Goal: Task Accomplishment & Management: Complete application form

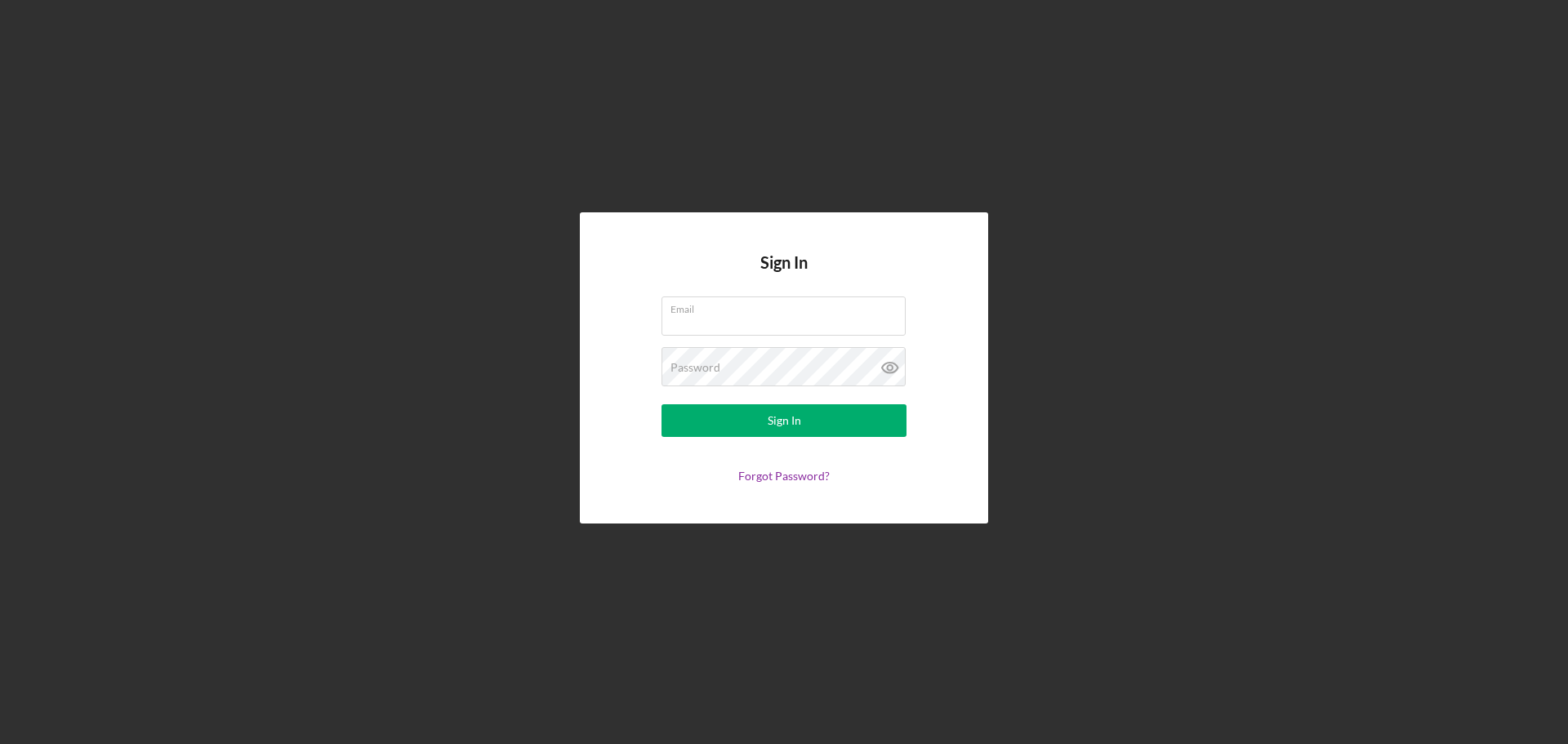
click at [1161, 452] on div "Sign In Email Password Sign In Forgot Password?" at bounding box center [784, 367] width 1551 height 736
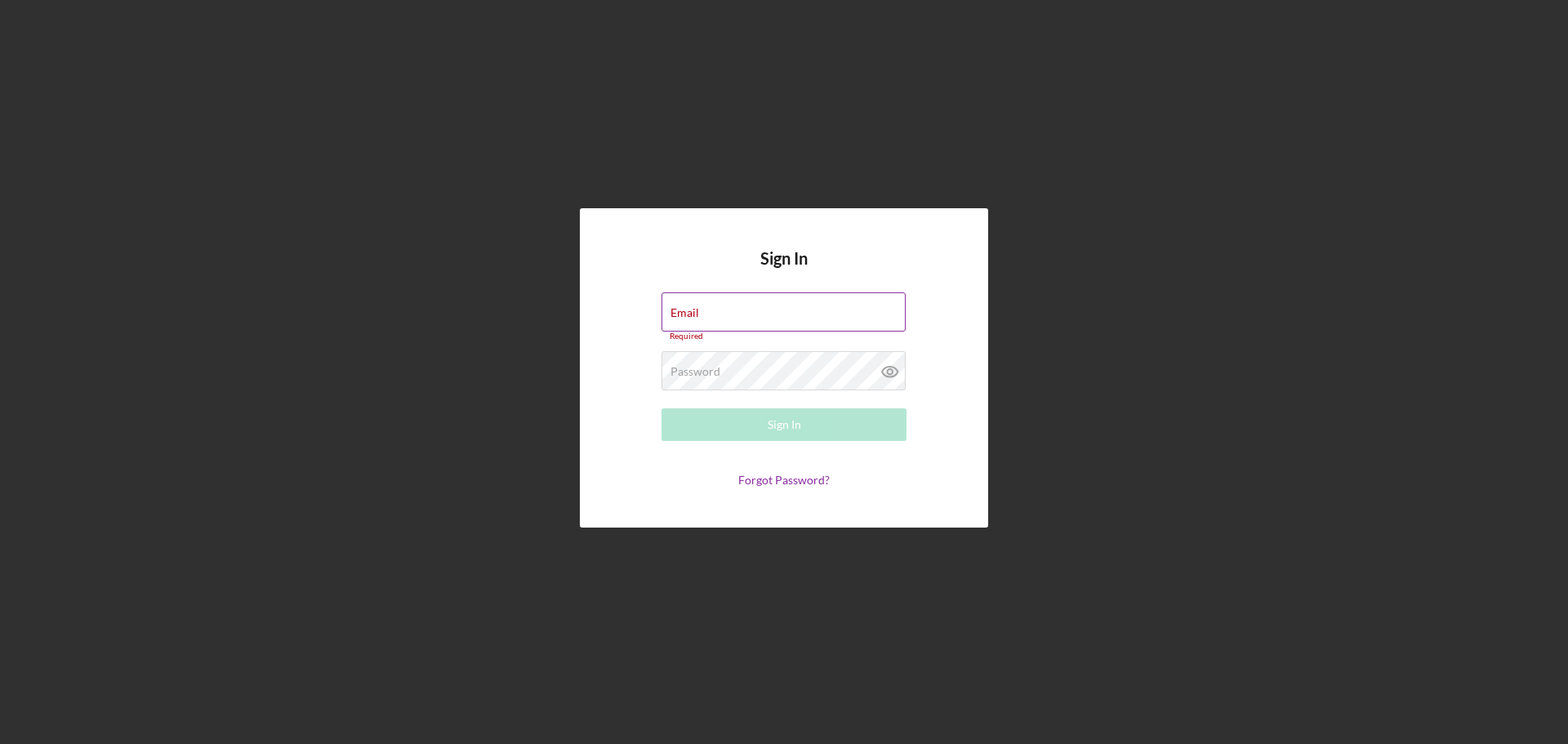
click at [774, 311] on input "Email" at bounding box center [784, 312] width 244 height 40
type input "[PERSON_NAME][EMAIL_ADDRESS][PERSON_NAME][DOMAIN_NAME]"
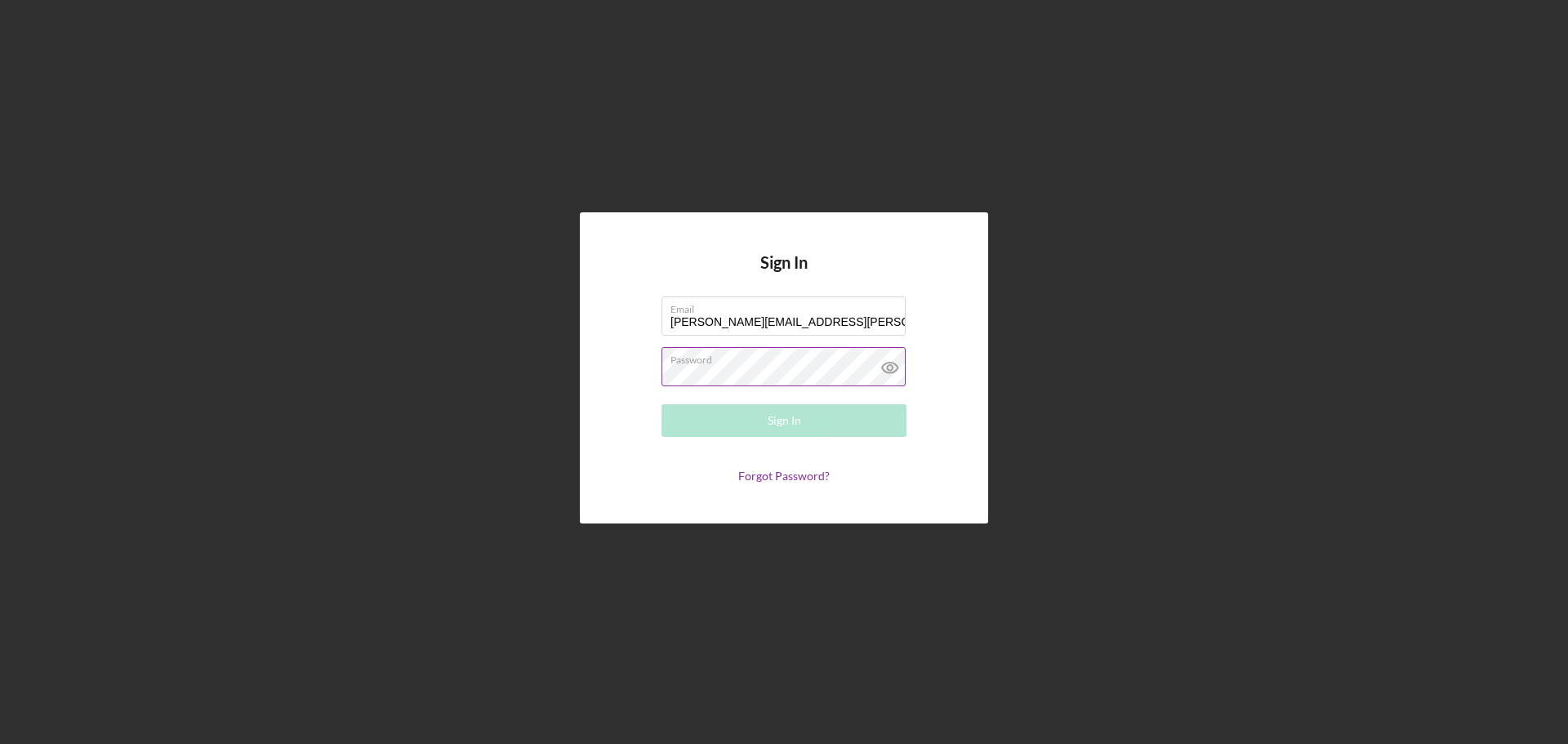
click at [662, 347] on div at bounding box center [662, 347] width 0 height 0
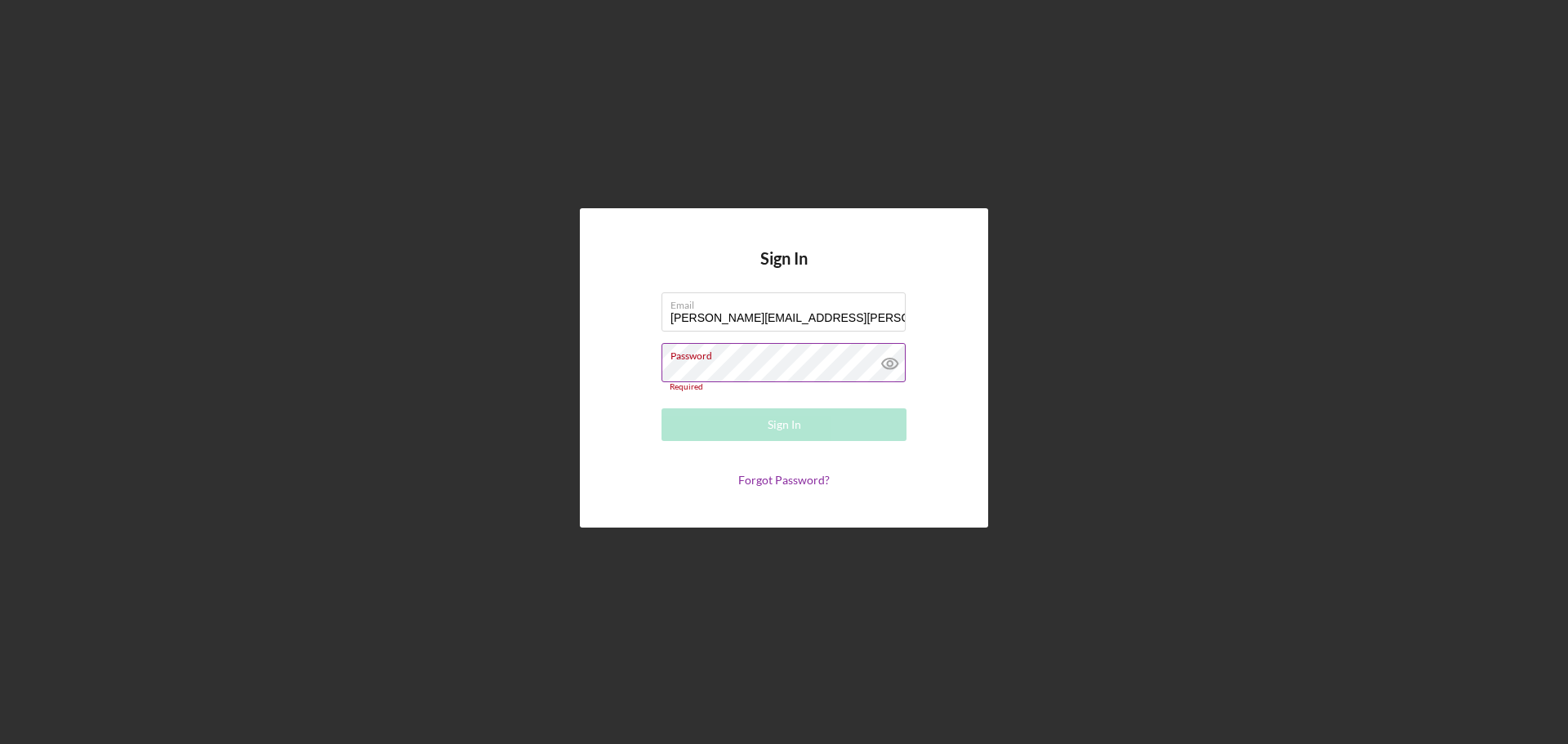
click at [773, 359] on div "Password Required" at bounding box center [784, 367] width 245 height 49
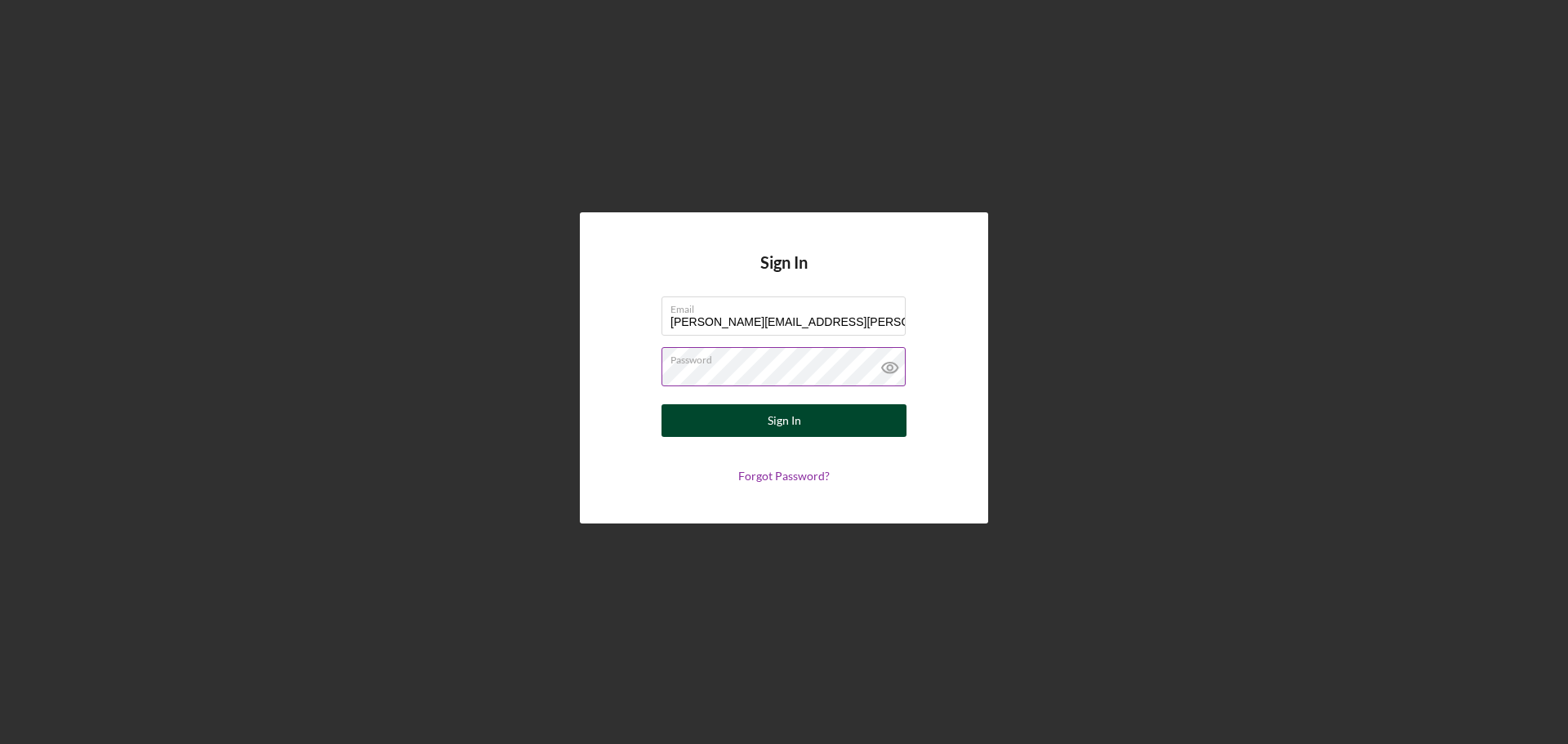
click at [796, 421] on div "Sign In" at bounding box center [784, 420] width 33 height 32
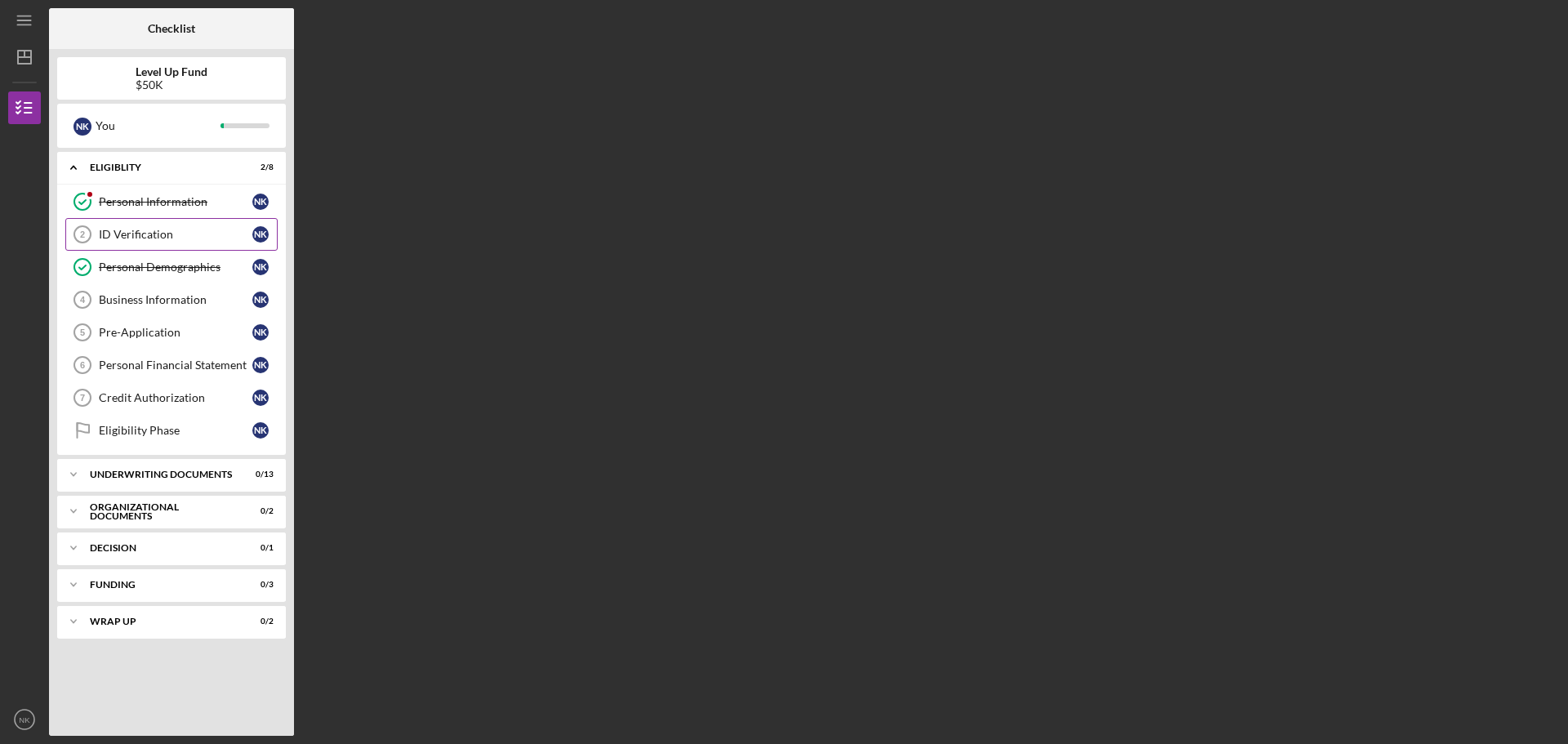
click at [141, 232] on div "ID Verification" at bounding box center [175, 235] width 154 height 13
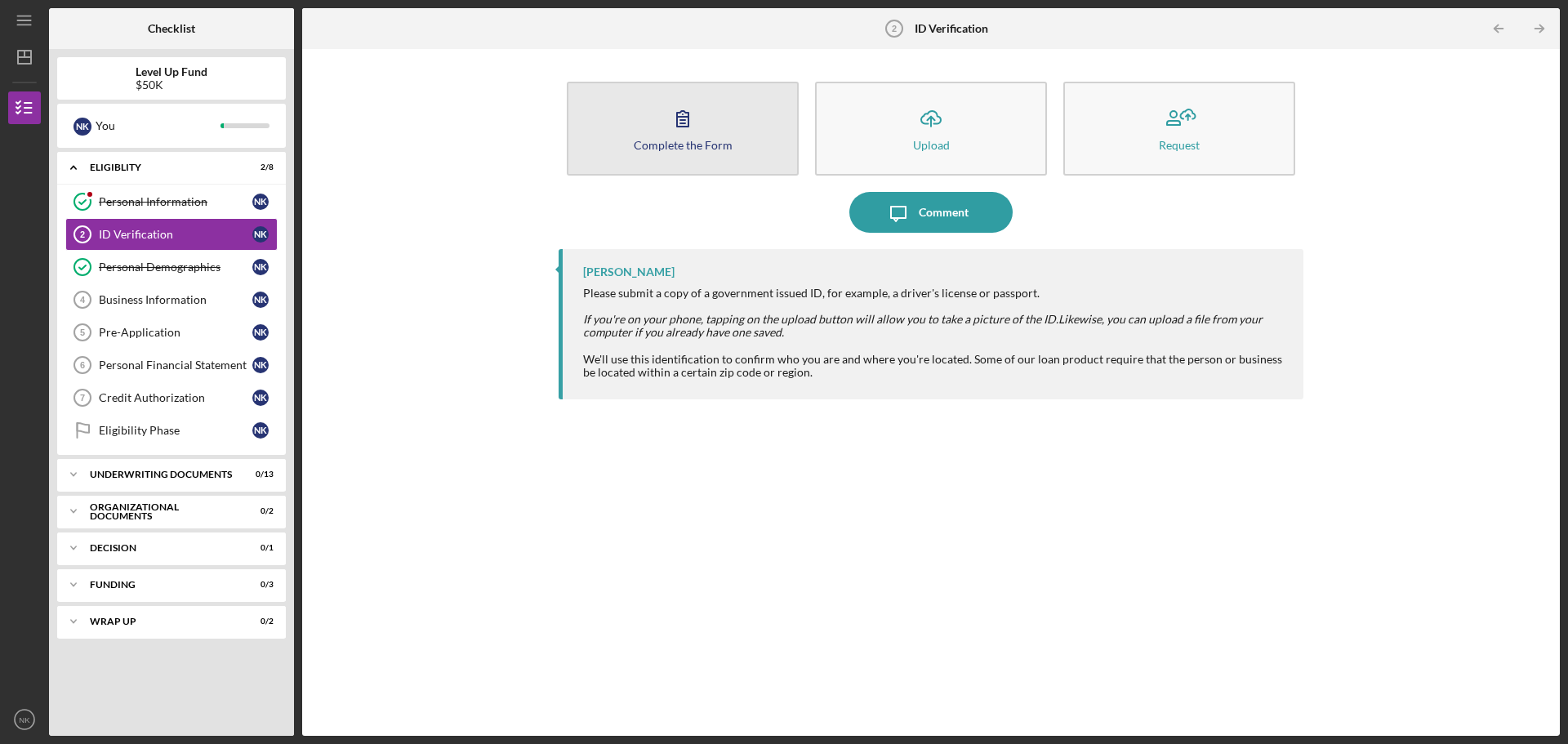
click at [744, 160] on button "Complete the Form Form" at bounding box center [683, 129] width 232 height 94
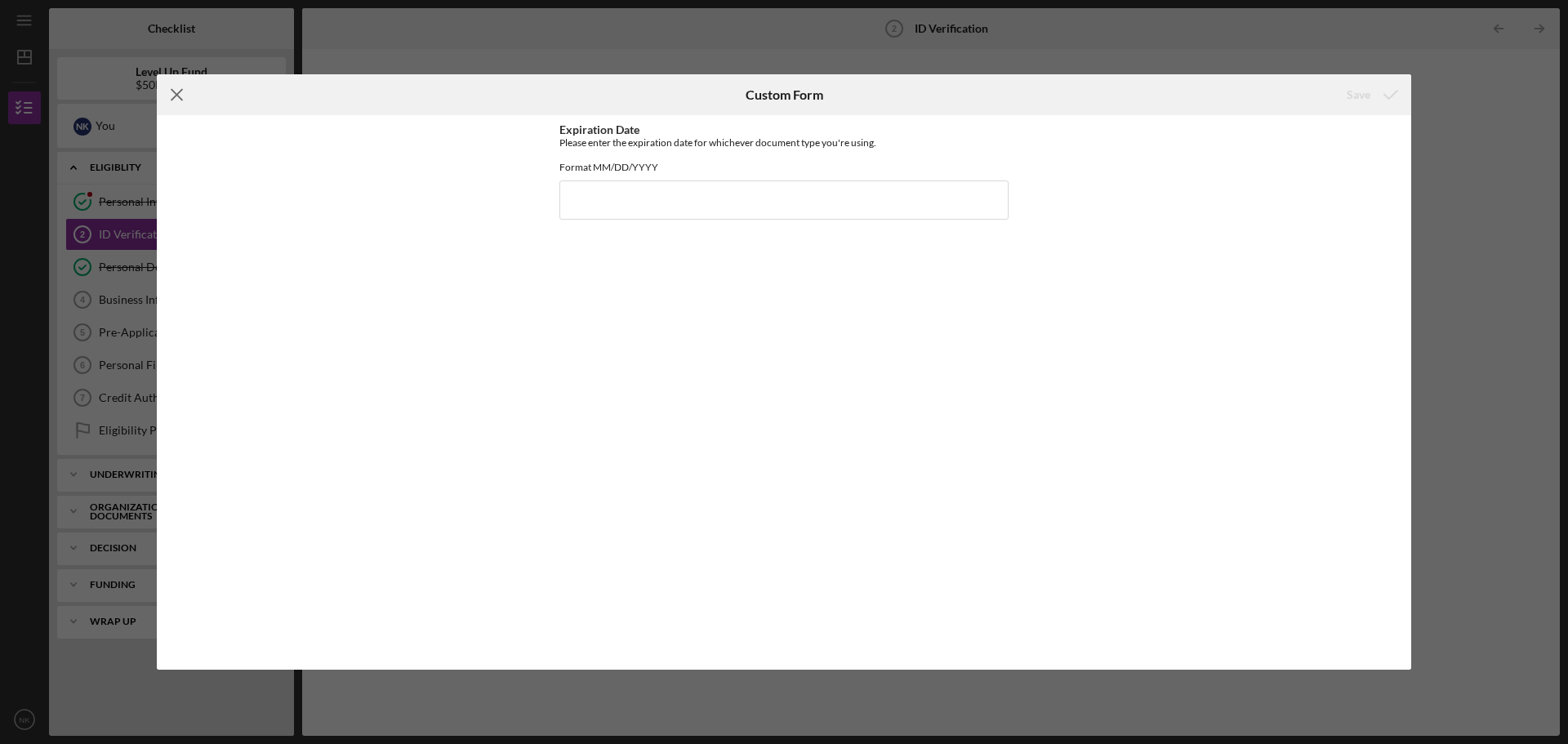
click at [179, 98] on line at bounding box center [177, 96] width 11 height 11
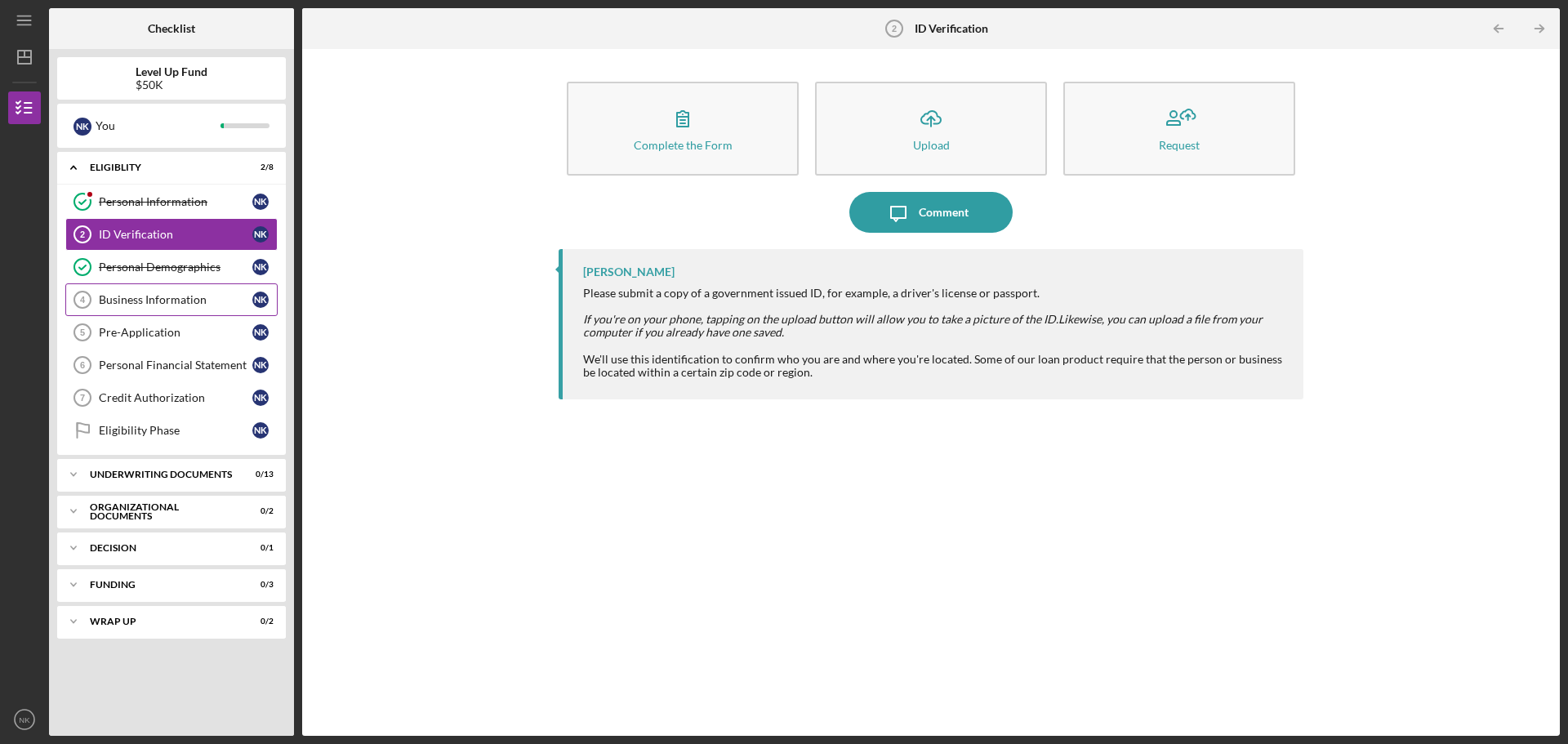
click at [190, 297] on div "Business Information" at bounding box center [175, 299] width 154 height 13
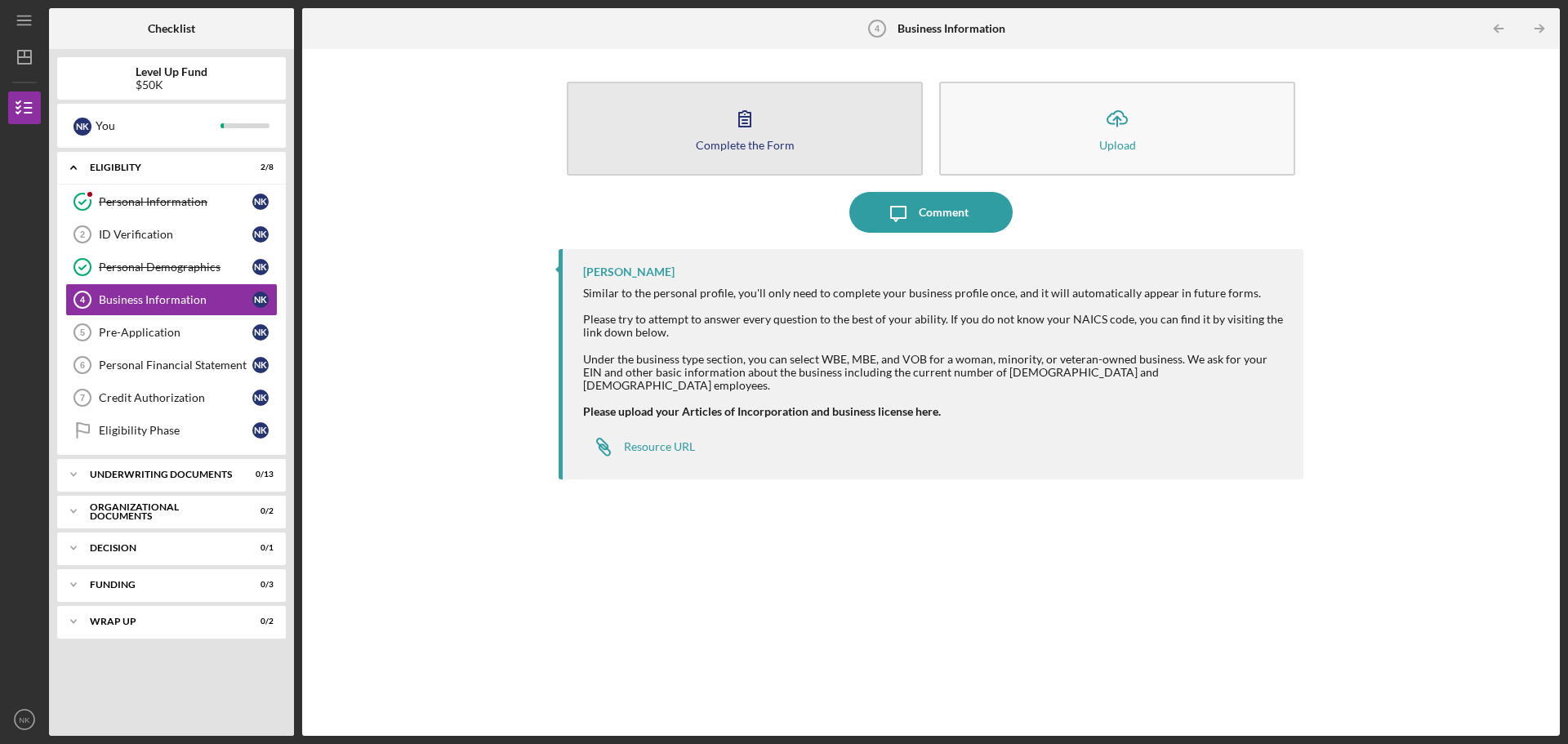
click at [749, 121] on icon "button" at bounding box center [745, 118] width 41 height 41
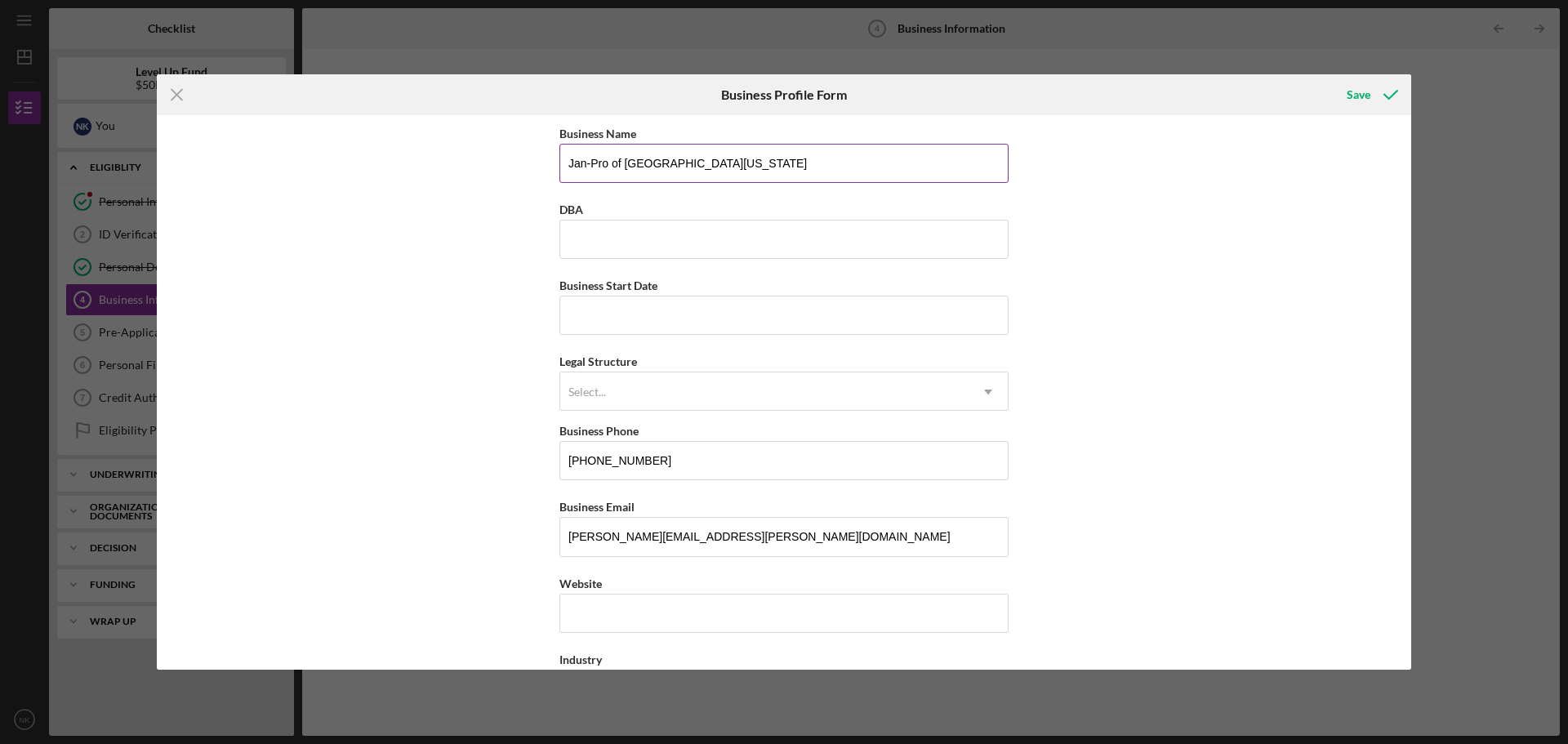
click at [745, 165] on input "Jan-Pro of [GEOGRAPHIC_DATA][US_STATE]" at bounding box center [784, 163] width 449 height 40
drag, startPoint x: 745, startPoint y: 165, endPoint x: 441, endPoint y: 156, distance: 304.1
click at [443, 155] on div "Business Name Jan-Pro of [GEOGRAPHIC_DATA][US_STATE] DBA Business Start Date Le…" at bounding box center [784, 392] width 1255 height 554
type input "SGH Franchise LLC D/B/A Jan-Pro of [GEOGRAPHIC_DATA][US_STATE]"
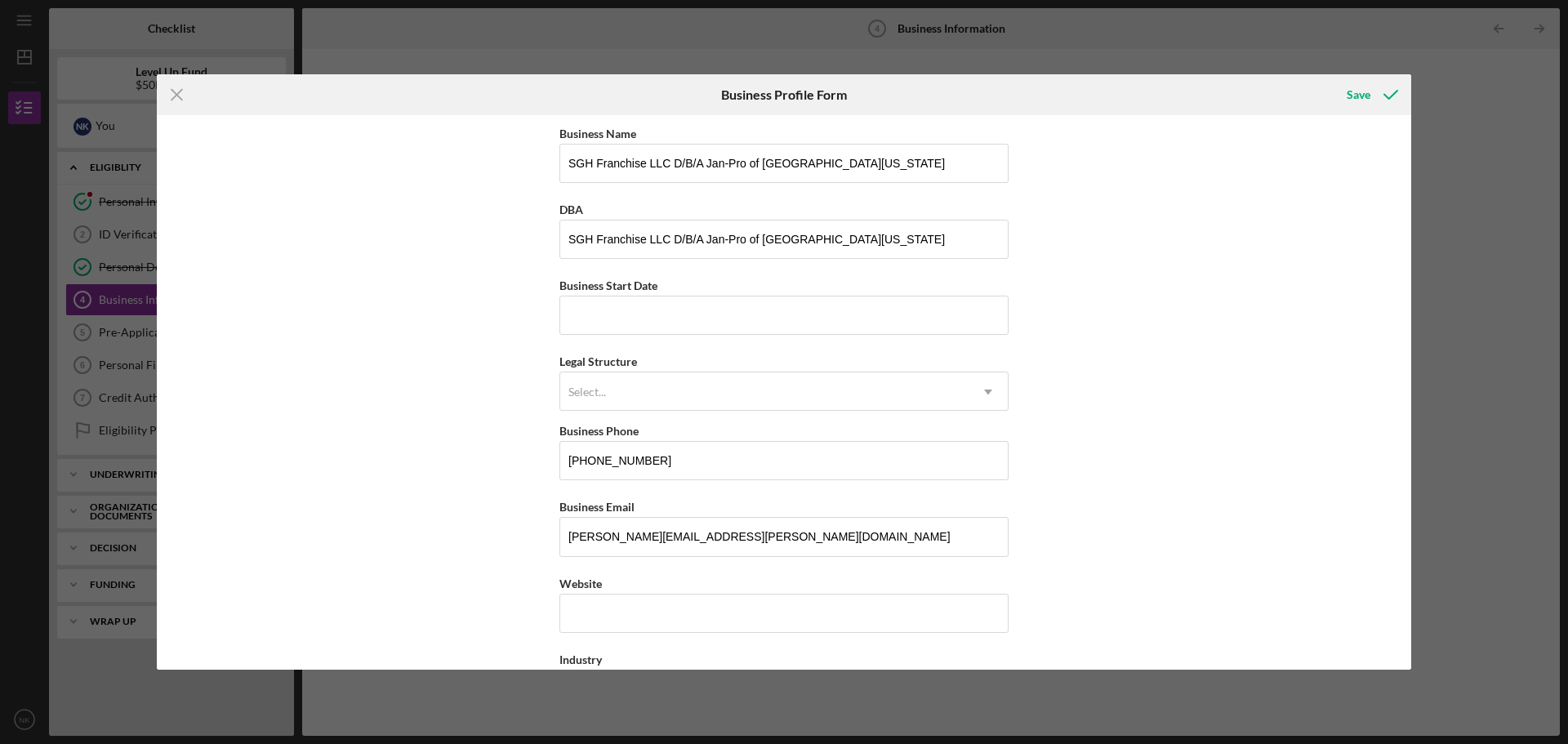
type input "SGH FRANCHISE LLC, [STREET_ADDRESS]"
type input "[GEOGRAPHIC_DATA]"
type input "FL"
type input "33162"
type input "FL"
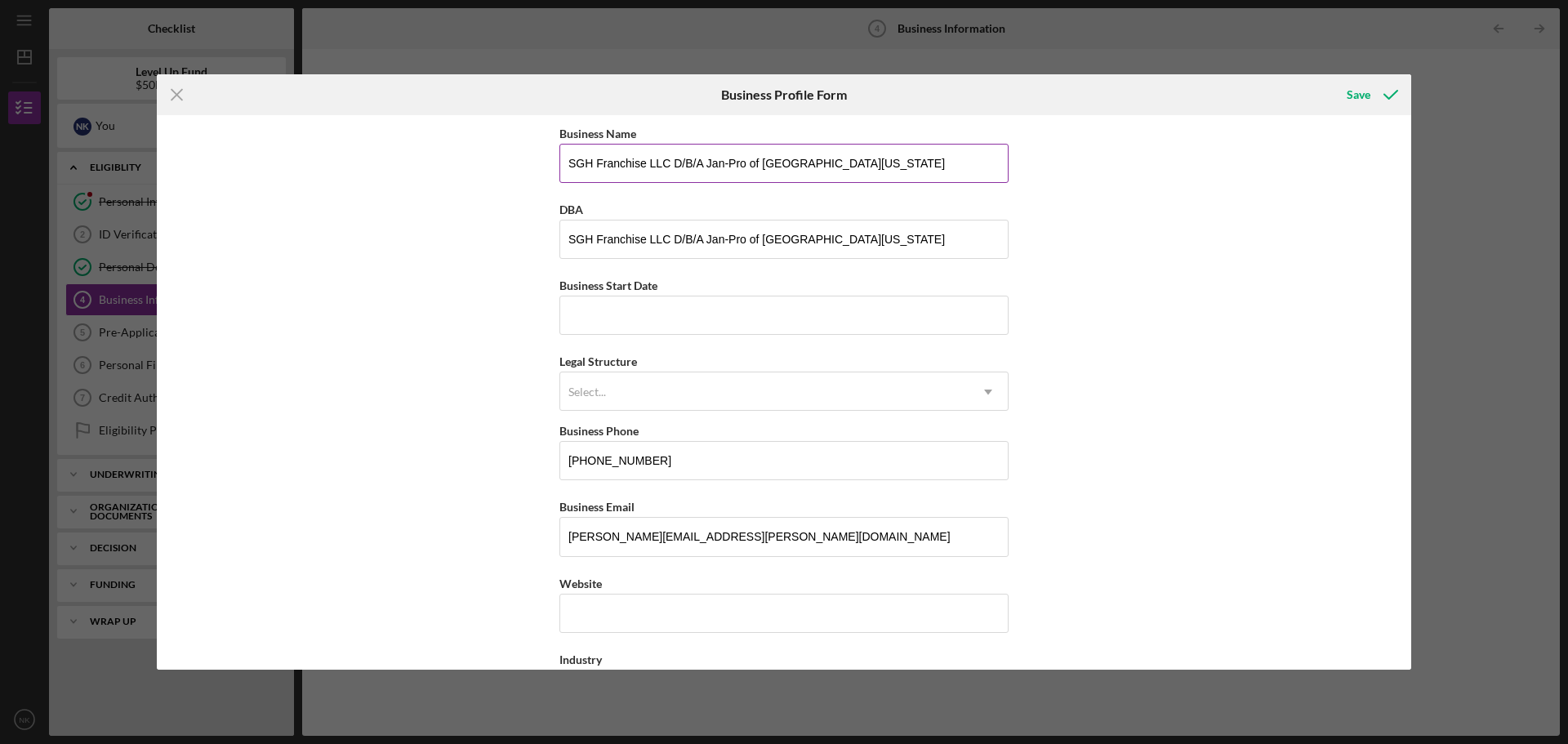
drag, startPoint x: 878, startPoint y: 168, endPoint x: 672, endPoint y: 160, distance: 206.2
click at [672, 160] on input "SGH Franchise LLC D/B/A Jan-Pro of [GEOGRAPHIC_DATA][US_STATE]" at bounding box center [784, 163] width 449 height 40
type input "SGH Franchise LLC"
click at [1232, 262] on div "Business Name SGH Franchise LLC DBA SGH Franchise LLC D/B/A Jan-Pro of [GEOGRAP…" at bounding box center [784, 392] width 1255 height 554
drag, startPoint x: 704, startPoint y: 242, endPoint x: 499, endPoint y: 228, distance: 205.5
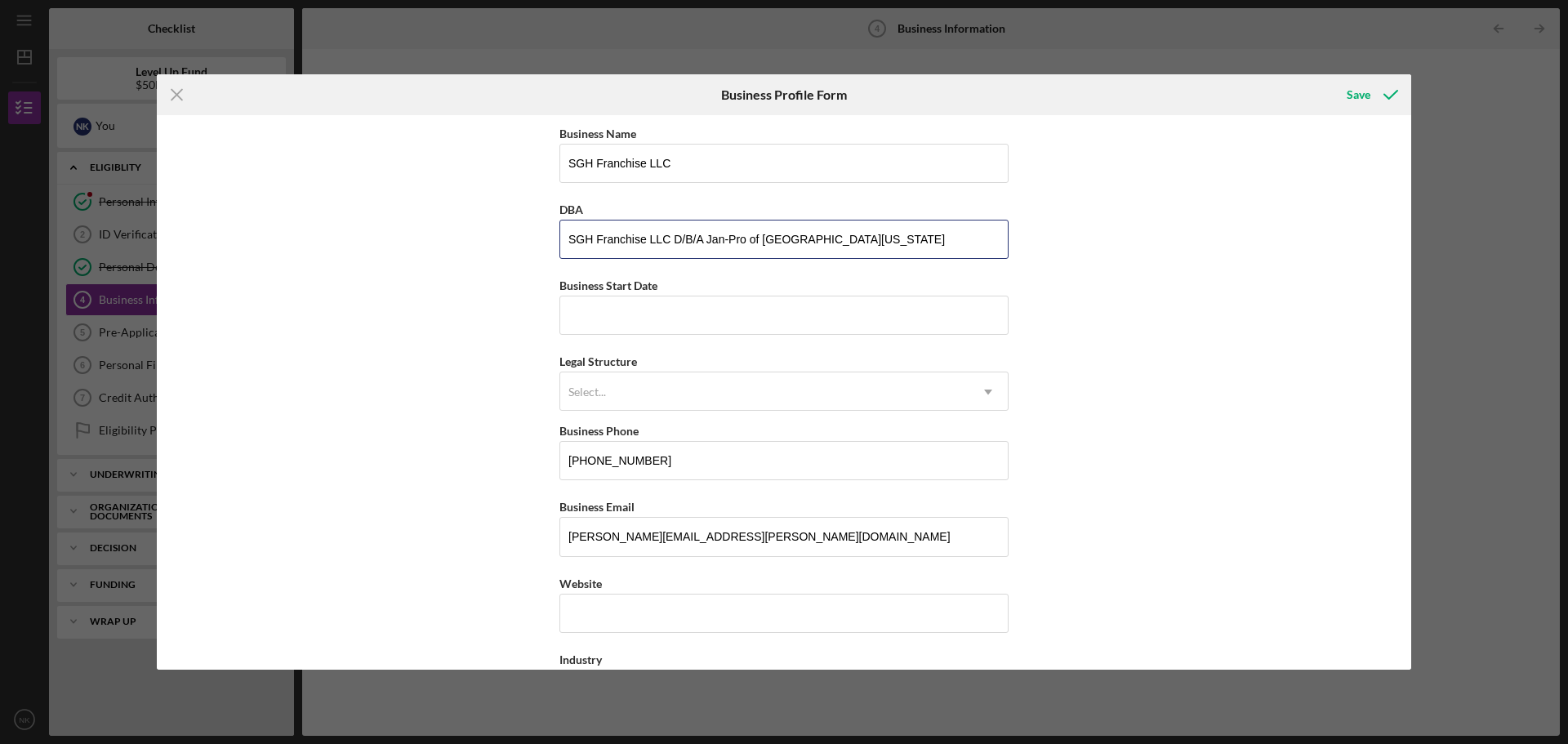
click at [499, 228] on div "Business Name SGH Franchise LLC DBA SGH Franchise LLC D/B/A Jan-Pro of [GEOGRAP…" at bounding box center [784, 392] width 1255 height 554
type input "Jan-Pro of [GEOGRAPHIC_DATA][US_STATE]"
click at [583, 300] on input "Business Start Date" at bounding box center [784, 315] width 449 height 40
type input "[DATE]"
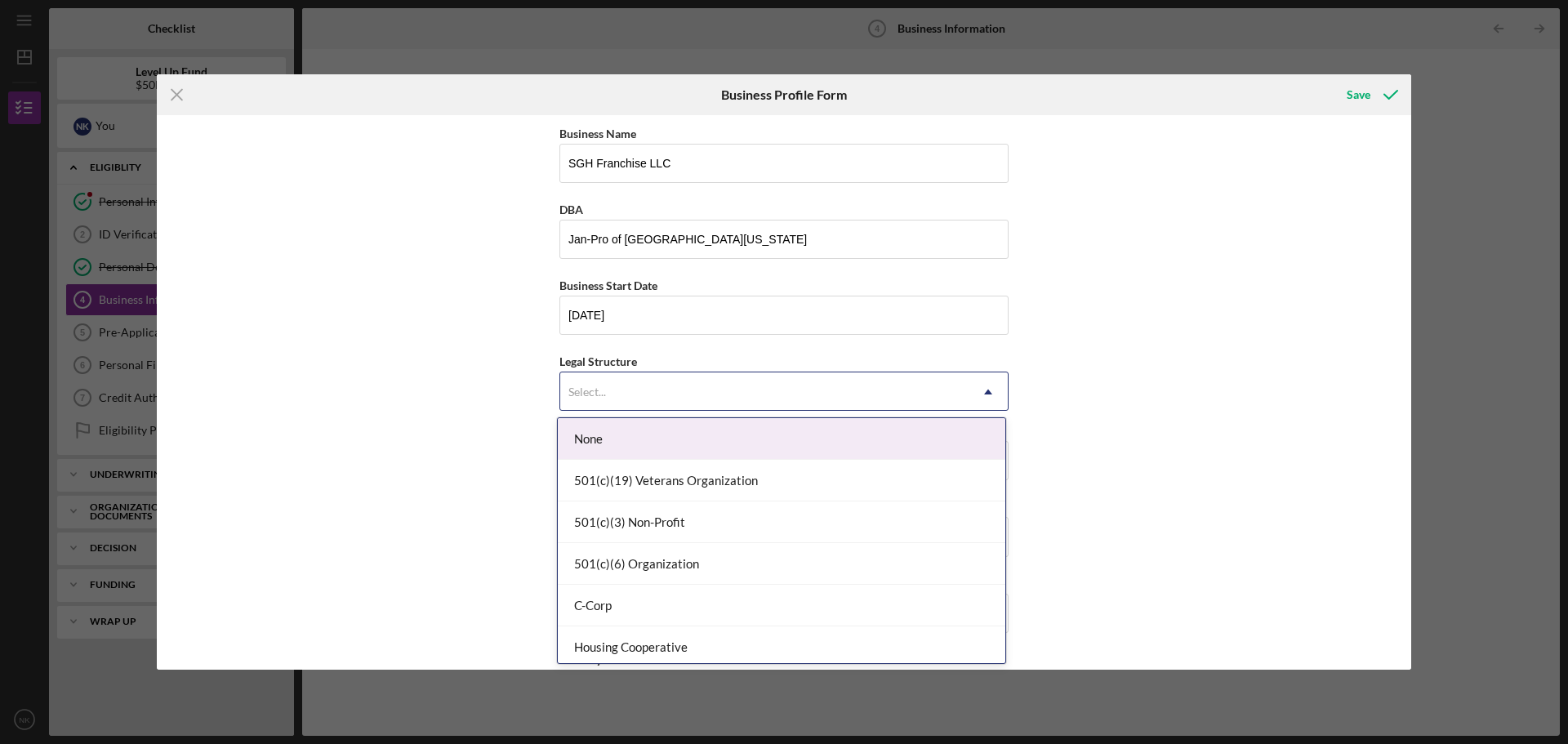
click at [611, 389] on div "Select..." at bounding box center [765, 391] width 409 height 38
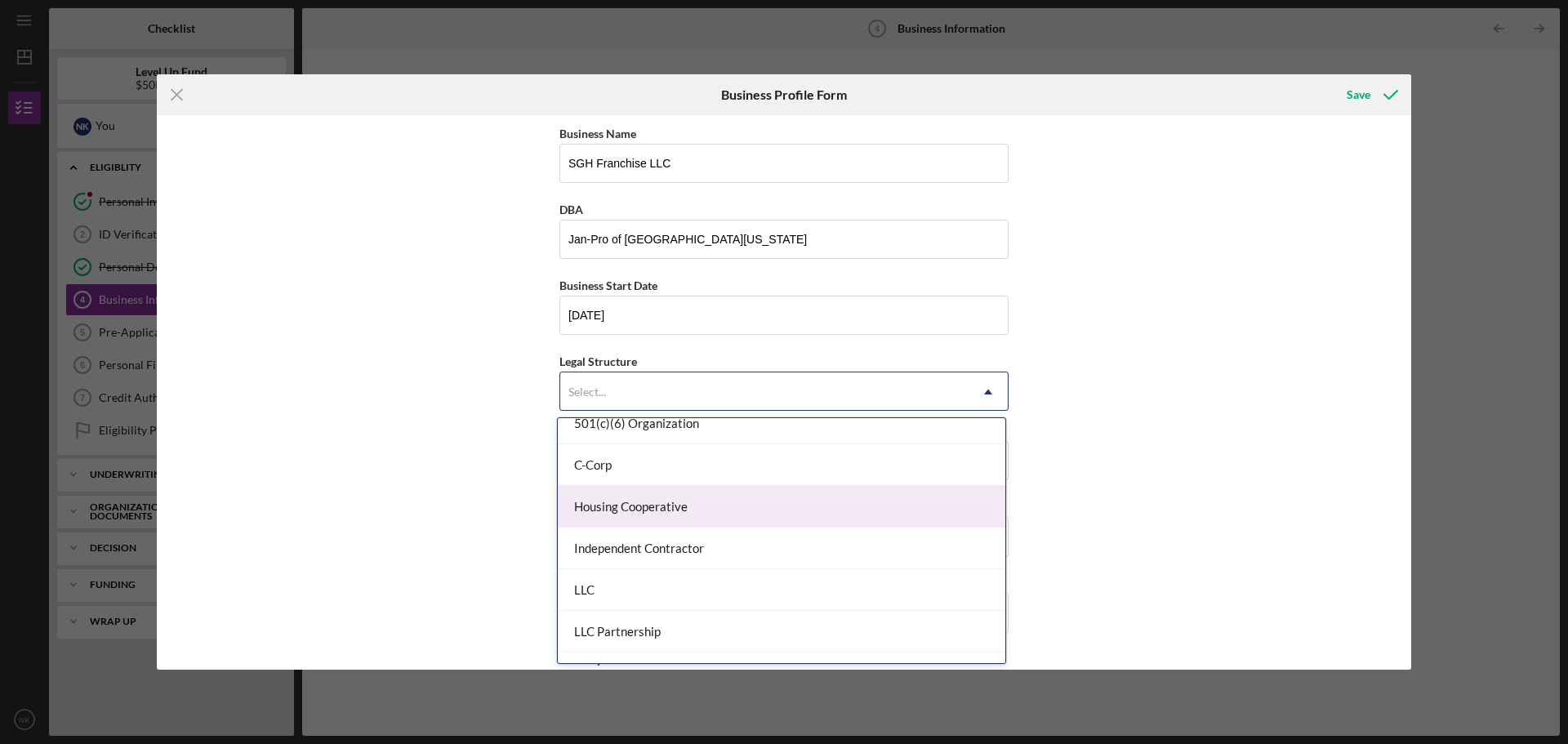
scroll to position [163, 0]
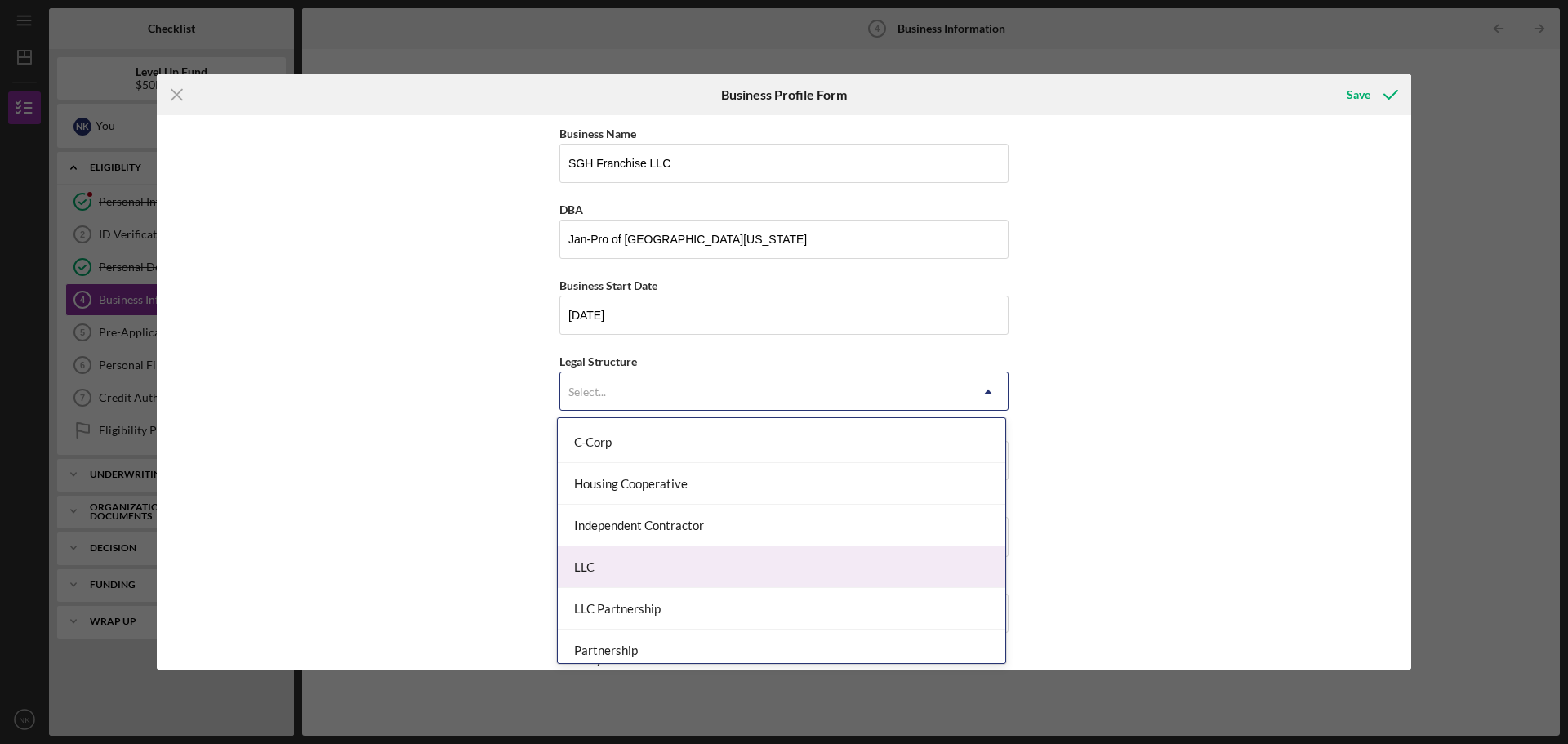
click at [726, 561] on div "LLC" at bounding box center [782, 566] width 447 height 41
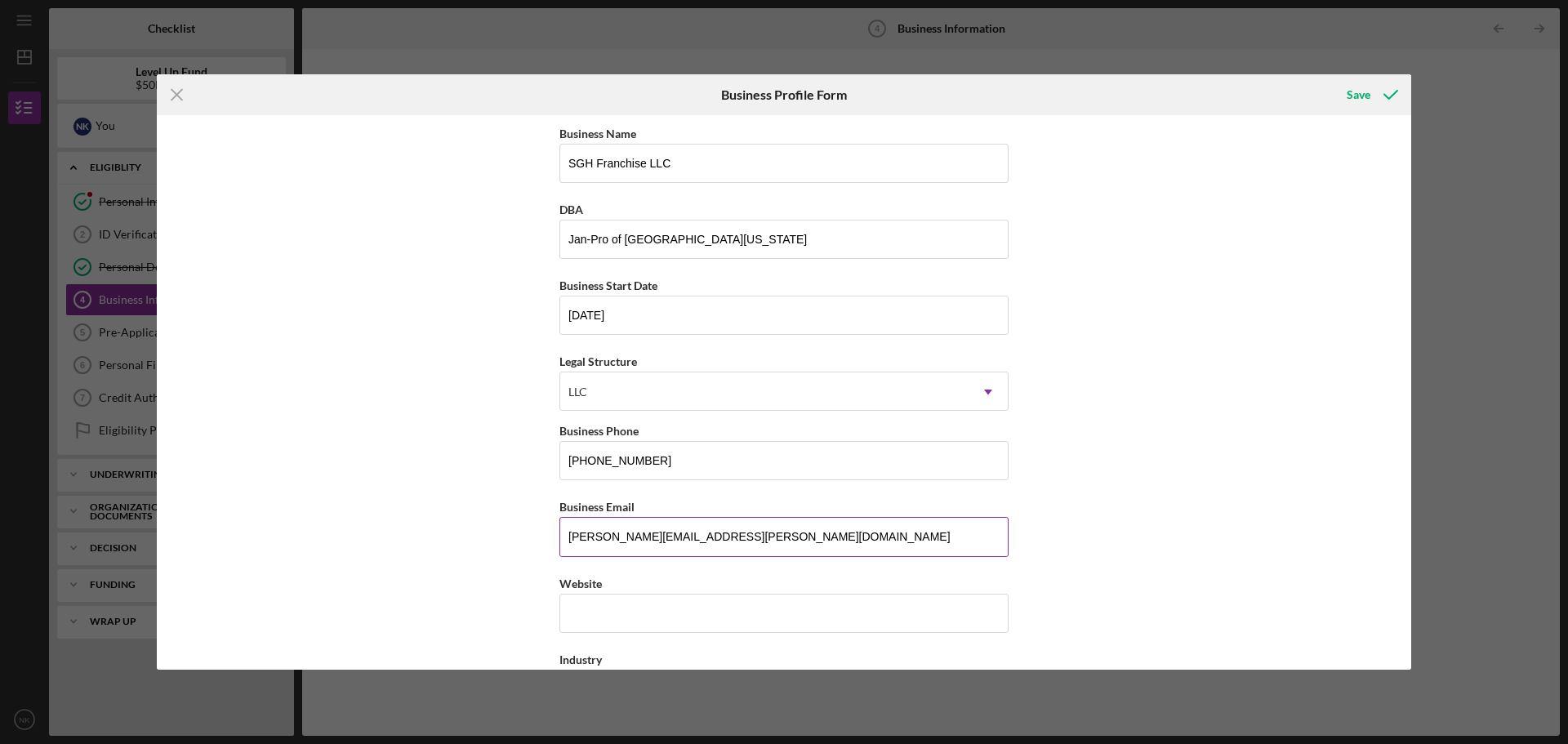
scroll to position [82, 0]
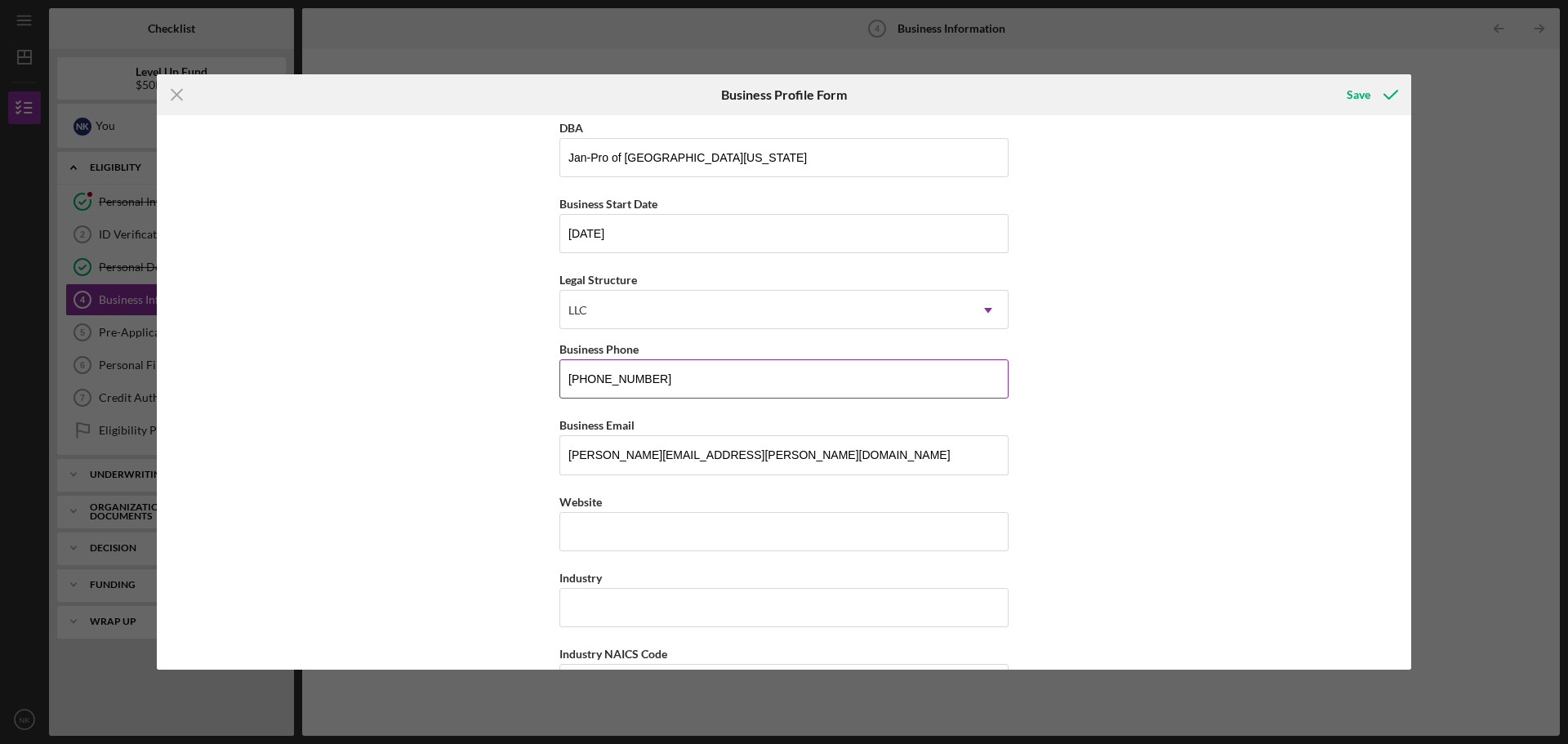
click at [679, 380] on input "[PHONE_NUMBER]" at bounding box center [784, 378] width 449 height 40
drag, startPoint x: 679, startPoint y: 380, endPoint x: 409, endPoint y: 340, distance: 272.9
click at [409, 340] on div "Business Name SGH Franchise LLC DBA Jan-Pro of [GEOGRAPHIC_DATA][US_STATE] Busi…" at bounding box center [784, 392] width 1255 height 554
type input "[PHONE_NUMBER]"
click at [691, 520] on input "Website" at bounding box center [784, 531] width 449 height 40
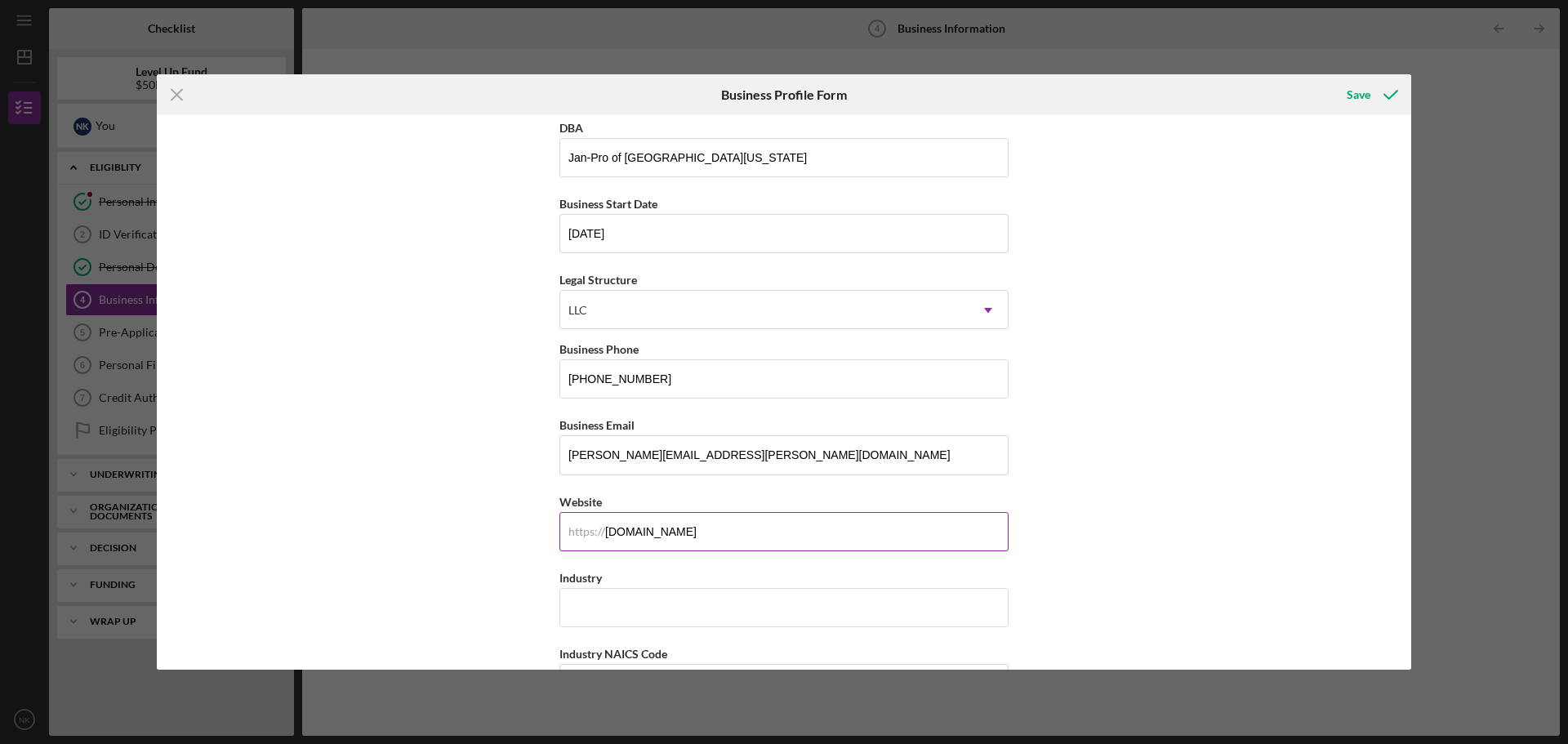
scroll to position [245, 0]
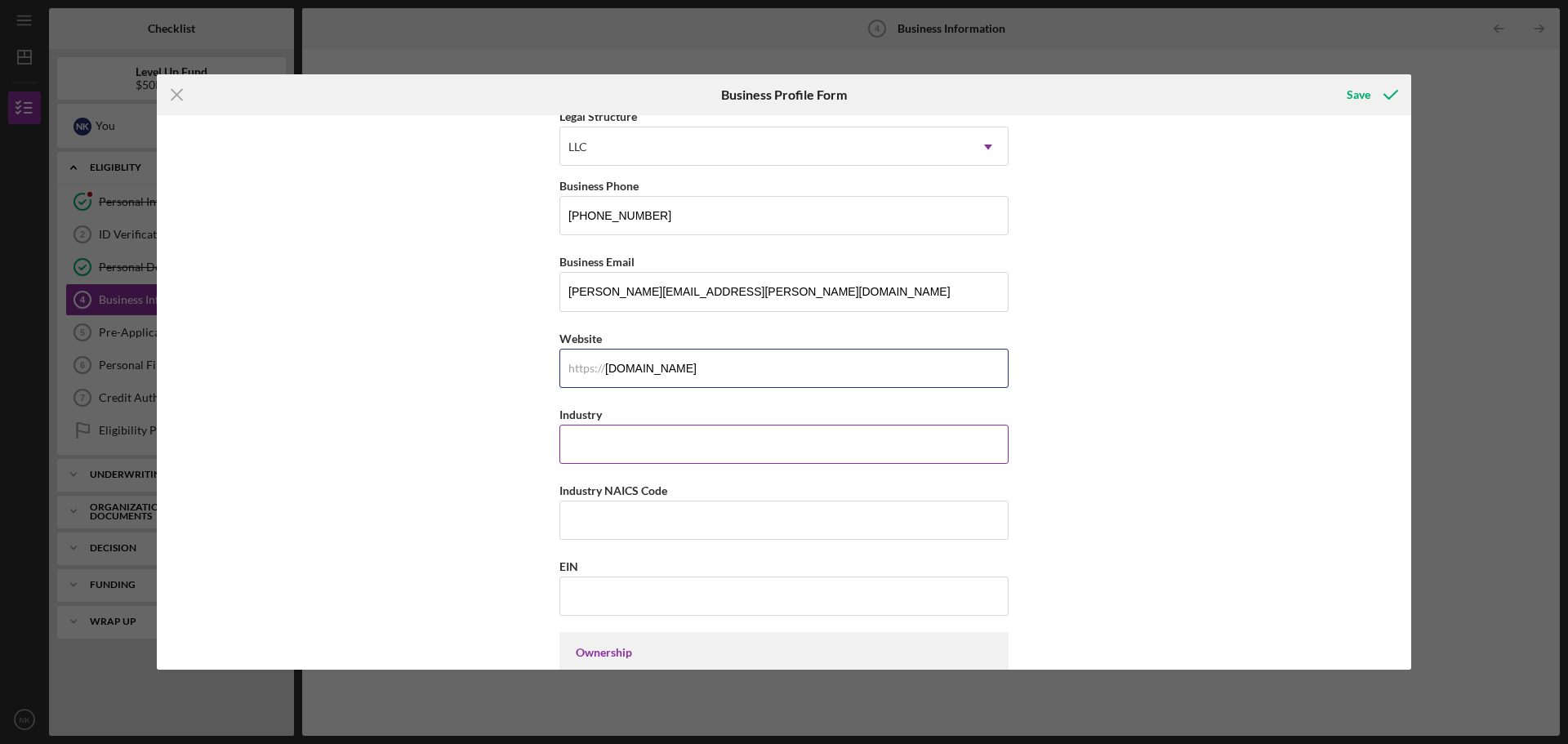
type input "[DOMAIN_NAME]"
click at [599, 446] on input "Industry" at bounding box center [784, 444] width 449 height 40
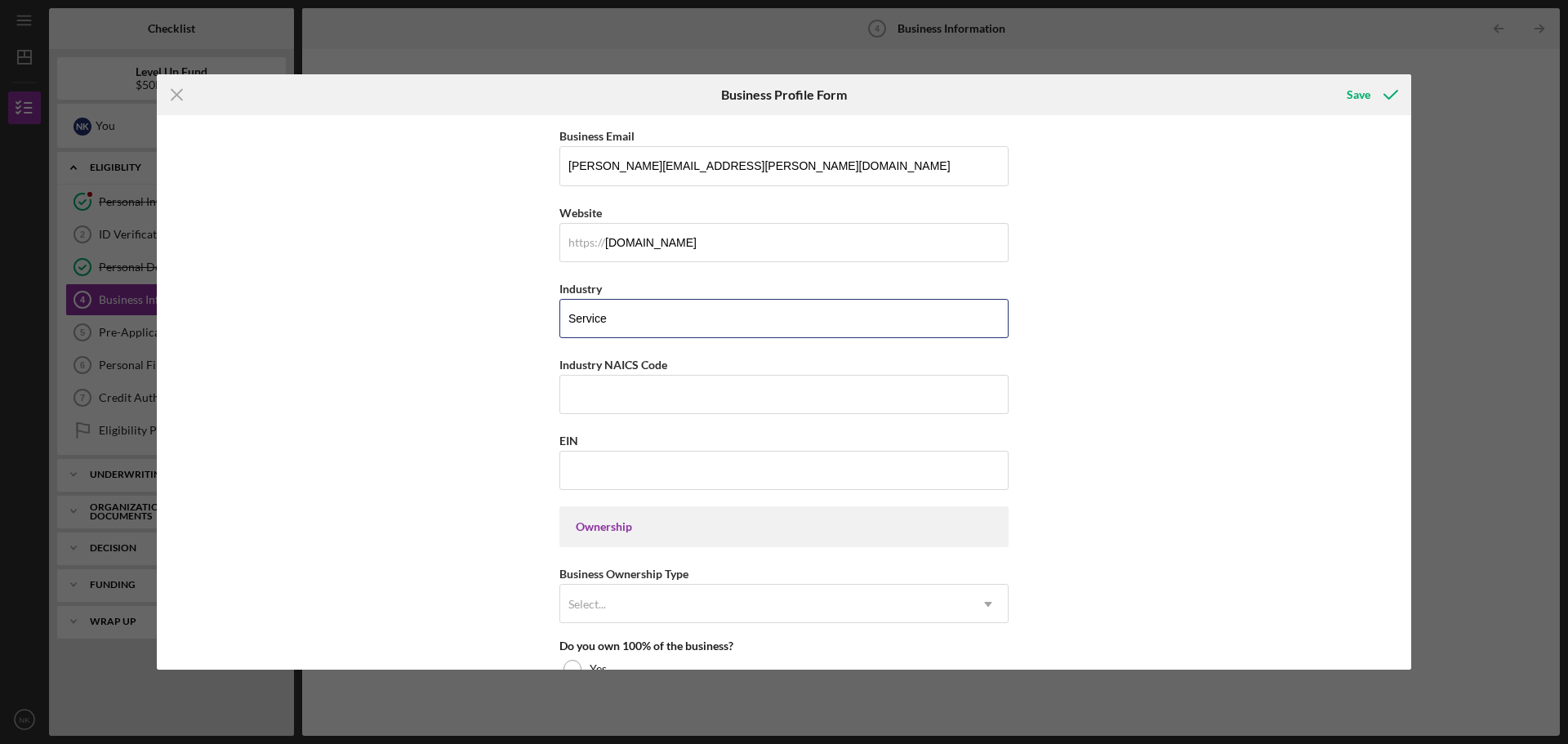
scroll to position [409, 0]
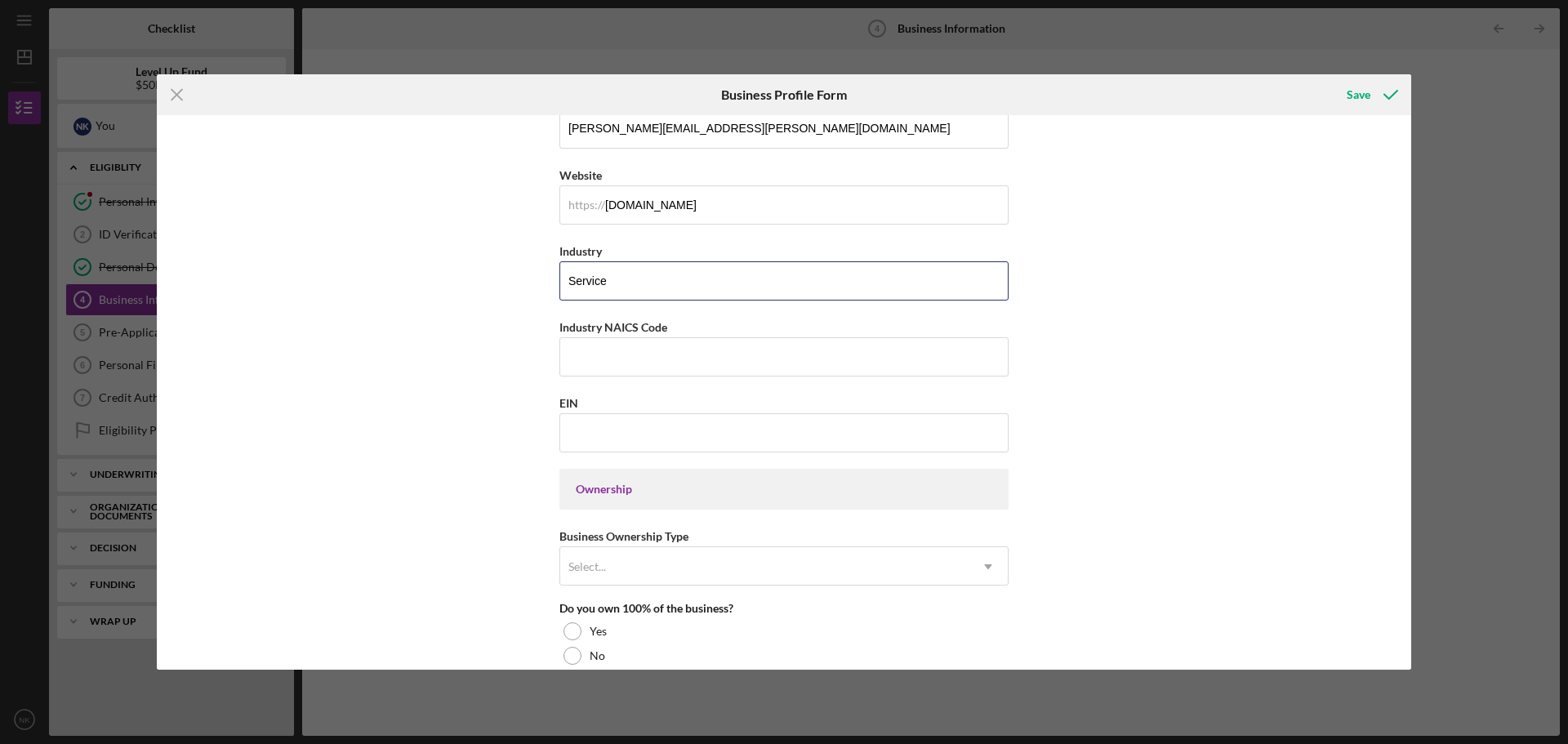
type input "Service"
click at [626, 442] on input "EIN" at bounding box center [784, 433] width 449 height 40
paste input "[US_EMPLOYER_IDENTIFICATION_NUMBER]"
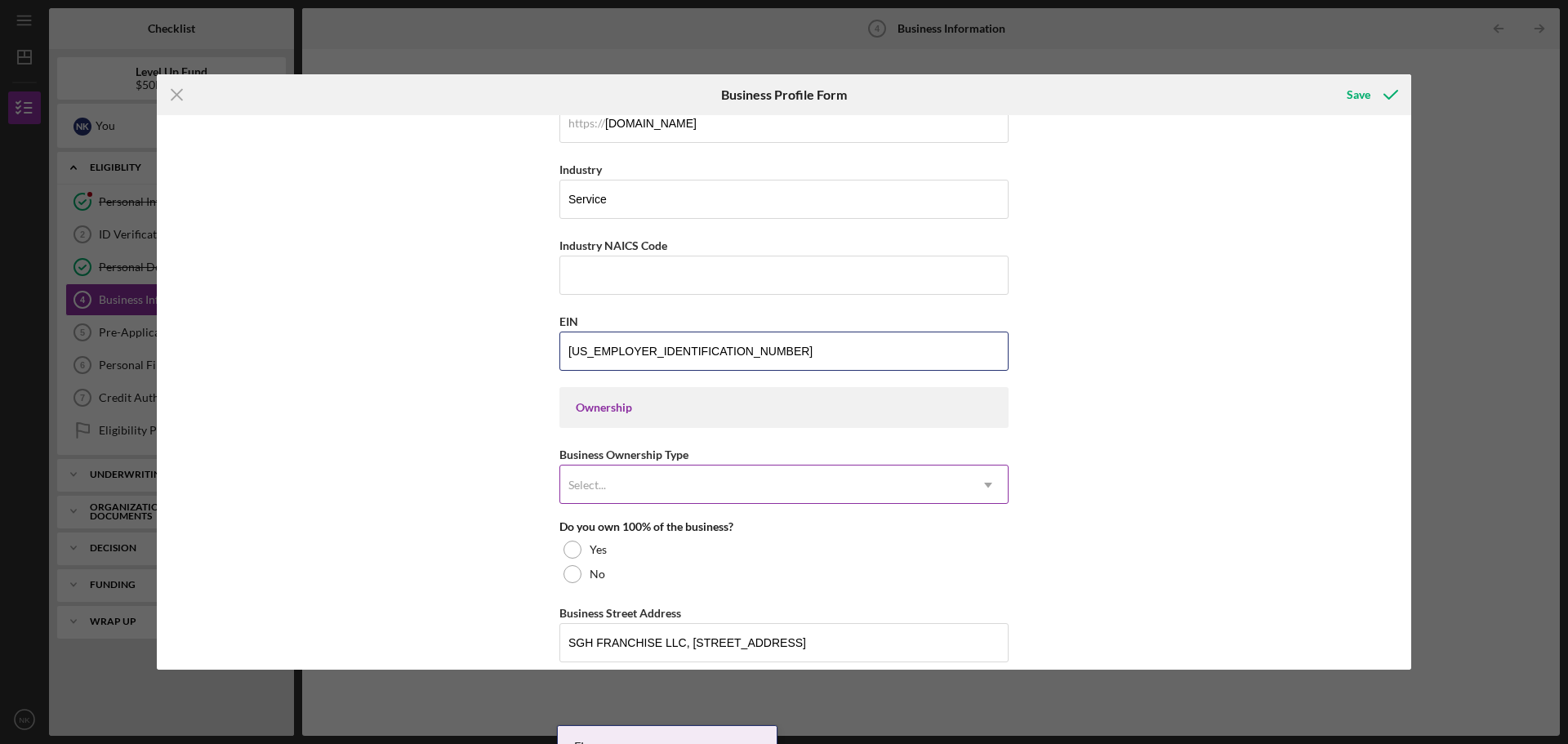
type input "[US_EMPLOYER_IDENTIFICATION_NUMBER]"
click at [703, 493] on div "Select..." at bounding box center [765, 485] width 409 height 38
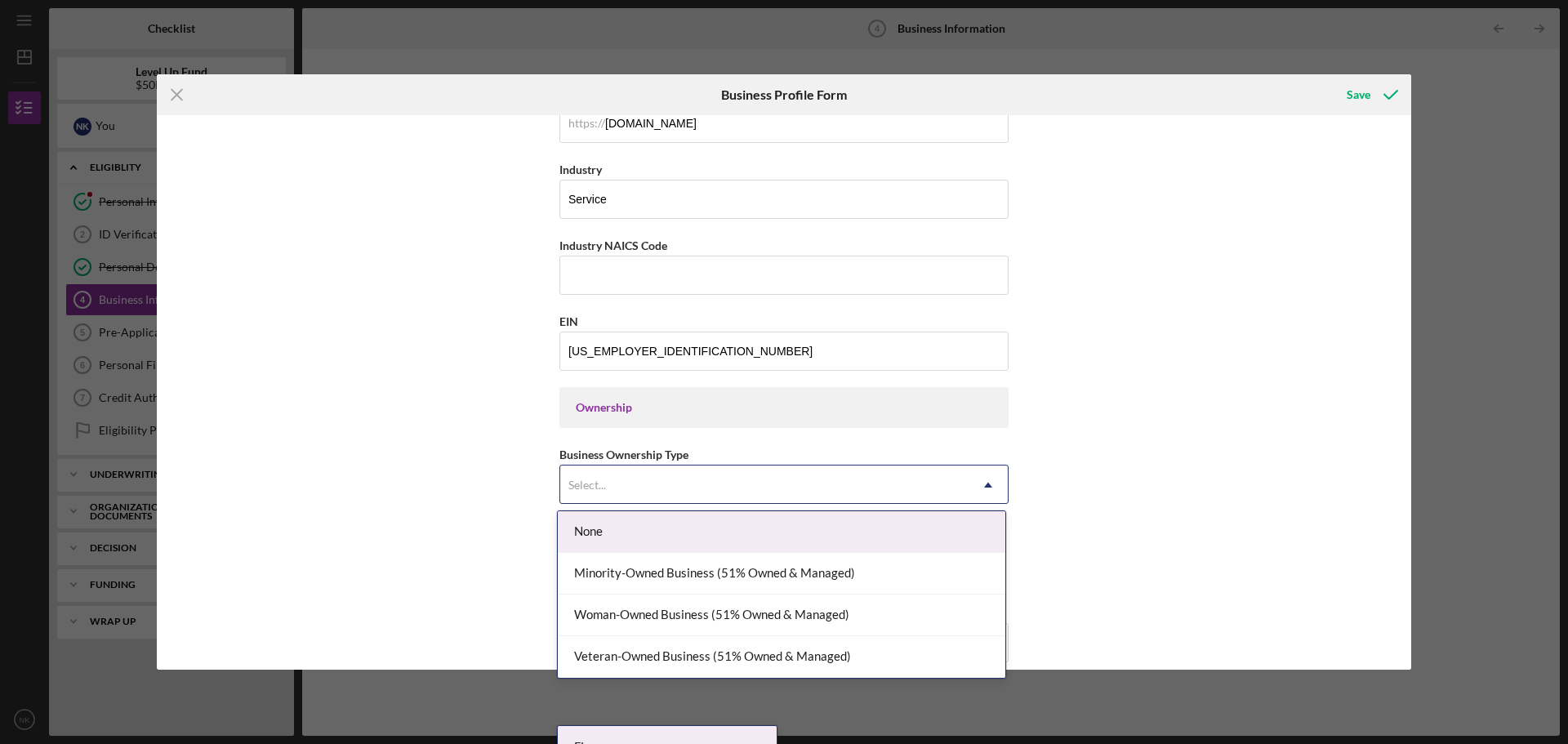
click at [923, 521] on div "None" at bounding box center [782, 531] width 447 height 41
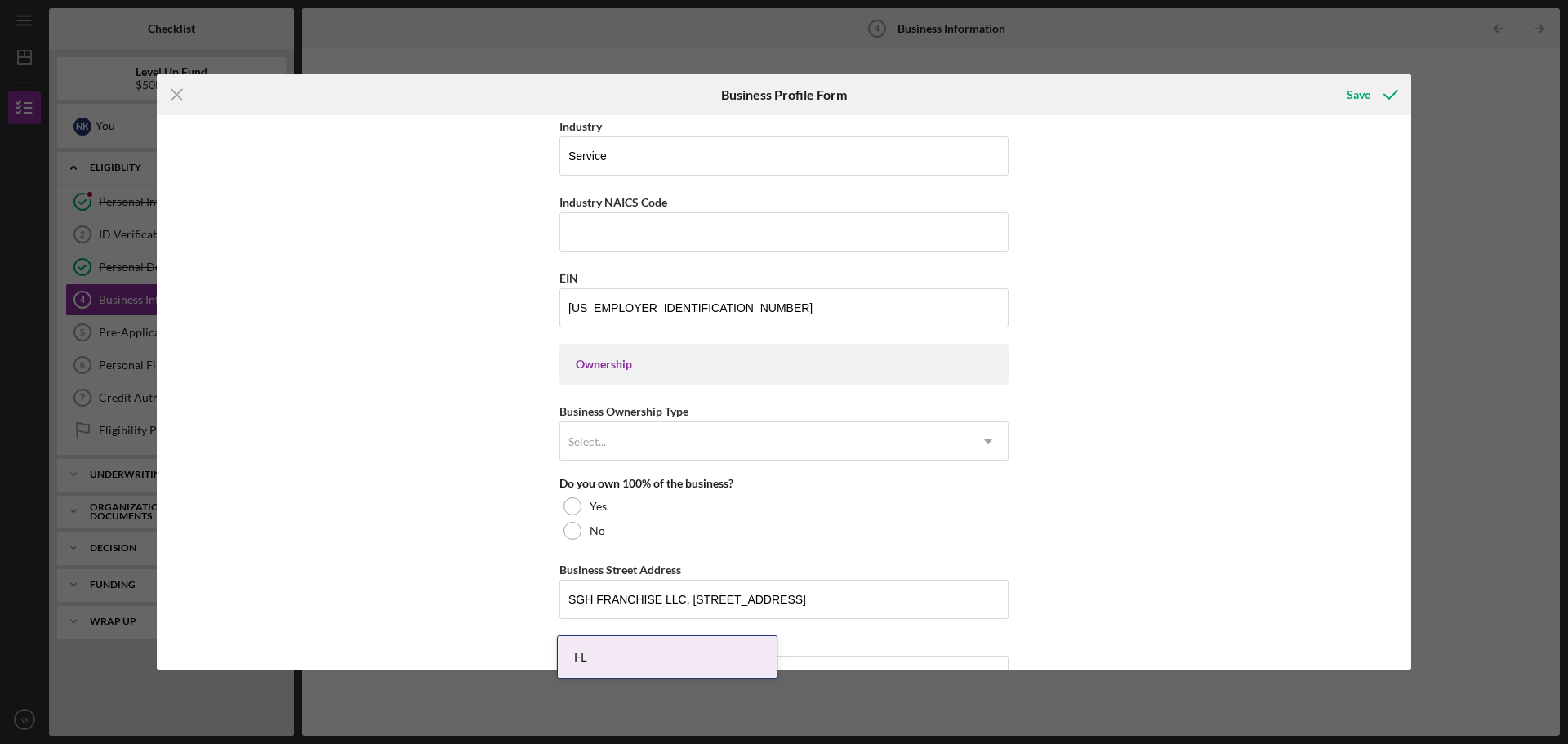
scroll to position [654, 0]
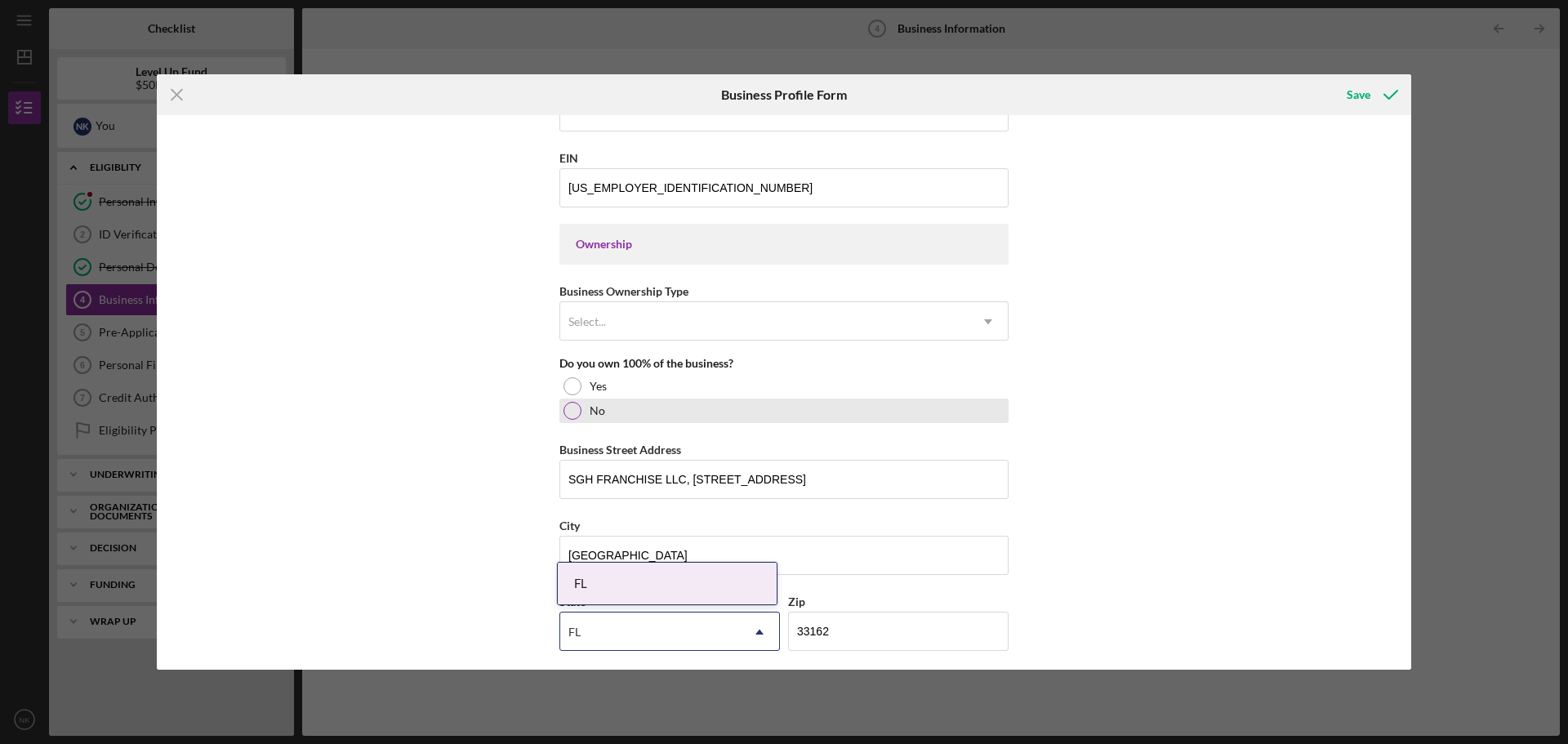
click at [591, 407] on label "No" at bounding box center [597, 411] width 16 height 13
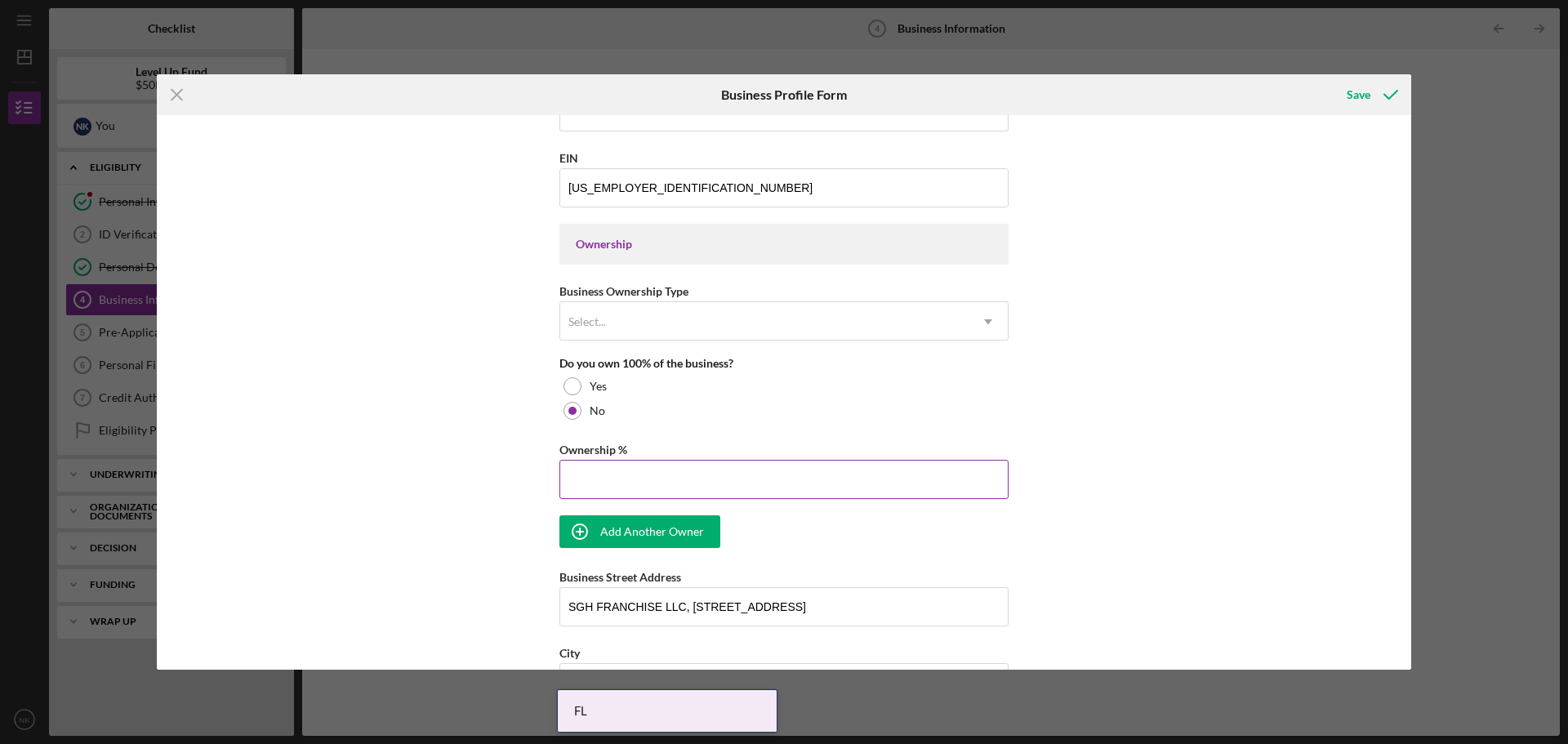
click at [635, 478] on input "Ownership %" at bounding box center [784, 479] width 449 height 40
type input "50.00%"
click at [749, 529] on div "Business Name SGH Franchise LLC DBA Jan-Pro of [GEOGRAPHIC_DATA][US_STATE] Busi…" at bounding box center [784, 360] width 449 height 1782
click at [655, 529] on div "Add Another Owner" at bounding box center [652, 531] width 104 height 32
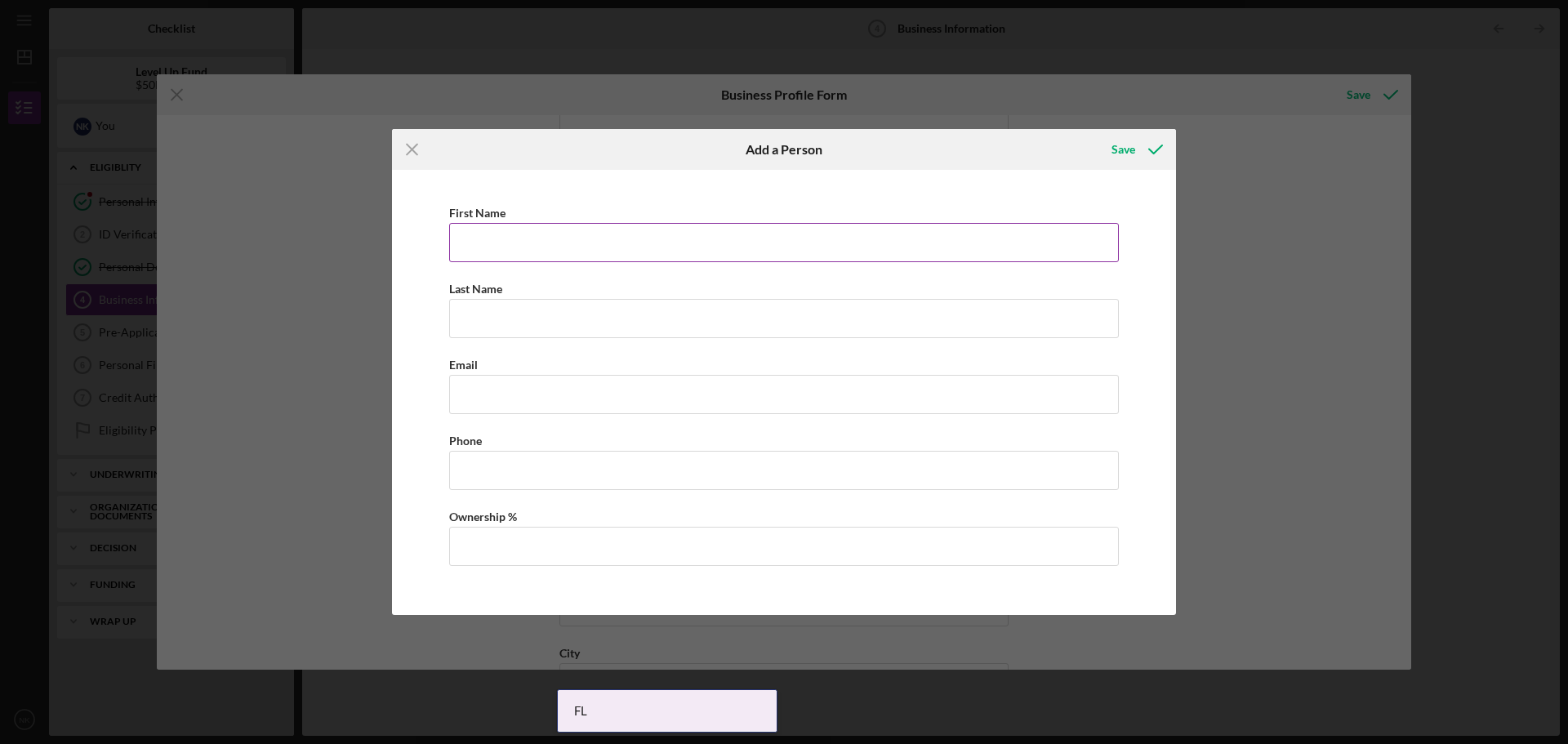
click at [550, 238] on input "First Name" at bounding box center [784, 242] width 669 height 40
type input "[PERSON_NAME]"
type input "Stramwasser"
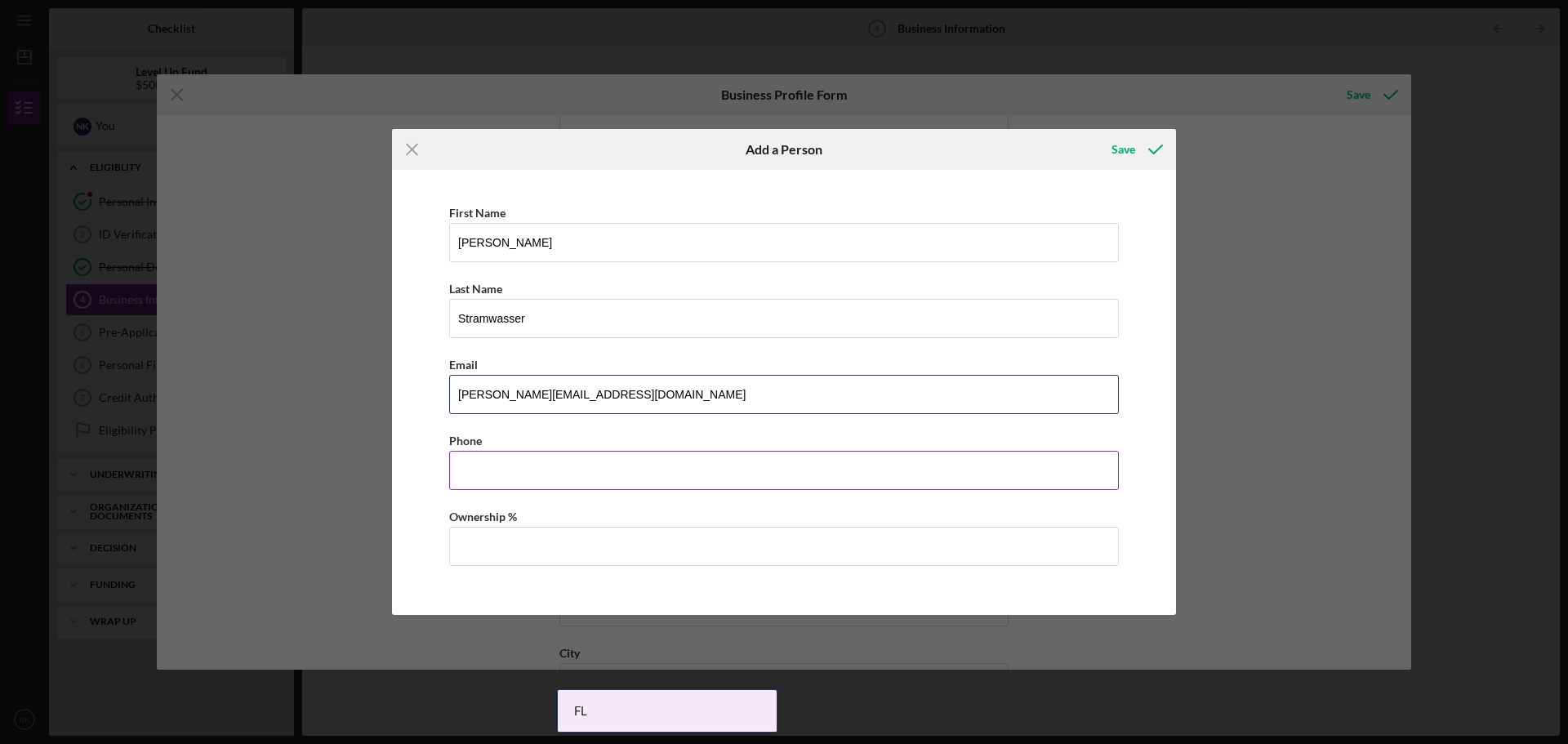
type input "[PERSON_NAME][EMAIL_ADDRESS][DOMAIN_NAME]"
click at [546, 487] on input "Business Phone" at bounding box center [784, 471] width 669 height 40
click at [621, 473] on input "[PHONE_NUMBER]" at bounding box center [784, 471] width 669 height 40
type input "[PHONE_NUMBER]"
click at [565, 564] on input "Ownership %" at bounding box center [784, 546] width 669 height 40
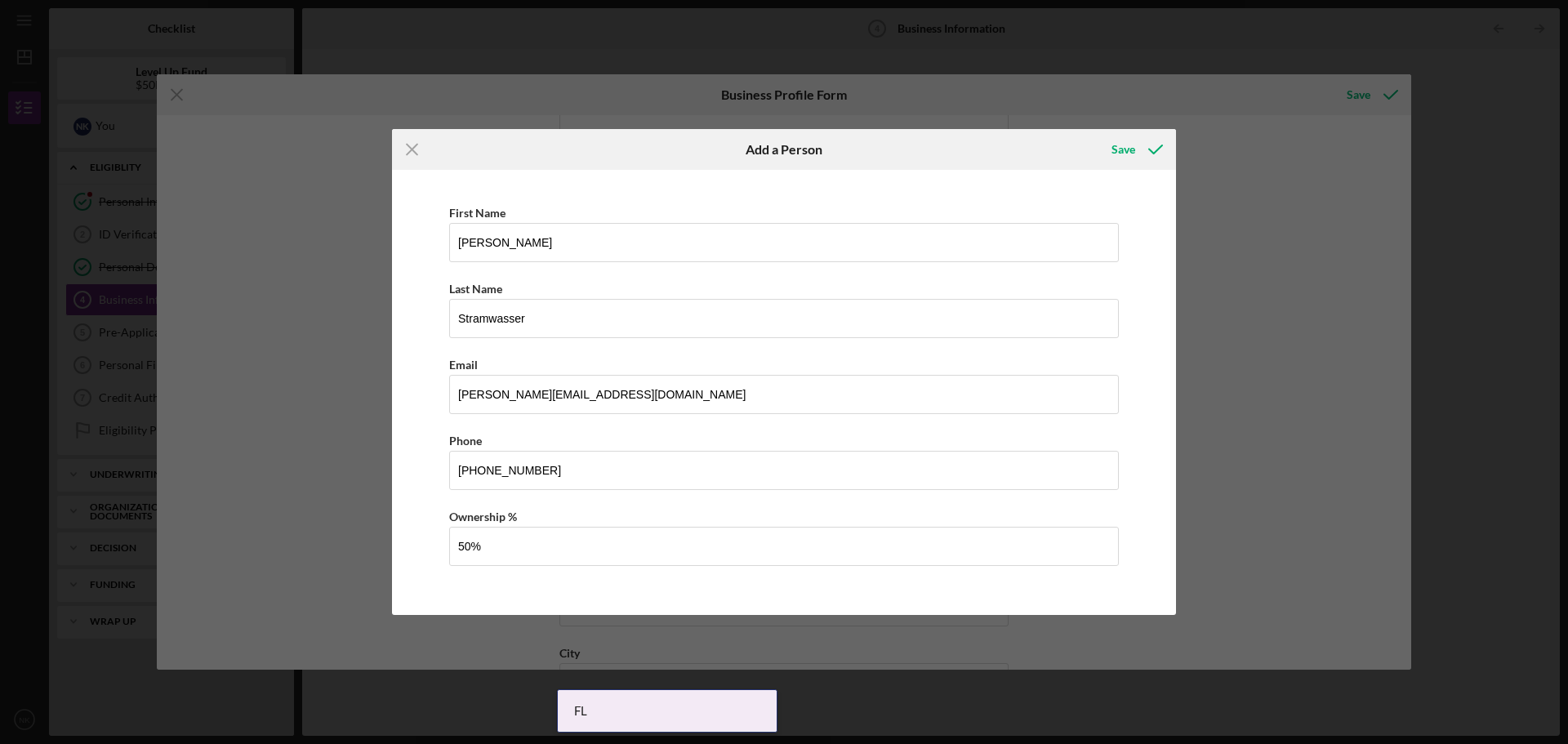
type input "50.00%"
click at [1179, 527] on div "Icon/Menu Close Add a Person Save First Name [PERSON_NAME] Last Name Stramwasse…" at bounding box center [784, 372] width 1568 height 744
click at [1125, 150] on div "Save" at bounding box center [1123, 149] width 24 height 32
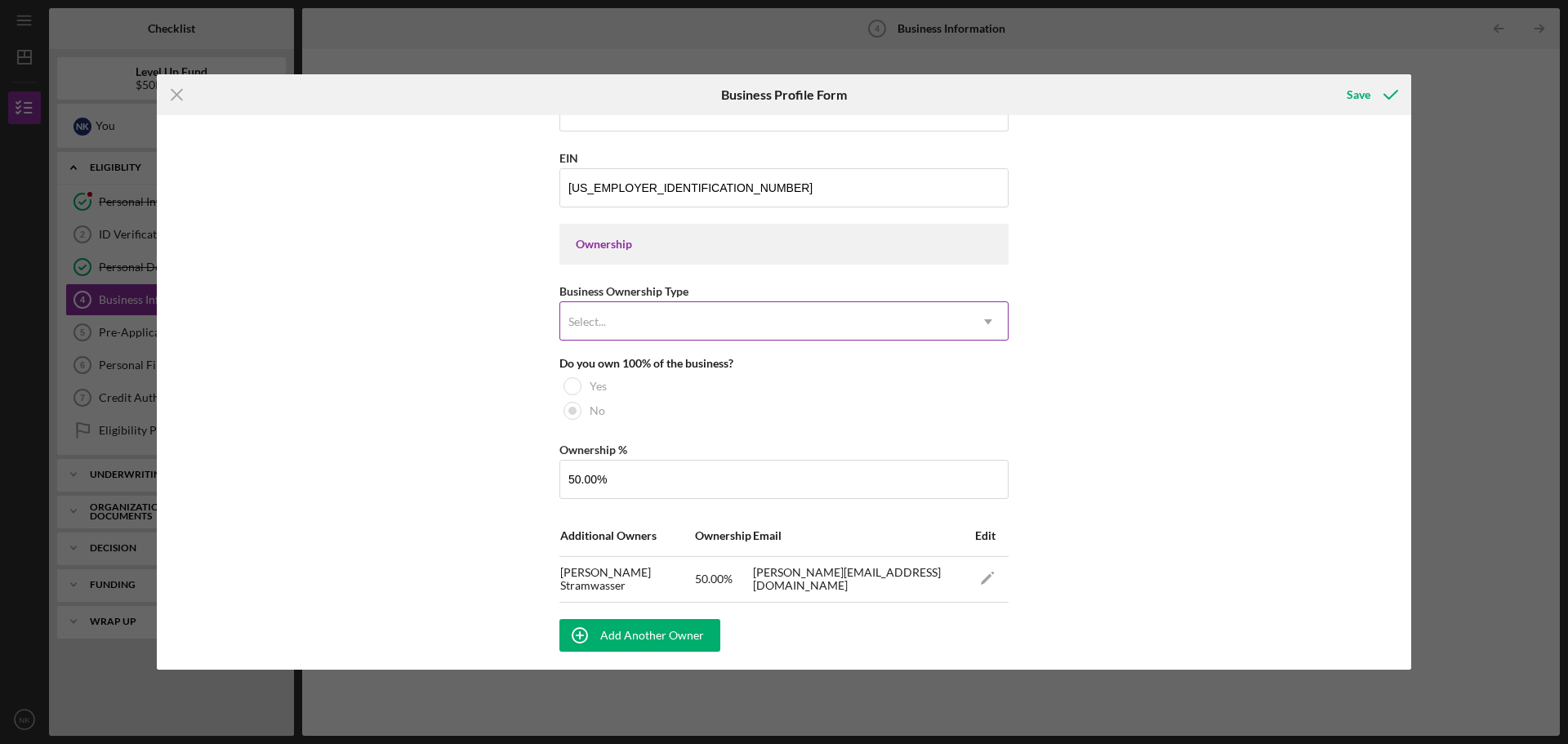
click at [612, 323] on div "Select..." at bounding box center [765, 321] width 409 height 38
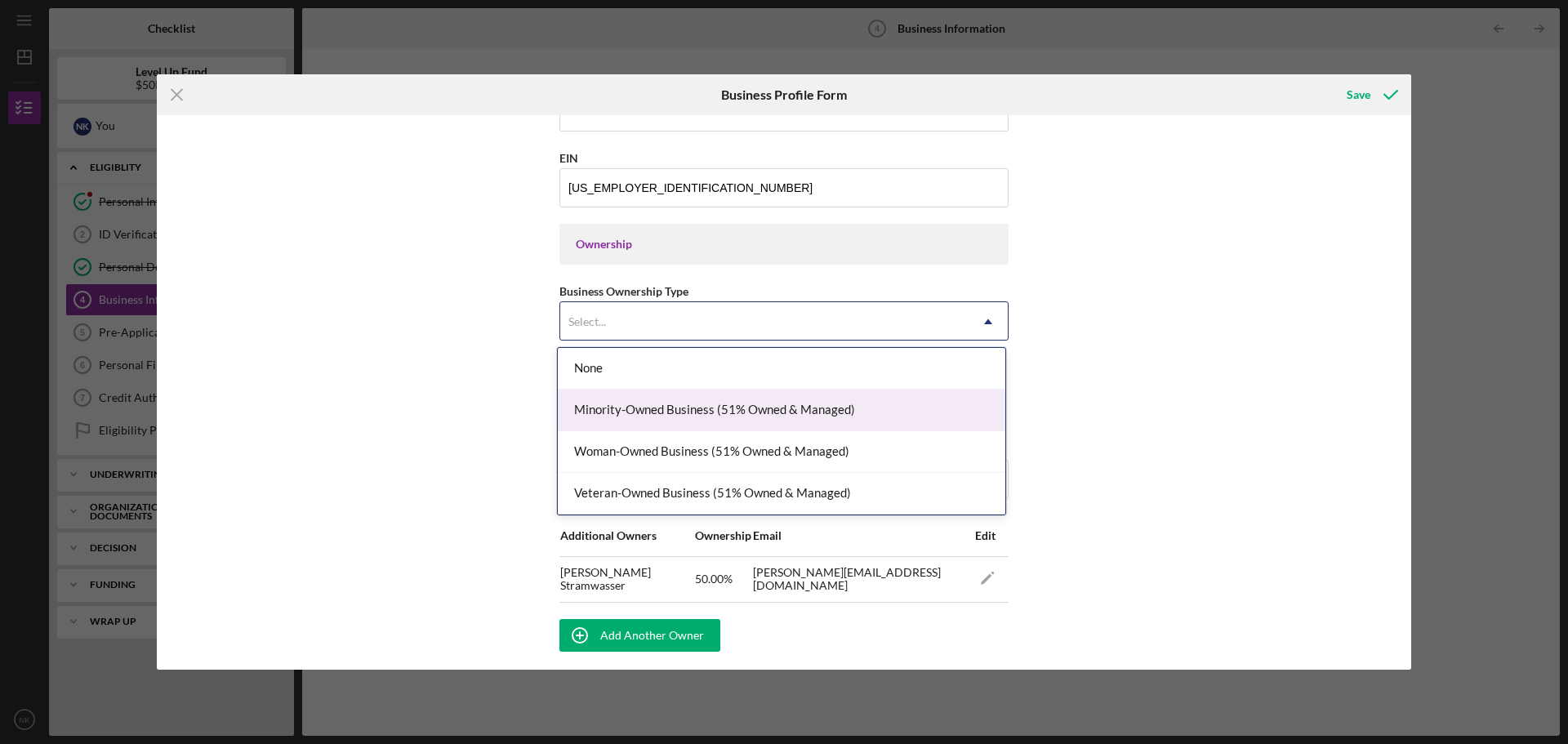
click at [605, 409] on div "Minority-Owned Business (51% Owned & Managed)" at bounding box center [782, 410] width 447 height 41
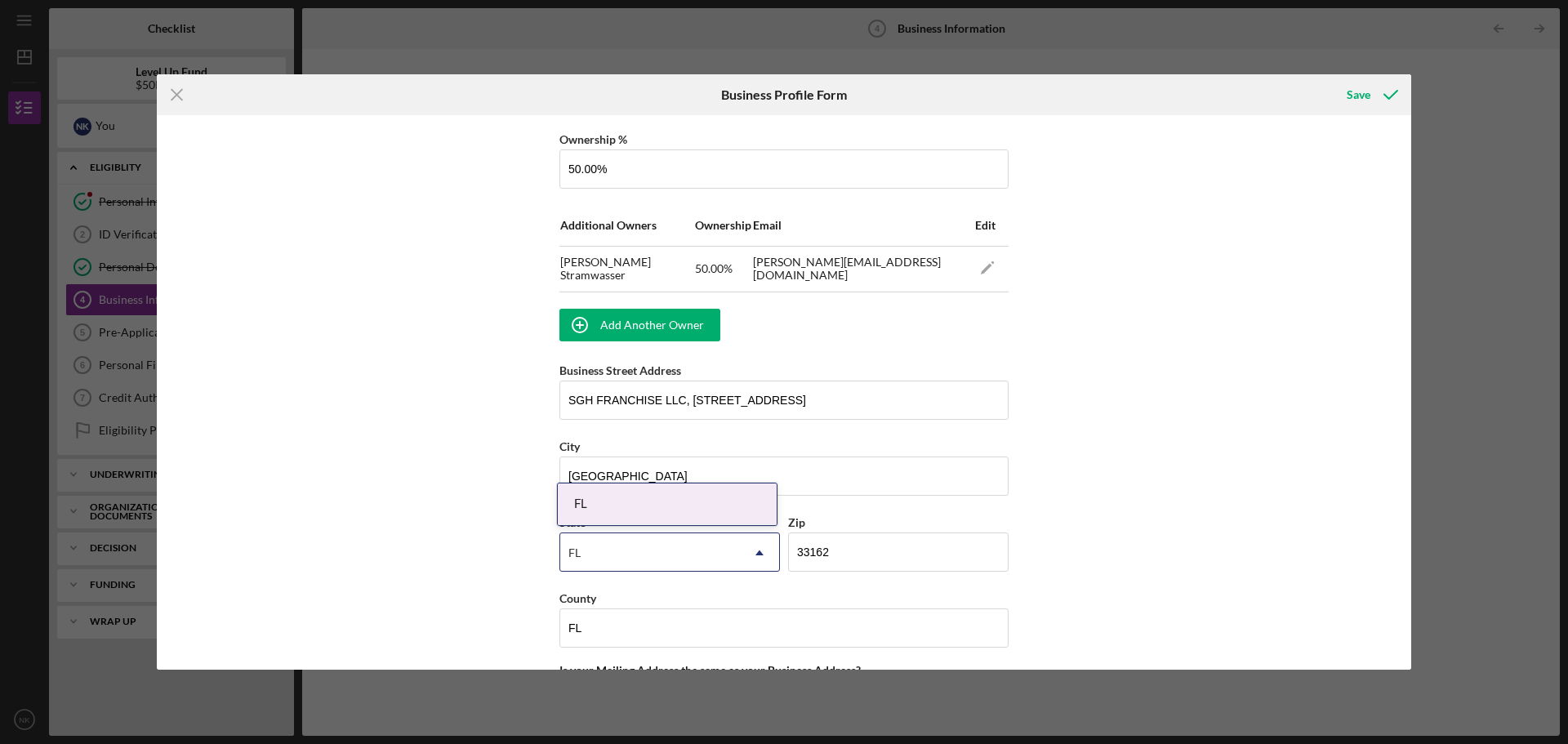
scroll to position [981, 0]
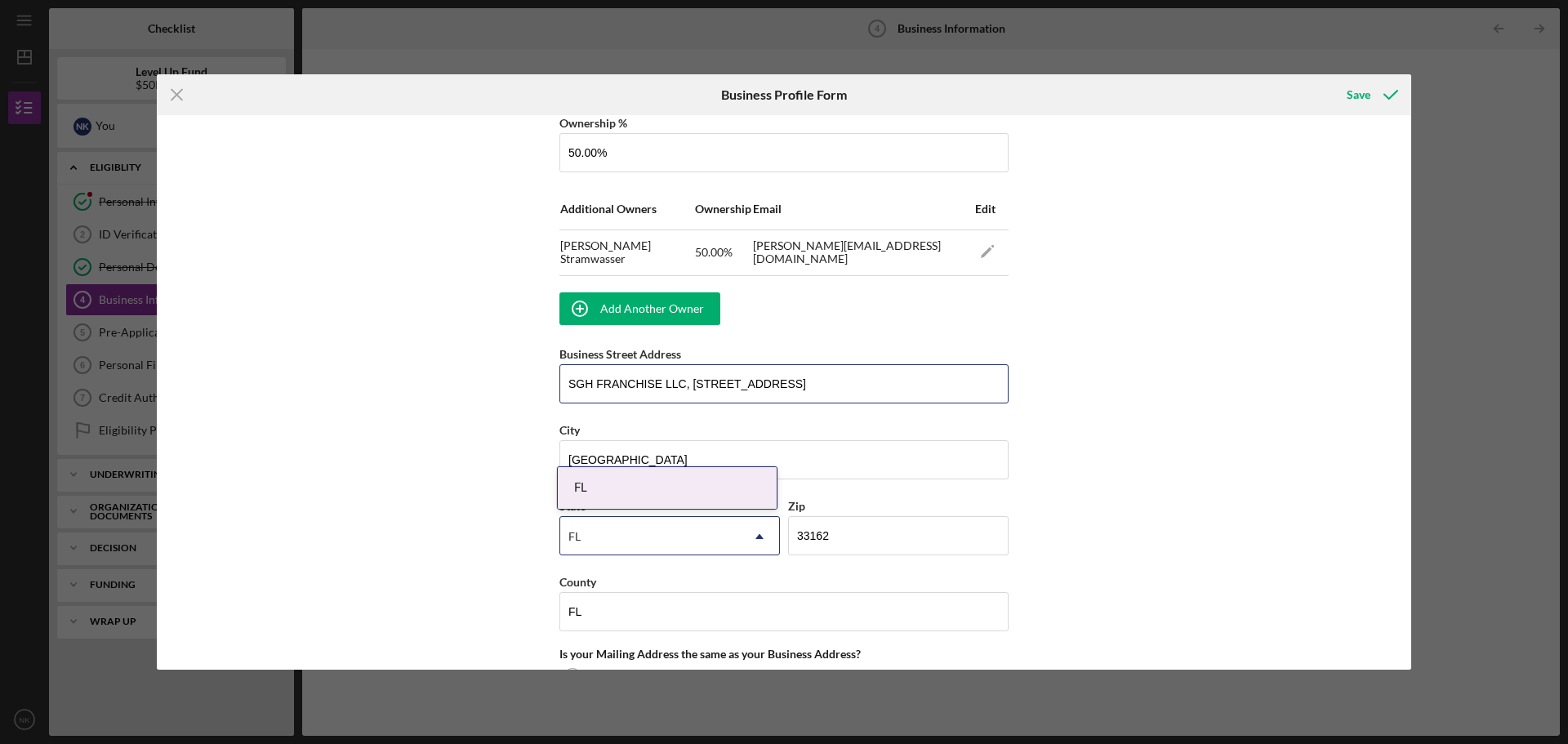
drag, startPoint x: 690, startPoint y: 388, endPoint x: 492, endPoint y: 386, distance: 198.0
click at [492, 386] on div "Business Name SGH Franchise LLC DBA Jan-Pro of [GEOGRAPHIC_DATA][US_STATE] Busi…" at bounding box center [784, 392] width 1255 height 554
type input "[STREET_ADDRESS]"
click at [1150, 420] on div "Business Name SGH Franchise LLC DBA Jan-Pro of [GEOGRAPHIC_DATA][US_STATE] Busi…" at bounding box center [784, 392] width 1255 height 554
click at [656, 487] on div "FL" at bounding box center [668, 487] width 219 height 41
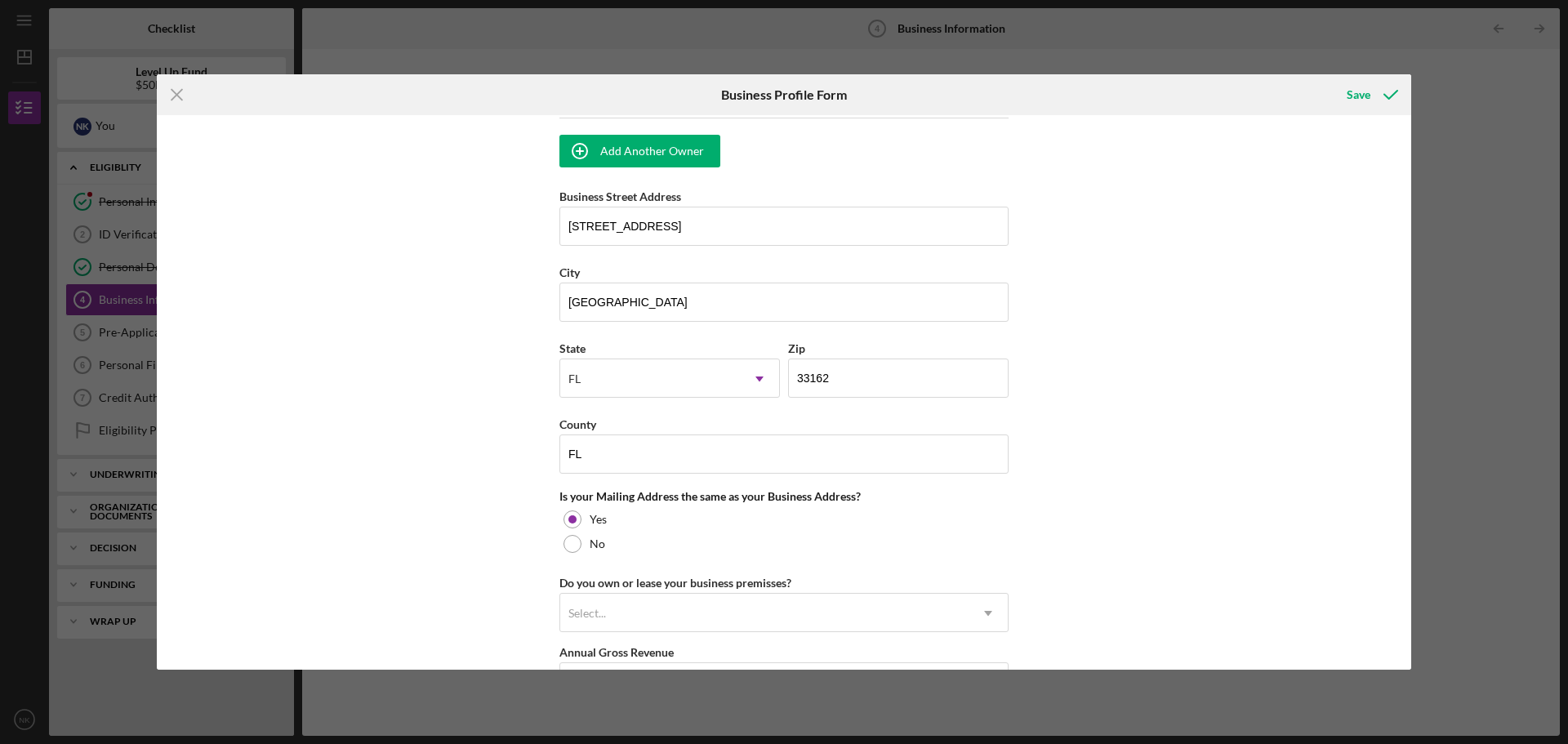
scroll to position [1144, 0]
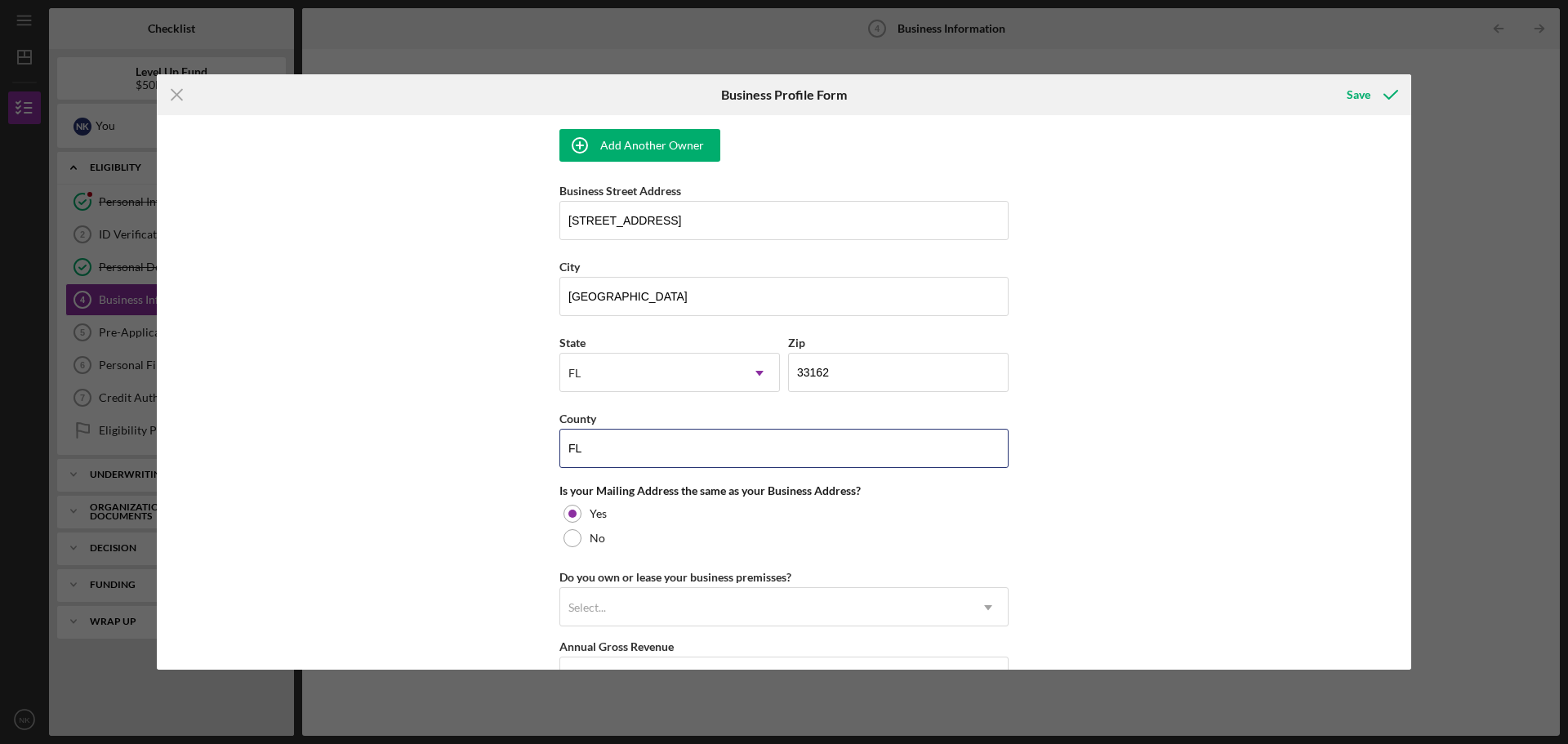
drag, startPoint x: 666, startPoint y: 445, endPoint x: 471, endPoint y: 445, distance: 195.0
click at [471, 445] on div "Business Name SGH Franchise LLC DBA Jan-Pro of [GEOGRAPHIC_DATA][US_STATE] Busi…" at bounding box center [784, 392] width 1255 height 554
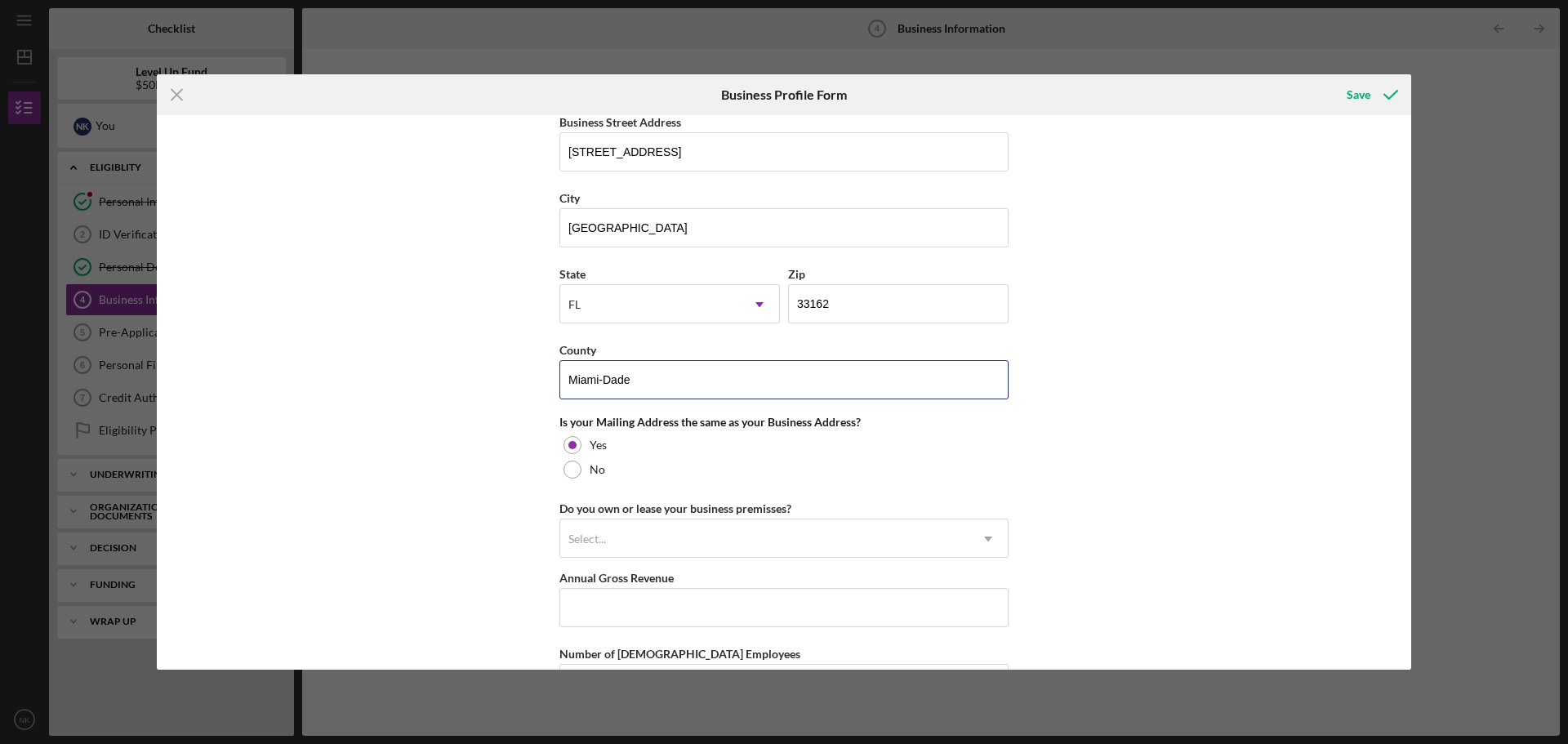
scroll to position [1307, 0]
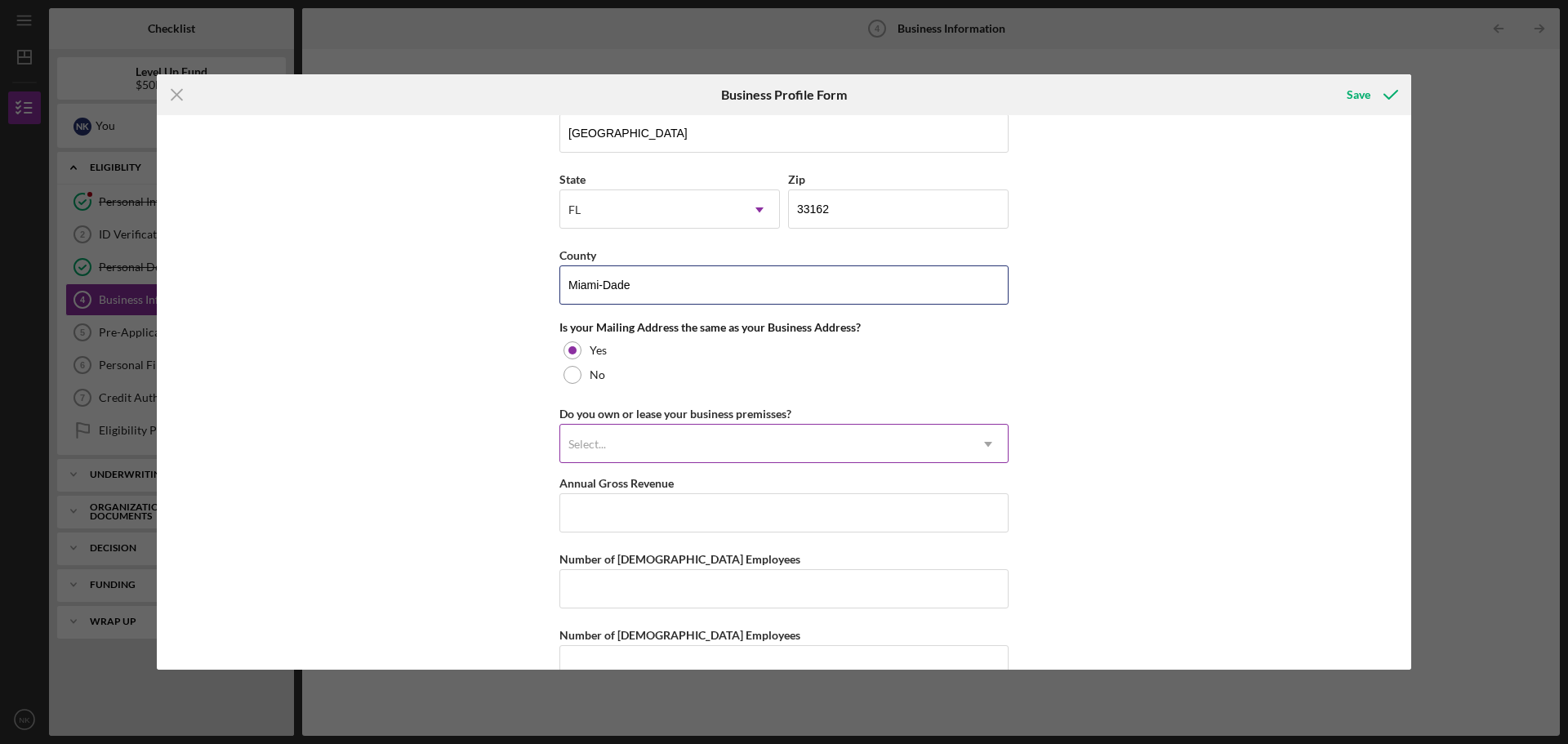
type input "Miami-Dade"
click at [692, 439] on div "Select..." at bounding box center [765, 444] width 409 height 38
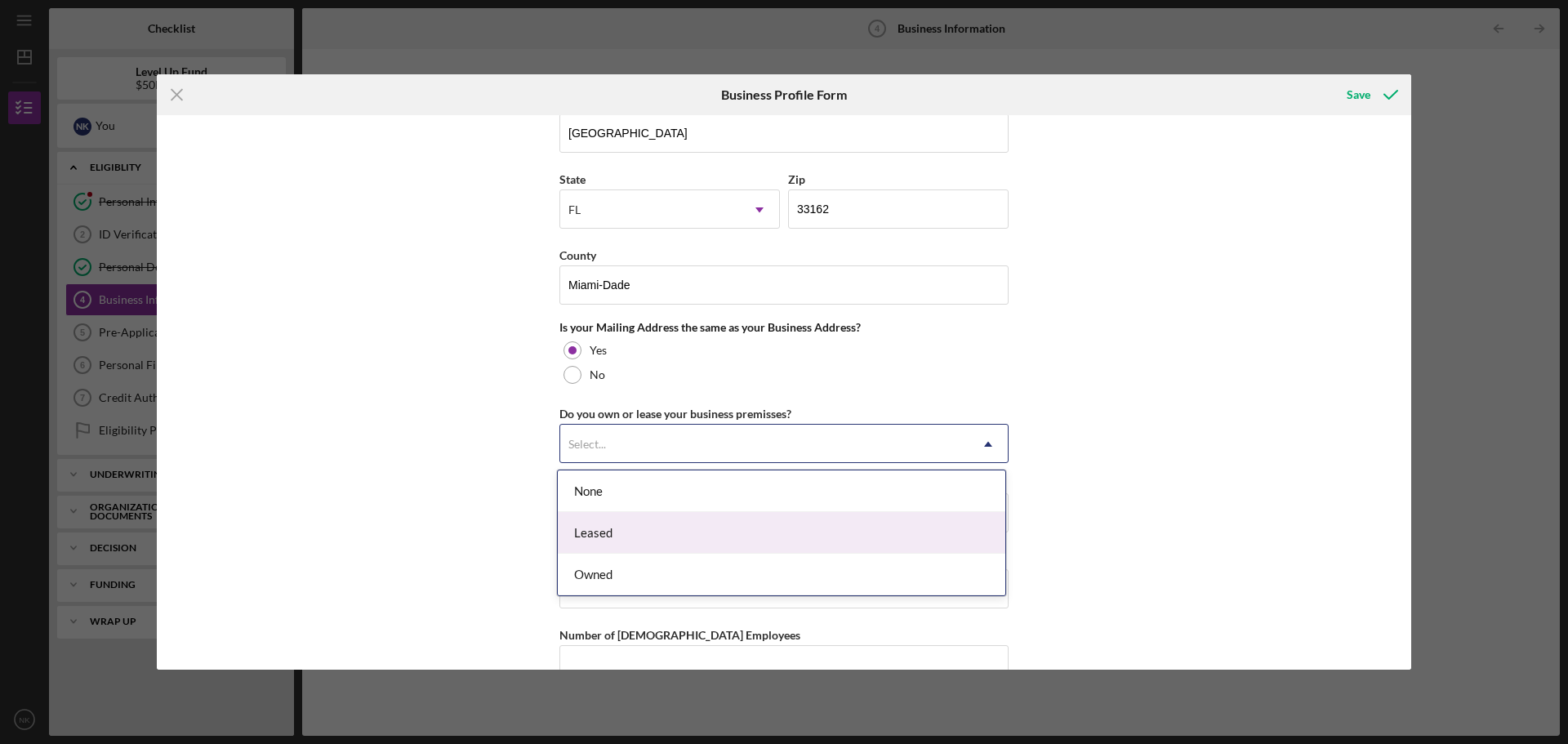
click at [607, 526] on div "Leased" at bounding box center [782, 532] width 447 height 41
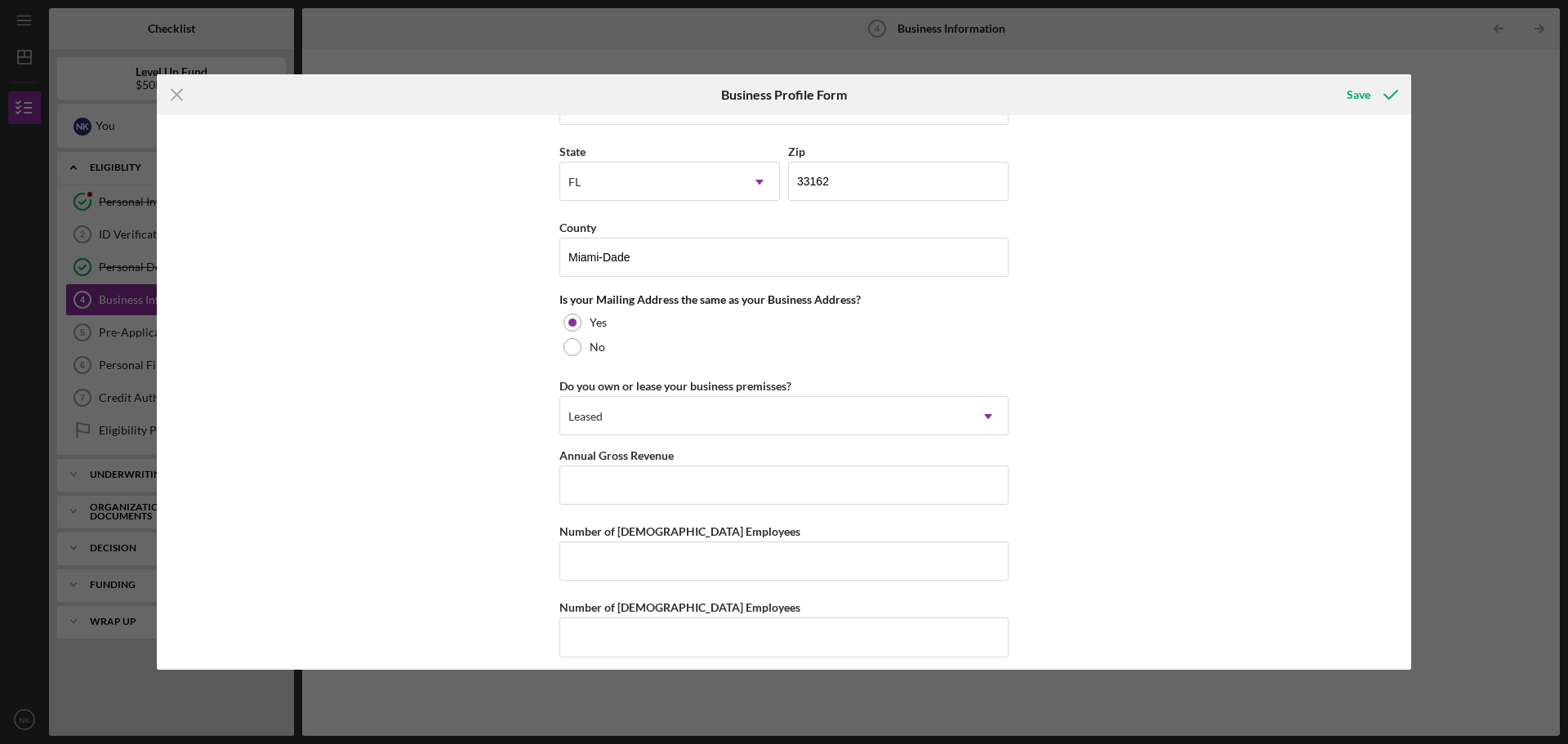
scroll to position [1346, 0]
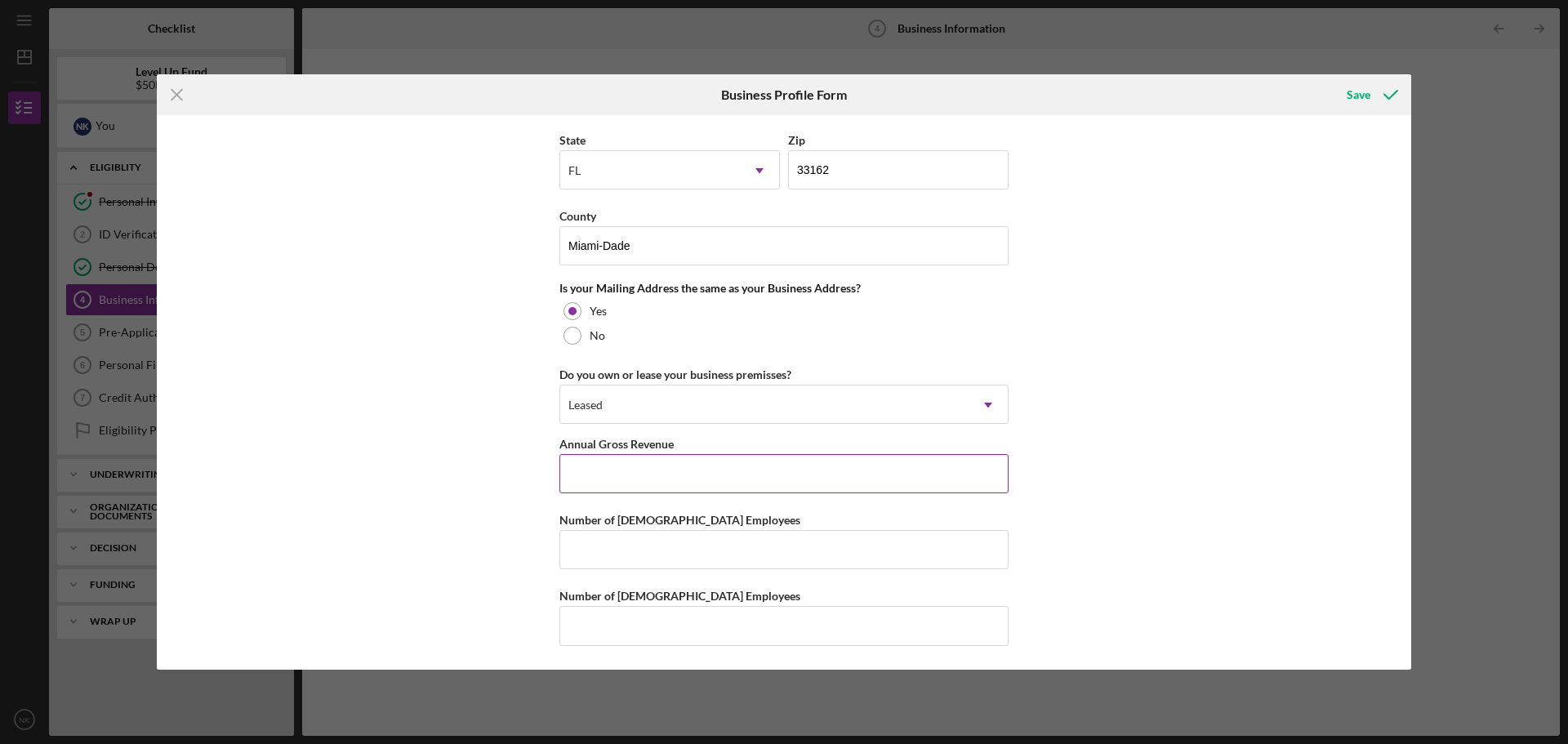
click at [633, 482] on input "Annual Gross Revenue" at bounding box center [784, 473] width 449 height 40
drag, startPoint x: 583, startPoint y: 471, endPoint x: 598, endPoint y: 474, distance: 15.3
click at [584, 471] on input "$94,646,362" at bounding box center [784, 473] width 449 height 40
type input "$9,646,362"
click at [697, 551] on input "Number of [DEMOGRAPHIC_DATA] Employees" at bounding box center [784, 550] width 449 height 40
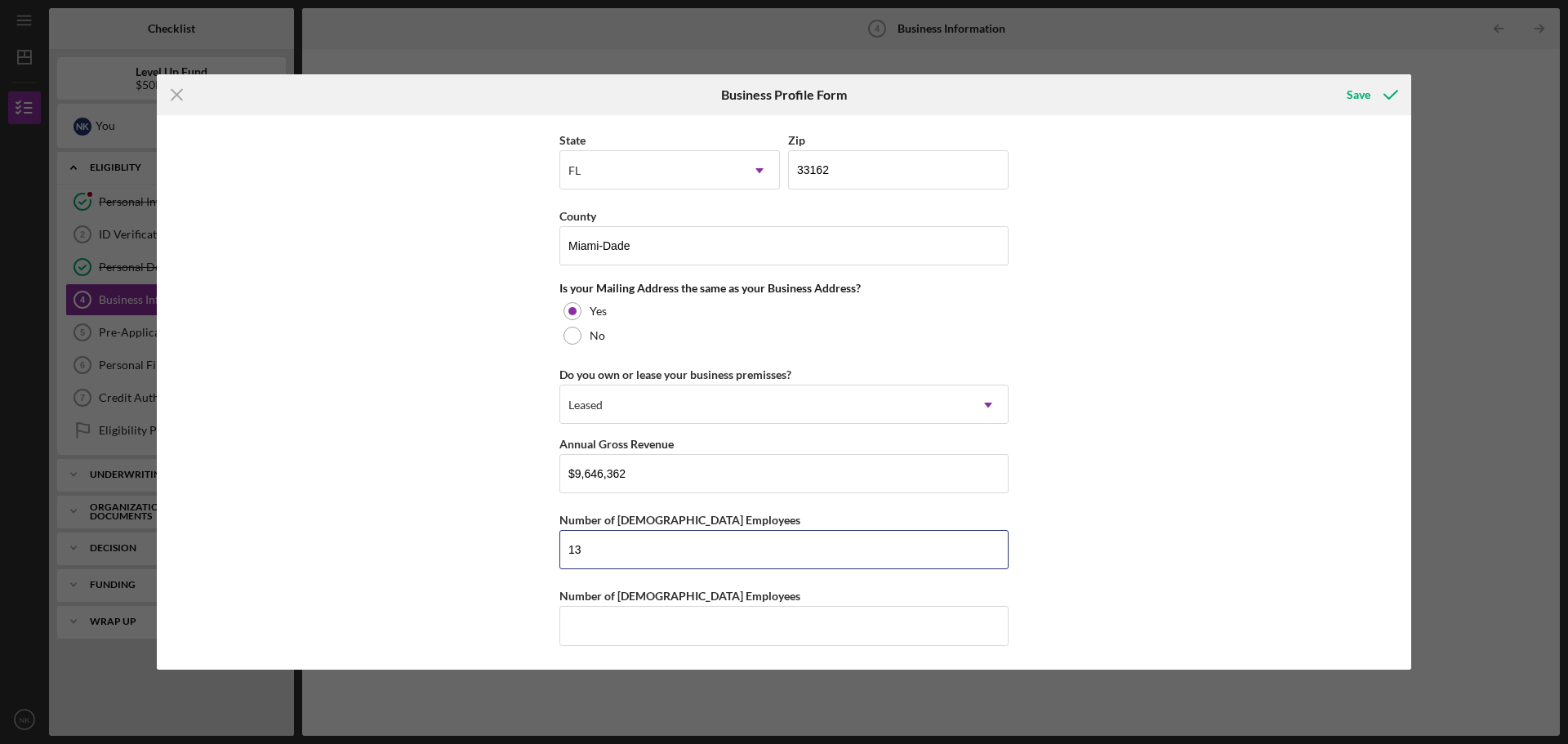
type input "13"
click at [1097, 562] on div "Business Name SGH Franchise LLC DBA Jan-Pro of [GEOGRAPHIC_DATA][US_STATE] Busi…" at bounding box center [784, 392] width 1255 height 554
click at [814, 628] on input "Number of [DEMOGRAPHIC_DATA] Employees" at bounding box center [784, 625] width 449 height 40
type input "0"
click at [1372, 96] on icon "submit" at bounding box center [1391, 95] width 41 height 41
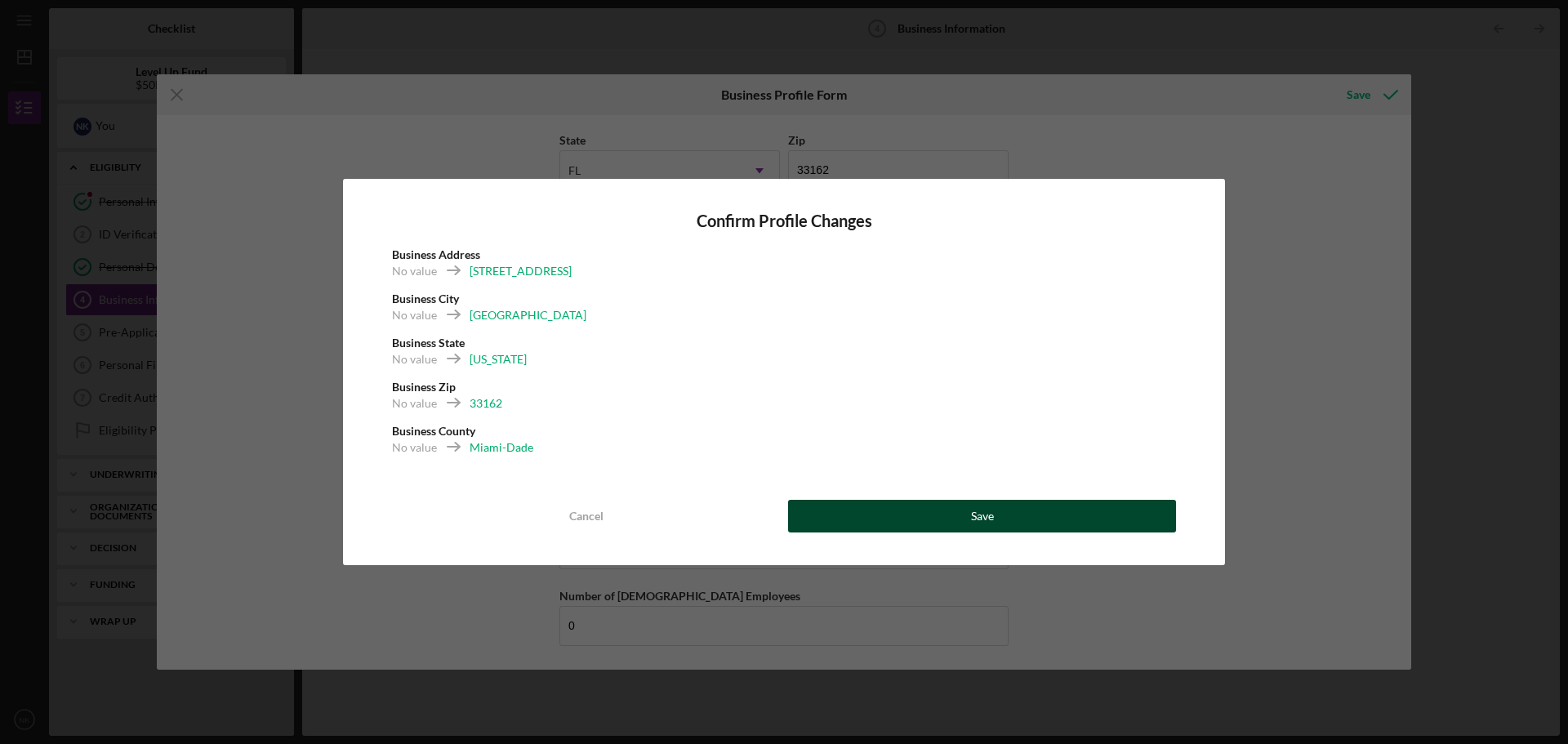
click at [995, 516] on button "Save" at bounding box center [981, 516] width 388 height 32
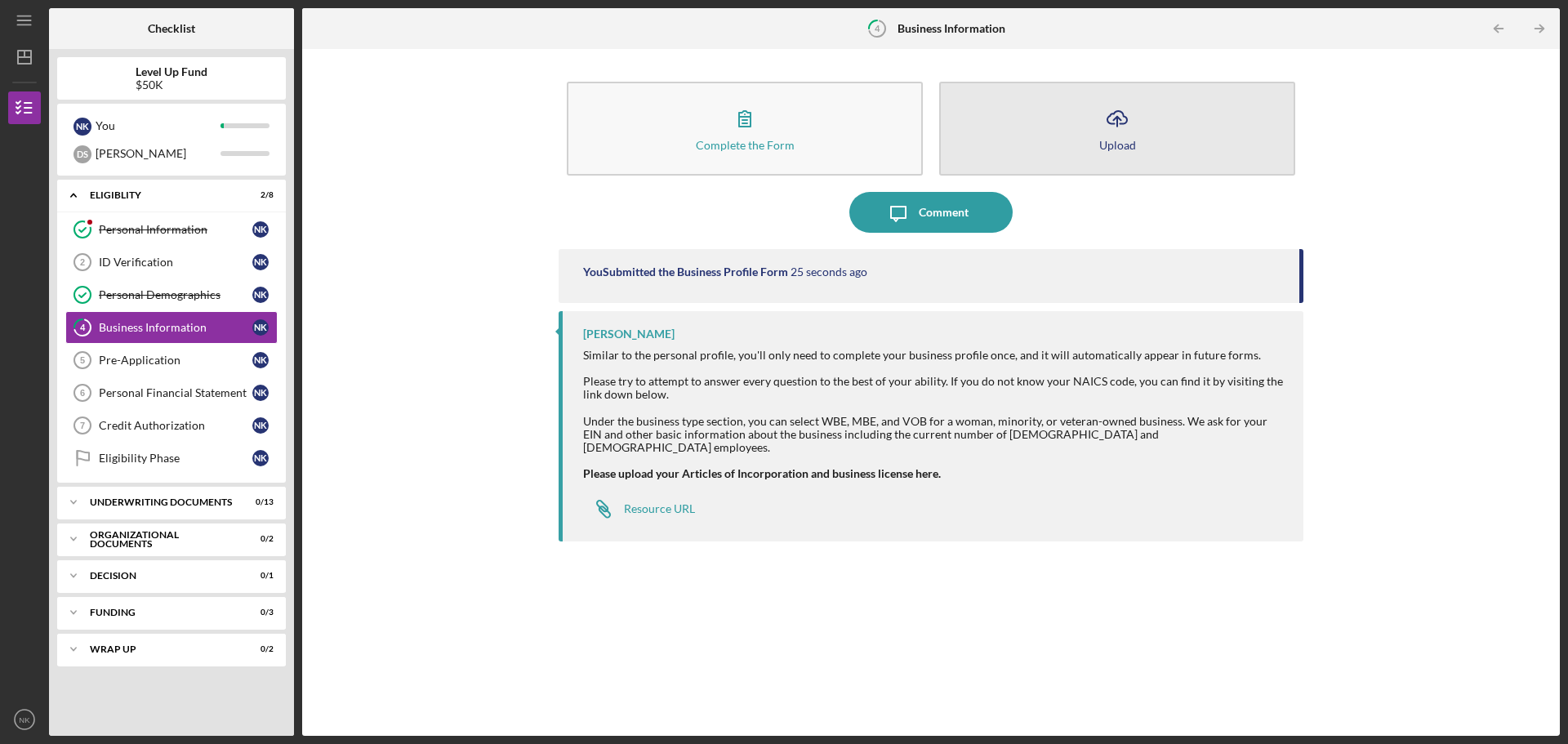
click at [1109, 131] on icon "Icon/Upload" at bounding box center [1117, 118] width 41 height 41
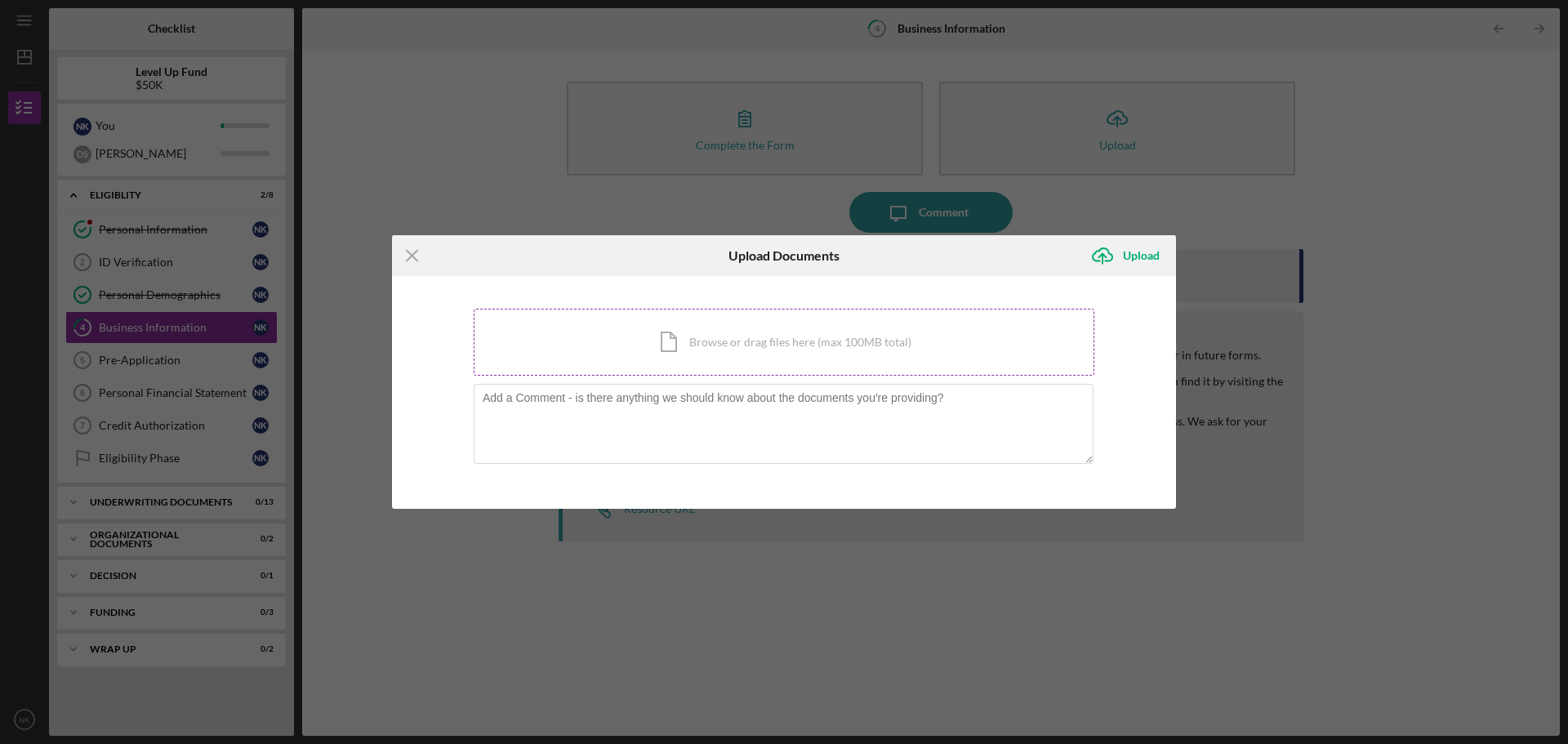
click at [804, 347] on div "Icon/Document Browse or drag files here (max 100MB total) Tap to choose files o…" at bounding box center [784, 342] width 621 height 67
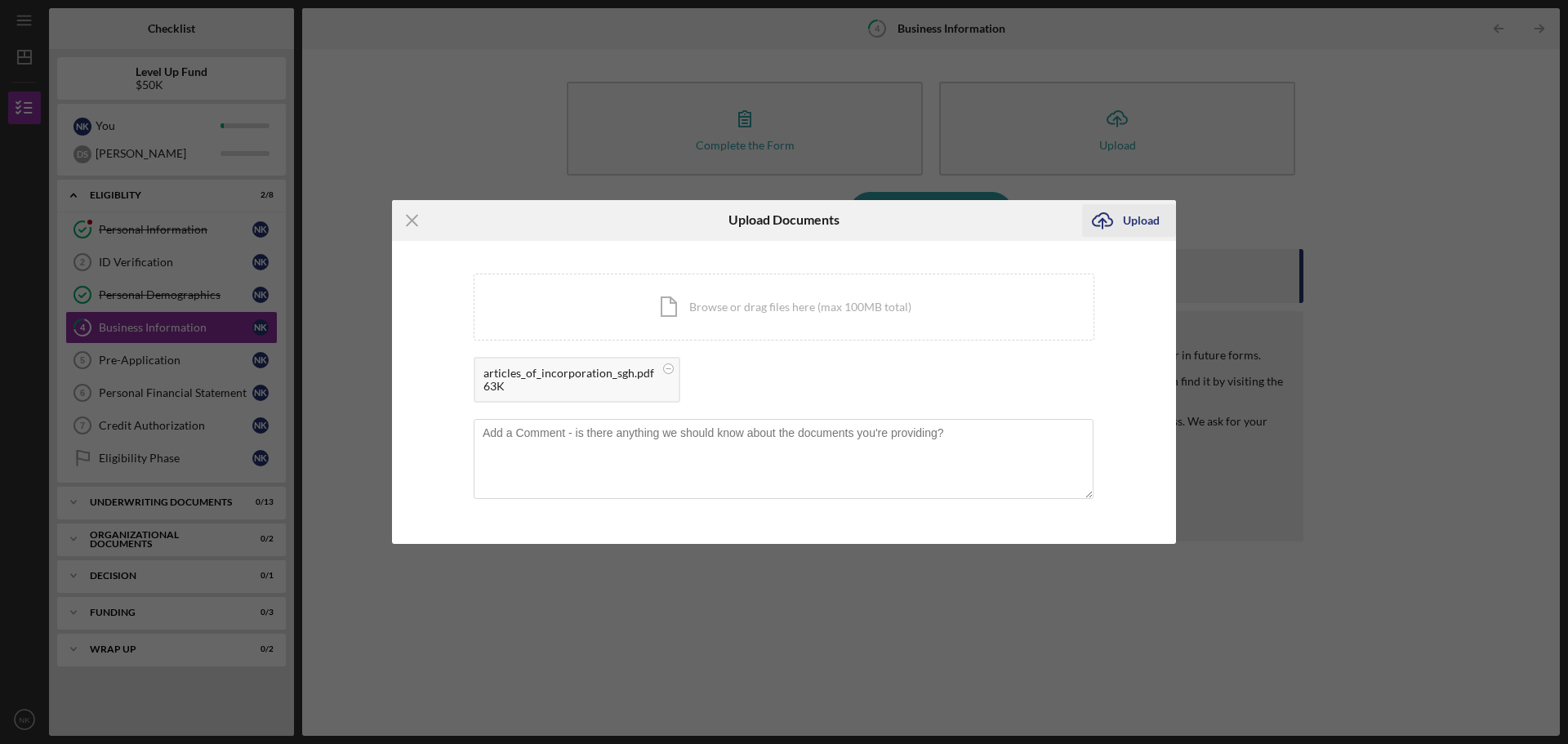
click at [1131, 222] on div "Upload" at bounding box center [1142, 220] width 37 height 32
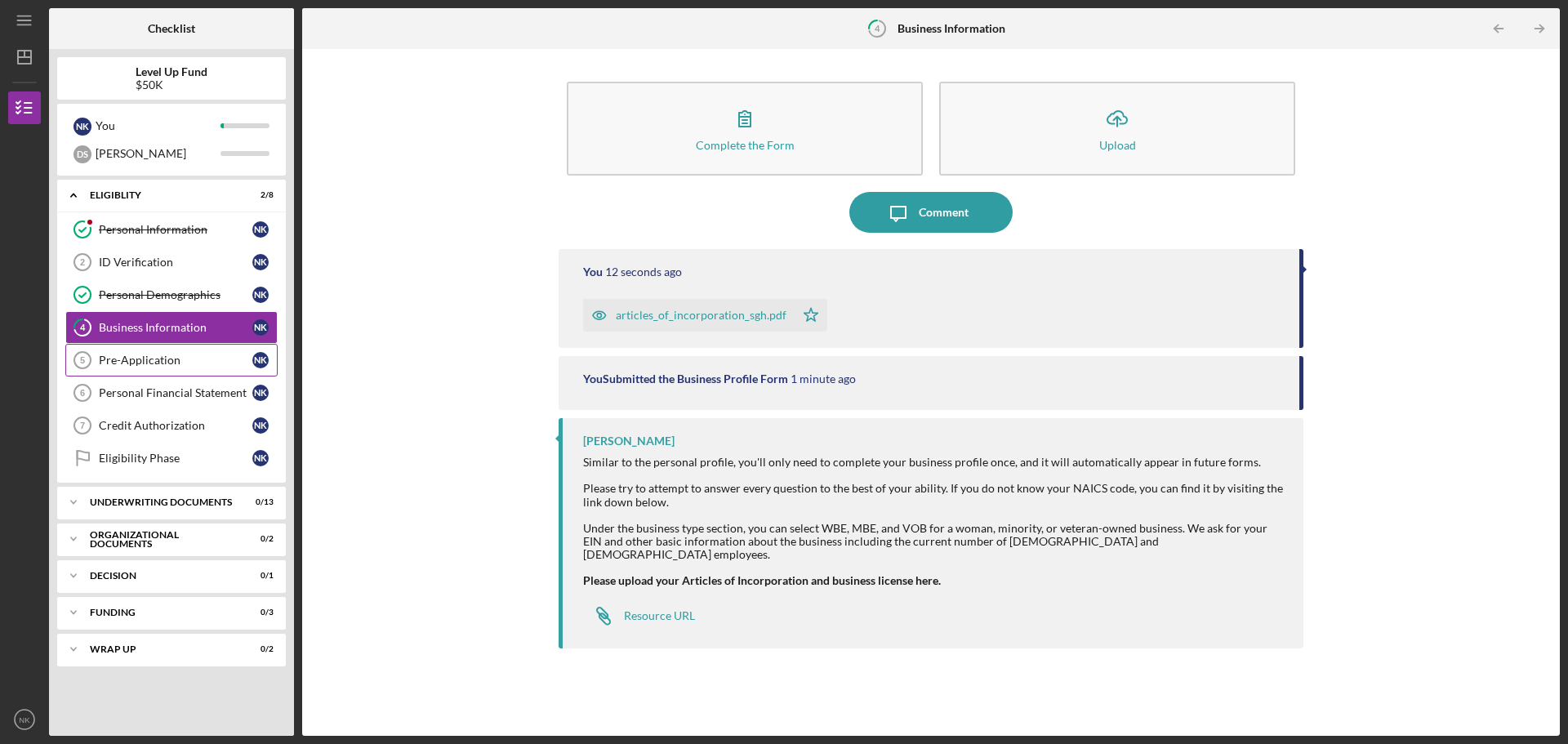
click at [159, 363] on div "Pre-Application" at bounding box center [175, 360] width 154 height 13
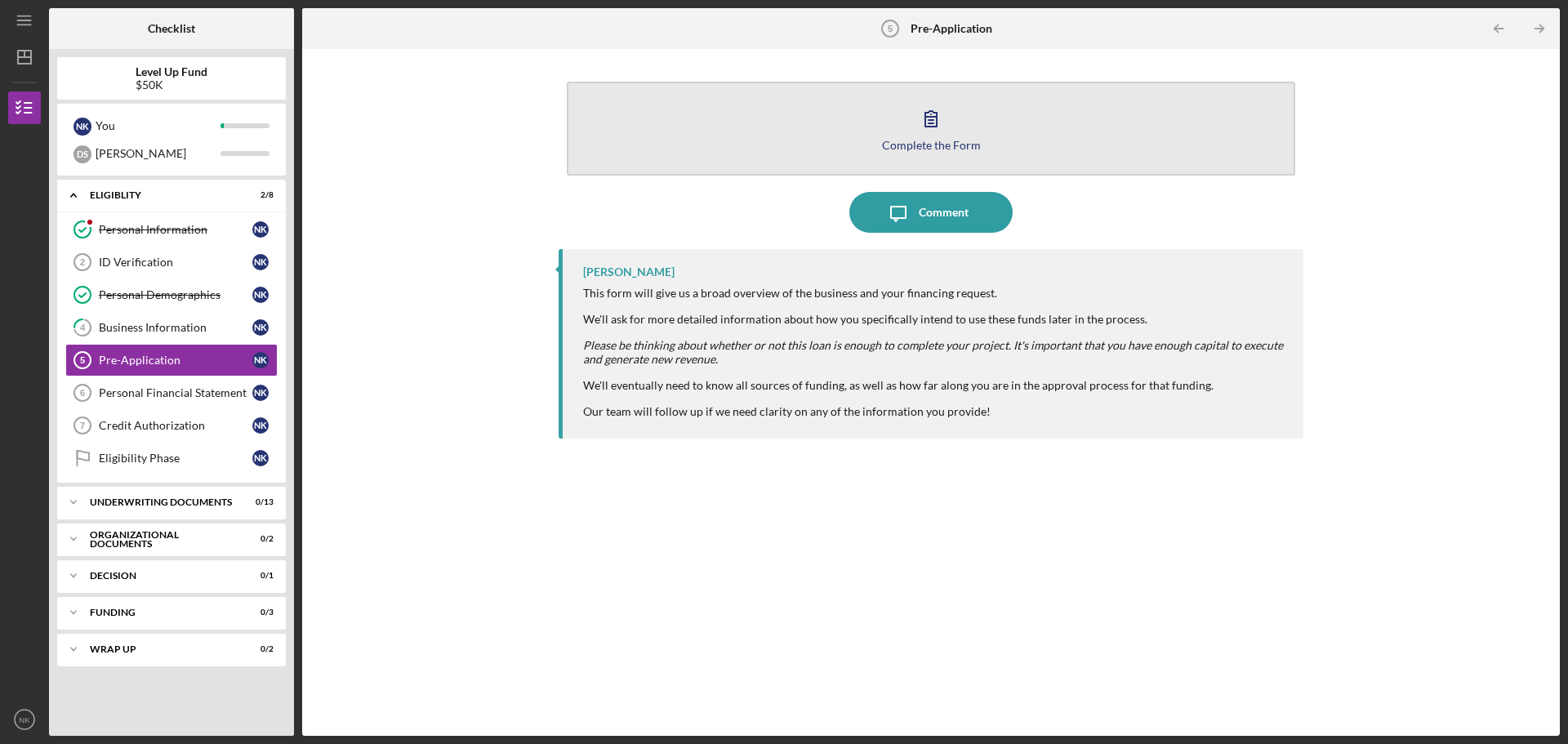
click at [966, 151] on button "Complete the Form Form" at bounding box center [931, 129] width 728 height 94
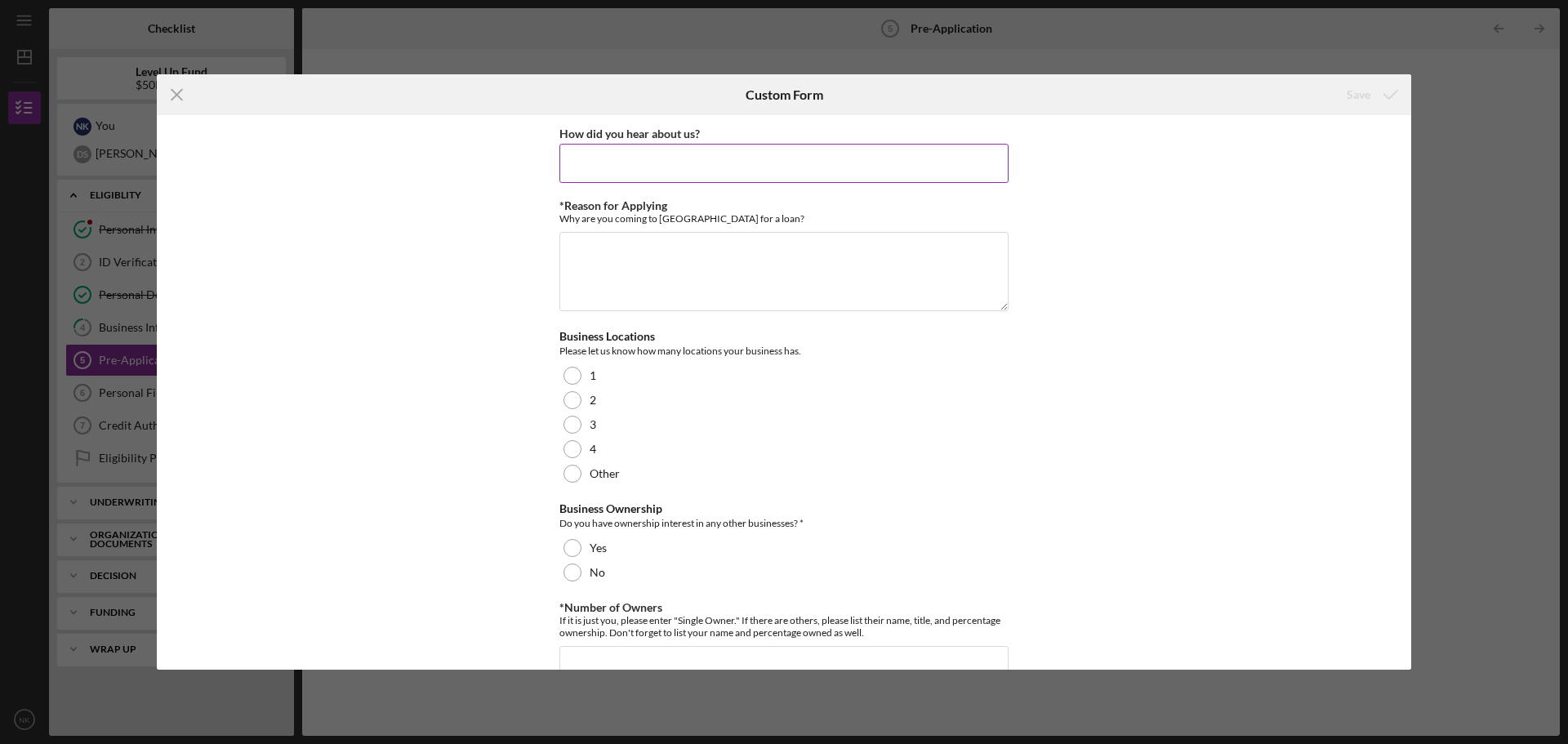
click at [932, 153] on input "How did you hear about us?" at bounding box center [784, 163] width 449 height 40
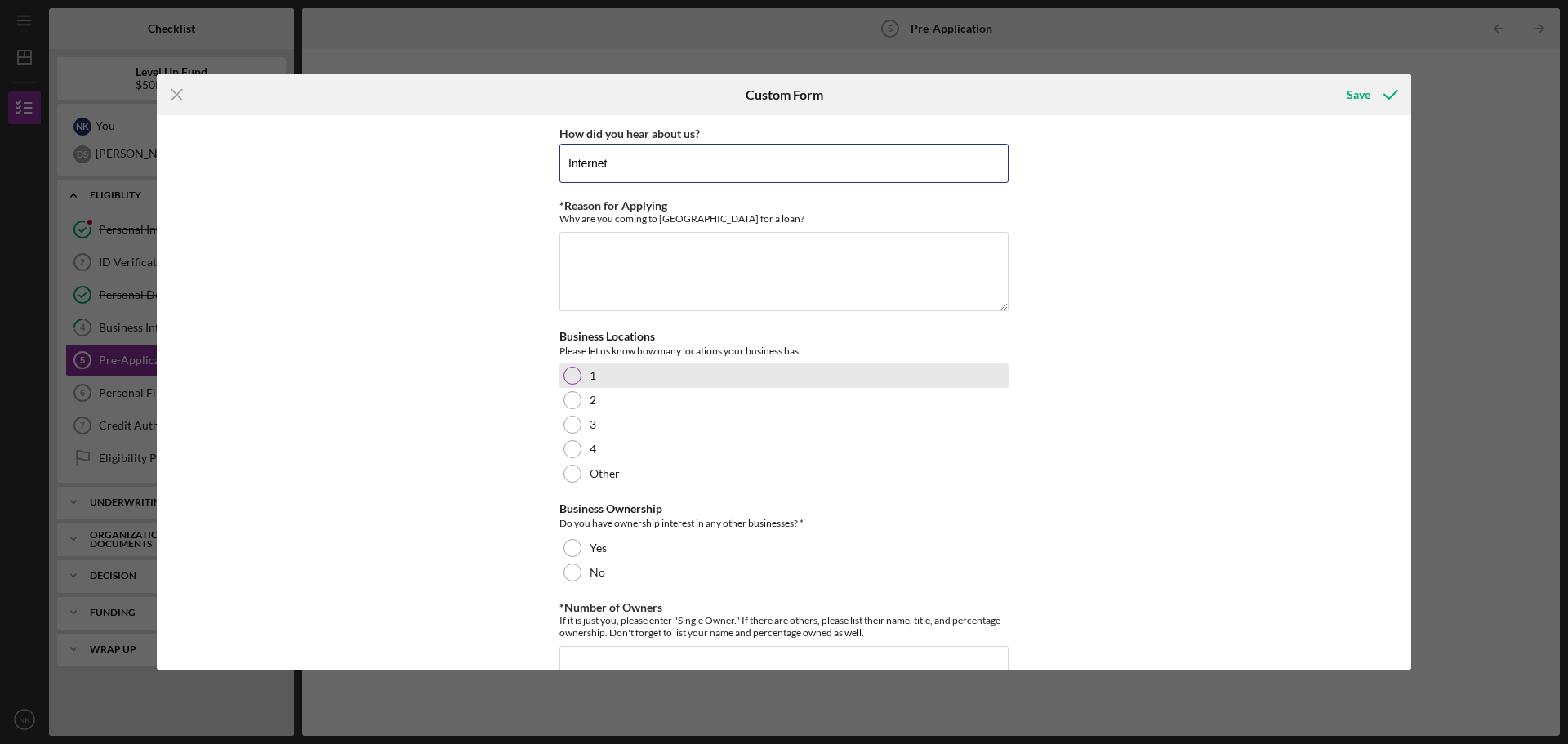
type input "Internet"
click at [575, 378] on div at bounding box center [573, 376] width 18 height 18
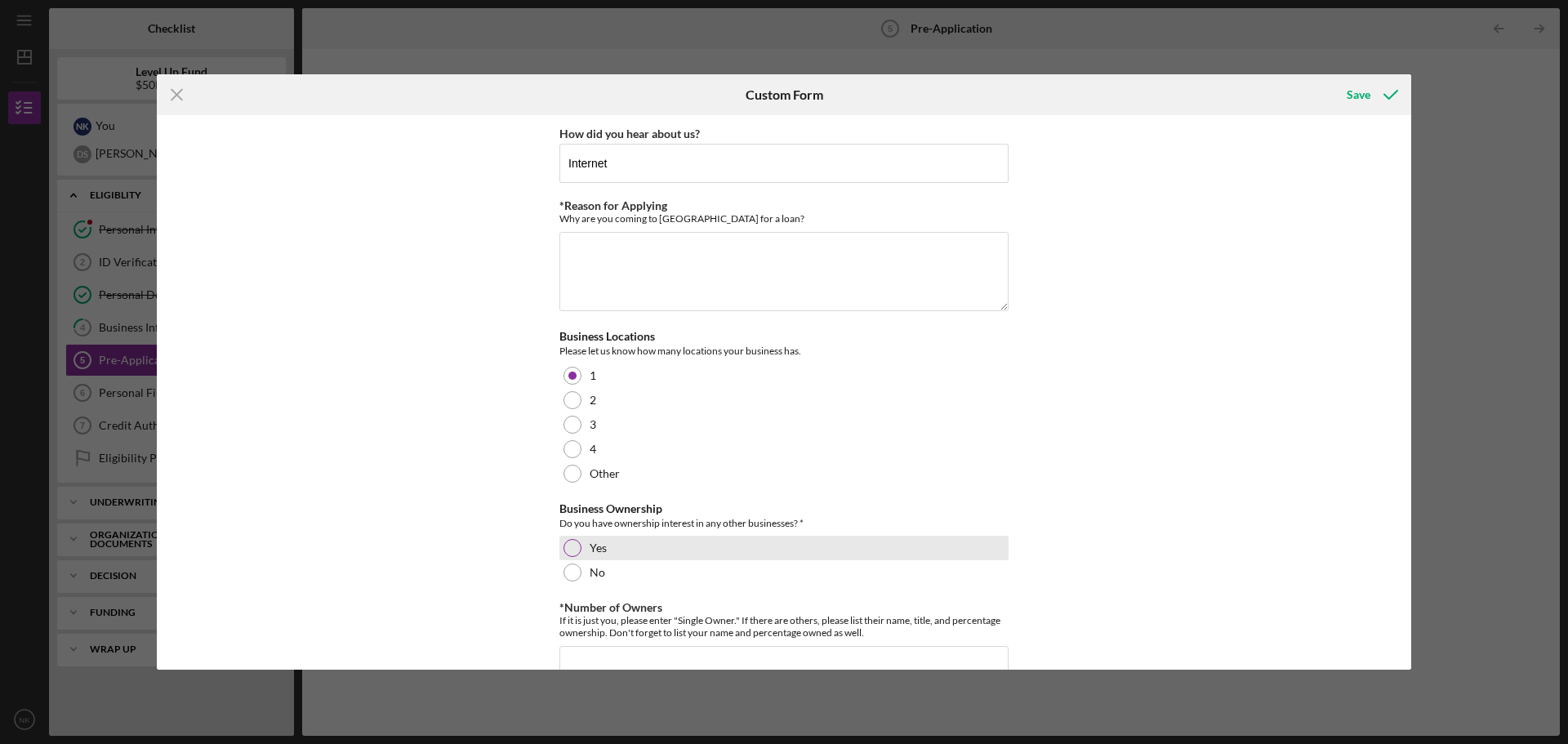
click at [568, 546] on div at bounding box center [573, 548] width 18 height 18
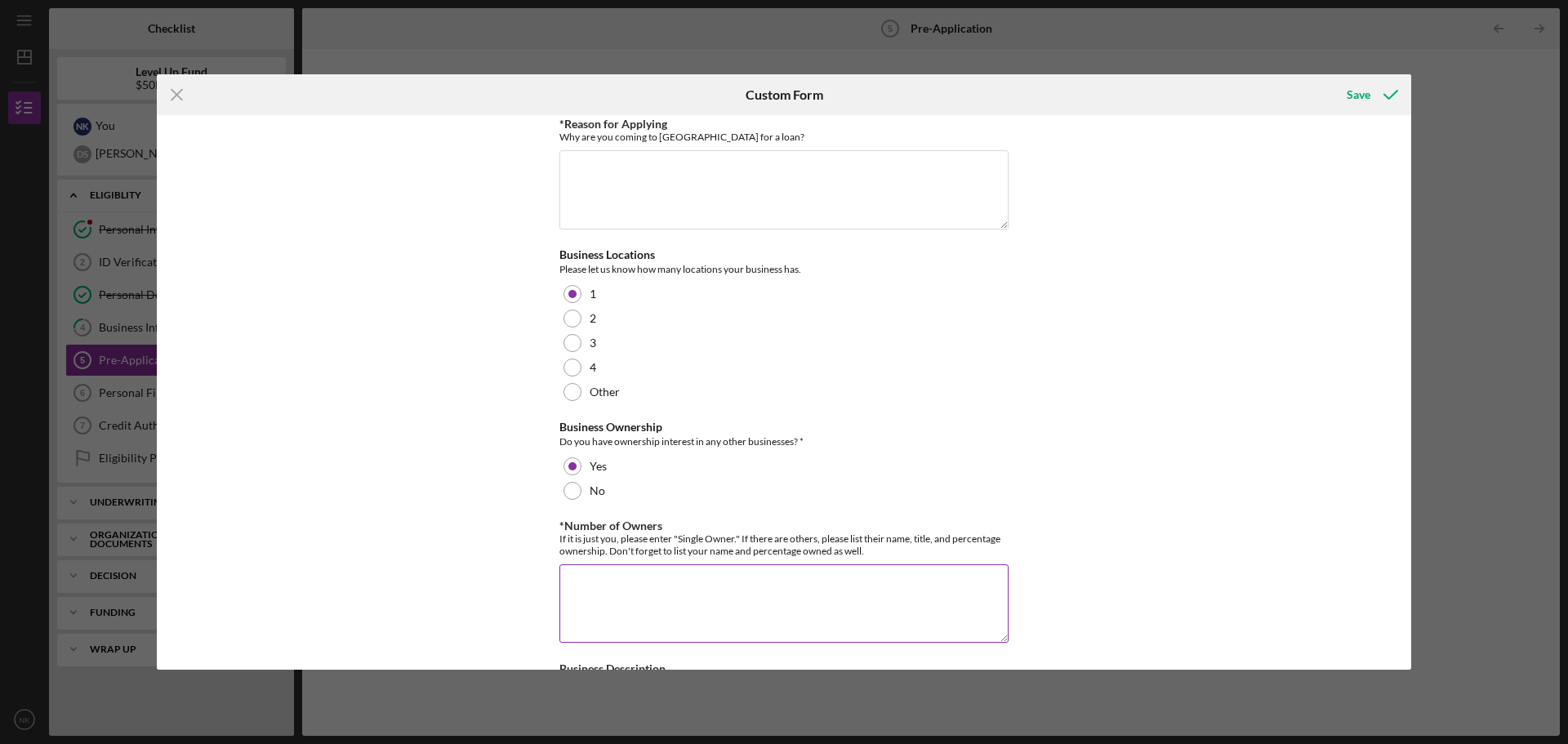
click at [684, 589] on textarea "*Number of Owners" at bounding box center [784, 603] width 449 height 78
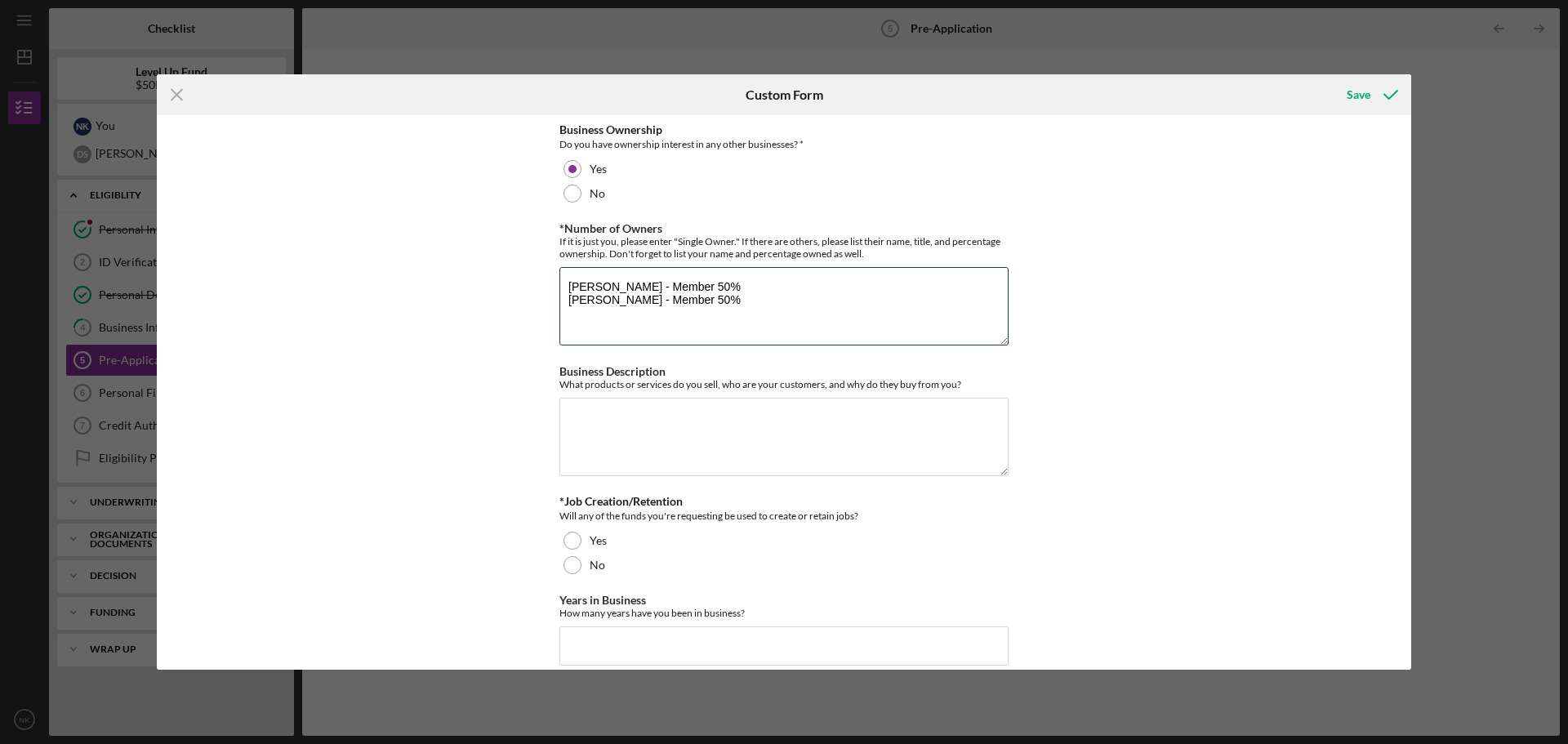
scroll to position [409, 0]
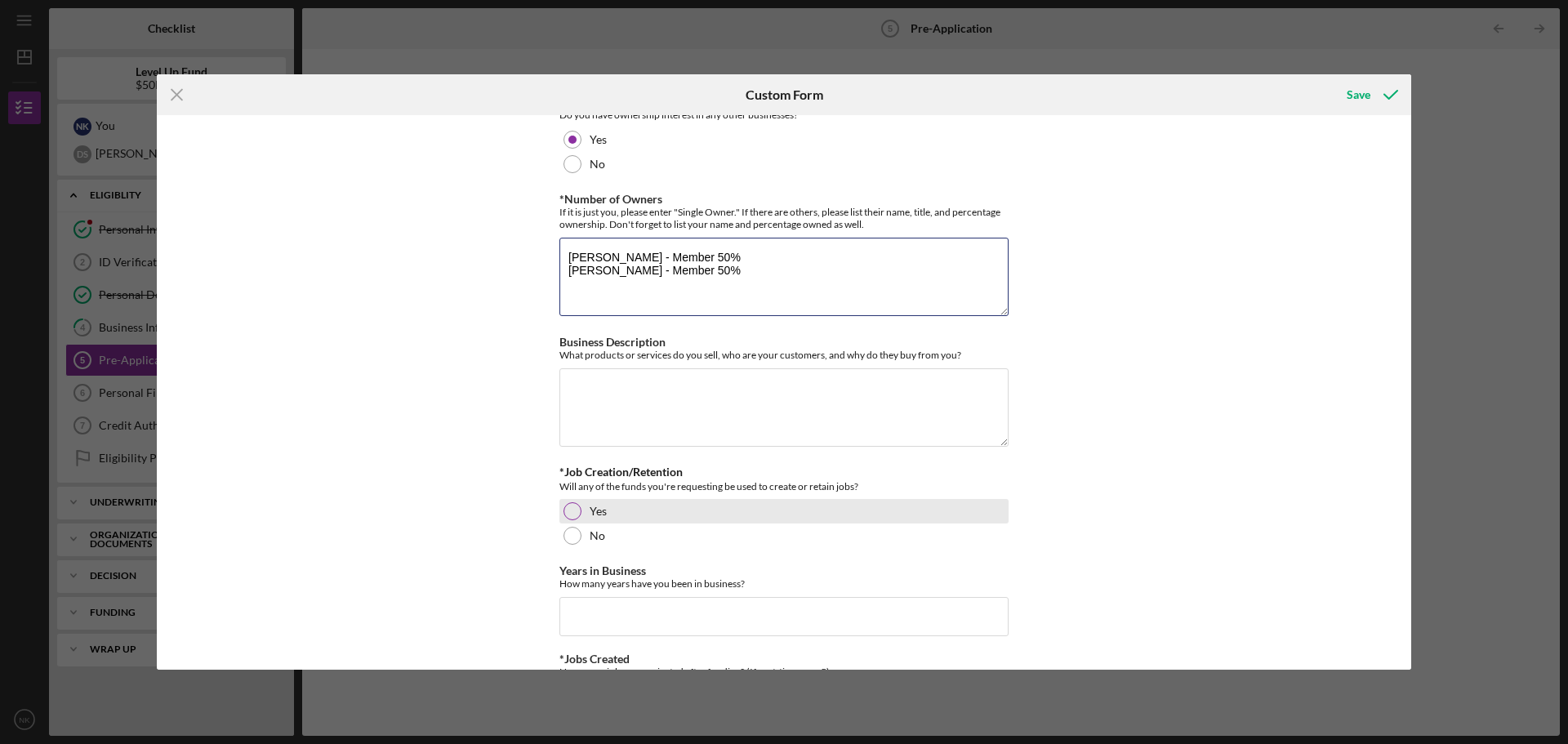
type textarea "[PERSON_NAME] - Member 50% [PERSON_NAME] - Member 50%"
click at [598, 506] on label "Yes" at bounding box center [598, 511] width 17 height 13
click at [738, 611] on input "Years in Business" at bounding box center [784, 616] width 449 height 40
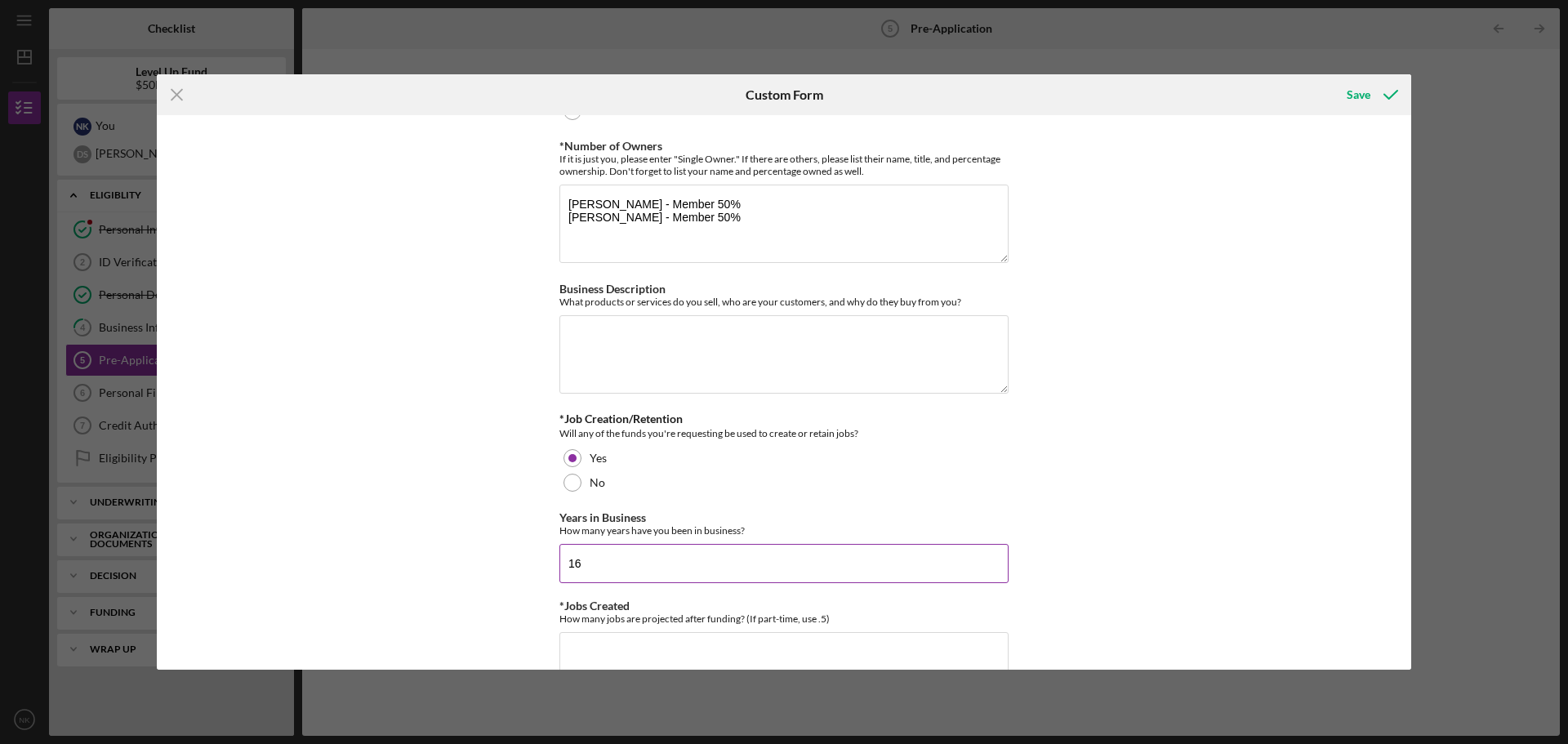
scroll to position [490, 0]
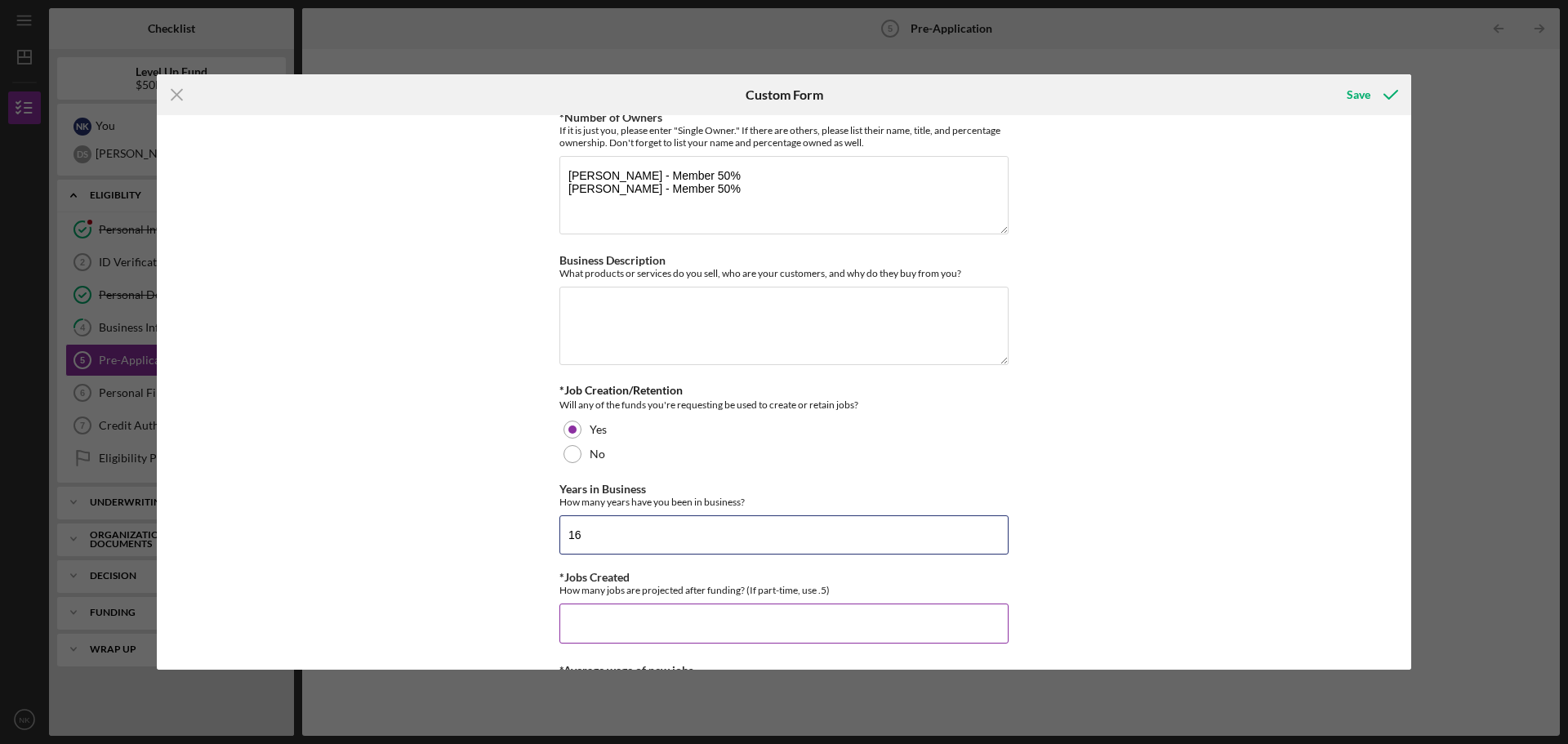
type input "16"
click at [759, 610] on input "*Jobs Created" at bounding box center [784, 623] width 449 height 40
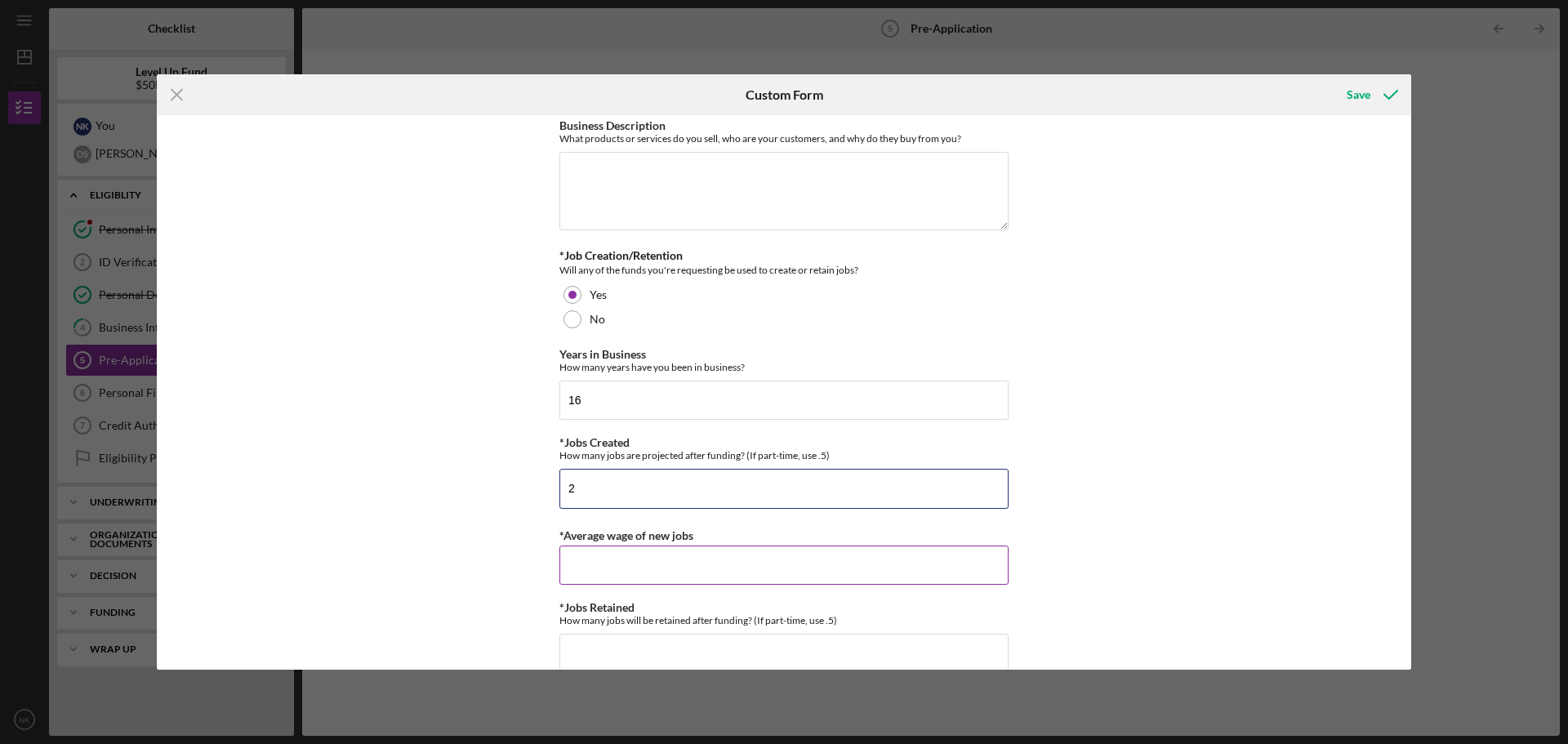
scroll to position [654, 0]
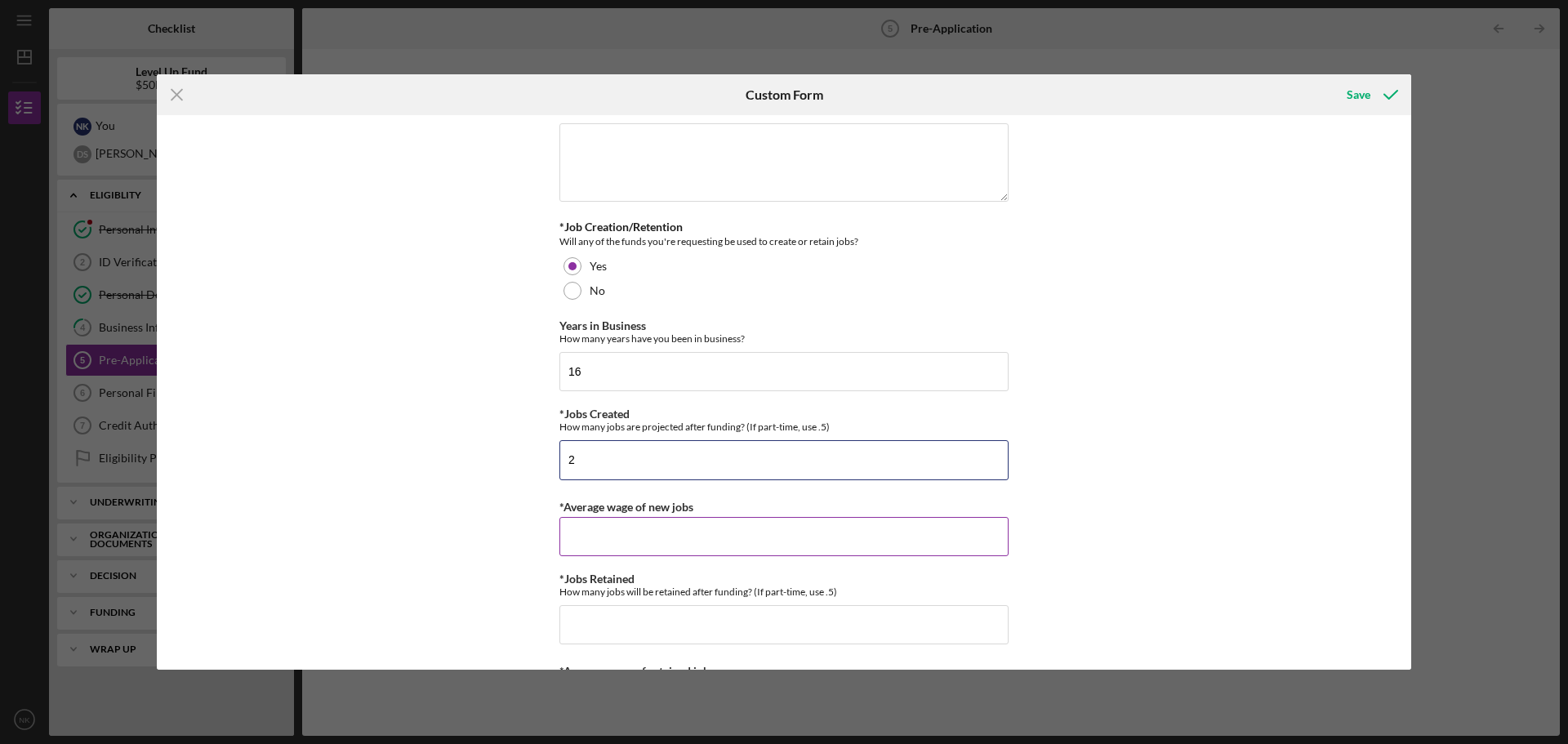
type input "2"
click at [675, 538] on input "*Average wage of new jobs" at bounding box center [784, 537] width 449 height 40
type input "$40,000"
click at [706, 627] on input "*Jobs Retained" at bounding box center [784, 624] width 449 height 40
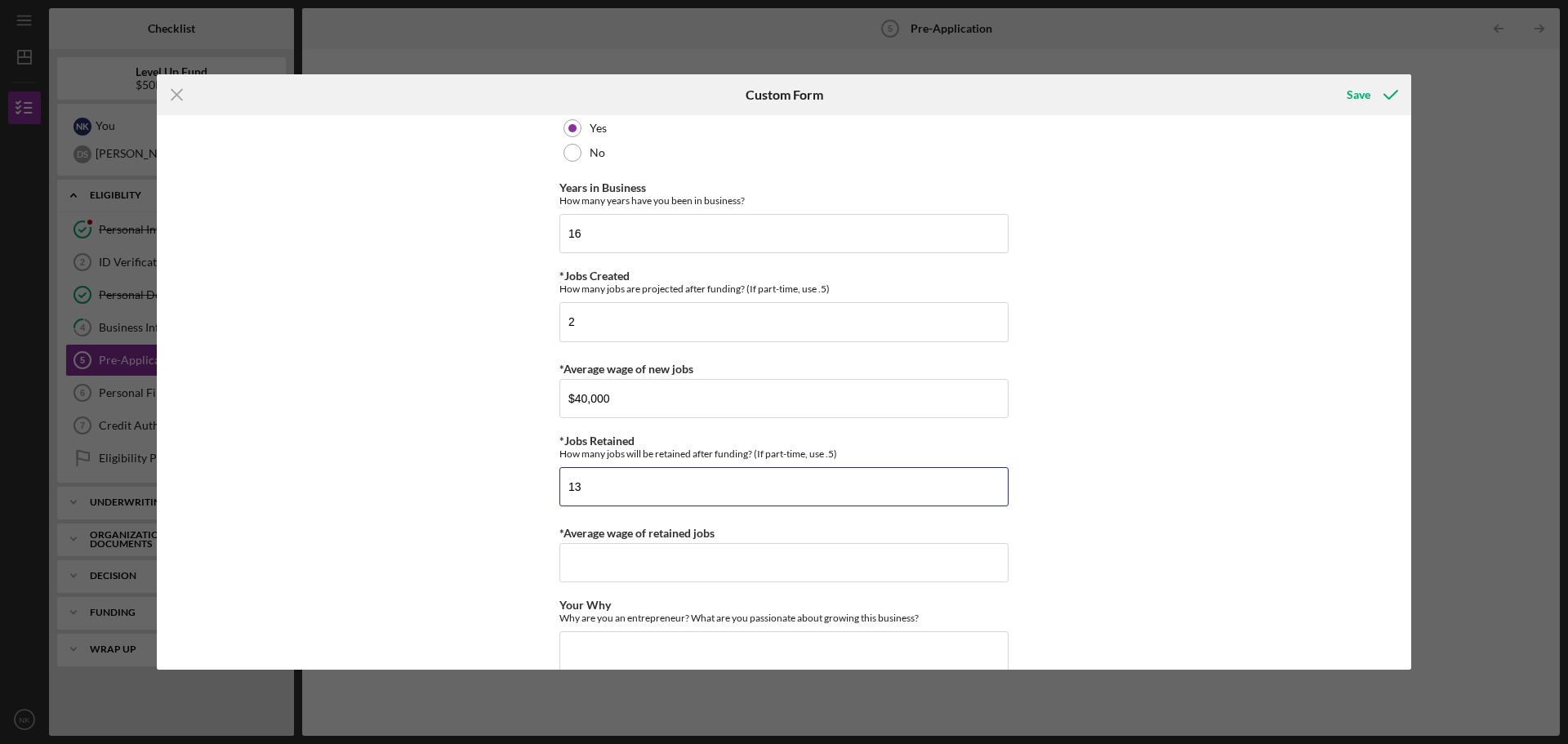
scroll to position [817, 0]
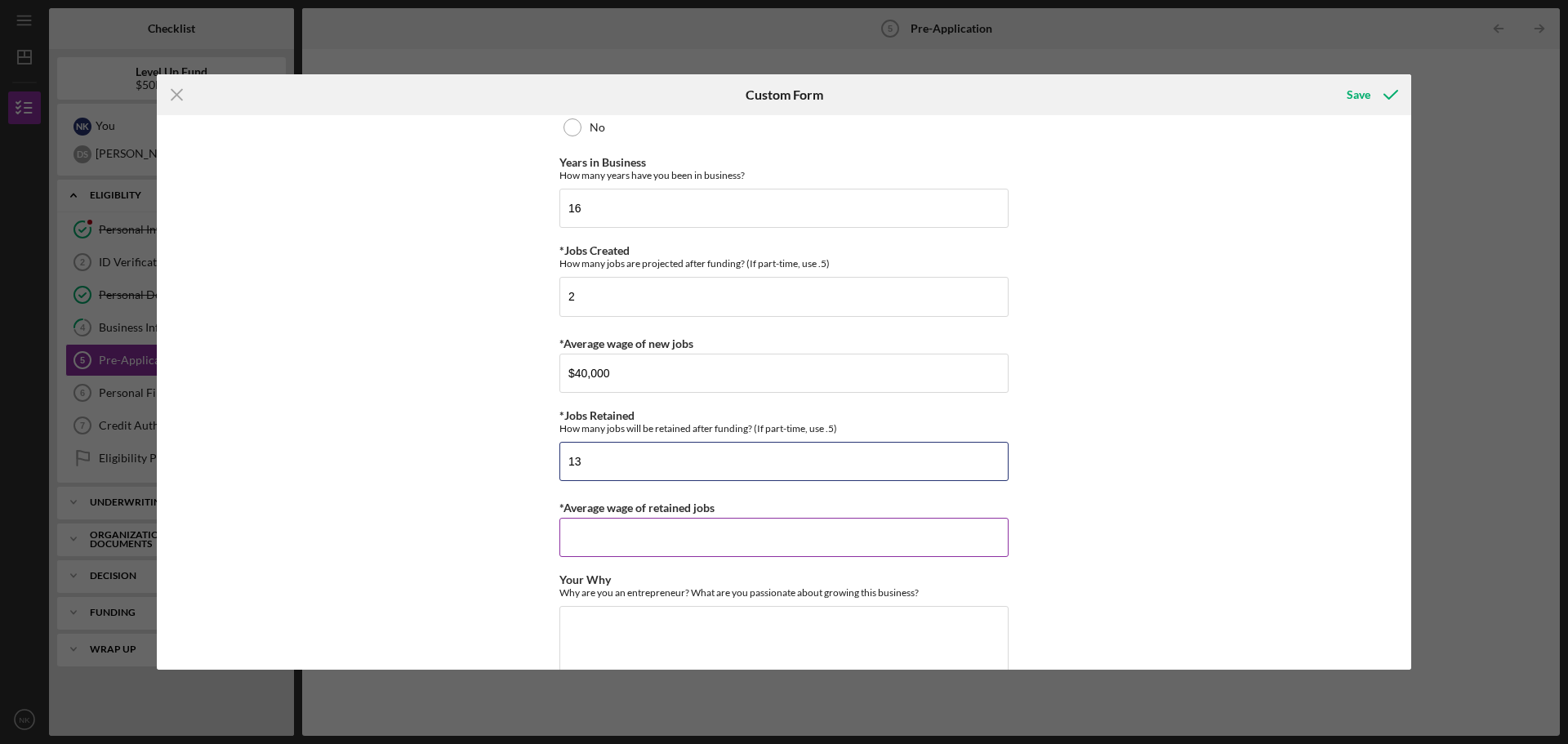
type input "13"
click at [639, 539] on input "*Average wage of retained jobs" at bounding box center [784, 537] width 449 height 40
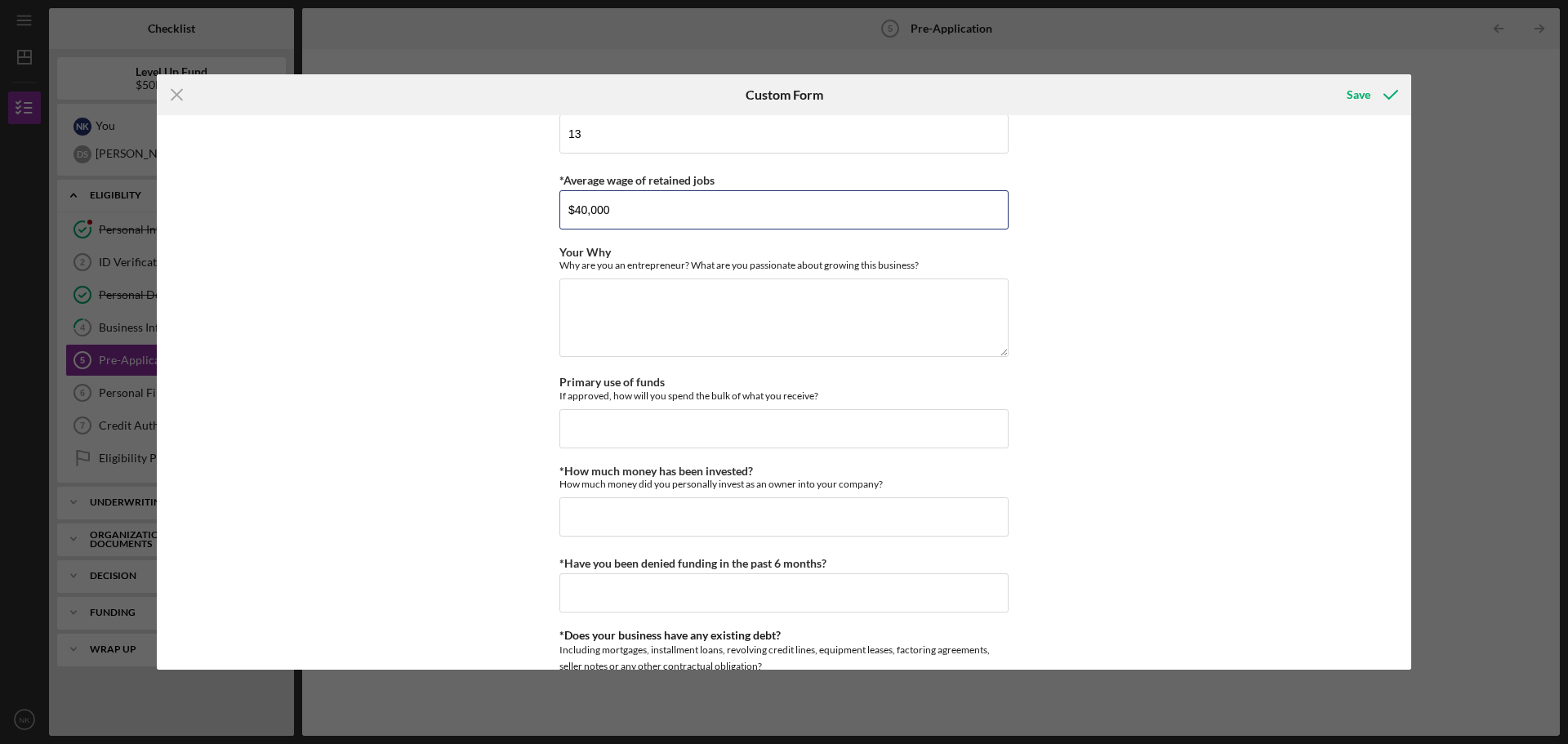
scroll to position [1226, 0]
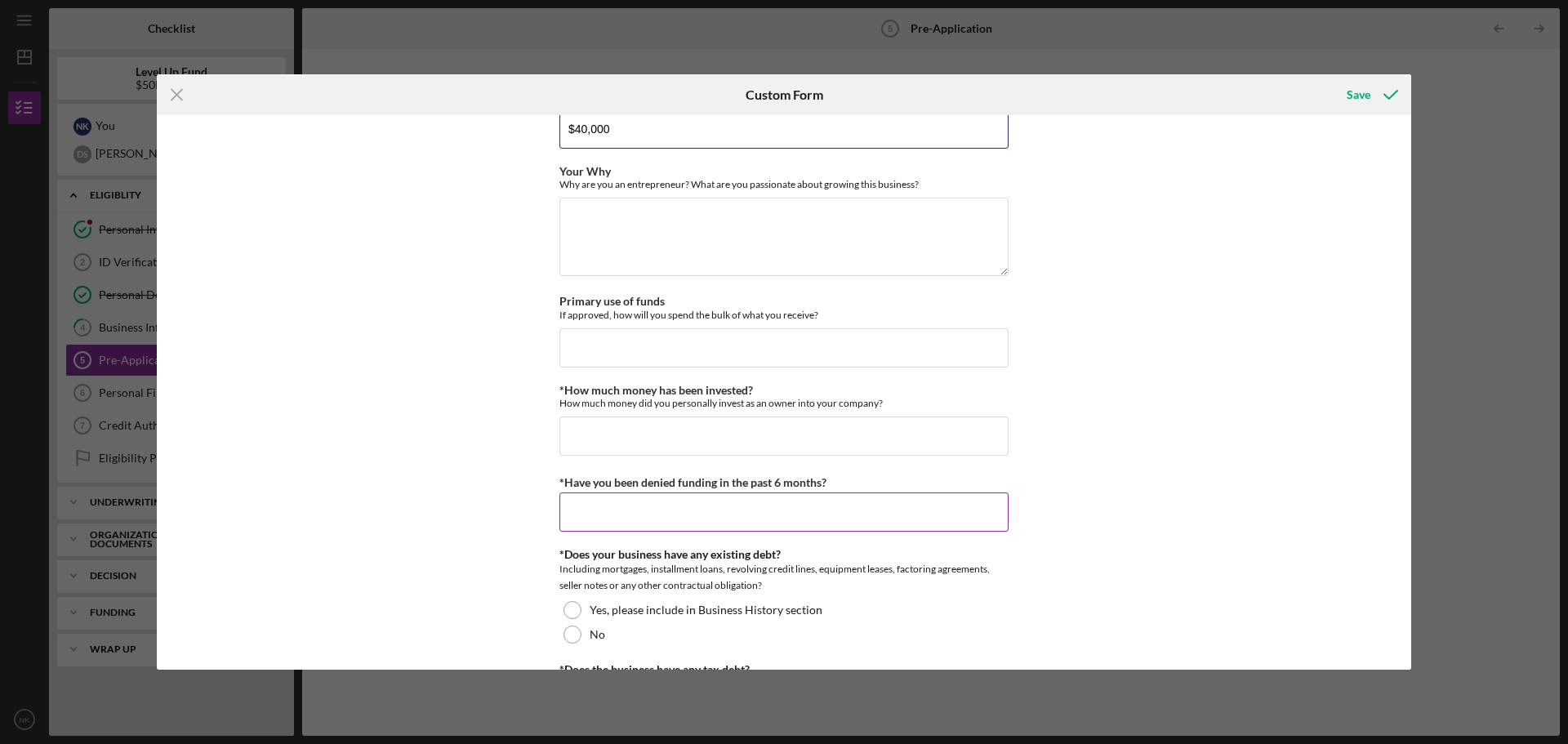
type input "$40,000"
click at [682, 504] on input "*Have you been denied funding in the past 6 months?" at bounding box center [784, 512] width 449 height 40
type input "No"
click at [570, 611] on div at bounding box center [573, 610] width 18 height 18
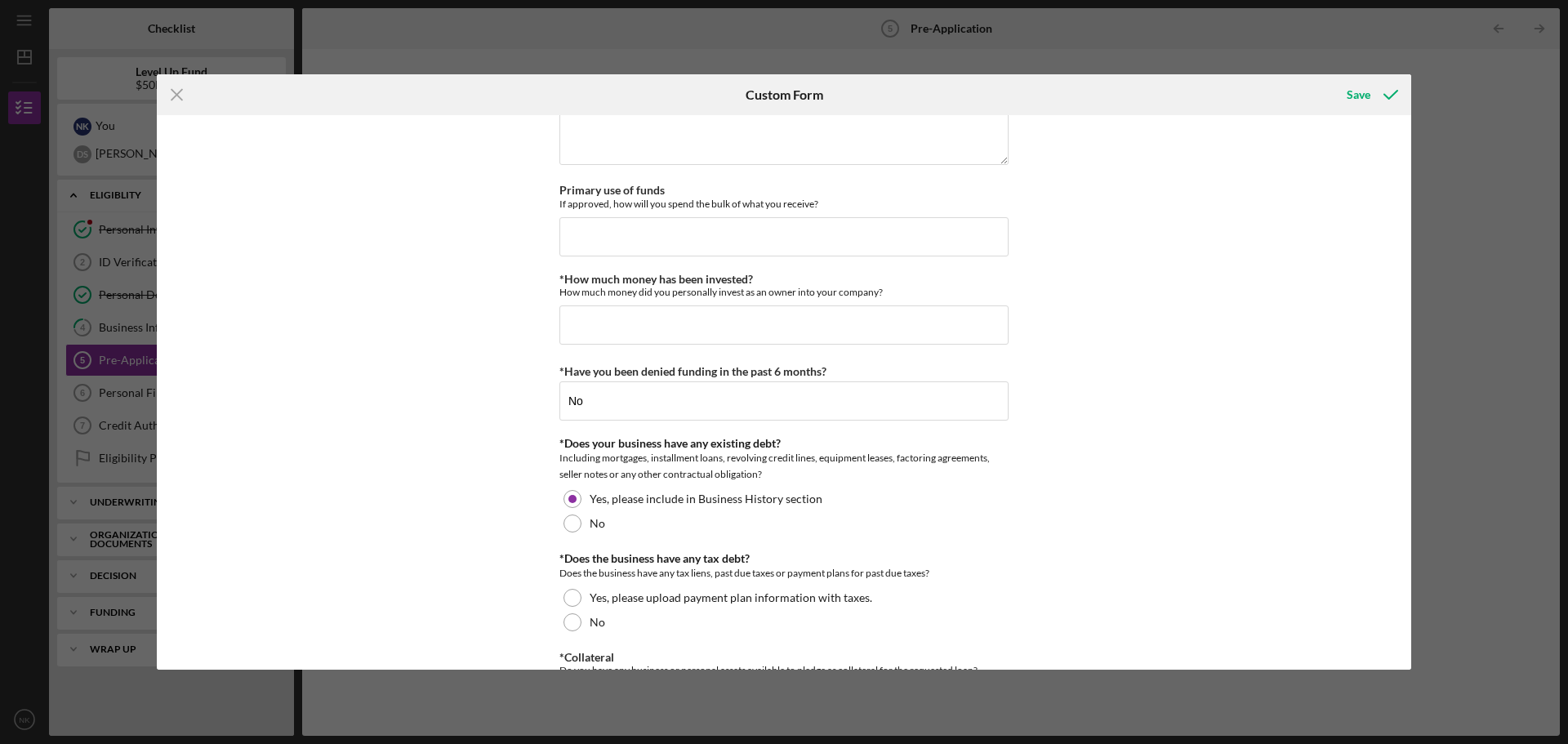
scroll to position [1389, 0]
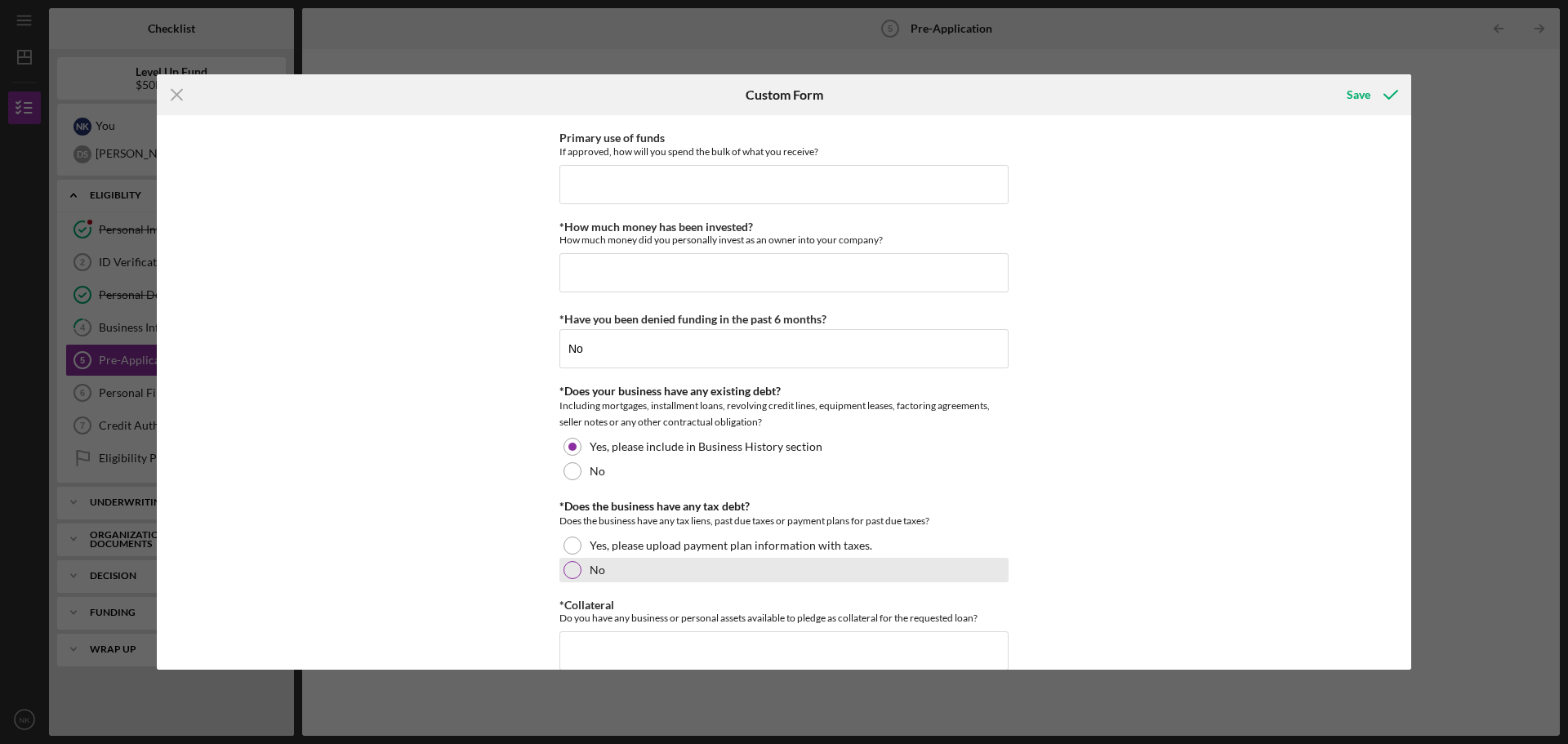
click at [575, 570] on div at bounding box center [573, 570] width 18 height 18
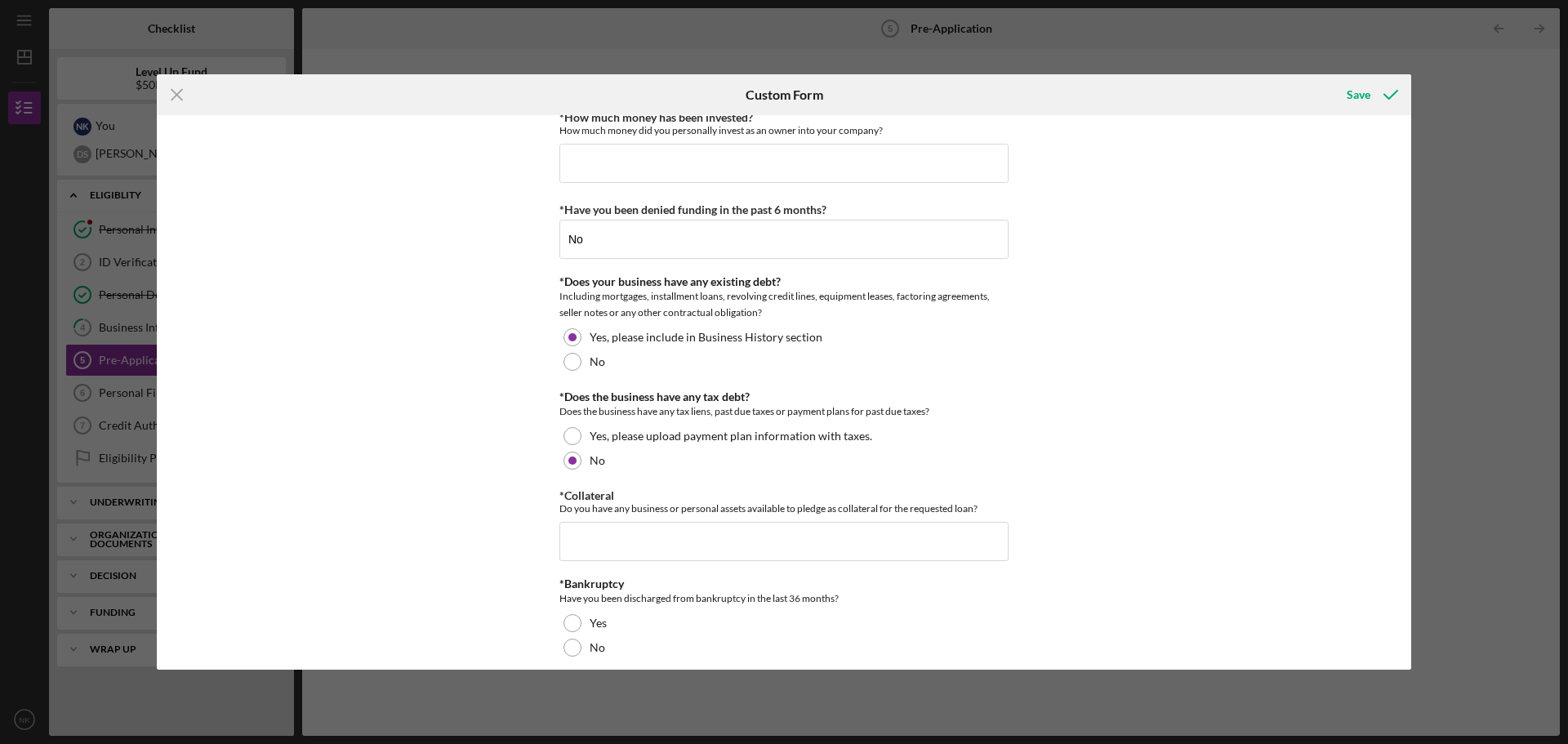
scroll to position [1513, 0]
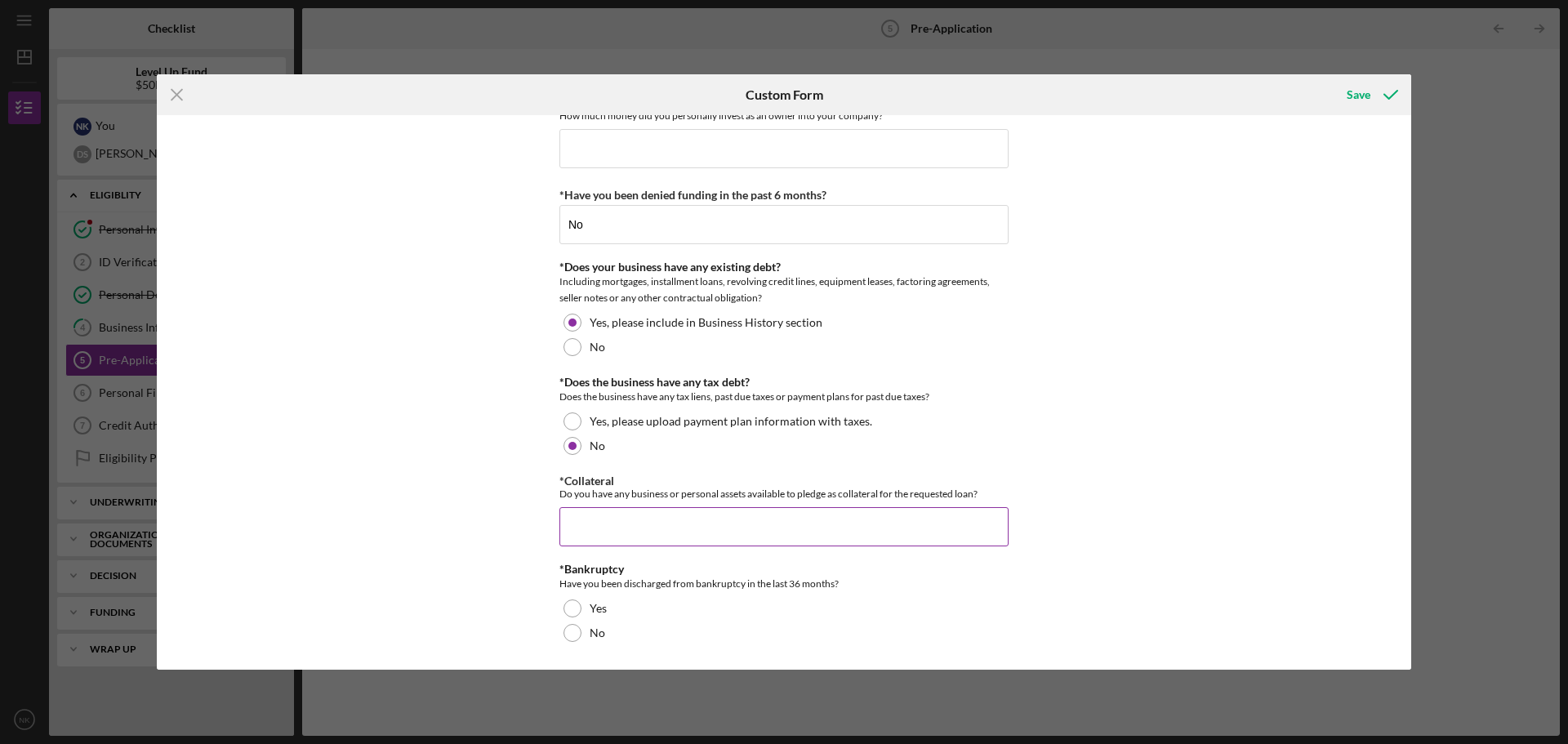
click at [645, 527] on input "*Collateral" at bounding box center [784, 527] width 449 height 40
type input "Yes, but we prefer not to"
click at [577, 632] on div at bounding box center [573, 634] width 18 height 18
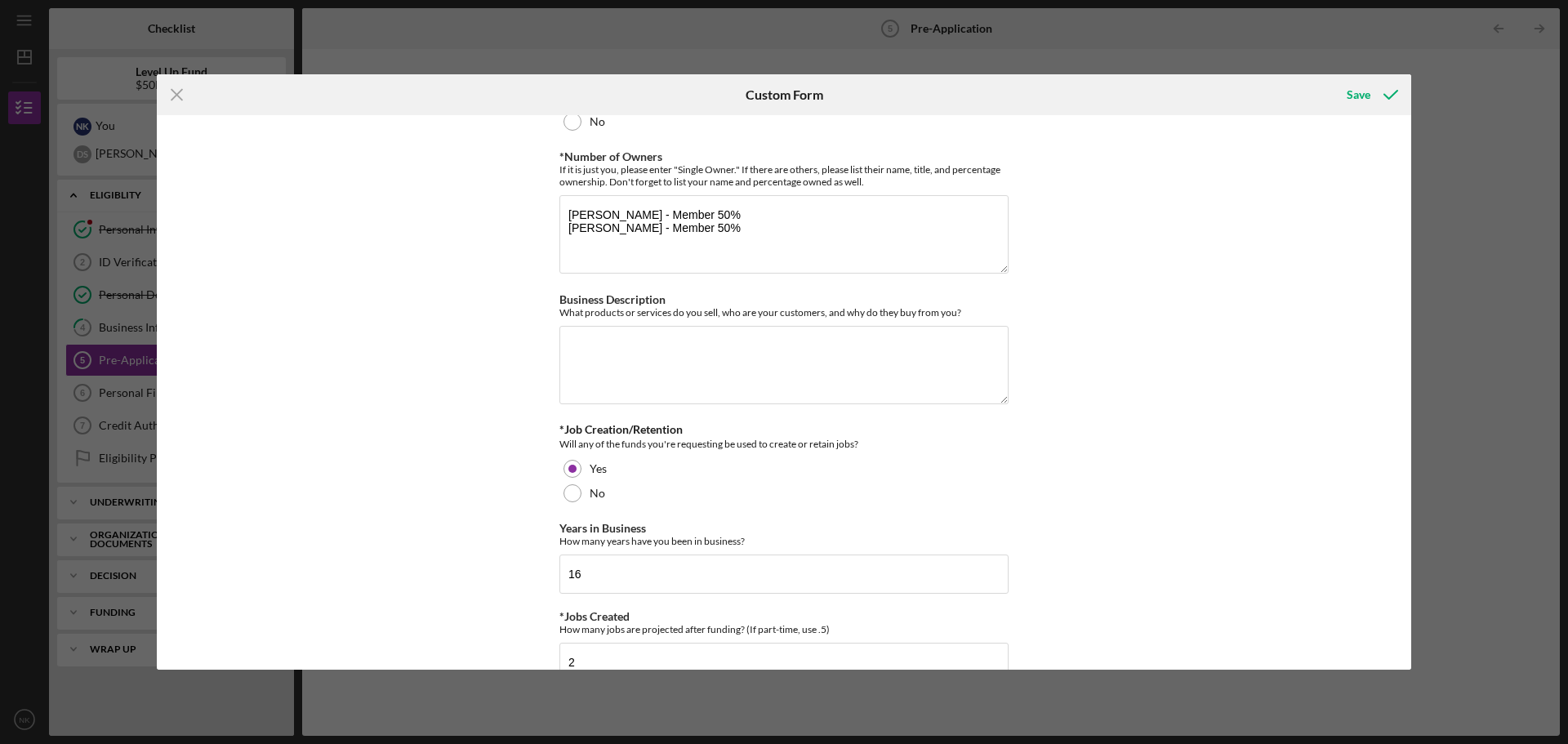
scroll to position [0, 0]
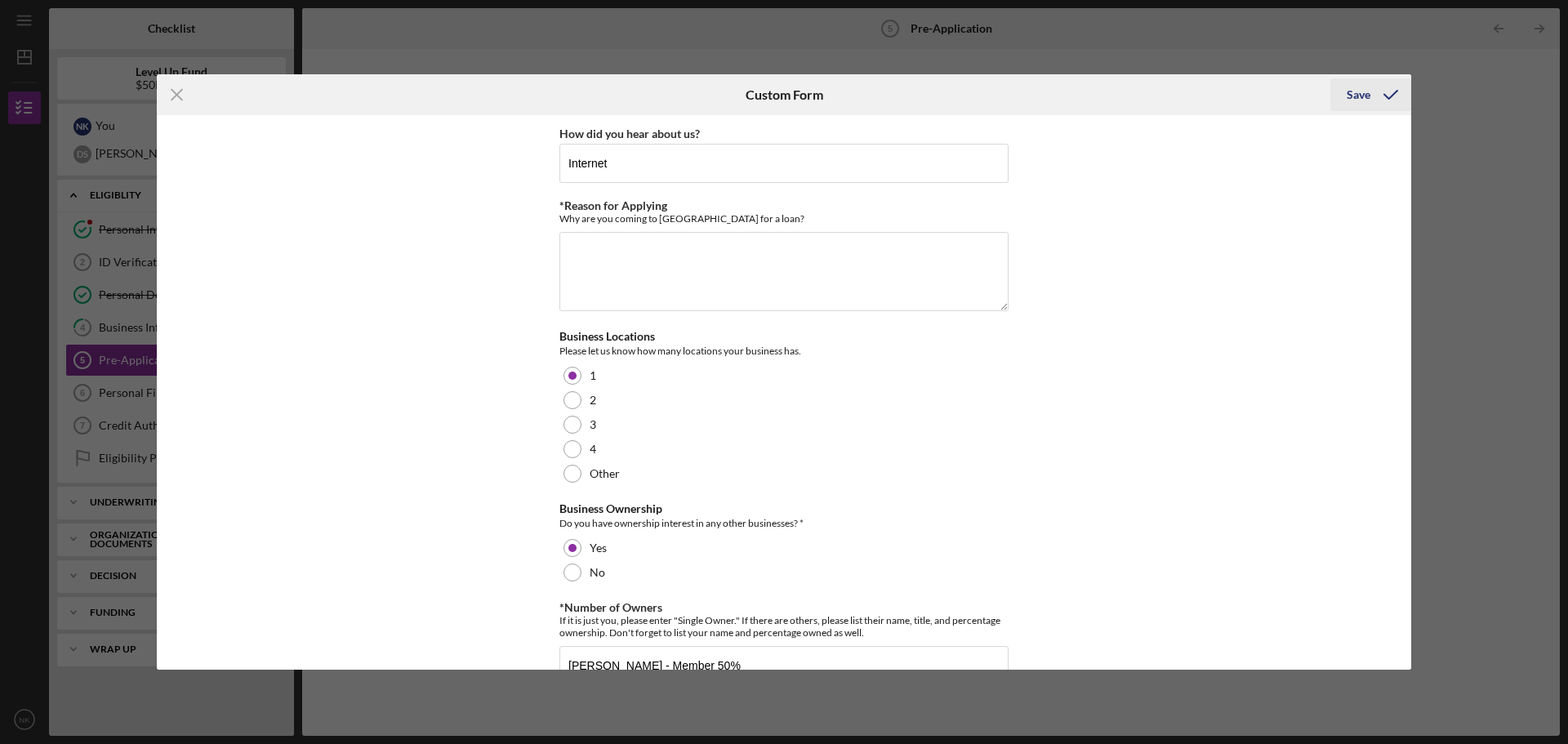
click at [1360, 98] on div "Save" at bounding box center [1359, 94] width 24 height 32
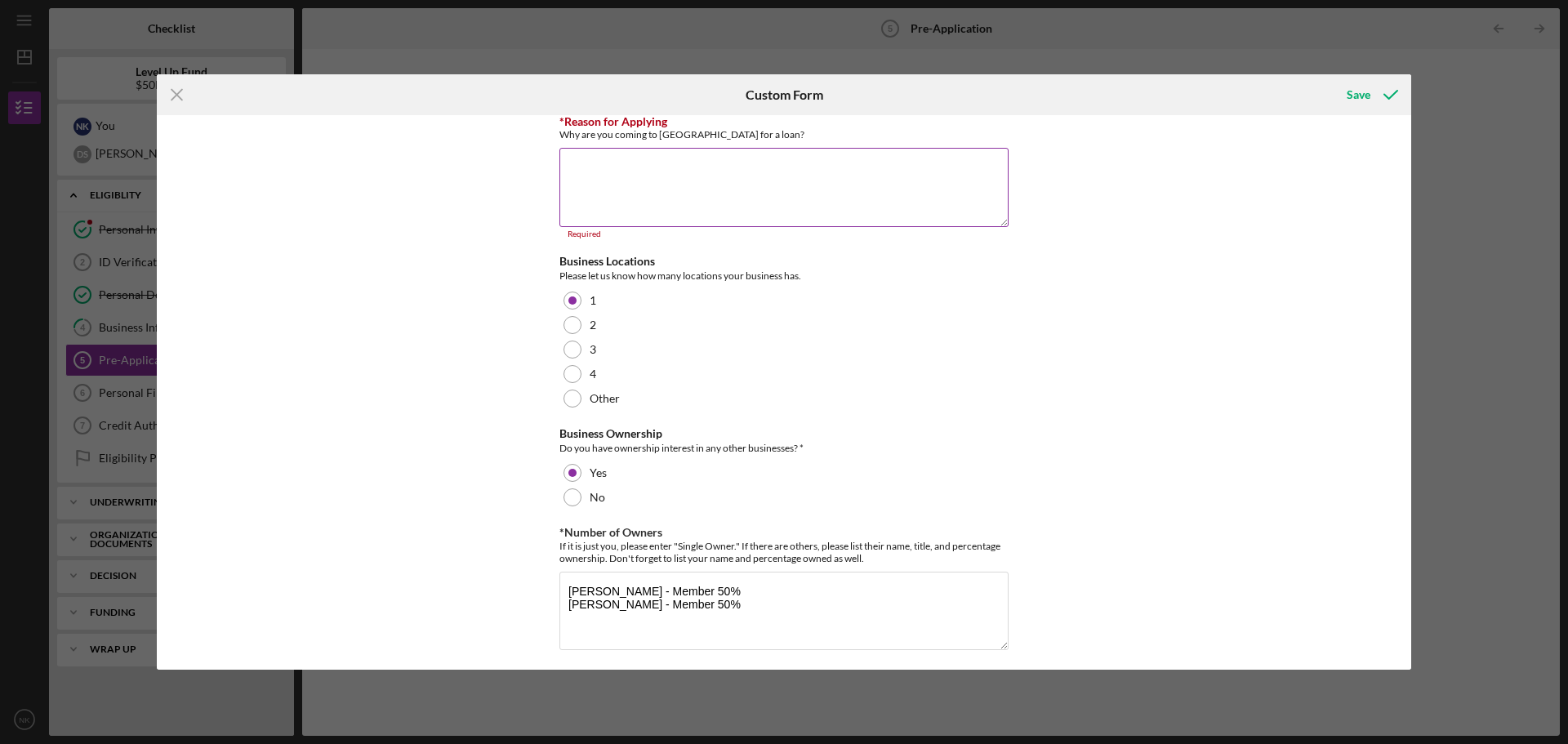
scroll to position [3, 0]
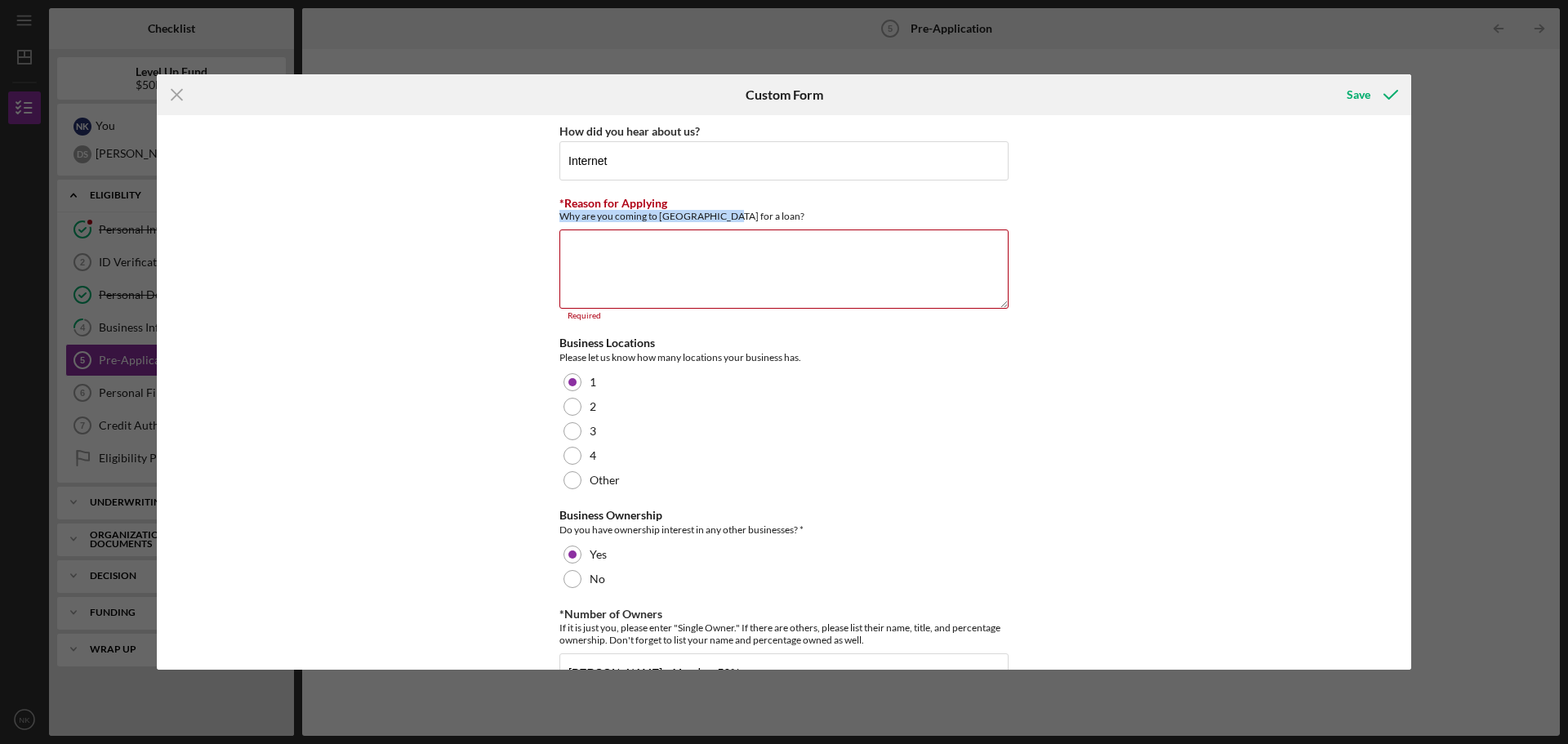
drag, startPoint x: 713, startPoint y: 218, endPoint x: 552, endPoint y: 215, distance: 161.0
click at [552, 215] on div "How did you hear about us? Internet *Reason for Applying Why are you coming to …" at bounding box center [784, 392] width 1255 height 554
copy div "Why are you coming to [GEOGRAPHIC_DATA] for a loan?"
click at [668, 264] on textarea "*Reason for Applying" at bounding box center [784, 268] width 449 height 78
paste textarea "We are applying for this loan because, while our business has been growing, the…"
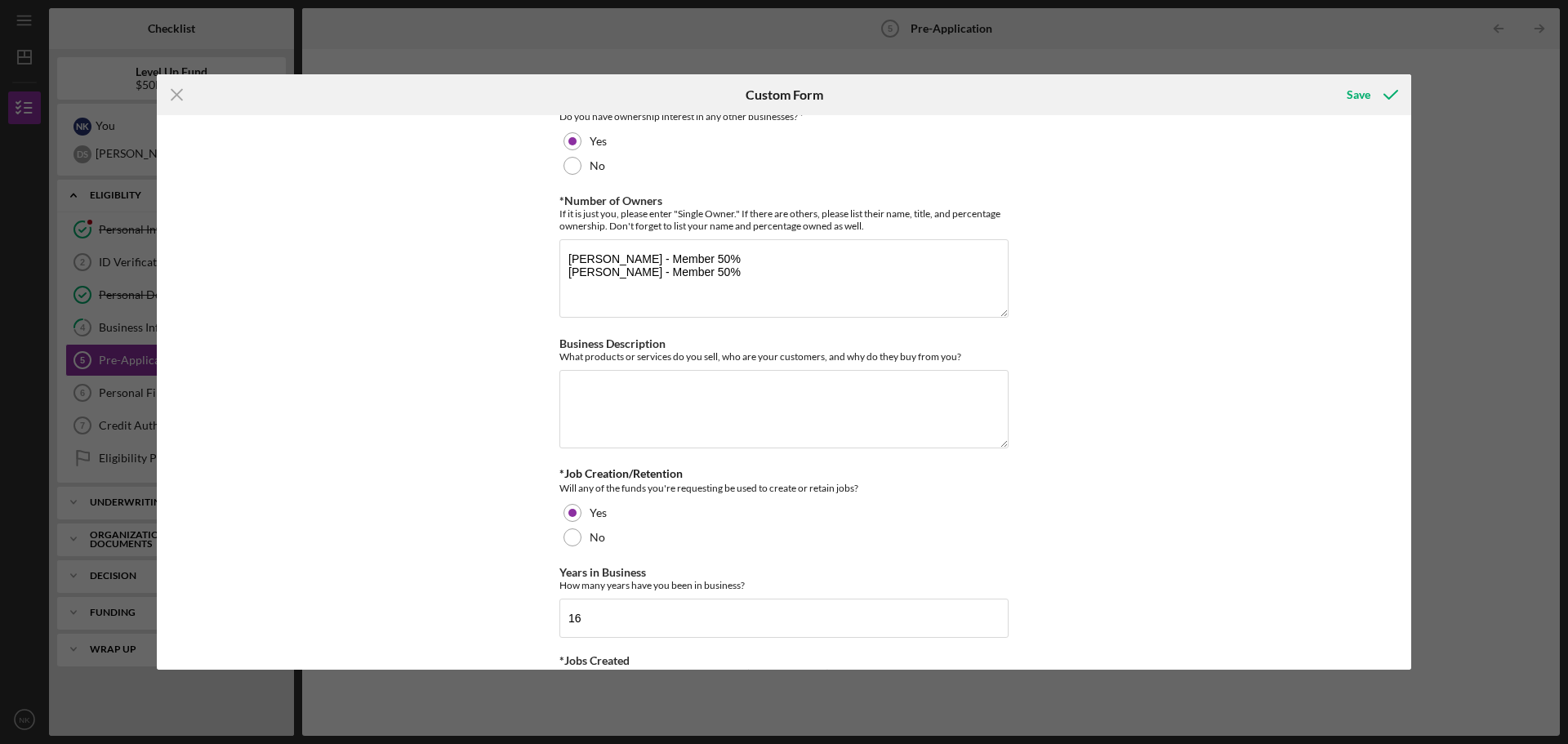
scroll to position [409, 0]
type textarea "We are applying for this loan because, while our business has been growing, the…"
click at [871, 402] on textarea "Business Description" at bounding box center [784, 407] width 449 height 78
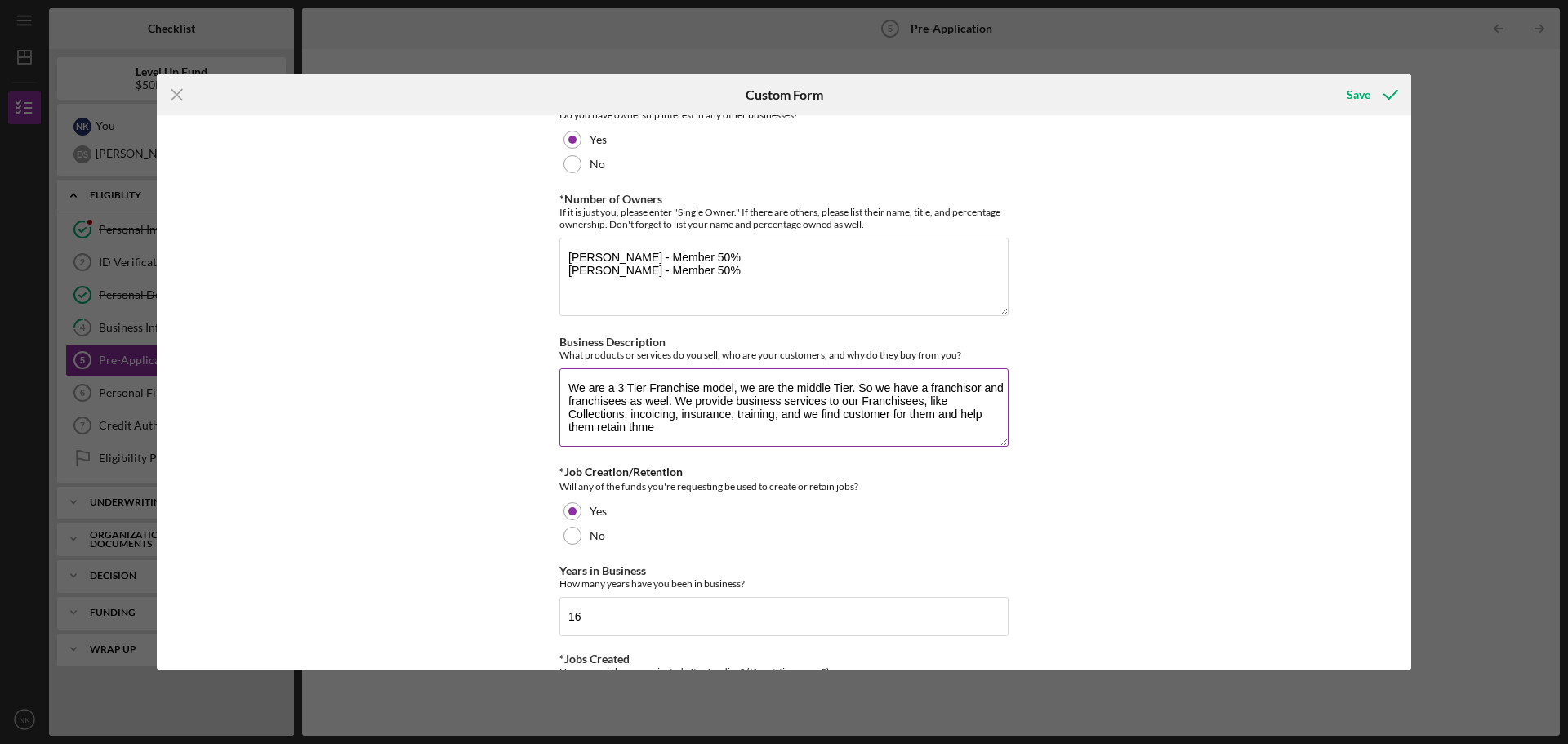
click at [921, 404] on textarea "We are a 3 Tier Franchise model, we are the middle Tier. So we have a franchiso…" at bounding box center [784, 407] width 449 height 78
drag, startPoint x: 761, startPoint y: 431, endPoint x: 548, endPoint y: 387, distance: 217.5
click at [548, 387] on div "How did you hear about us? Internet *Reason for Applying Why are you coming to …" at bounding box center [784, 392] width 1255 height 554
click at [787, 436] on textarea "We are a 3 Tier Franchise model, we are the middle Tier. So we have a franchiso…" at bounding box center [784, 407] width 449 height 78
drag, startPoint x: 781, startPoint y: 436, endPoint x: 519, endPoint y: 352, distance: 275.1
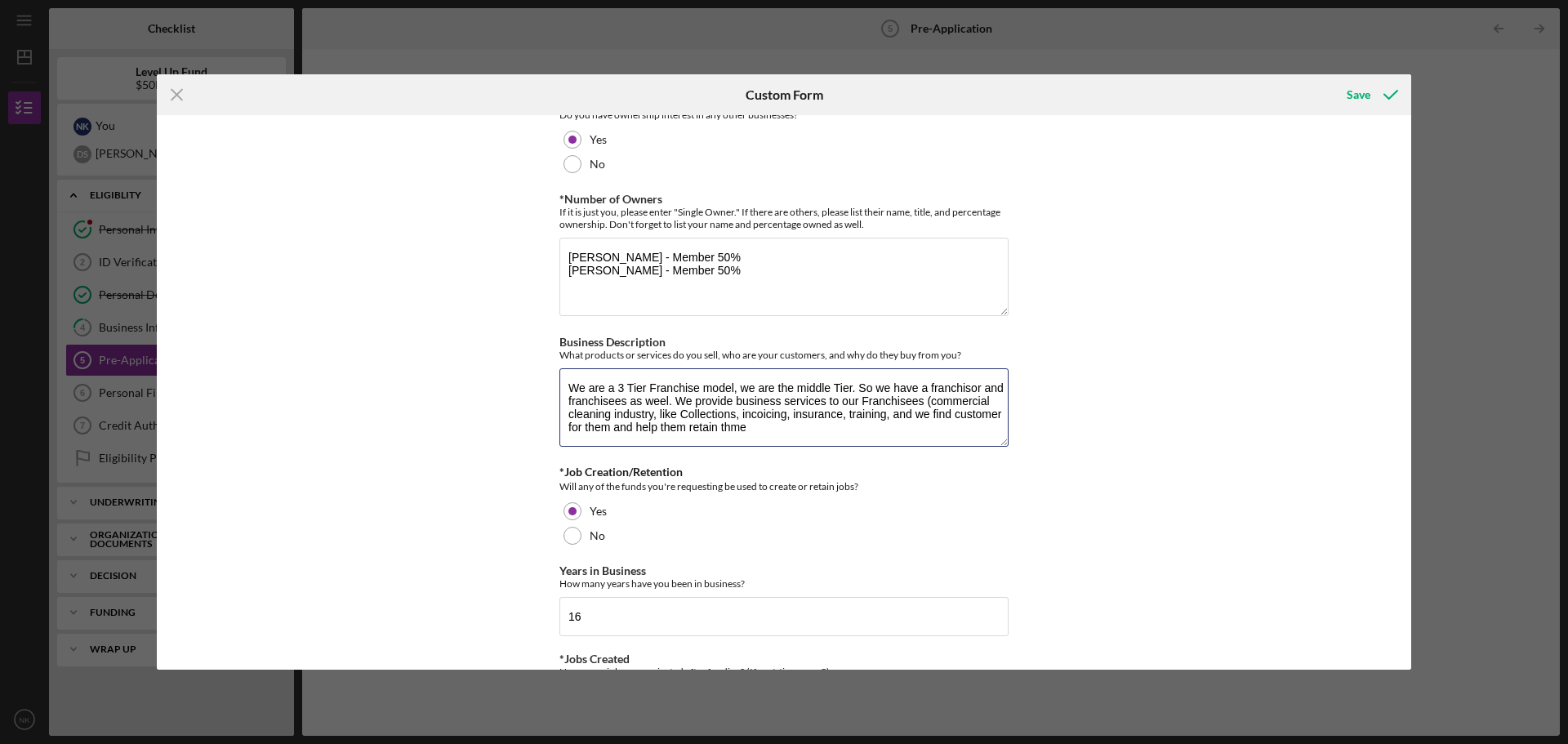
click at [519, 352] on div "How did you hear about us? Internet *Reason for Applying Why are you coming to …" at bounding box center [784, 392] width 1255 height 554
paste textarea "operate under a three-tier franchise model, serving as the middle tier between …"
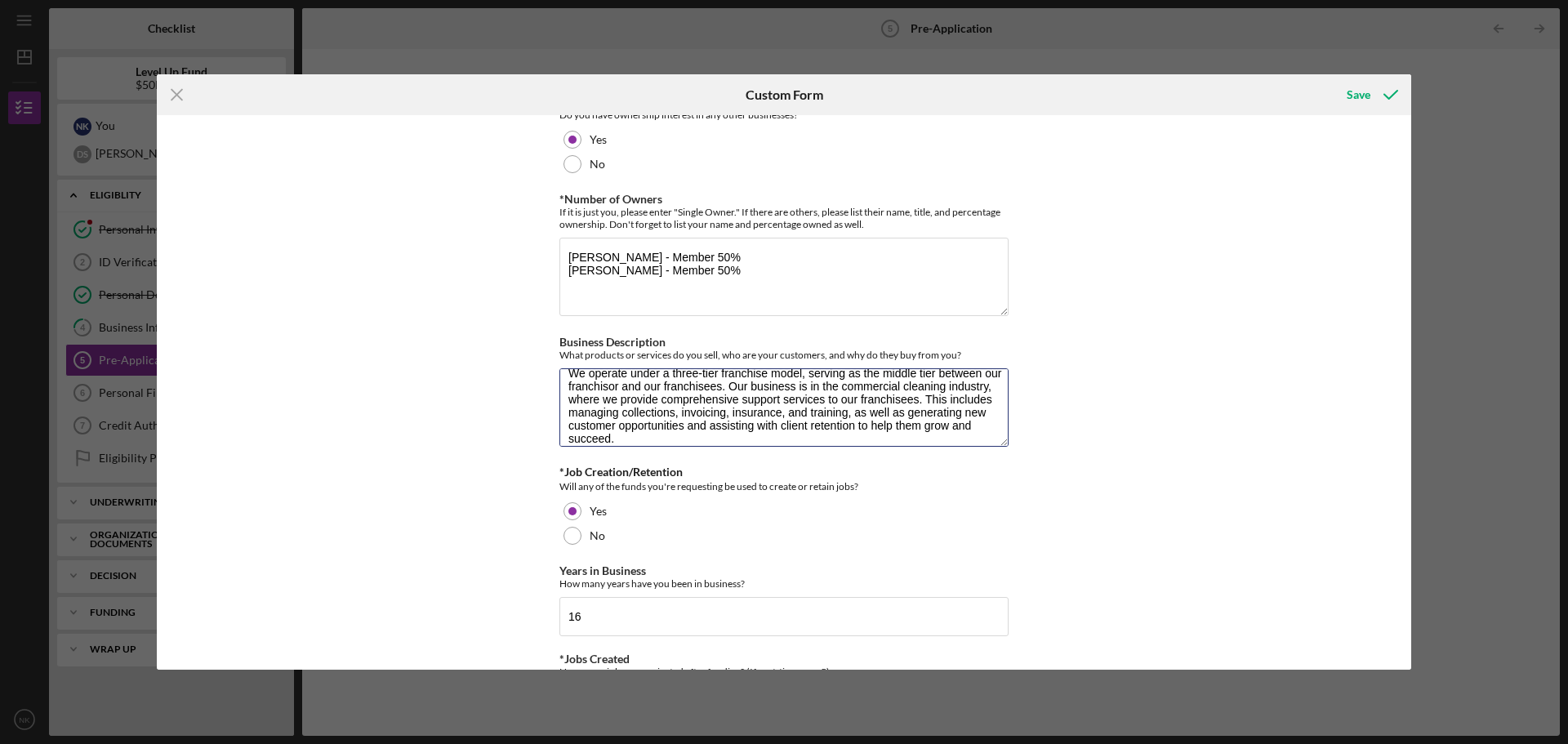
type textarea "We operate under a three-tier franchise model, serving as the middle tier betwe…"
click at [1063, 475] on div "How did you hear about us? Internet *Reason for Applying Why are you coming to …" at bounding box center [784, 392] width 1255 height 554
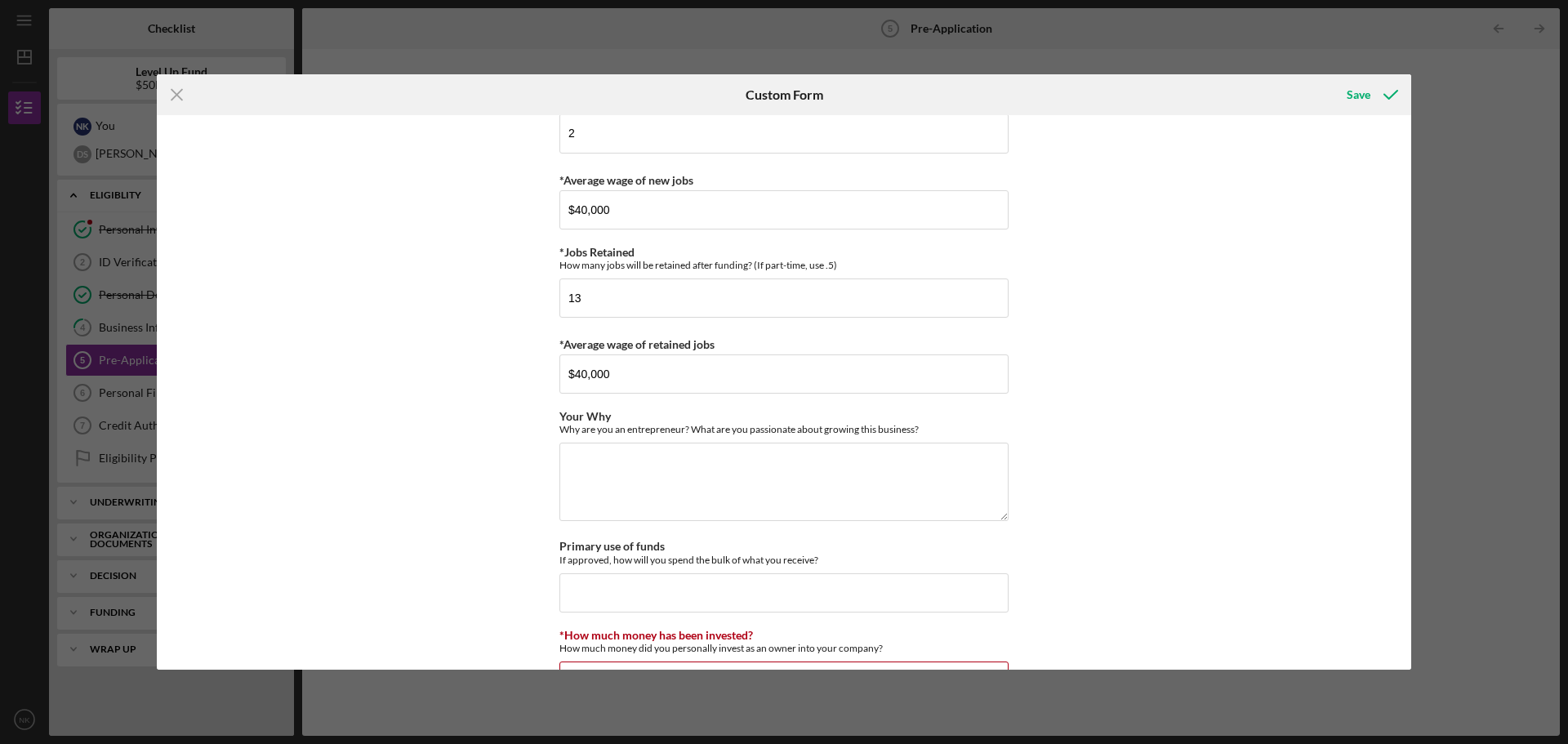
scroll to position [1062, 0]
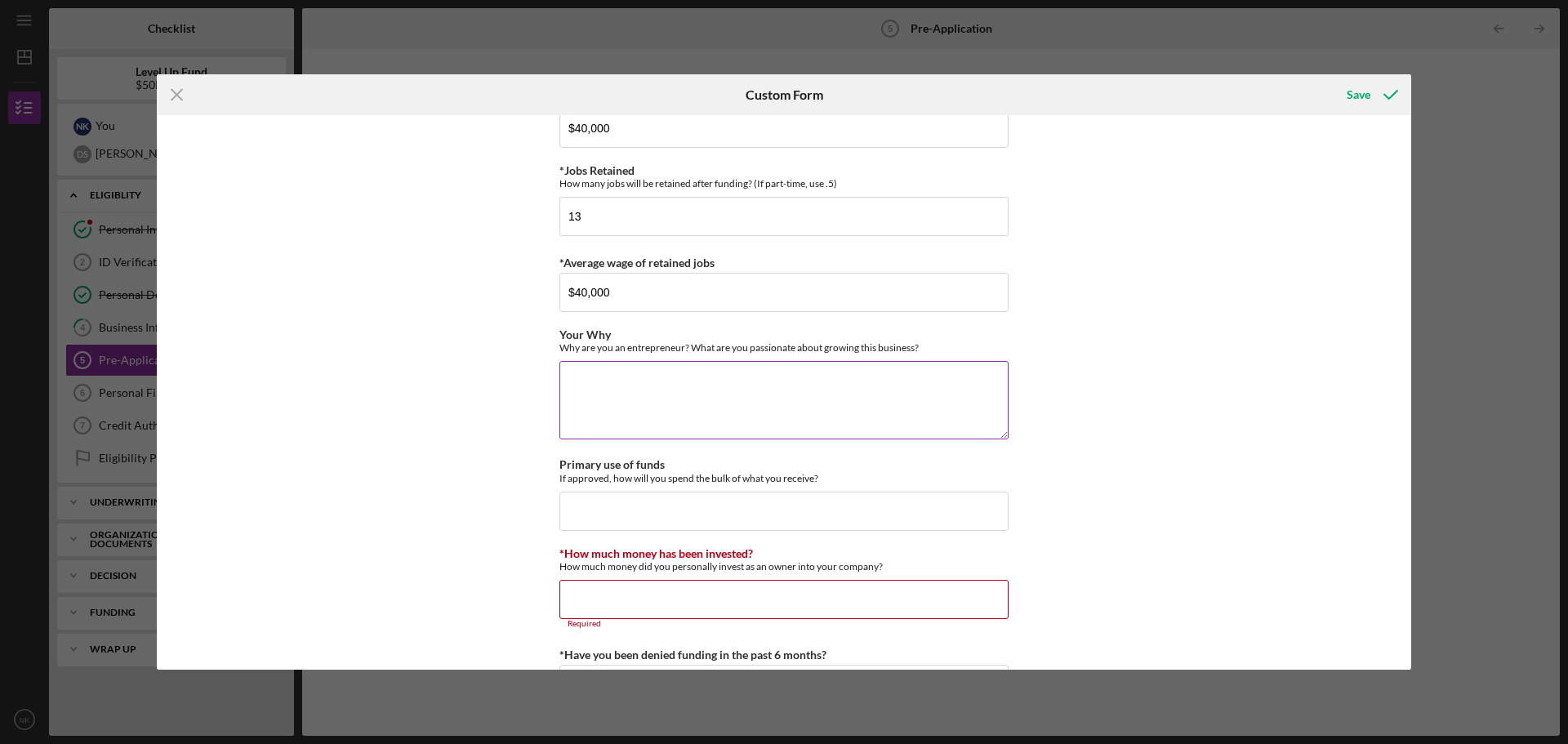
click at [921, 351] on div "Why are you an entrepreneur? What are you passionate about growing this busines…" at bounding box center [784, 347] width 449 height 12
drag, startPoint x: 921, startPoint y: 351, endPoint x: 553, endPoint y: 343, distance: 368.1
click at [553, 343] on div "How did you hear about us? Internet *Reason for Applying Why are you coming to …" at bounding box center [784, 392] width 1255 height 554
copy div "Why are you an entrepreneur? What are you passionate about growing this busines…"
click at [633, 401] on textarea "Your Why" at bounding box center [784, 400] width 449 height 78
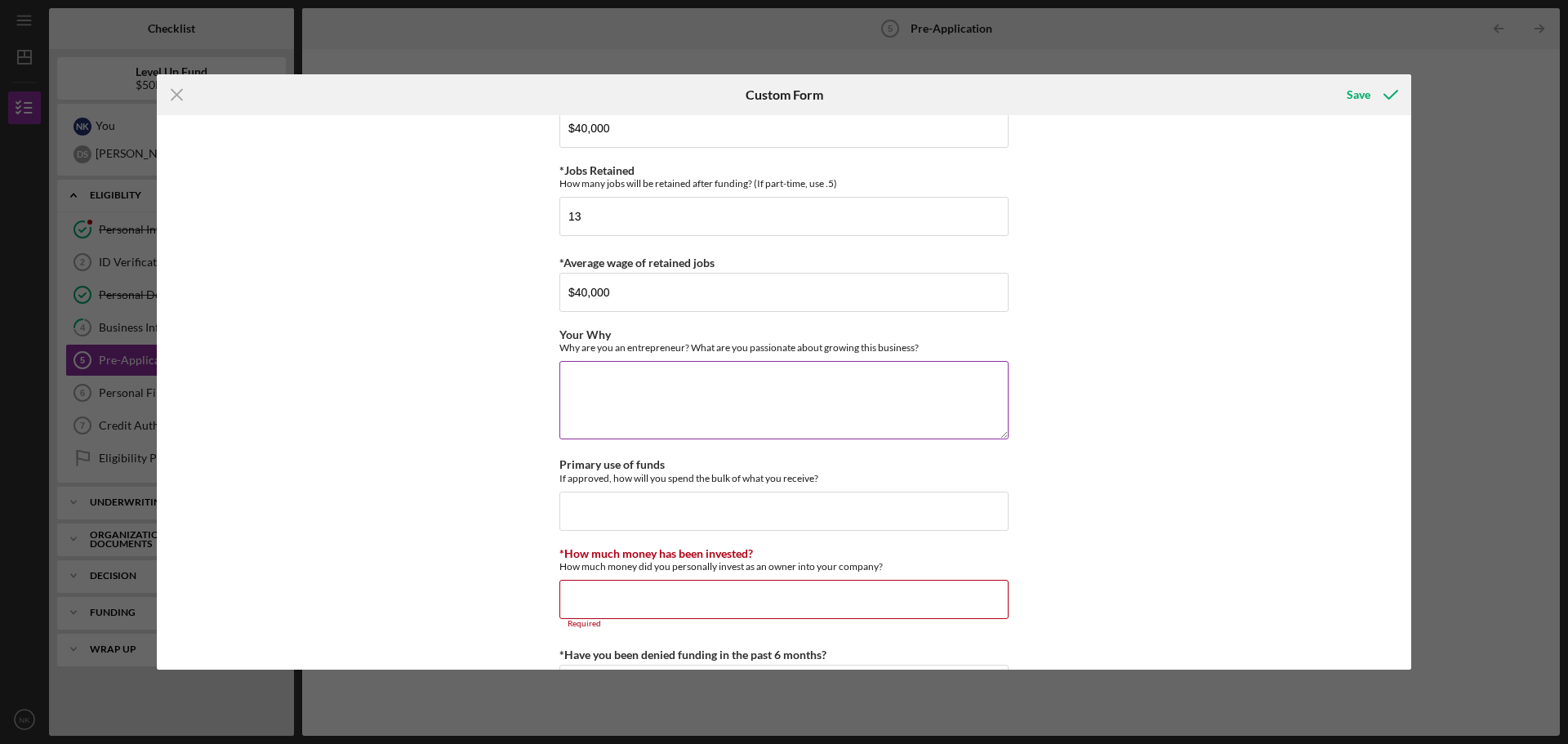
paste textarea "We are passionate about growing a business that helps others succeed. As the mi…"
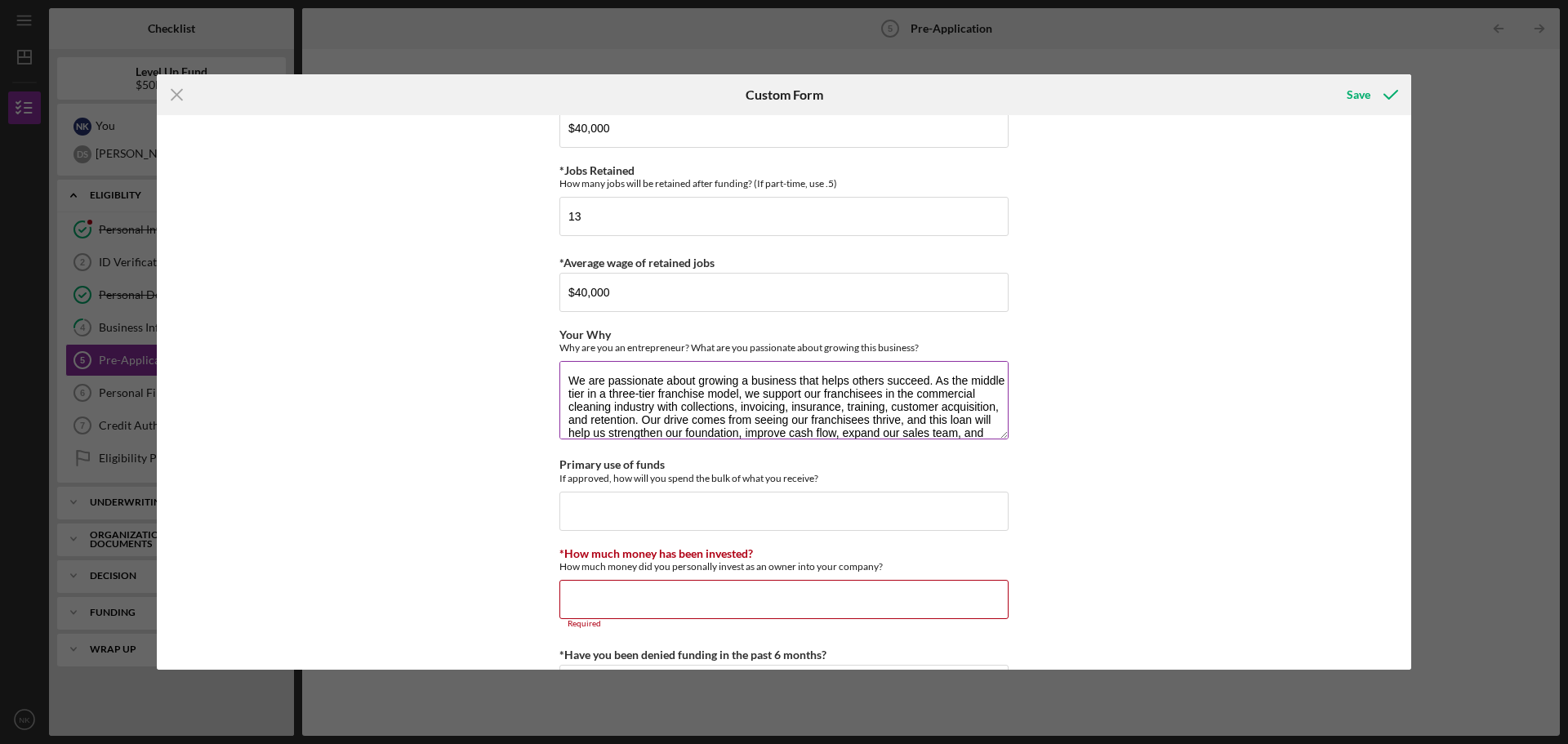
scroll to position [15, 0]
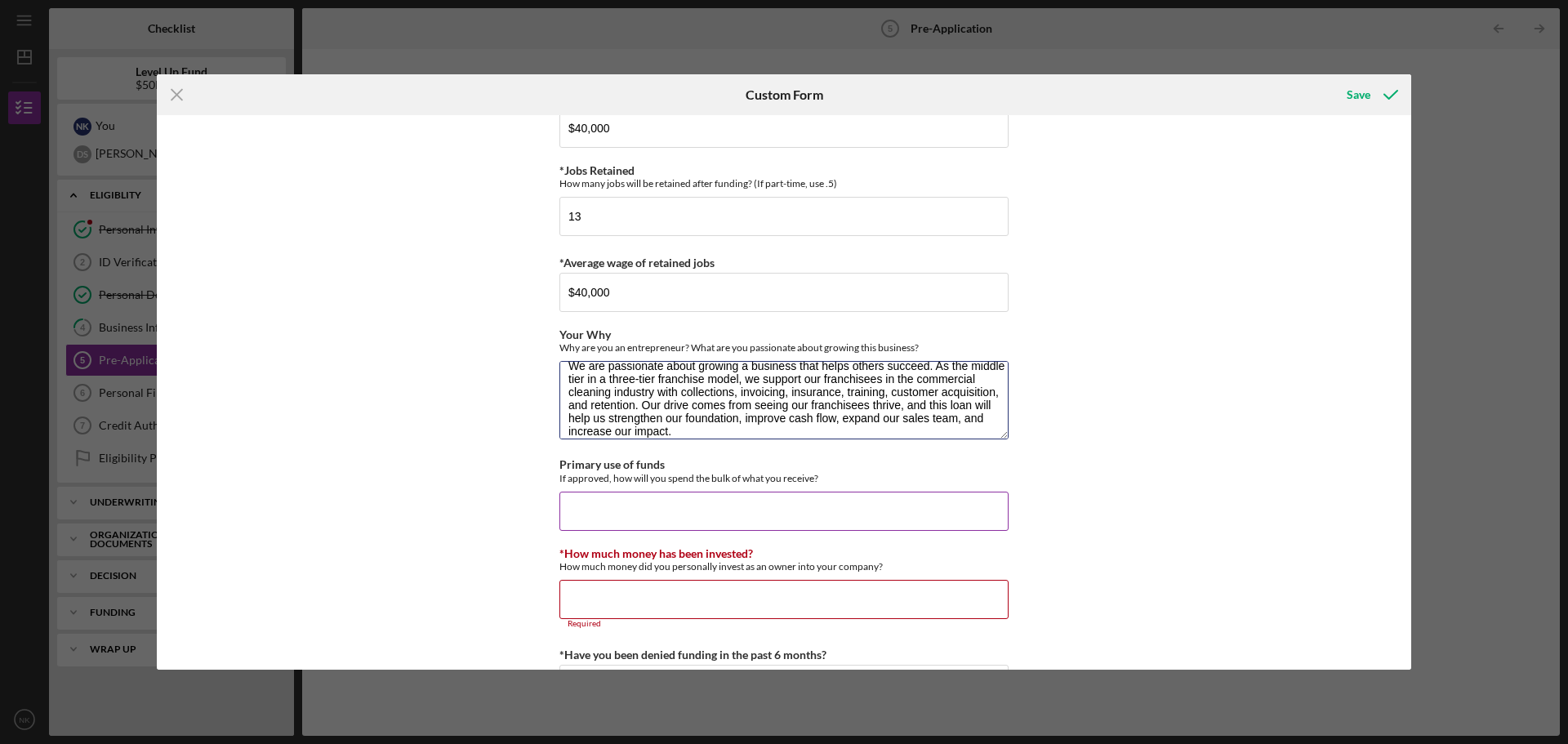
type textarea "We are passionate about growing a business that helps others succeed. As the mi…"
click at [830, 518] on input "Primary use of funds" at bounding box center [784, 511] width 449 height 40
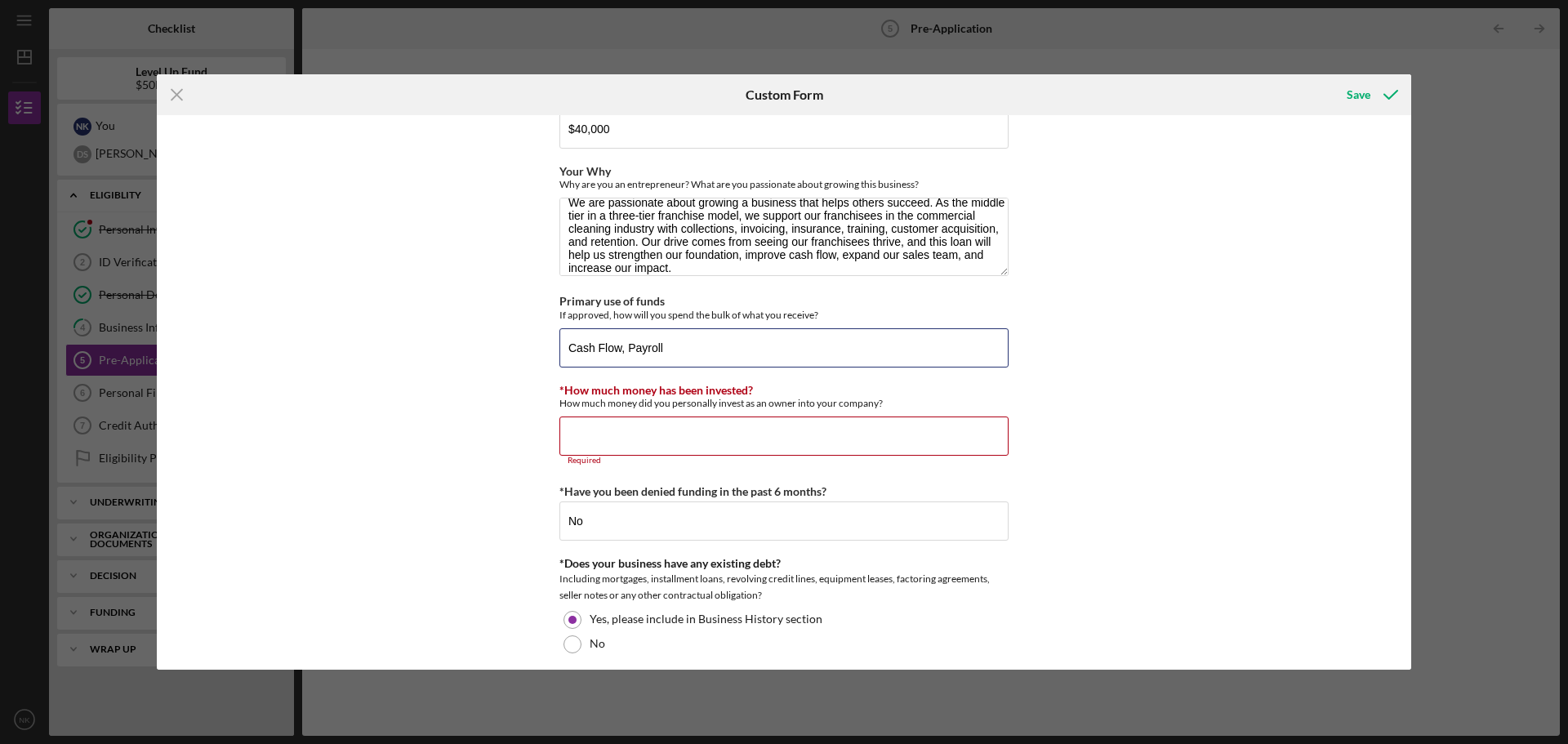
type input "Cash Flow, Payroll"
click at [713, 447] on input "*How much money has been invested?" at bounding box center [784, 436] width 449 height 40
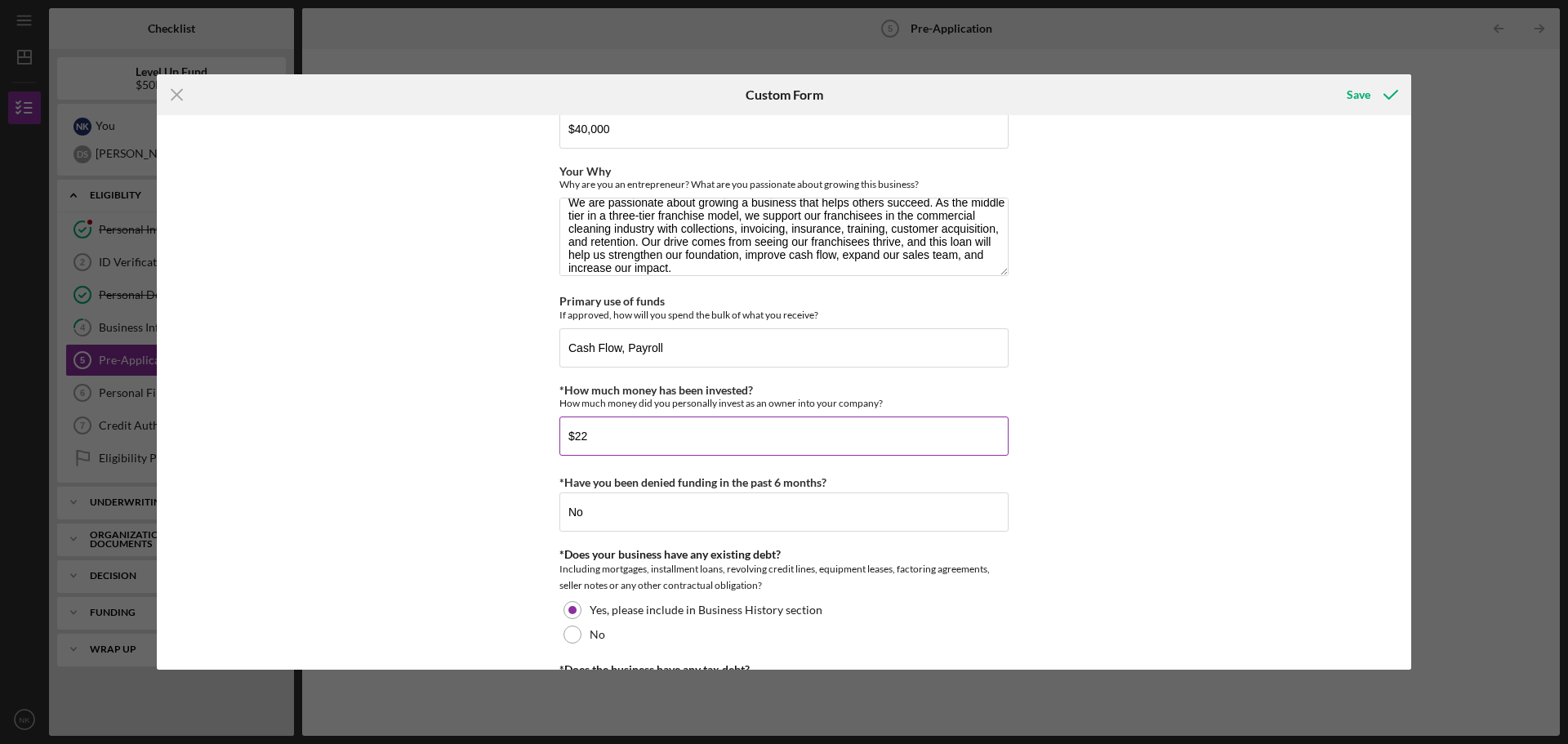
type input "$2"
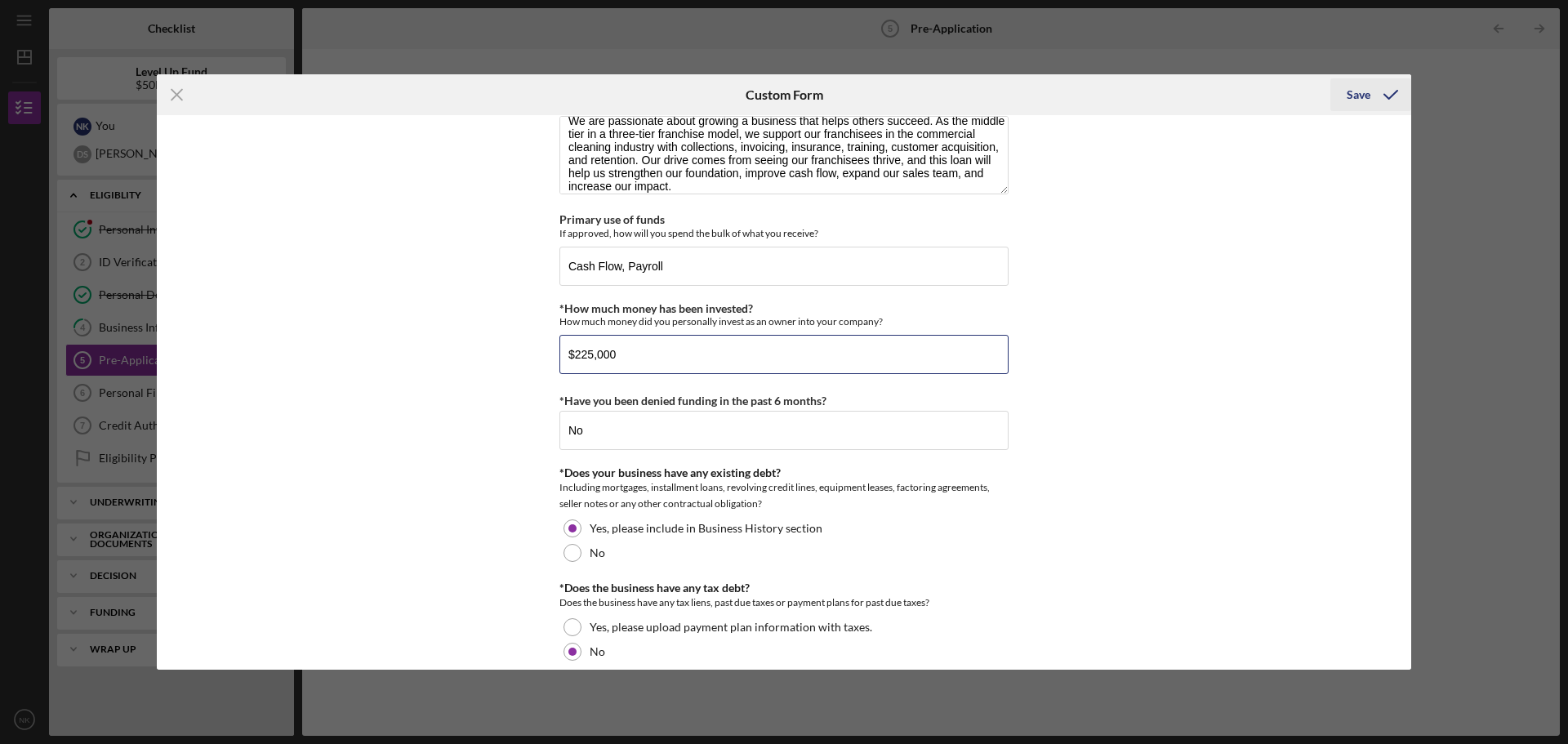
type input "$225,000"
click at [1366, 96] on div "Save" at bounding box center [1359, 94] width 24 height 32
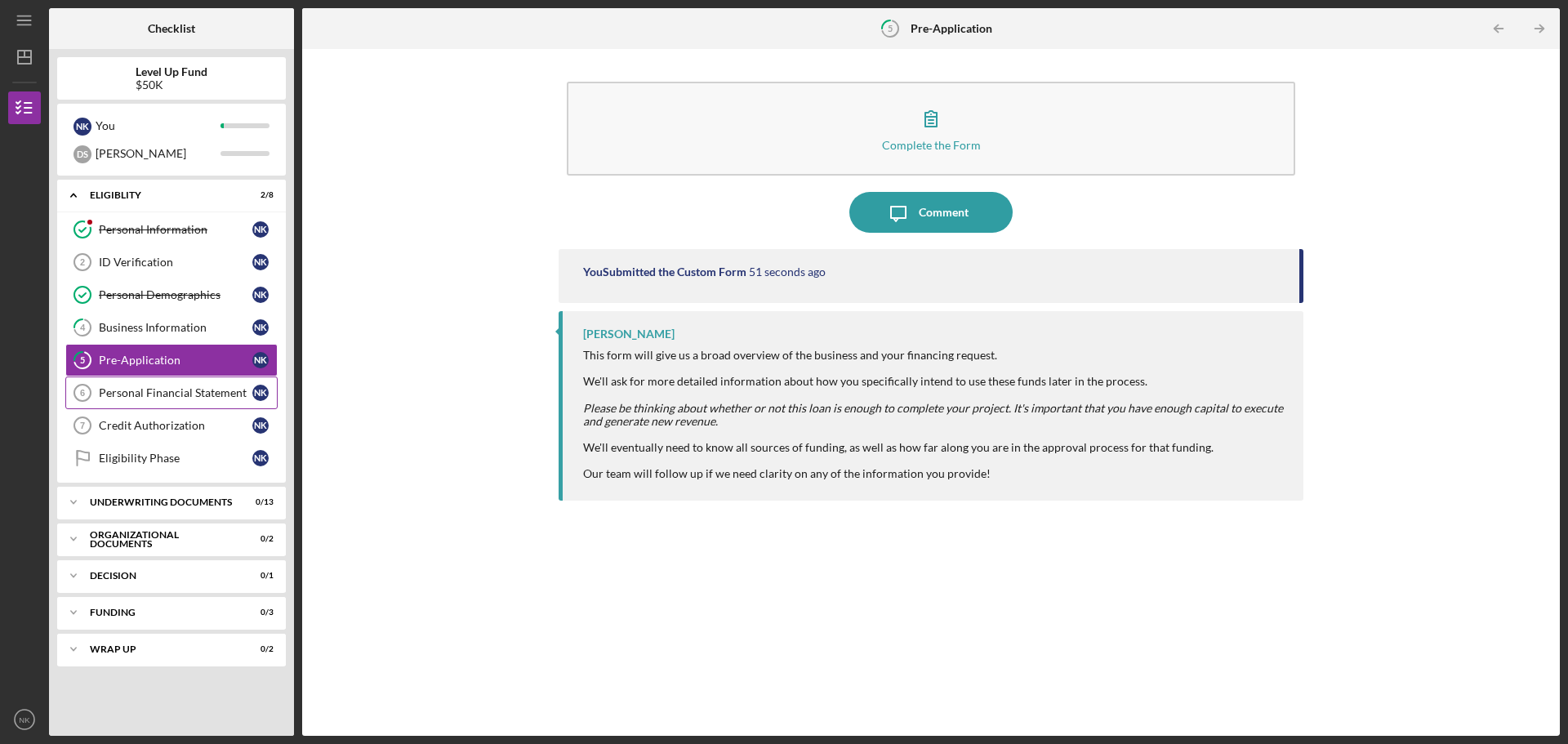
click at [173, 397] on div "Personal Financial Statement" at bounding box center [175, 393] width 154 height 13
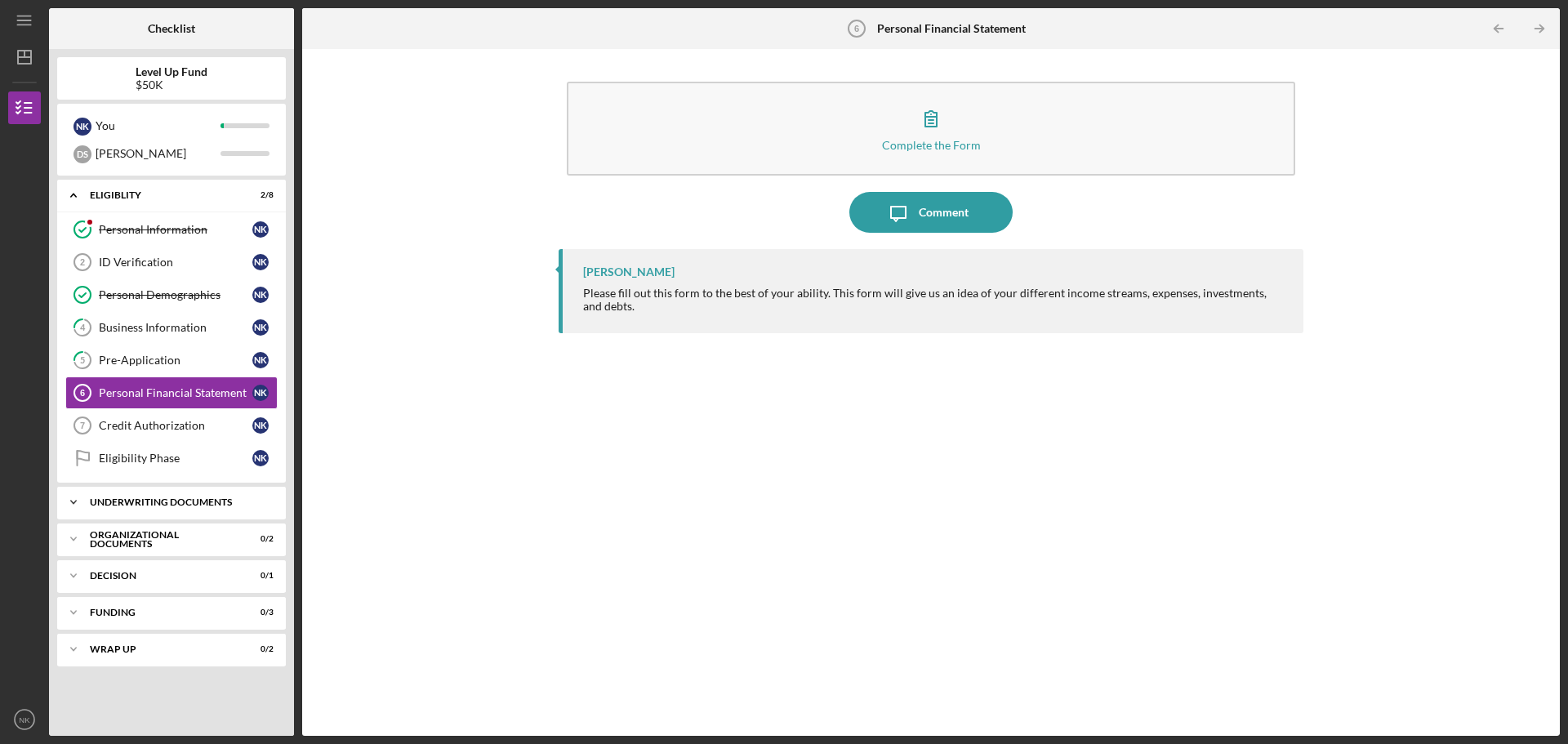
click at [171, 504] on div "Underwriting Documents" at bounding box center [178, 502] width 176 height 10
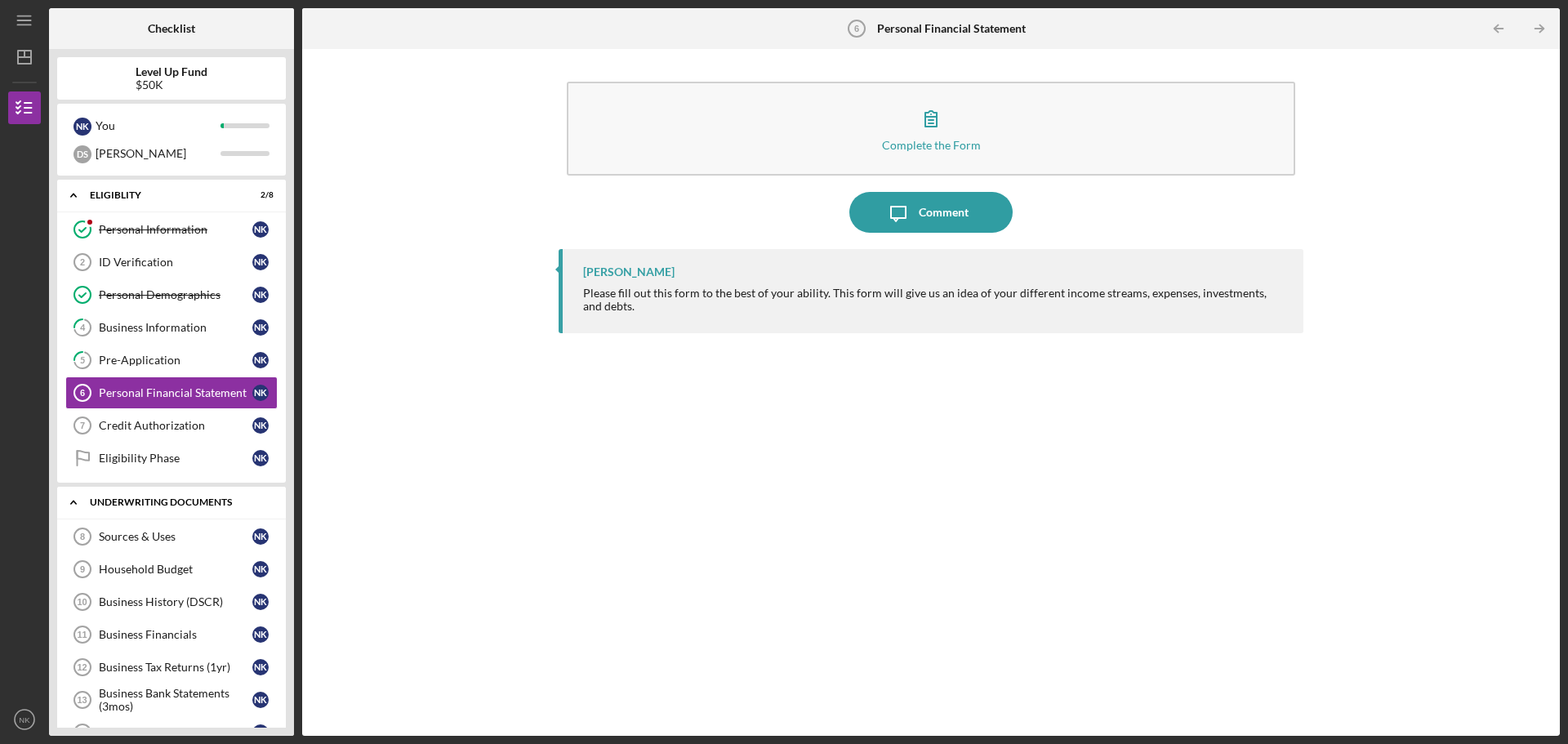
click at [171, 504] on div "Underwriting Documents" at bounding box center [178, 502] width 176 height 10
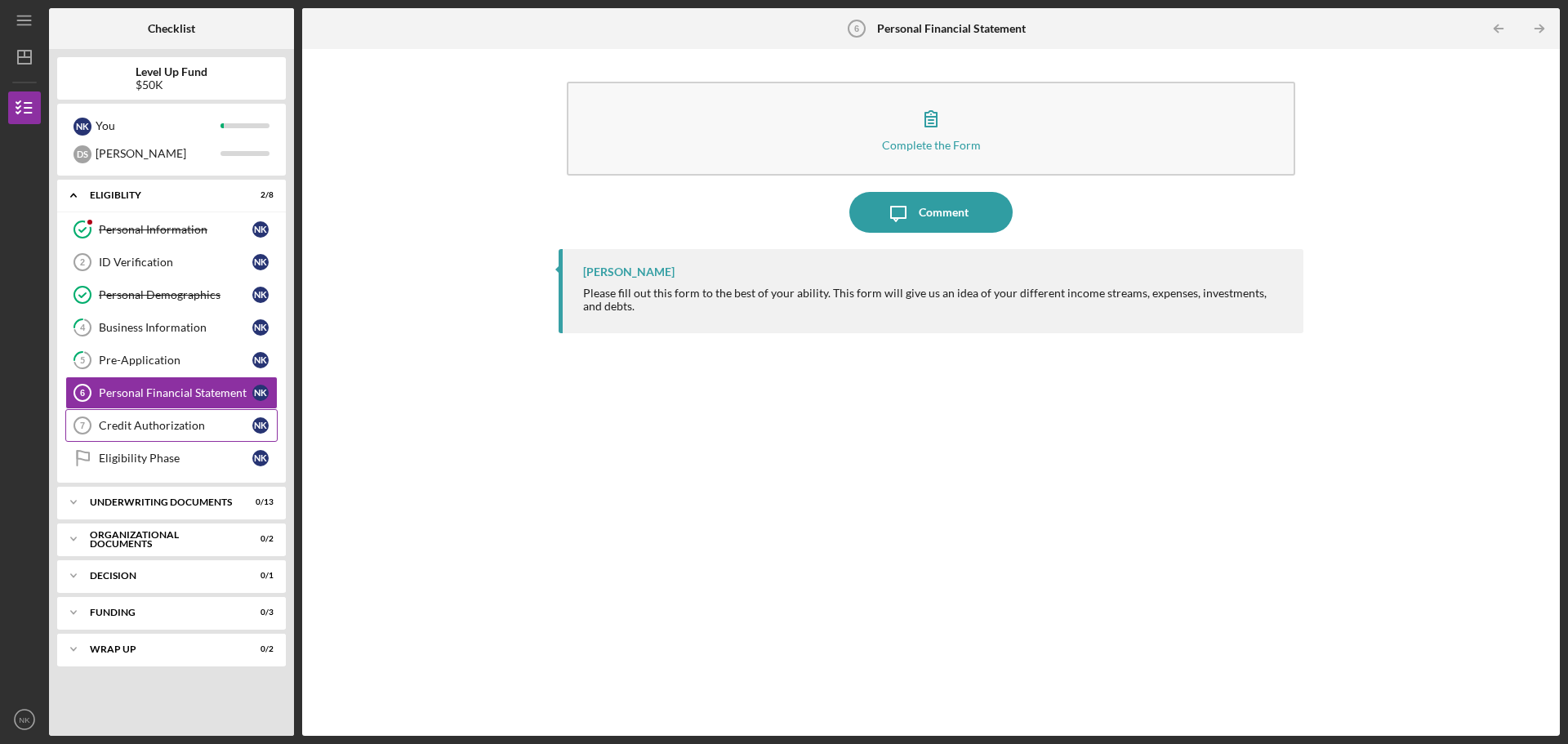
click at [181, 424] on div "Credit Authorization" at bounding box center [175, 425] width 154 height 13
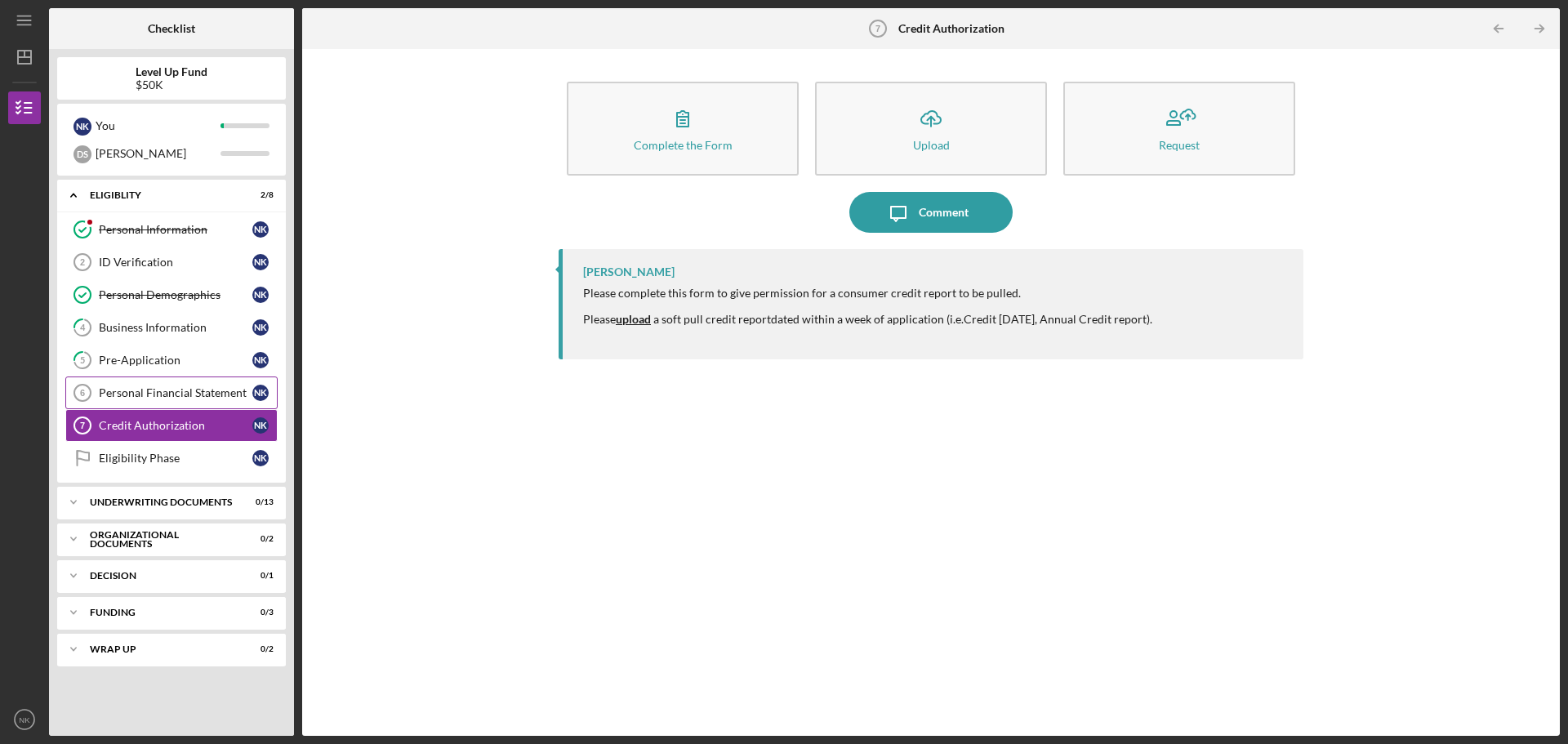
click at [195, 389] on div "Personal Financial Statement" at bounding box center [175, 393] width 154 height 13
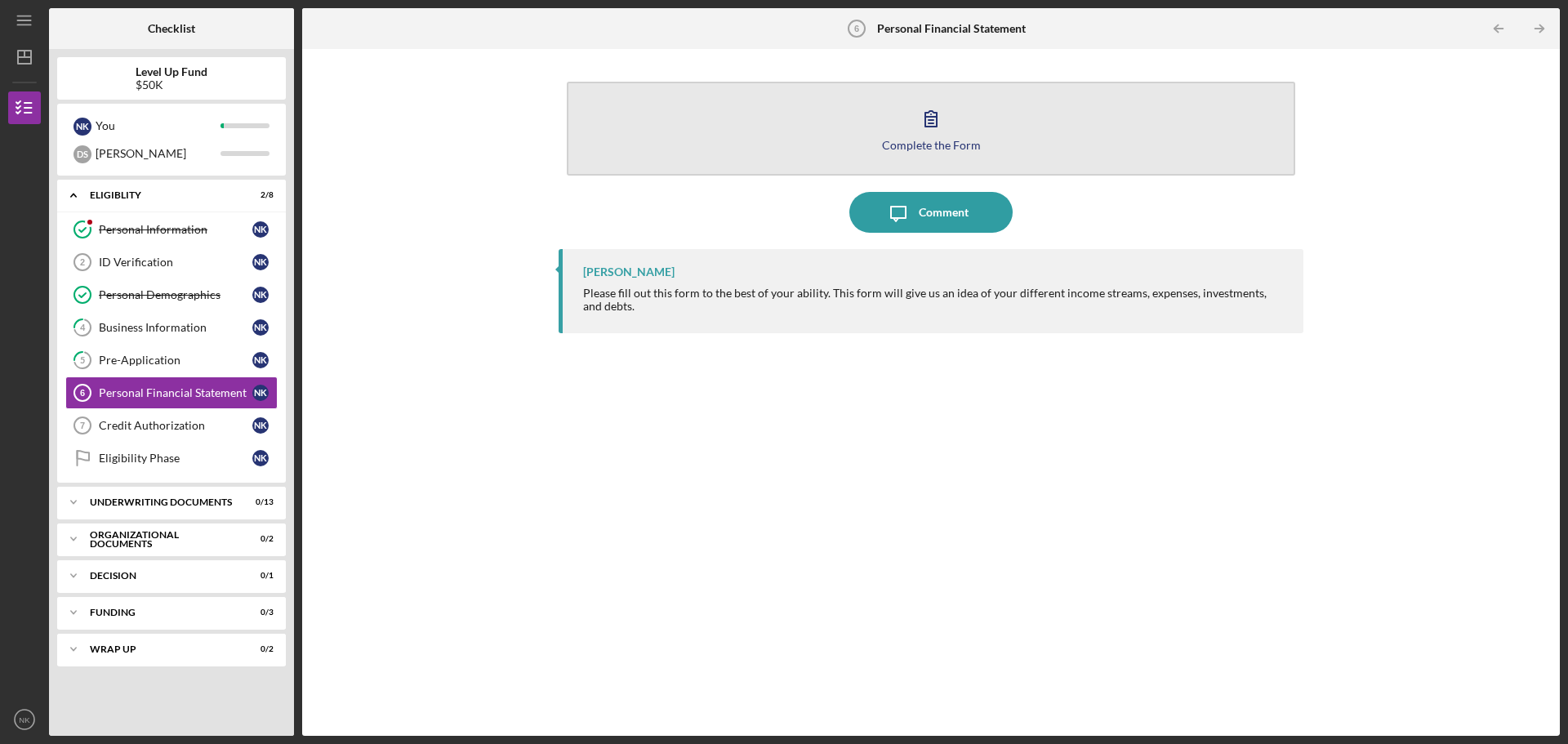
click at [974, 146] on div "Complete the Form" at bounding box center [931, 145] width 99 height 12
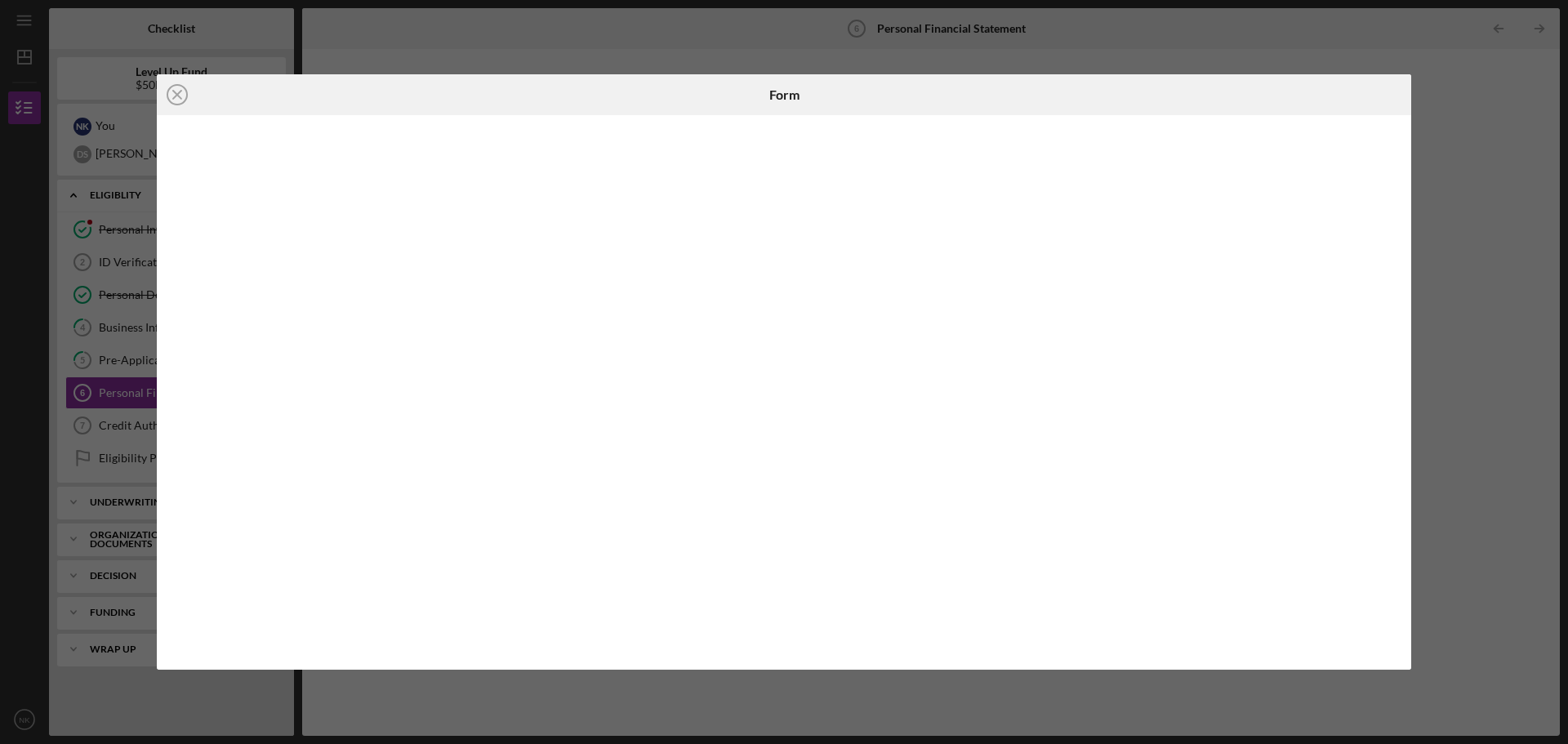
click at [1481, 94] on div "Icon/Close Form" at bounding box center [784, 372] width 1568 height 744
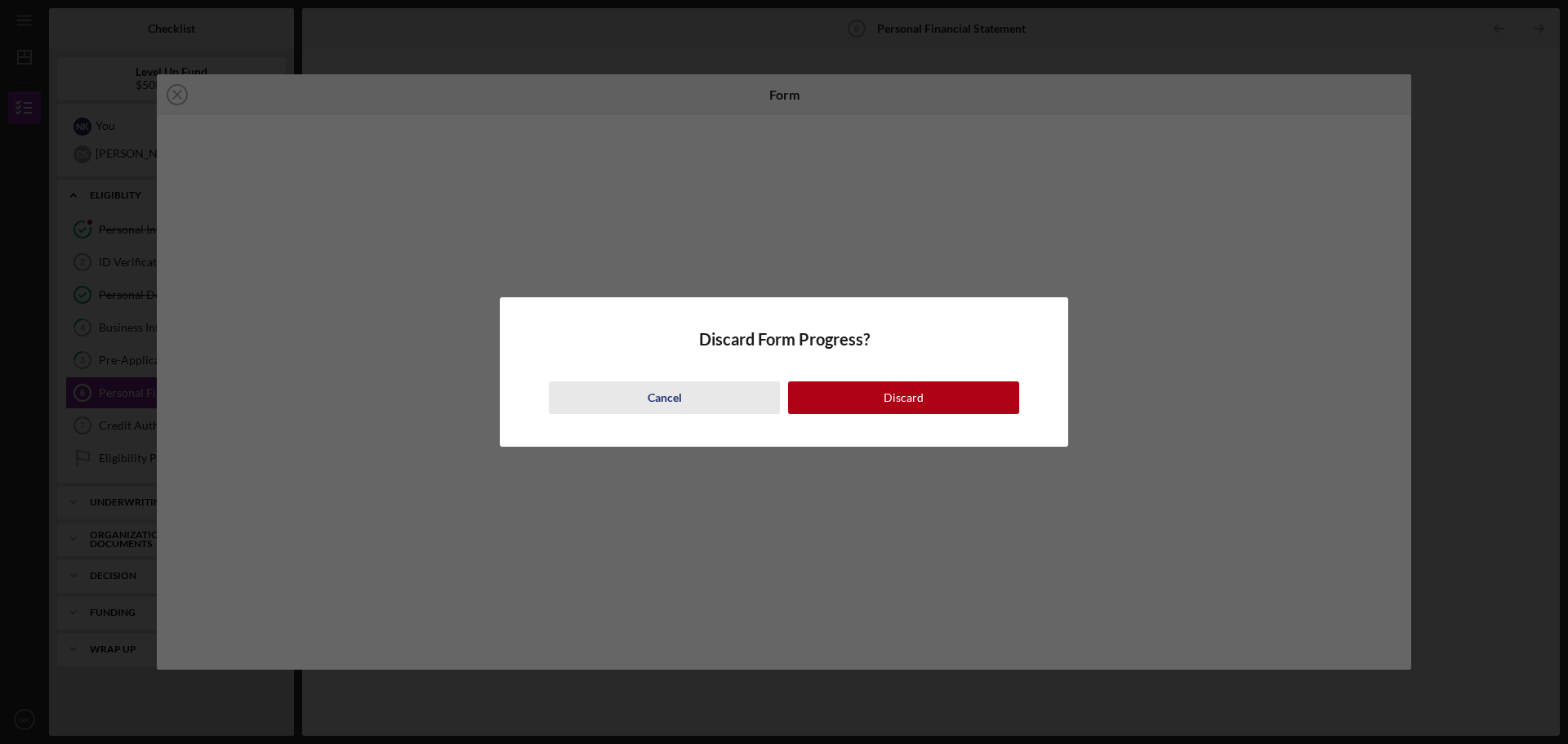
click at [656, 392] on div "Cancel" at bounding box center [664, 397] width 34 height 32
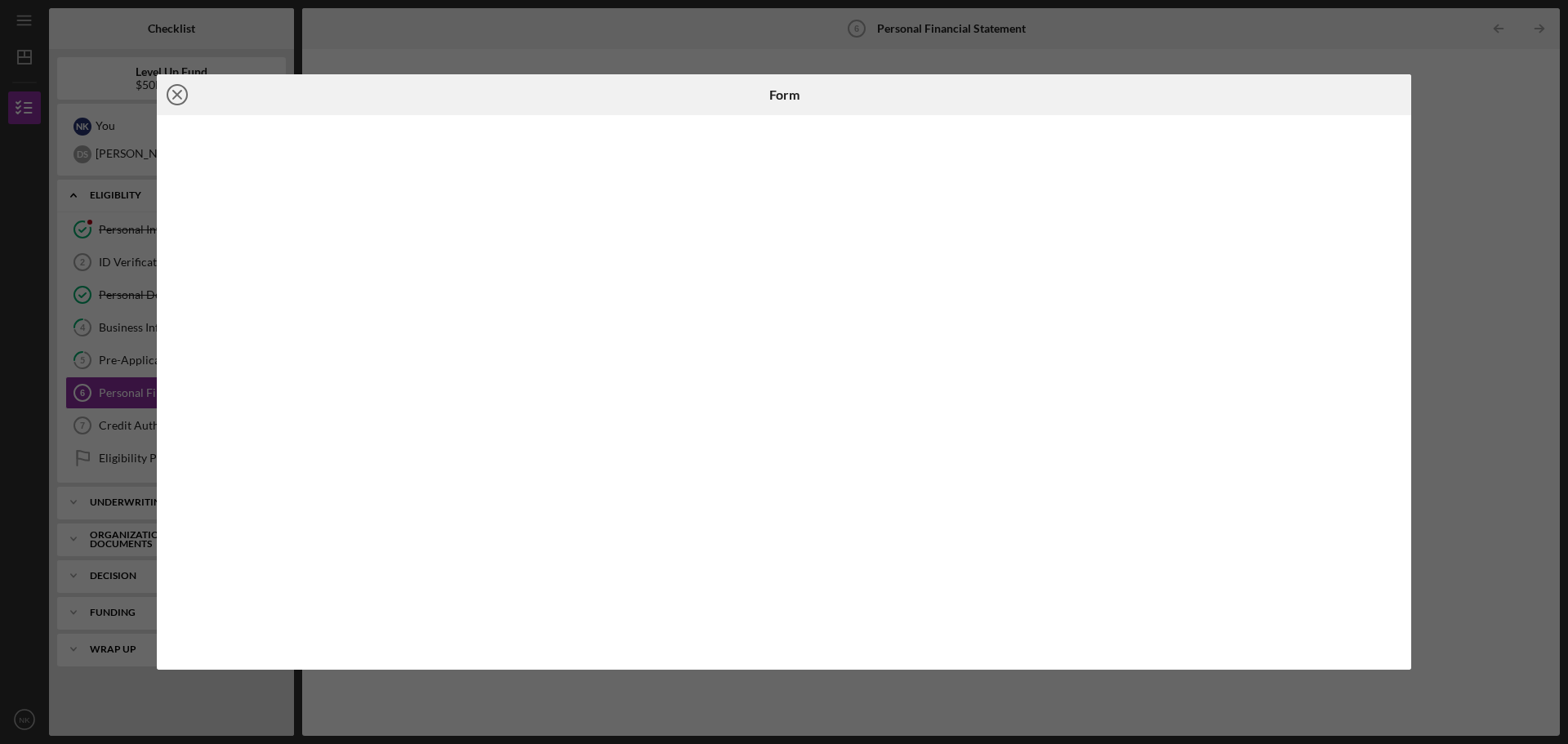
click at [179, 99] on icon "Icon/Close" at bounding box center [177, 95] width 41 height 41
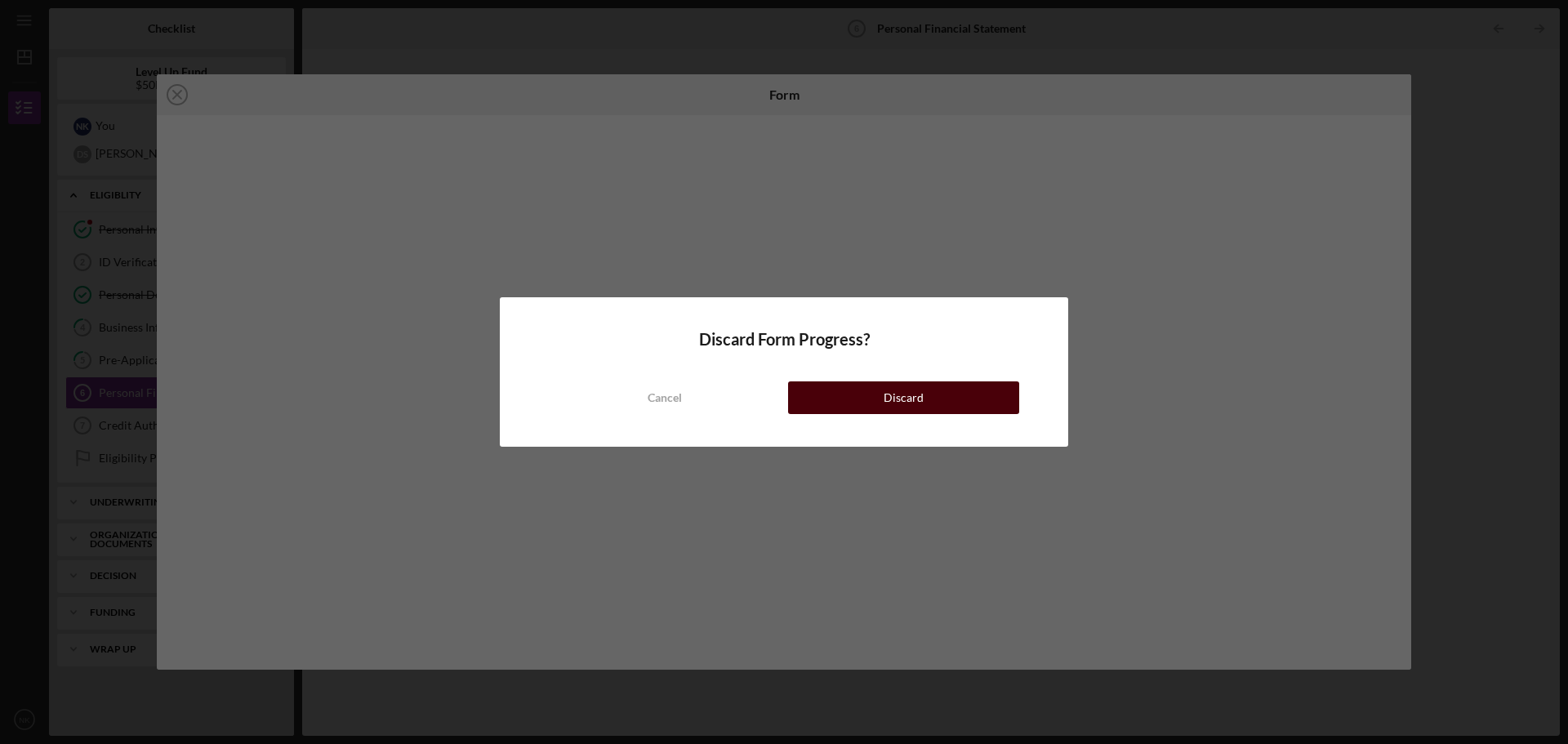
click at [937, 400] on button "Discard" at bounding box center [903, 397] width 231 height 32
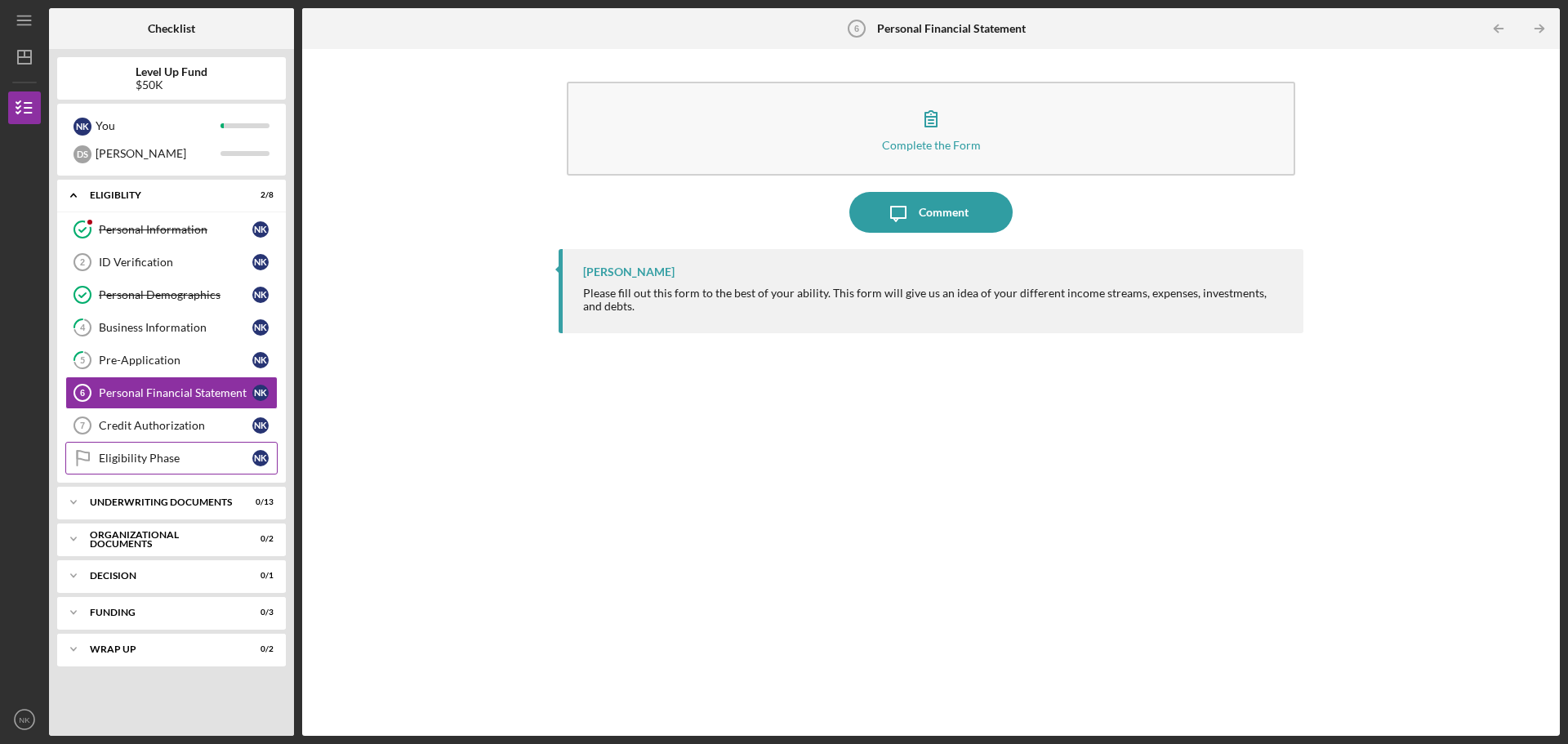
click at [154, 459] on div "Eligibility Phase" at bounding box center [175, 459] width 154 height 13
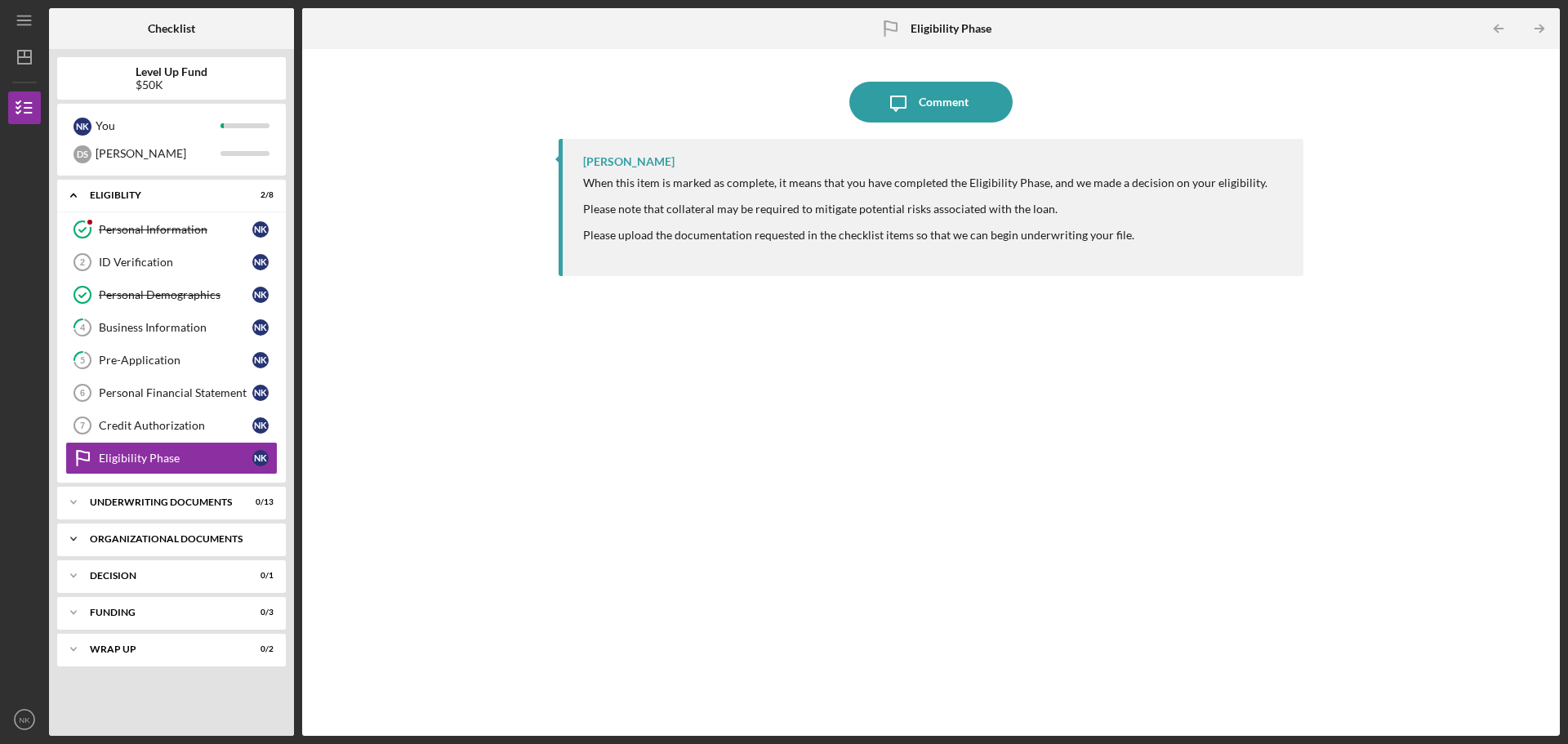
click at [170, 541] on div "Organizational Documents" at bounding box center [178, 539] width 176 height 10
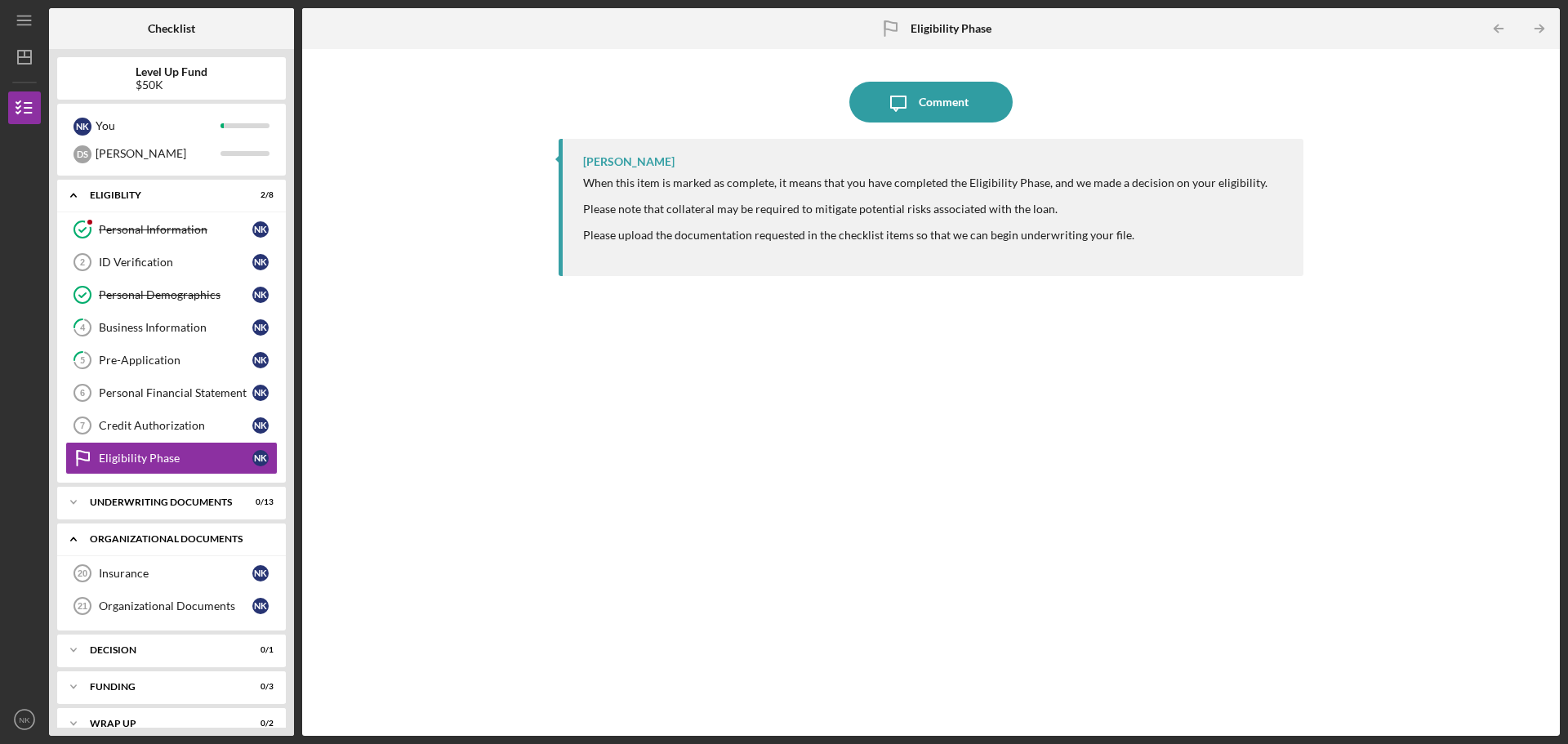
click at [170, 541] on div "Organizational Documents" at bounding box center [178, 539] width 176 height 10
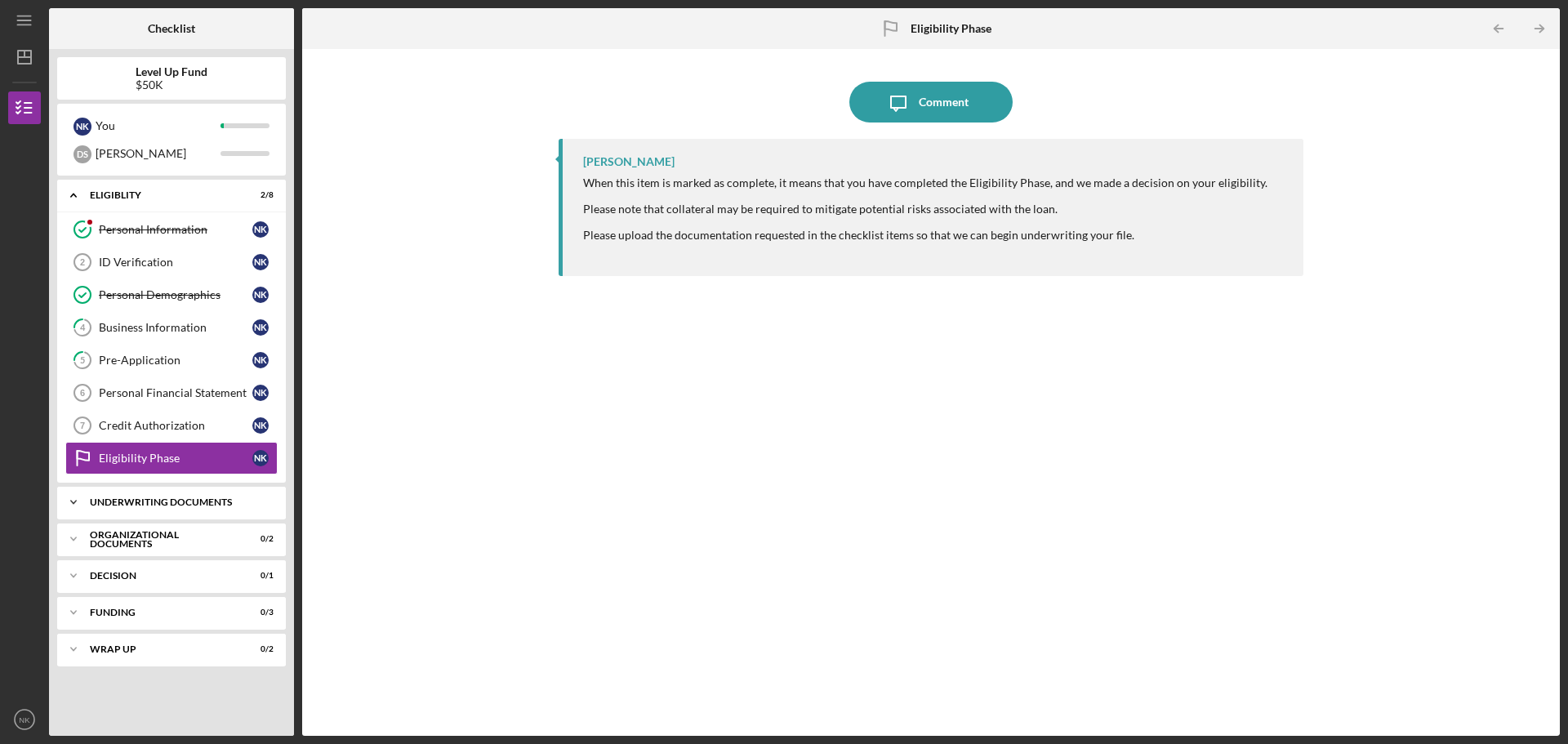
click at [168, 506] on div "Underwriting Documents" at bounding box center [178, 502] width 176 height 10
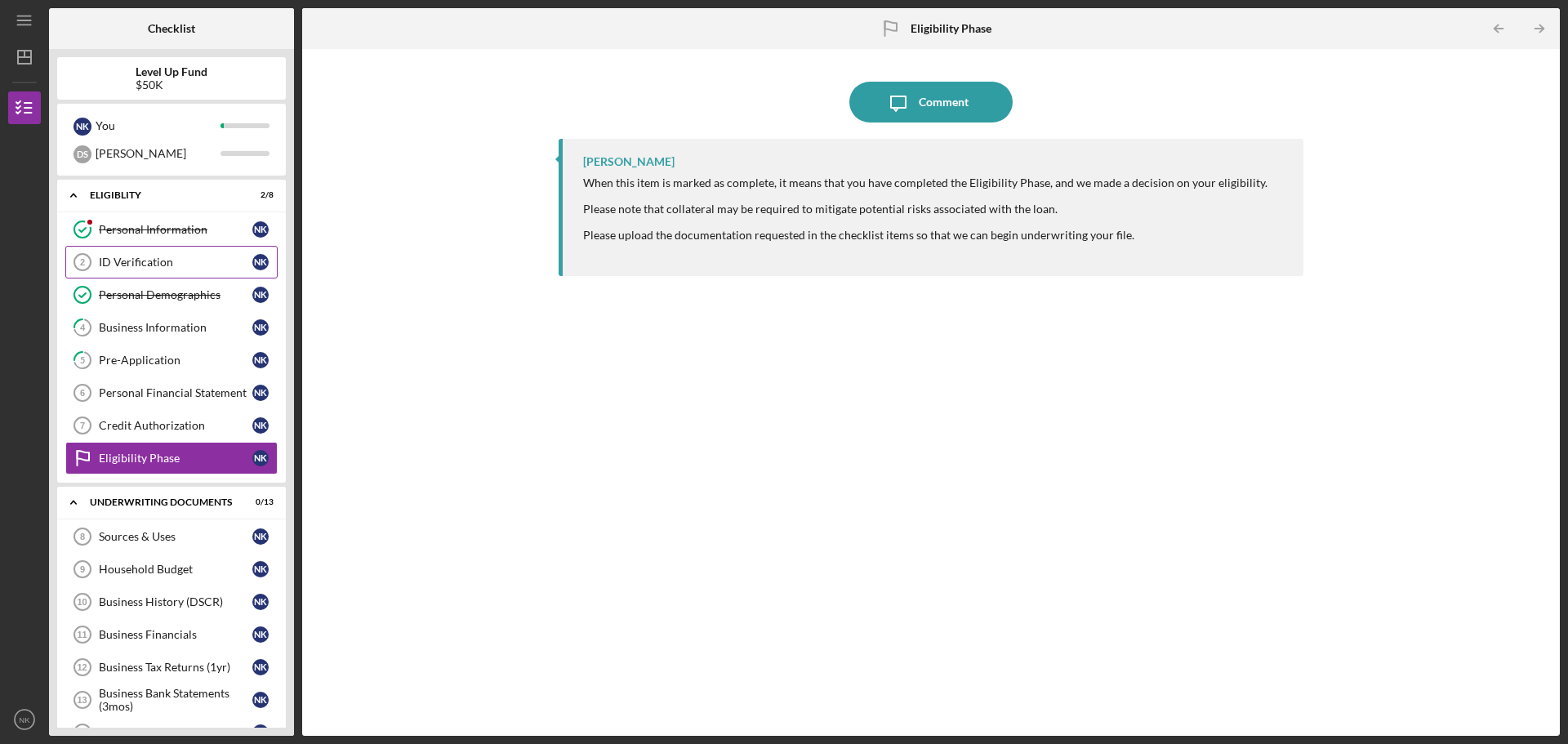
click at [165, 259] on div "ID Verification" at bounding box center [175, 262] width 154 height 13
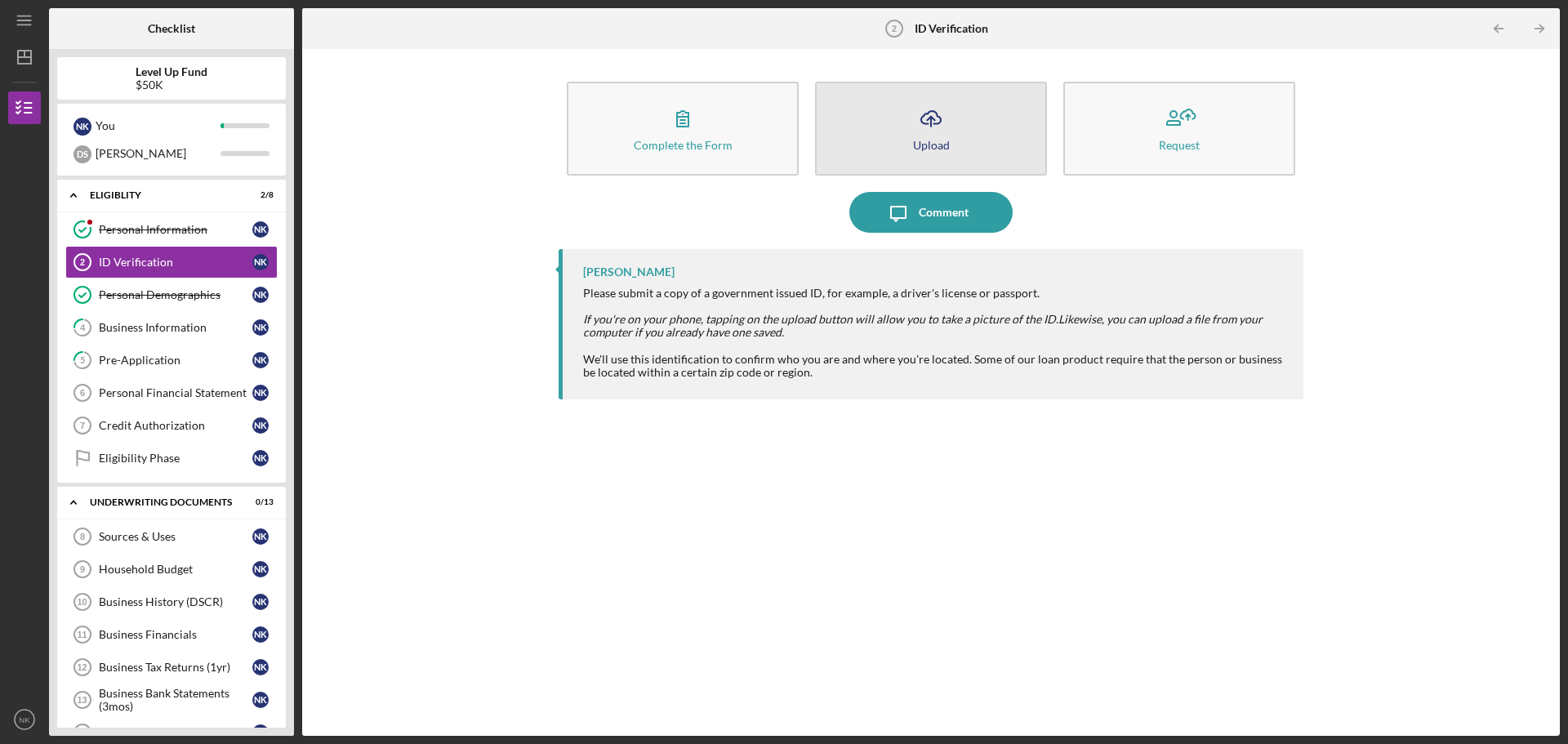
click at [913, 125] on icon "Icon/Upload" at bounding box center [931, 118] width 41 height 41
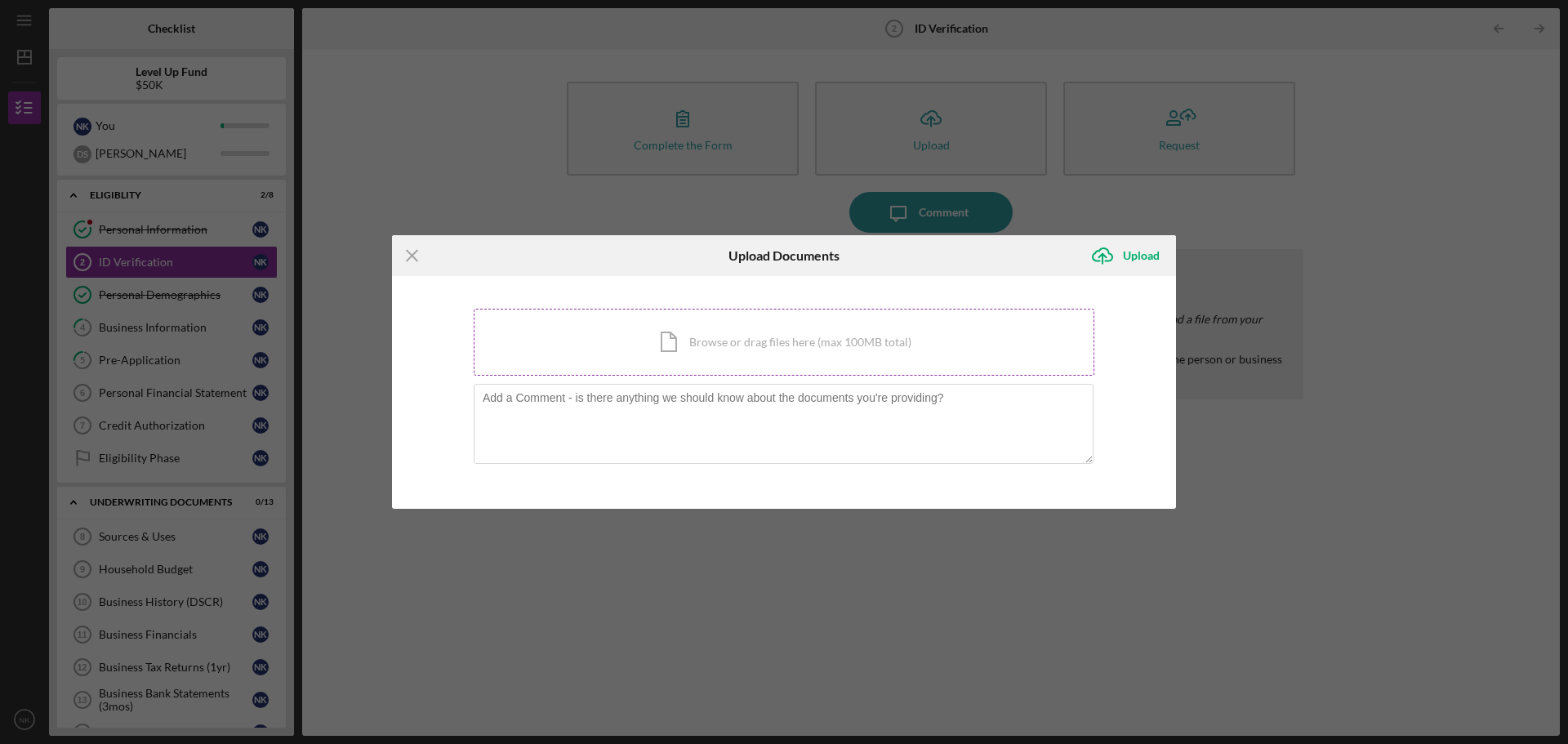
click at [726, 359] on div "Icon/Document Browse or drag files here (max 100MB total) Tap to choose files o…" at bounding box center [784, 342] width 621 height 67
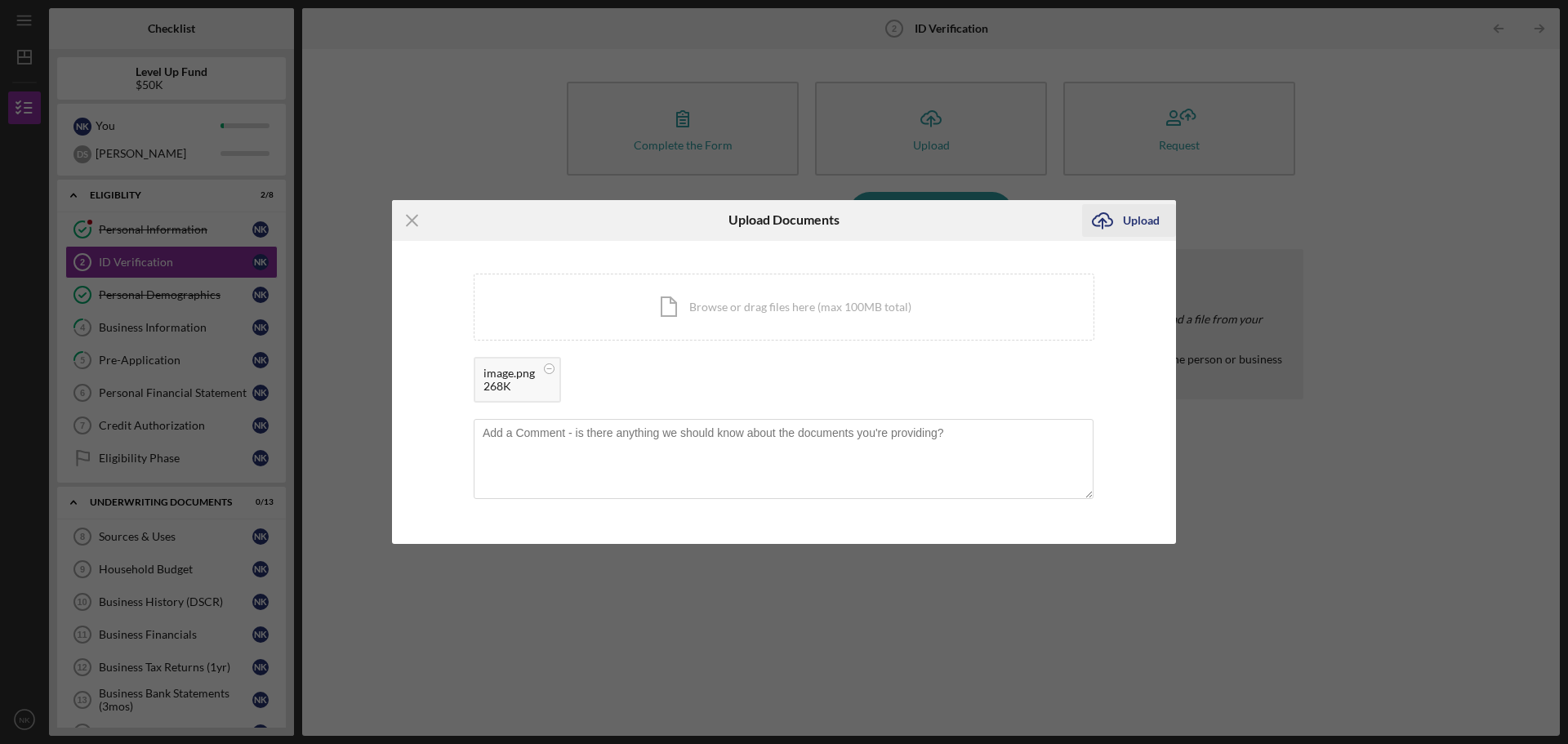
click at [1127, 225] on div "Upload" at bounding box center [1142, 220] width 37 height 32
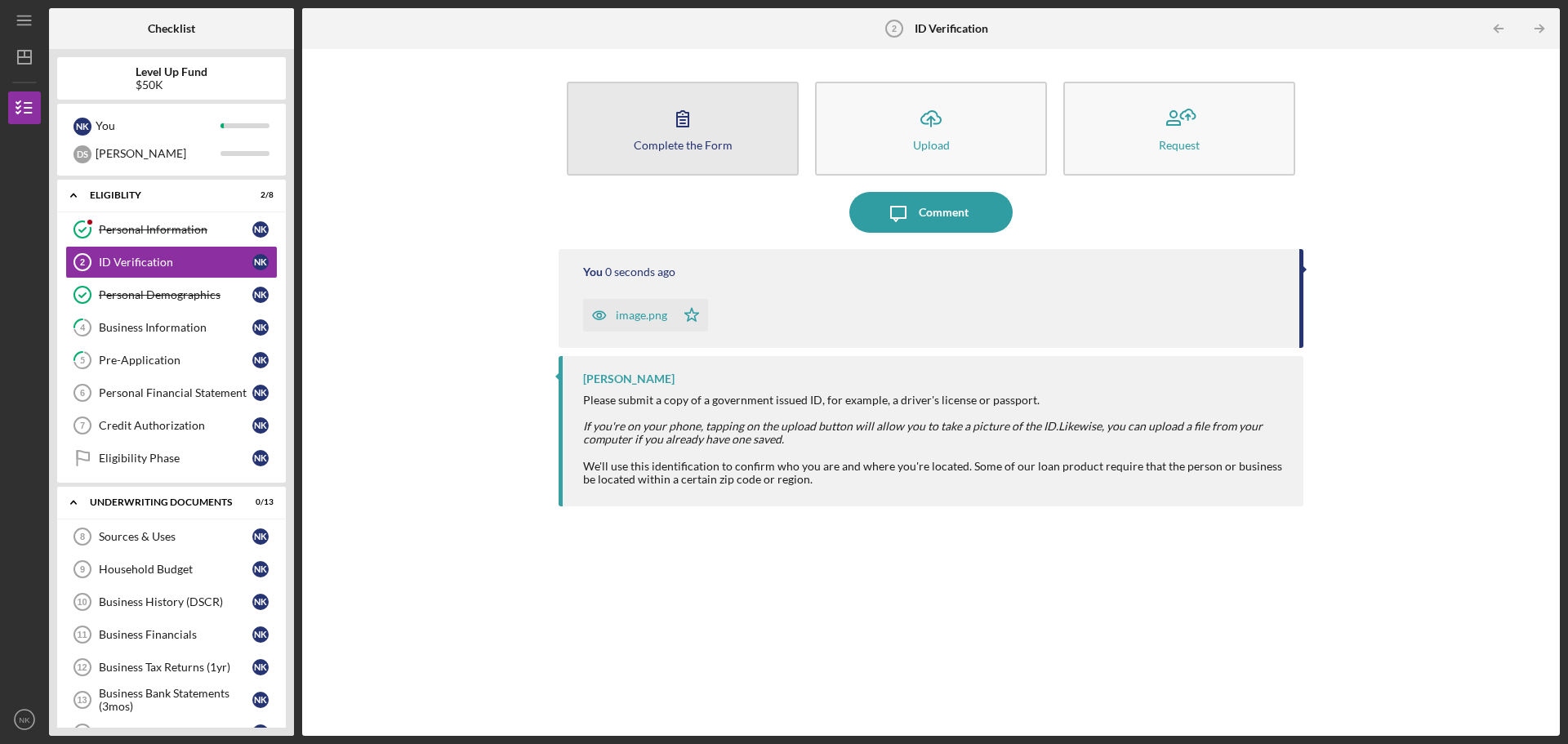
click at [666, 121] on icon "button" at bounding box center [682, 118] width 41 height 41
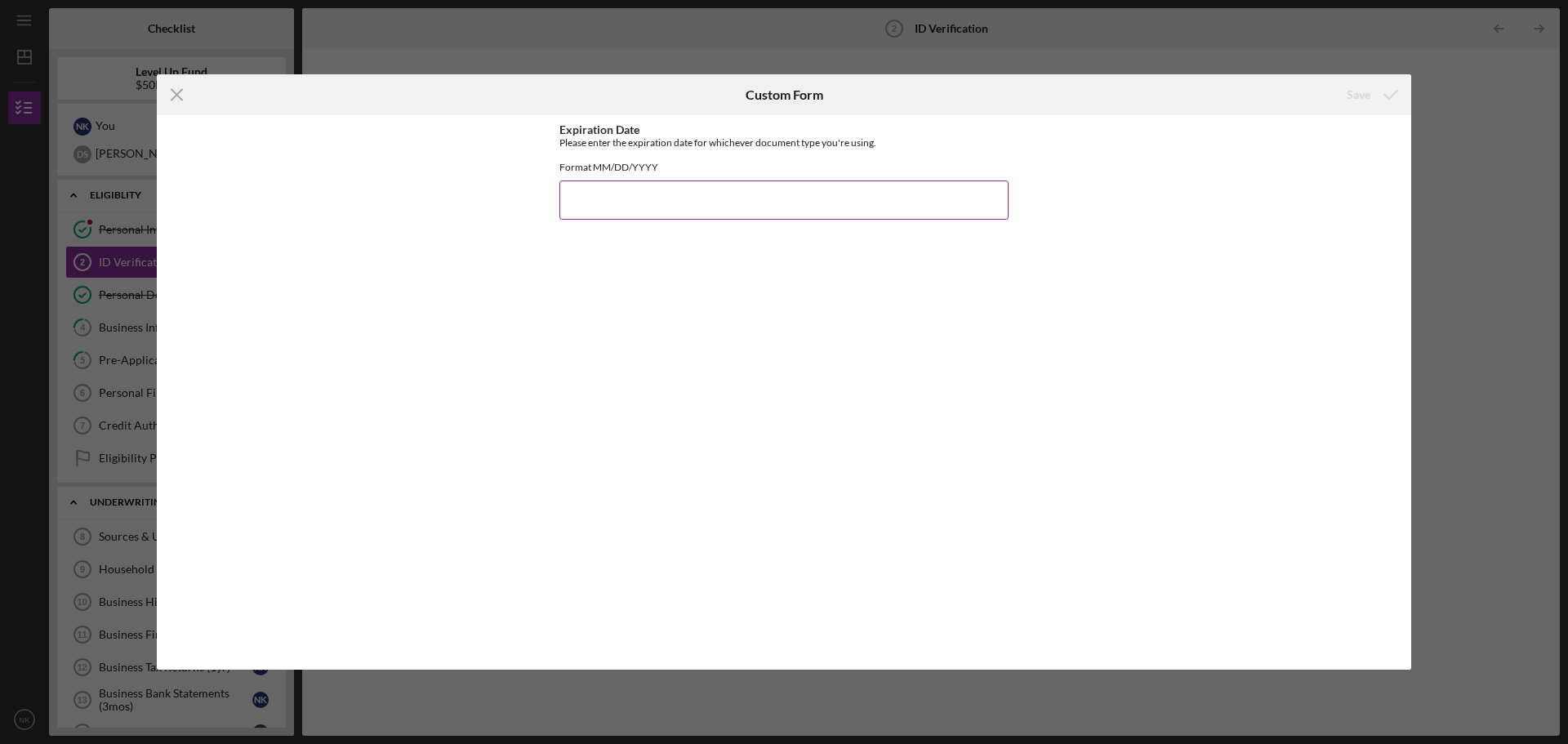
click at [603, 208] on input "Expiration Date" at bounding box center [784, 200] width 449 height 40
click at [624, 289] on div "Expiration Date Please enter the expiration date for whichever document type yo…" at bounding box center [784, 392] width 449 height 539
click at [581, 215] on input "12062028" at bounding box center [784, 200] width 449 height 40
click at [597, 215] on input "12/062028" at bounding box center [784, 200] width 449 height 40
type input "[DATE]"
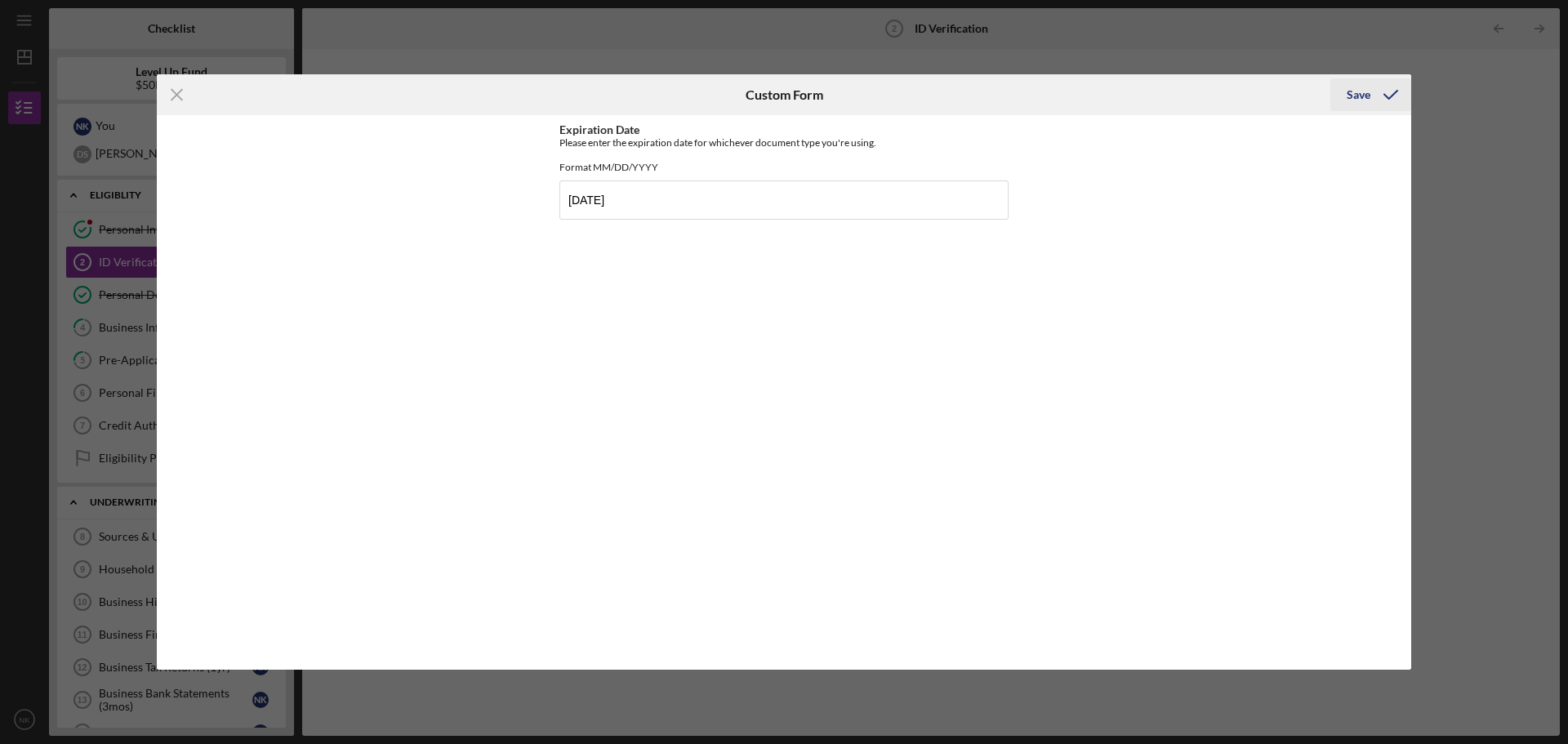
click at [1386, 101] on icon "submit" at bounding box center [1391, 95] width 41 height 41
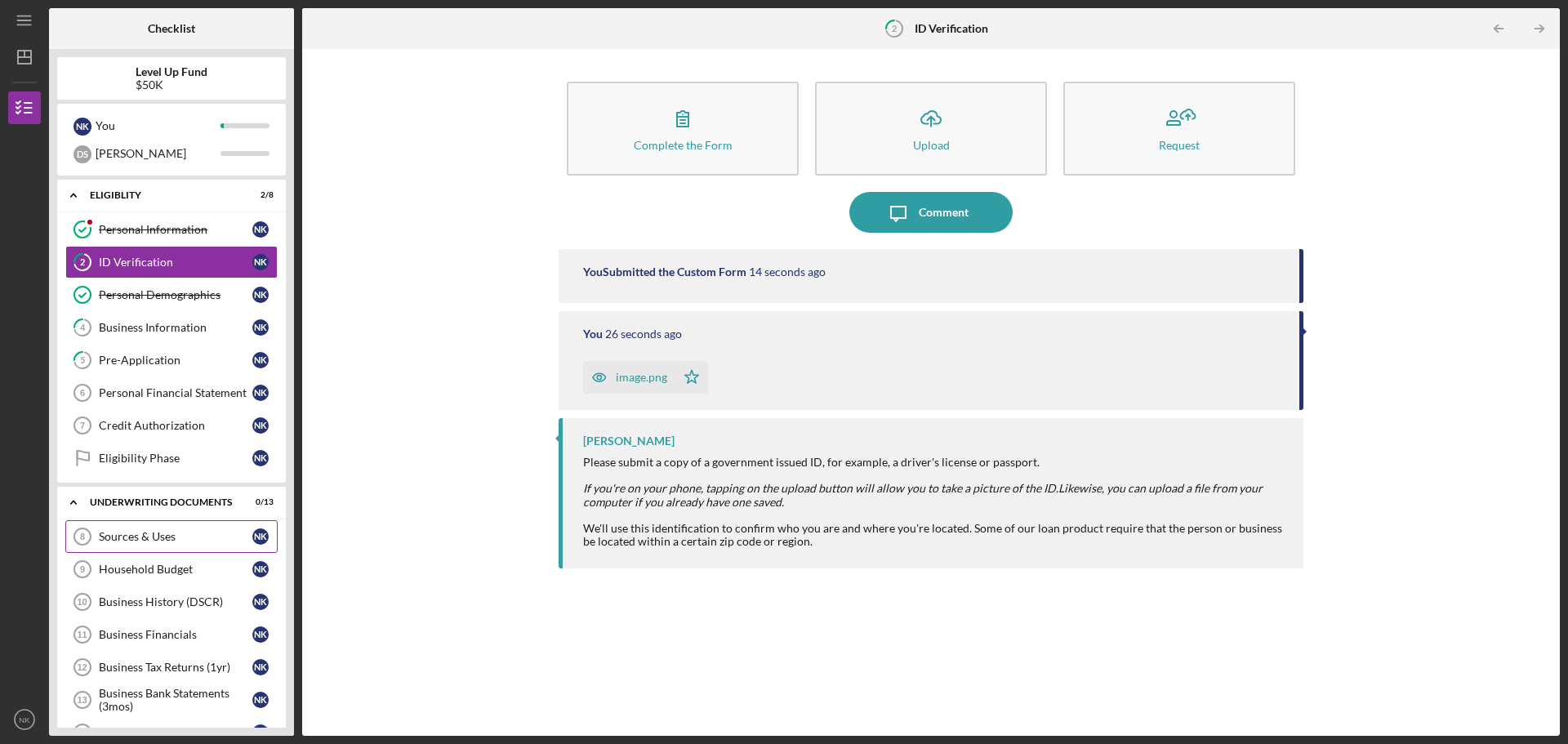
click at [125, 533] on div "Sources & Uses" at bounding box center [175, 537] width 154 height 13
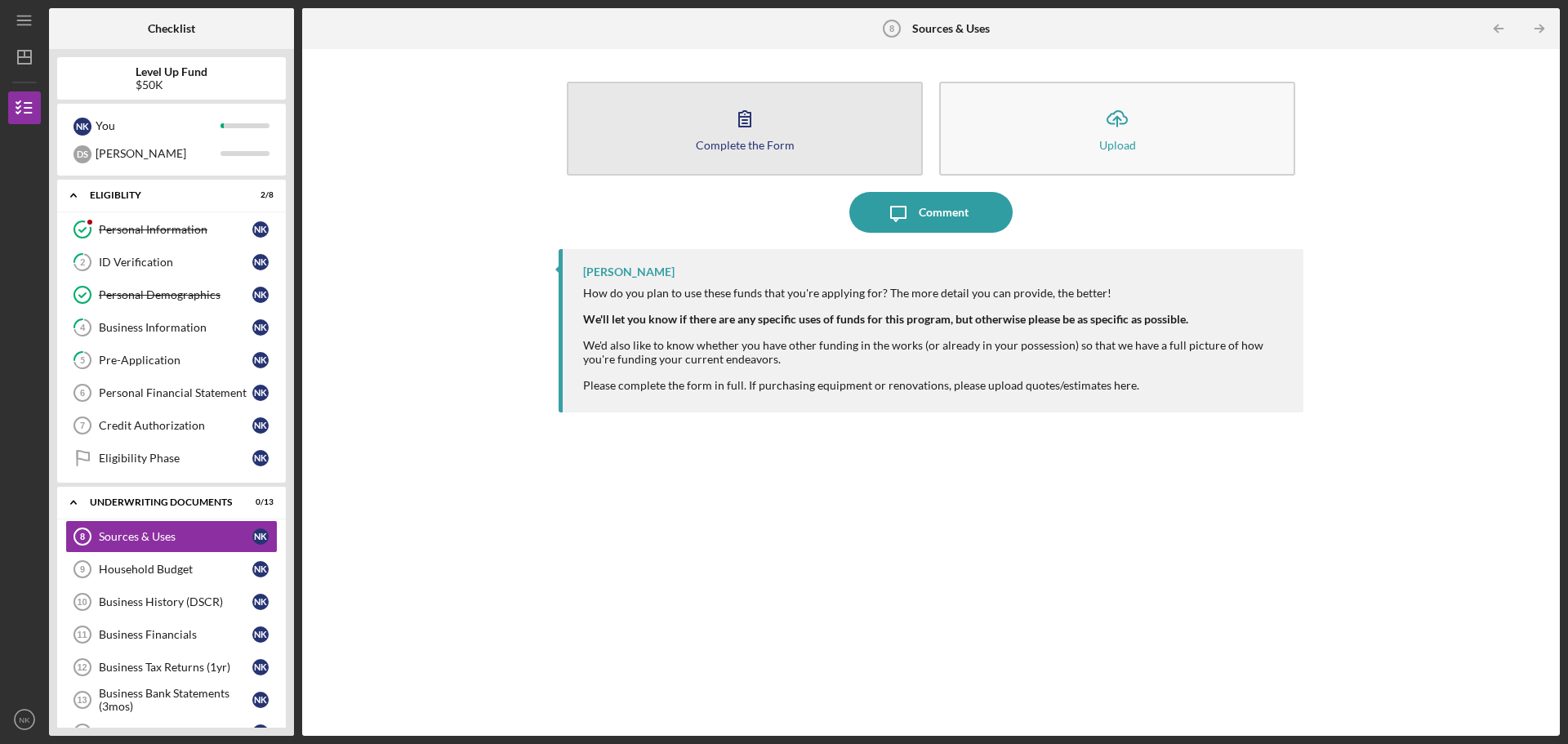
click at [776, 149] on div "Complete the Form" at bounding box center [745, 145] width 99 height 12
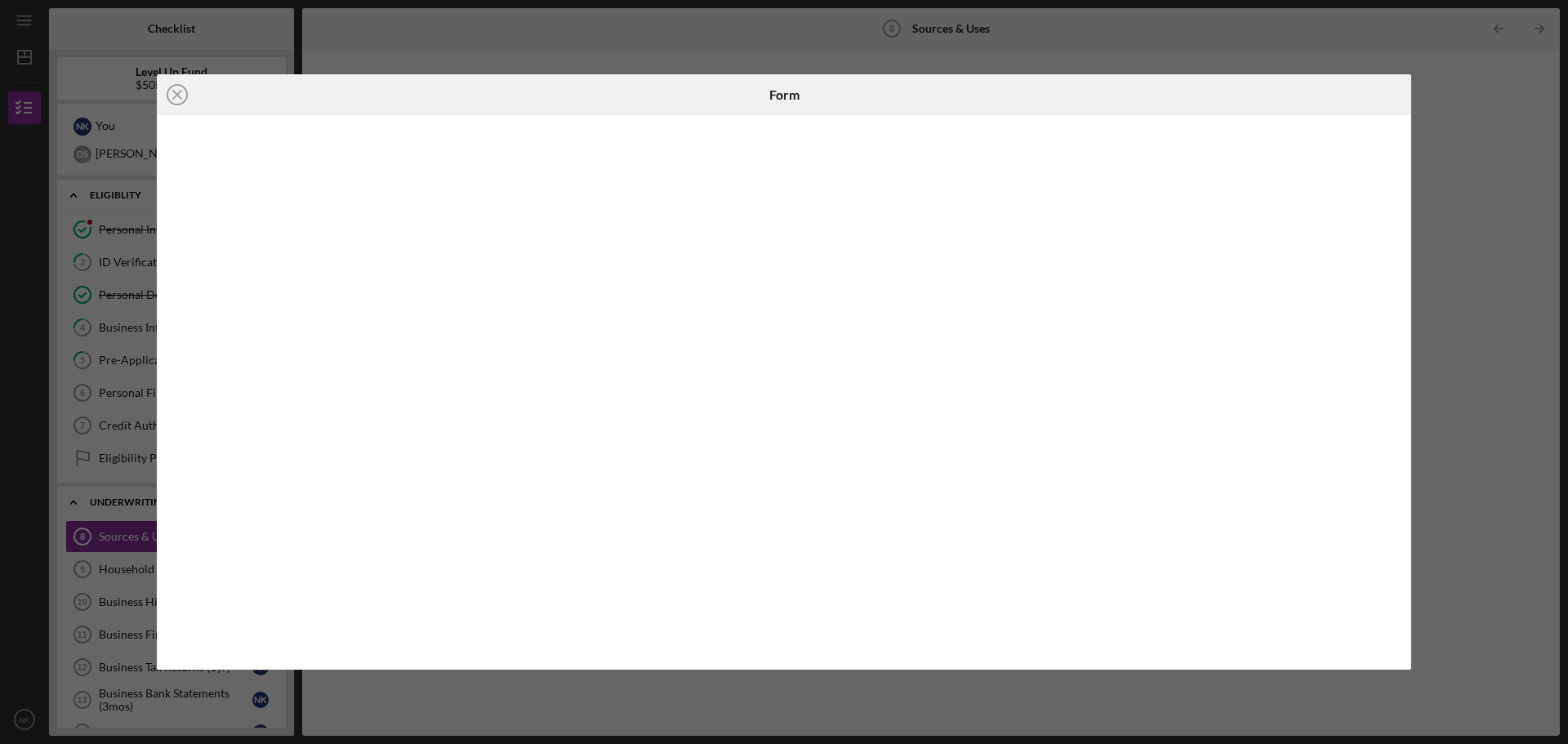
click at [1494, 92] on div "Icon/Close Form" at bounding box center [784, 372] width 1568 height 744
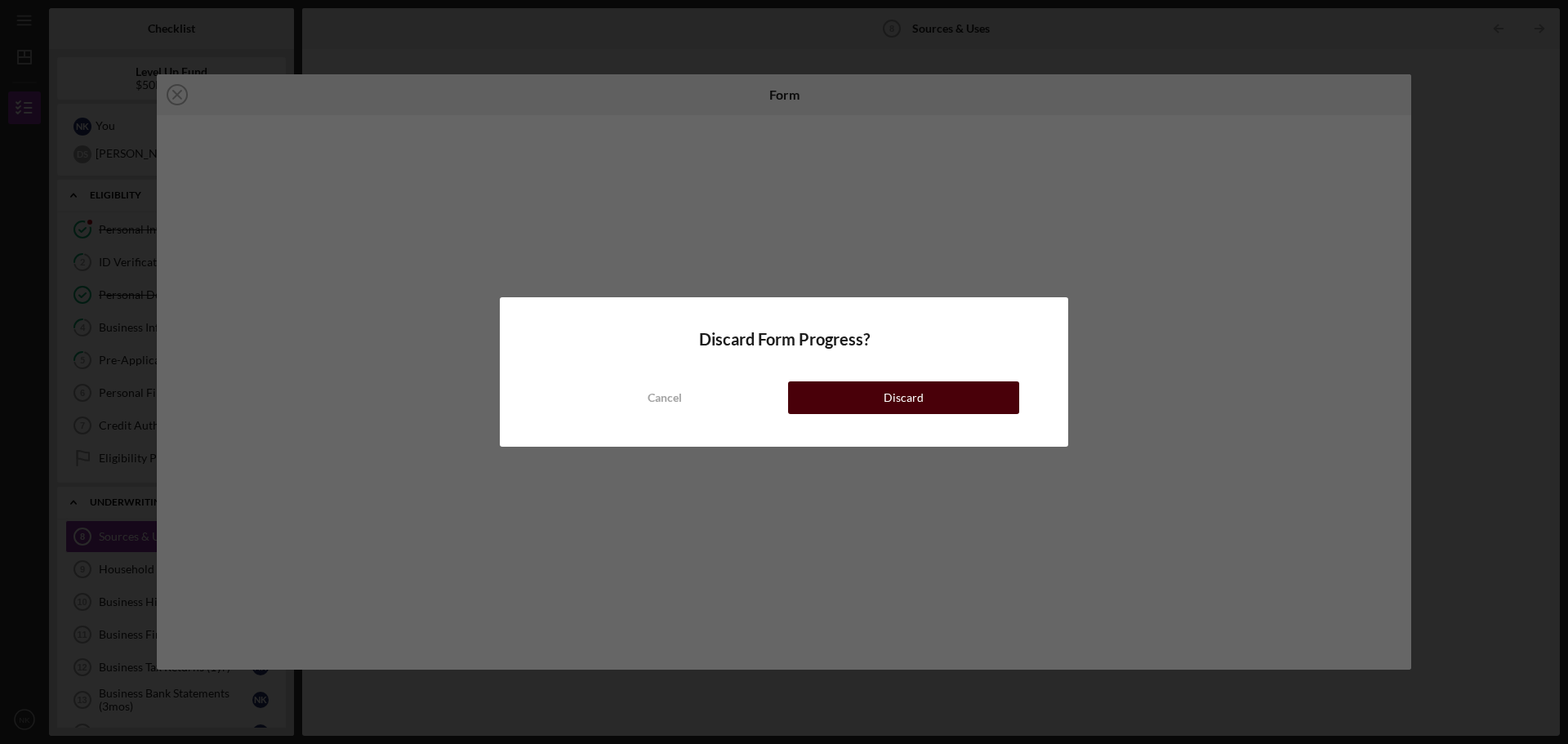
click at [854, 397] on button "Discard" at bounding box center [903, 397] width 231 height 32
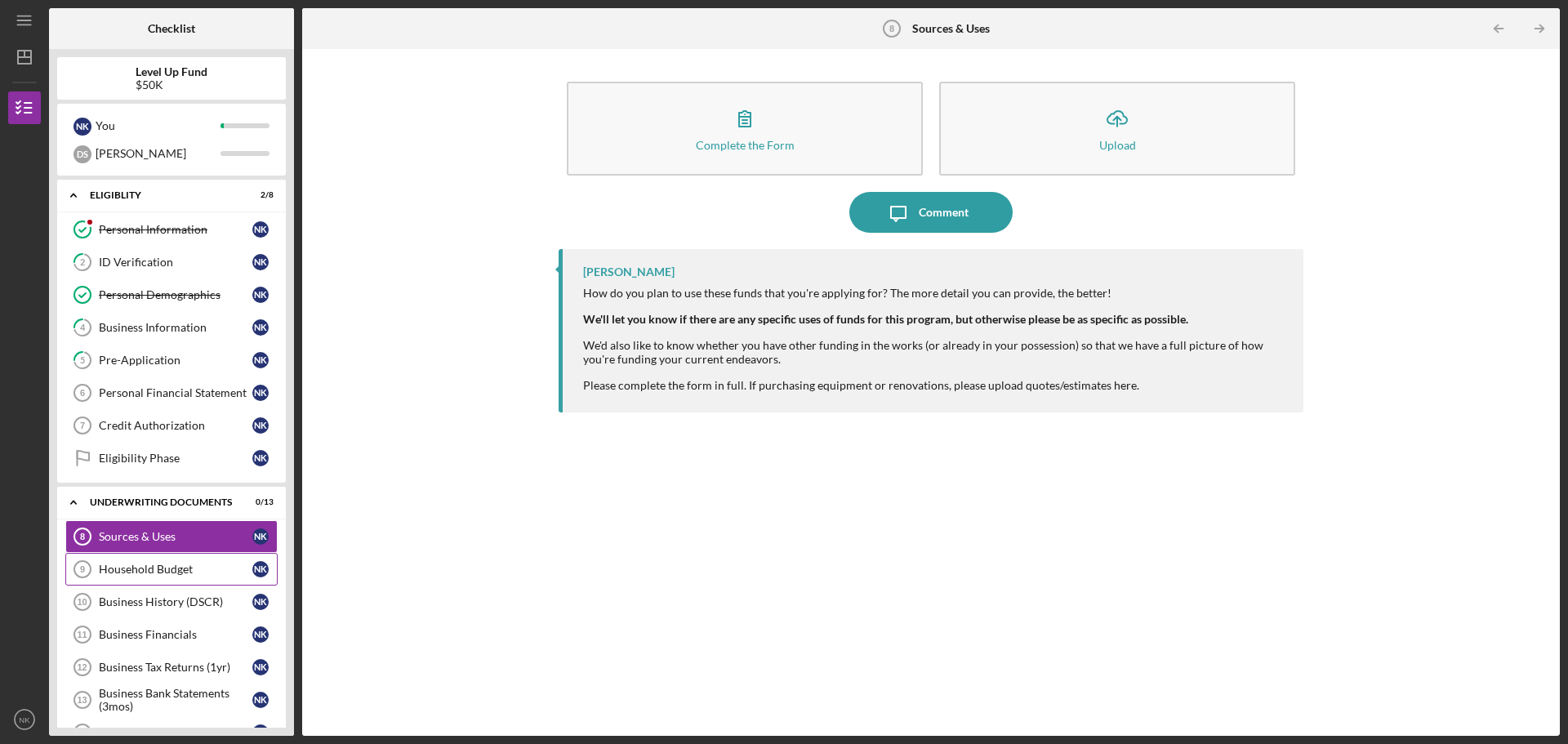
click at [145, 568] on div "Household Budget" at bounding box center [175, 569] width 154 height 13
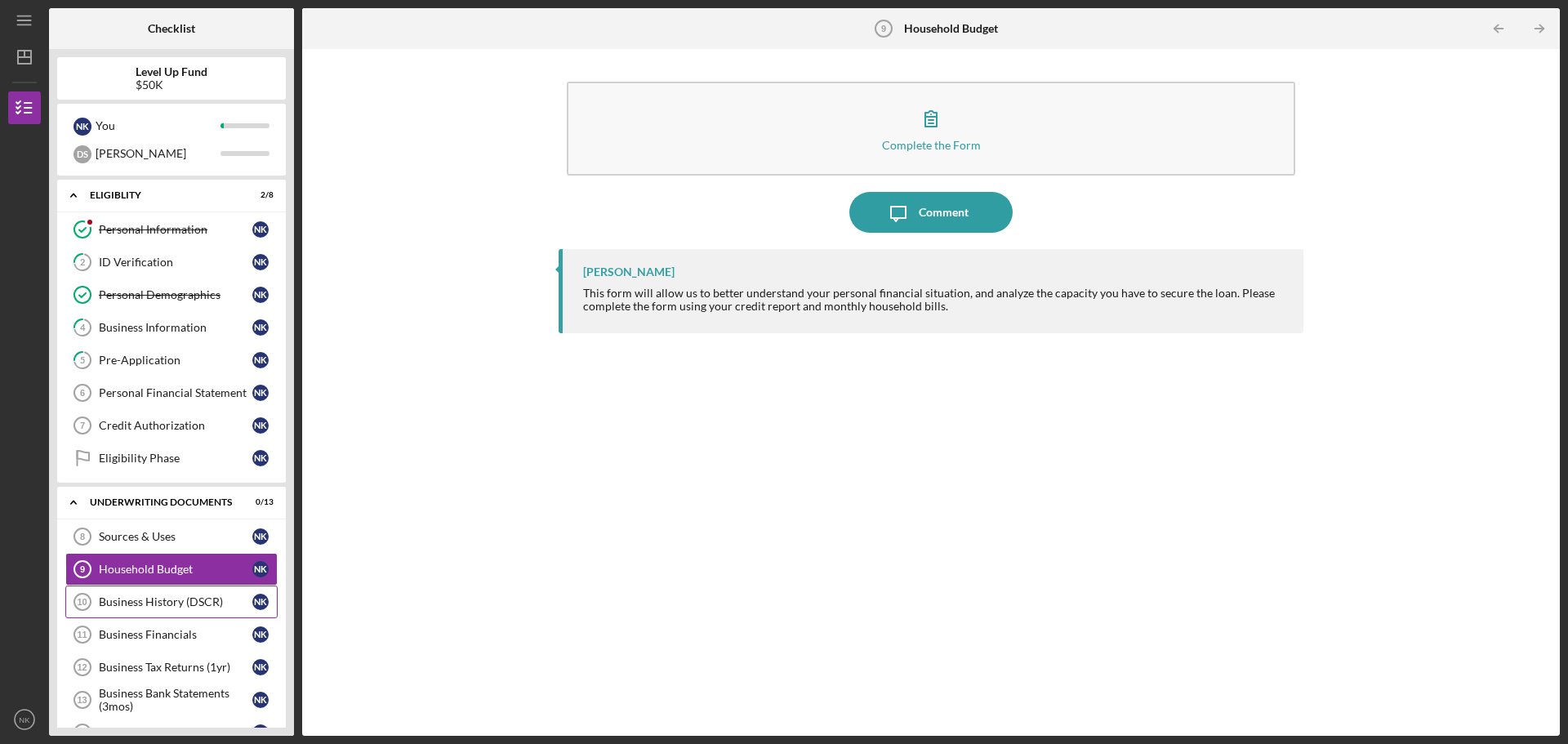
click at [195, 606] on div "Business History (DSCR)" at bounding box center [175, 602] width 154 height 13
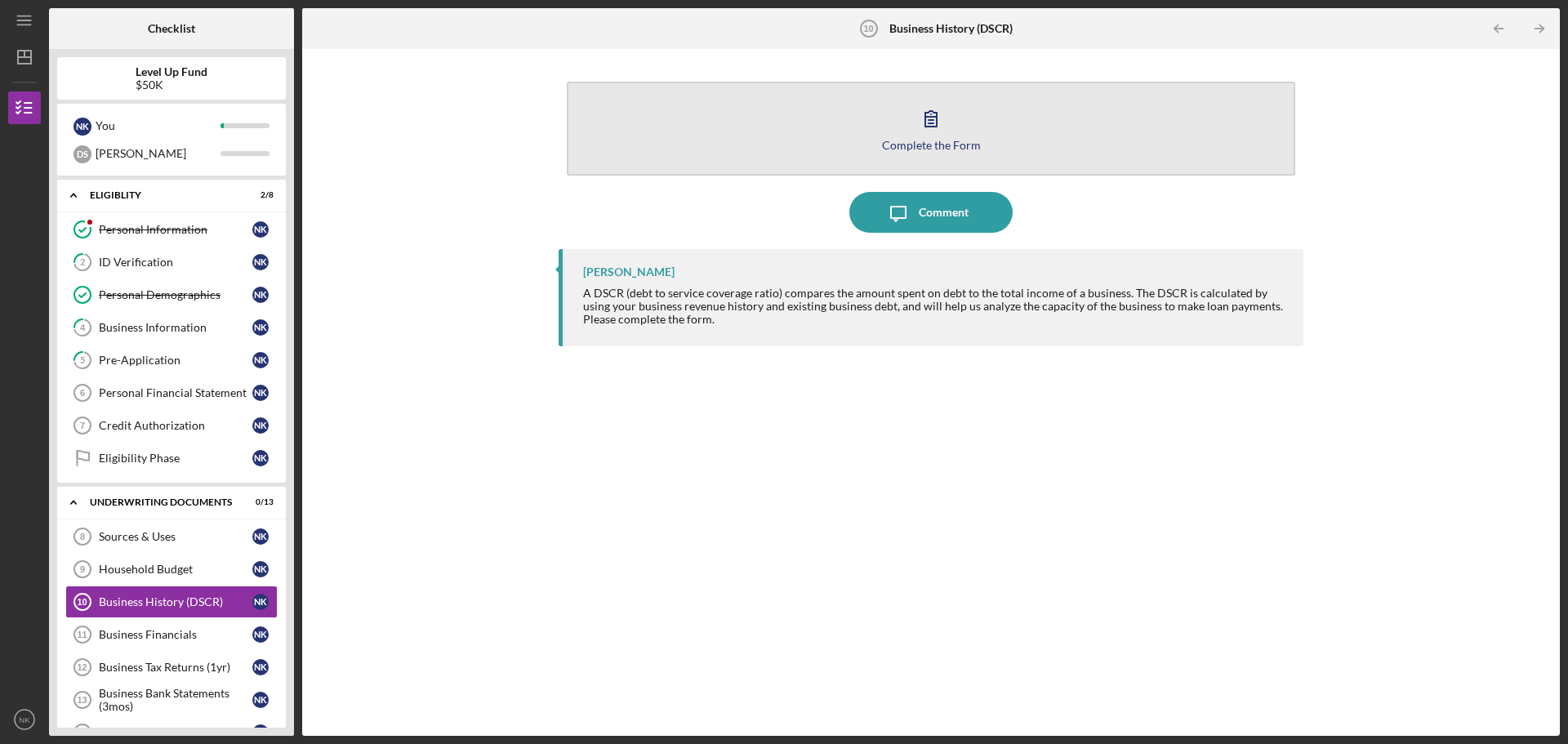
click at [902, 93] on button "Complete the Form Form" at bounding box center [931, 129] width 728 height 94
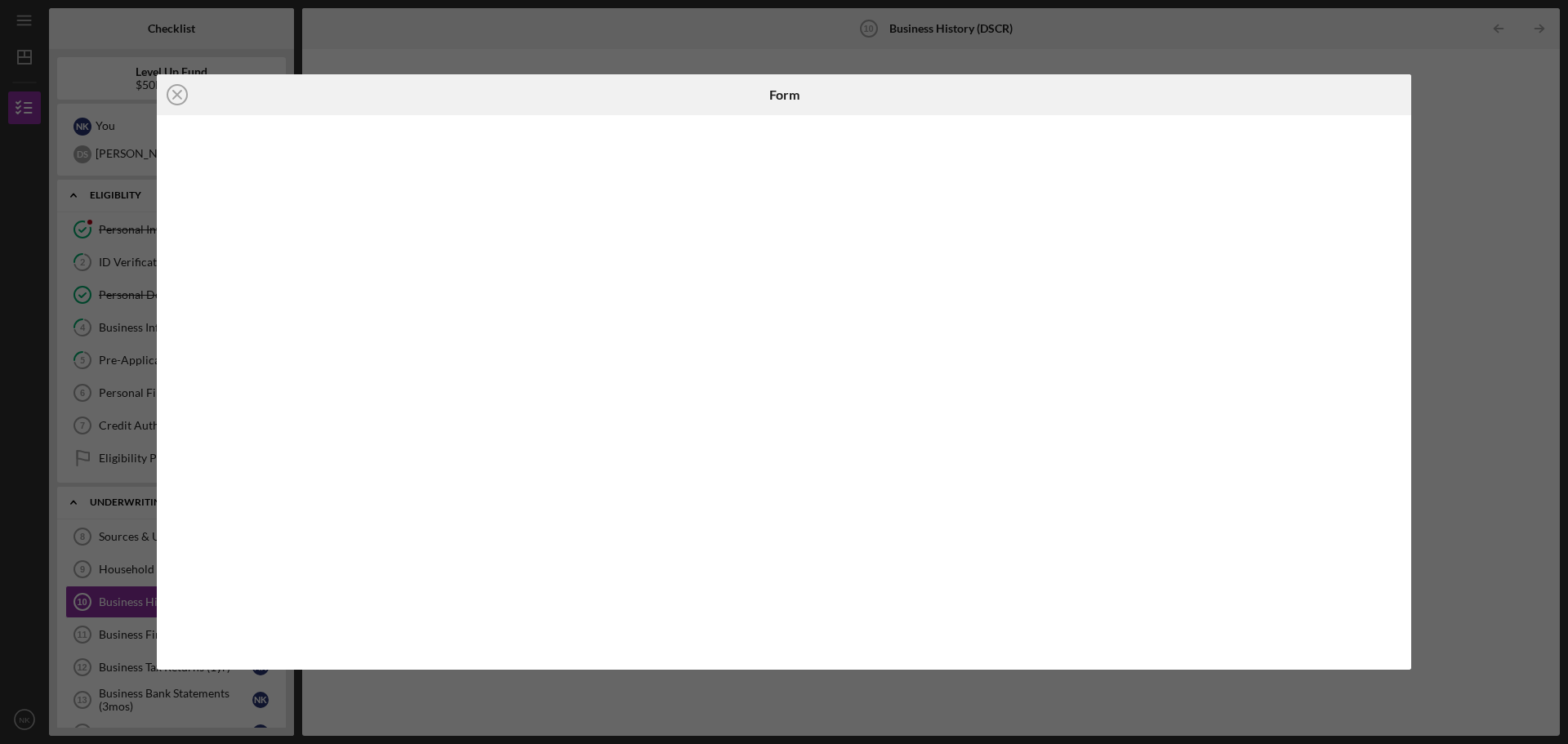
click at [1504, 148] on div "Icon/Close Form" at bounding box center [784, 372] width 1568 height 744
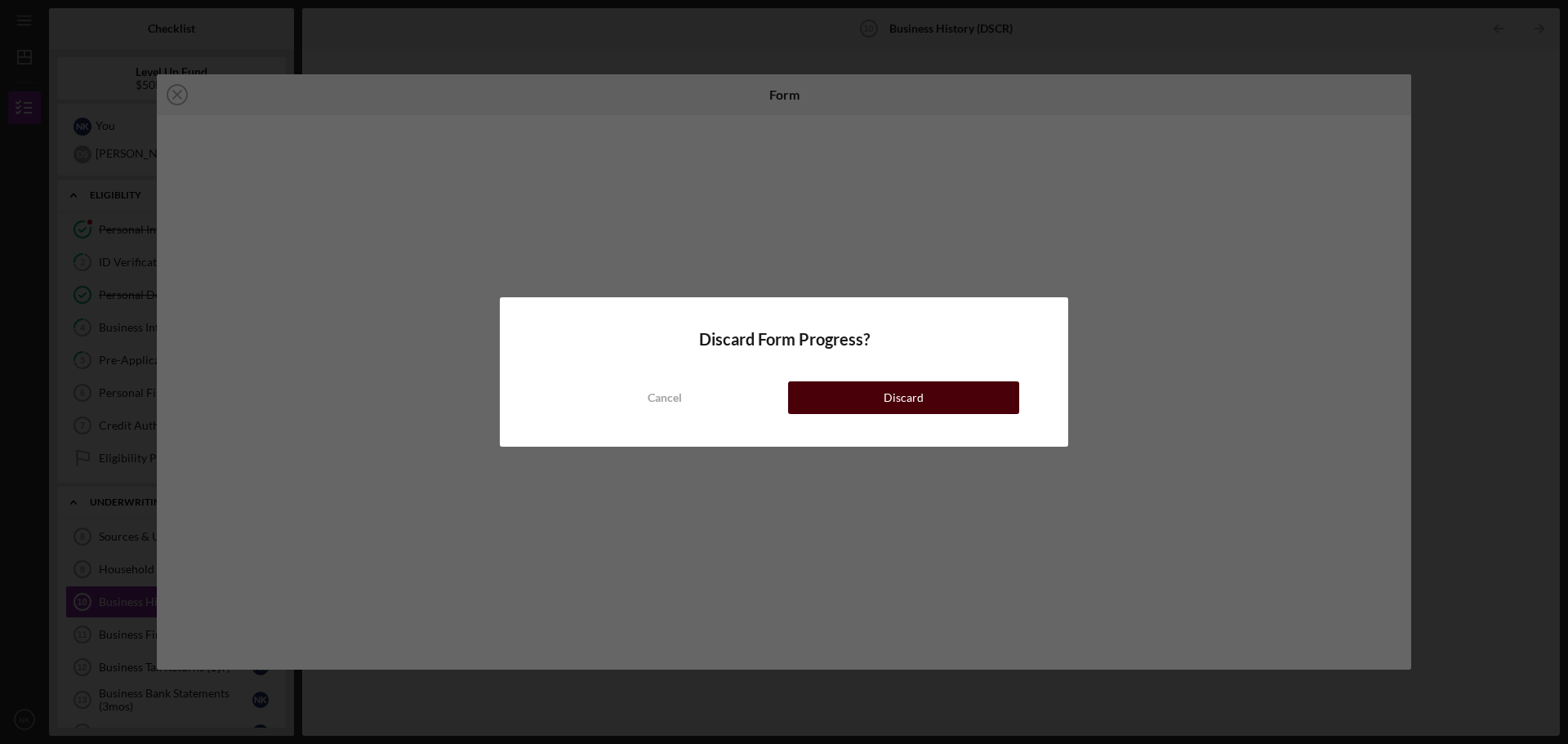
click at [912, 399] on div "Discard" at bounding box center [903, 397] width 40 height 32
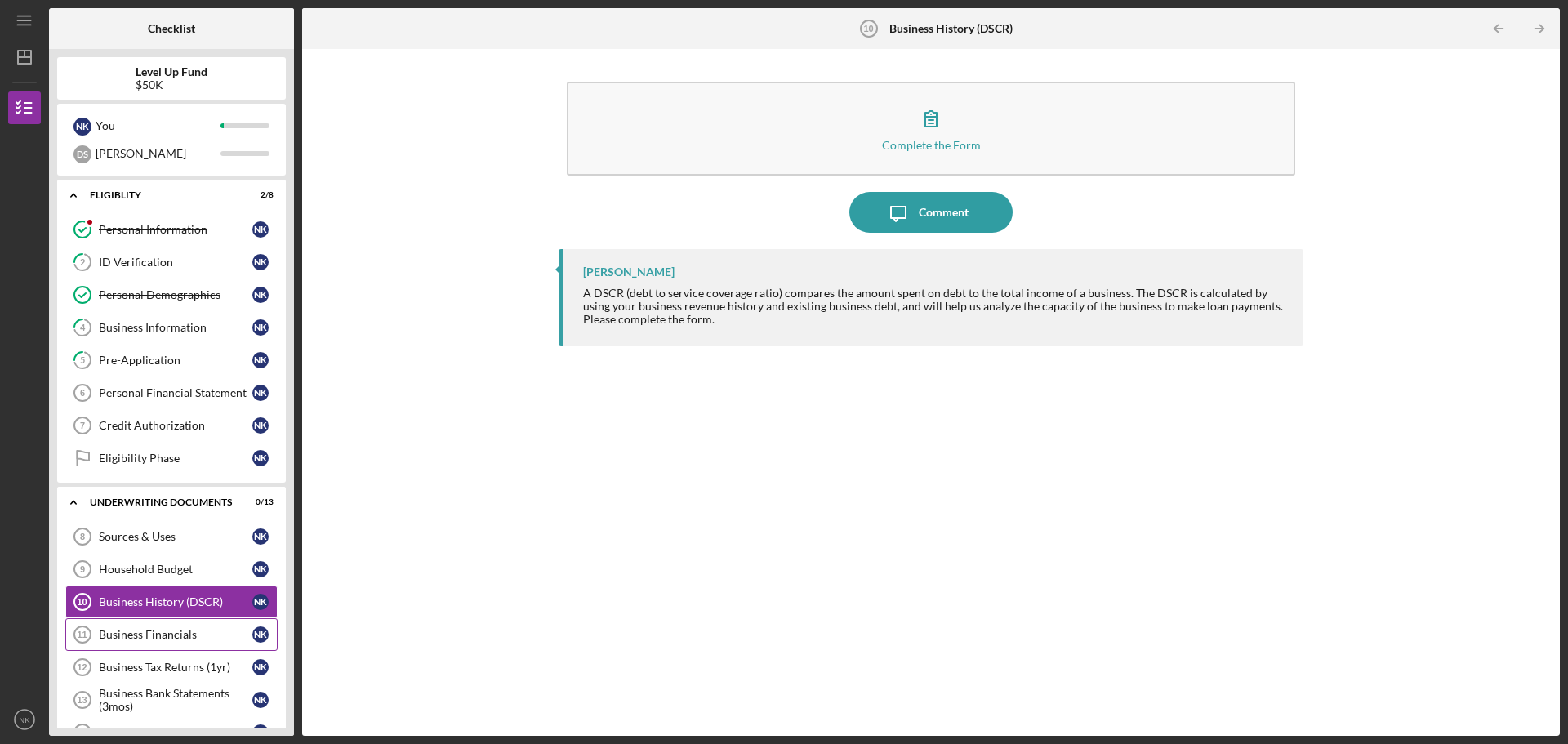
click at [189, 645] on link "Business Financials 11 Business Financials N K" at bounding box center [171, 634] width 213 height 32
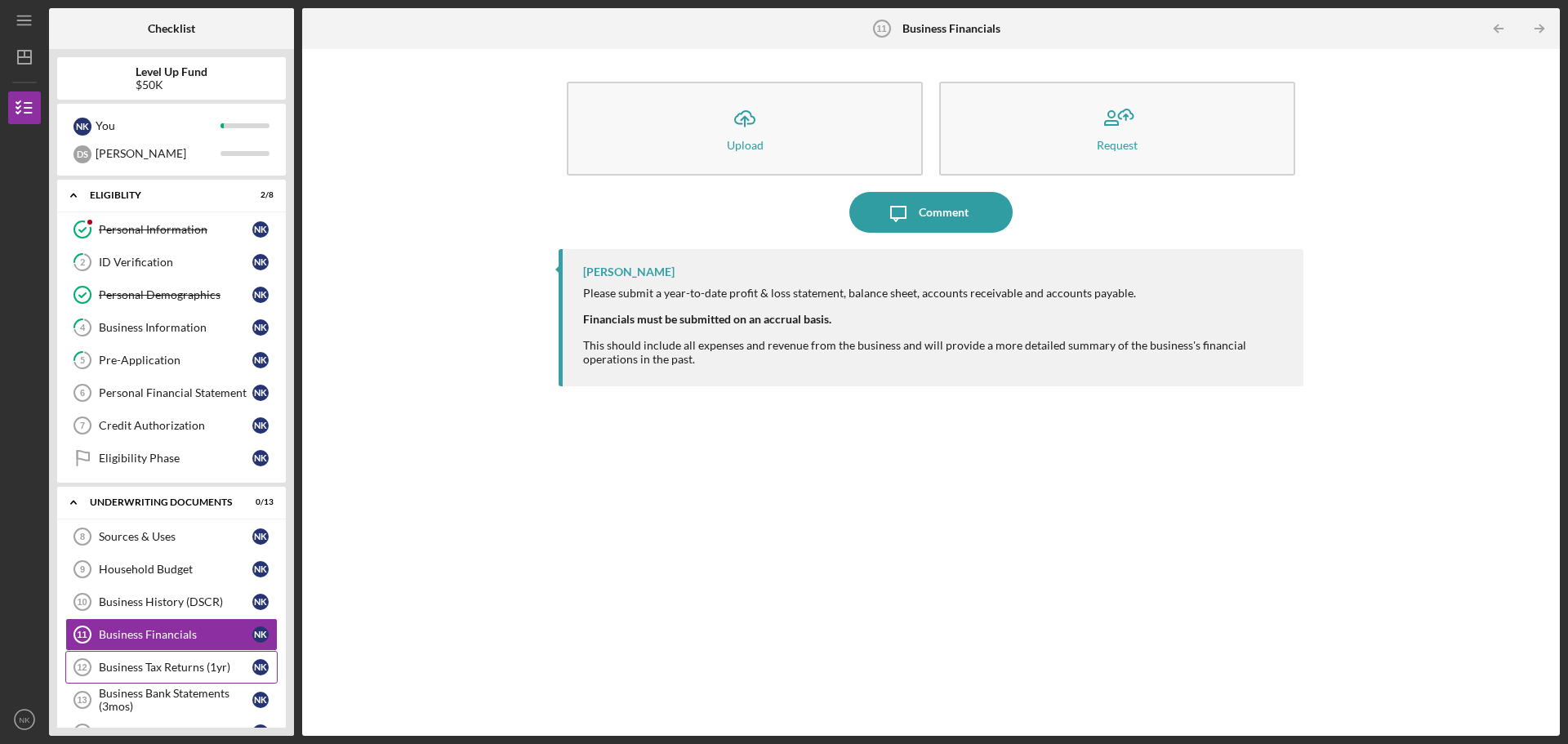
click at [193, 674] on div "Business Tax Returns (1yr)" at bounding box center [175, 668] width 154 height 13
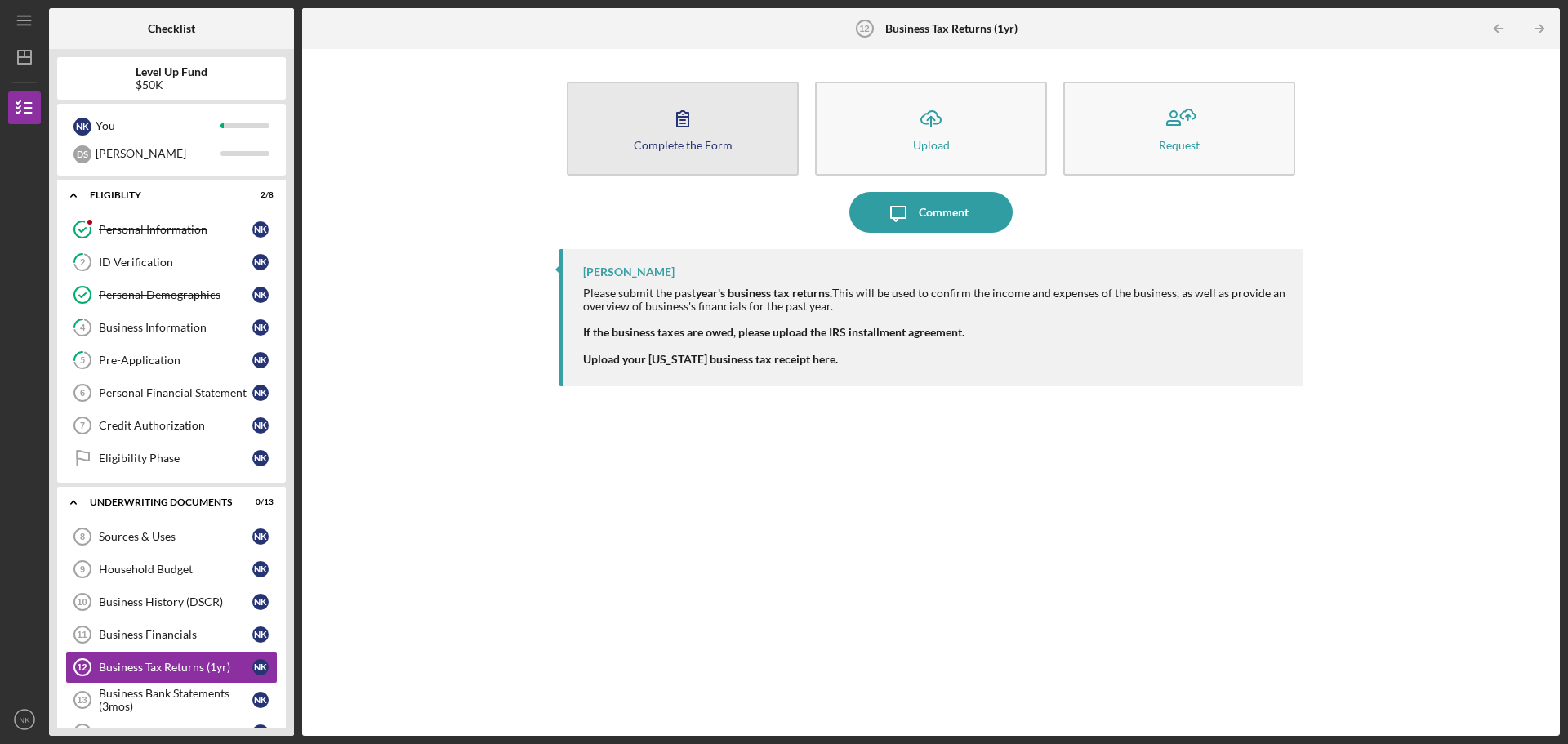
click at [639, 127] on button "Complete the Form Form" at bounding box center [683, 129] width 232 height 94
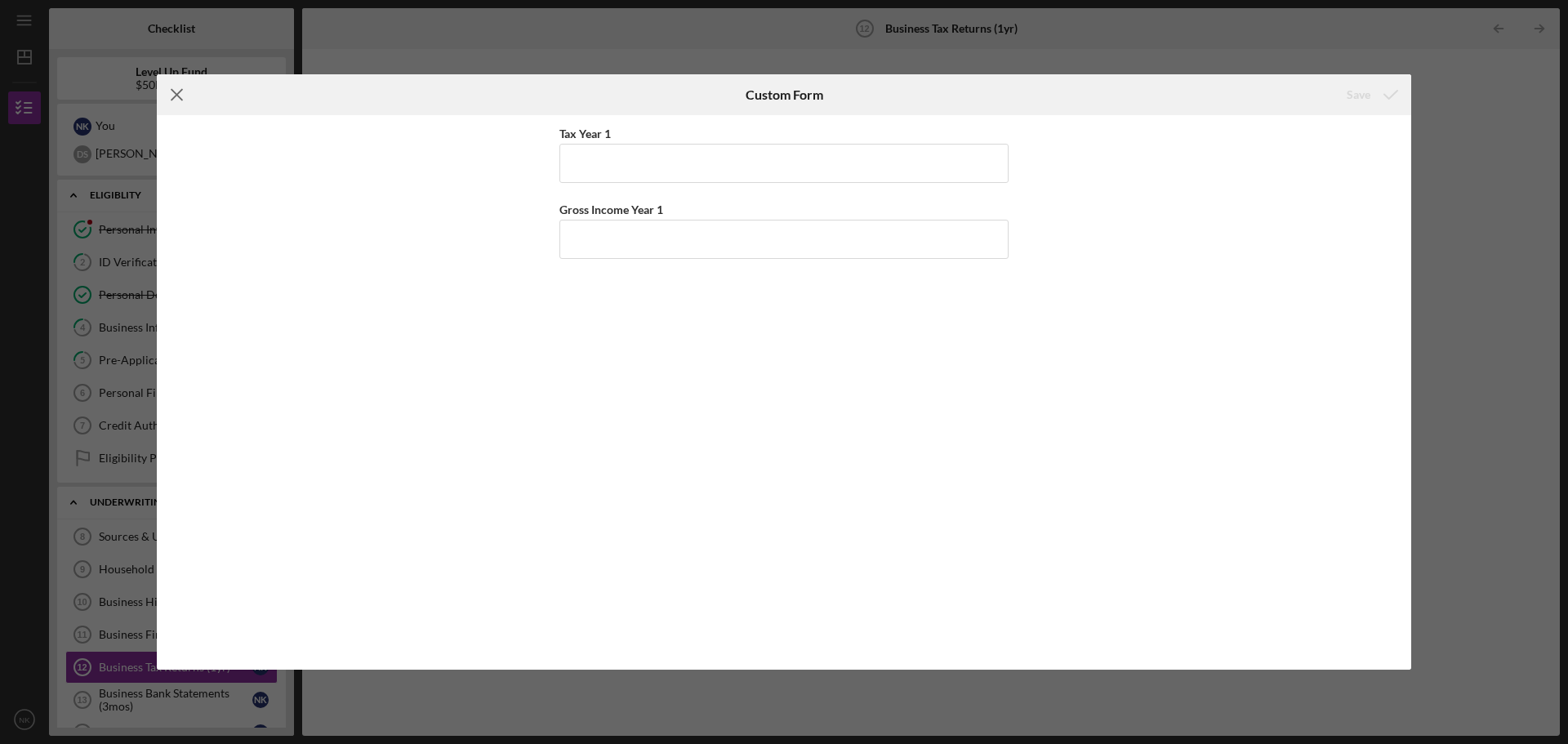
click at [179, 98] on line at bounding box center [177, 96] width 11 height 11
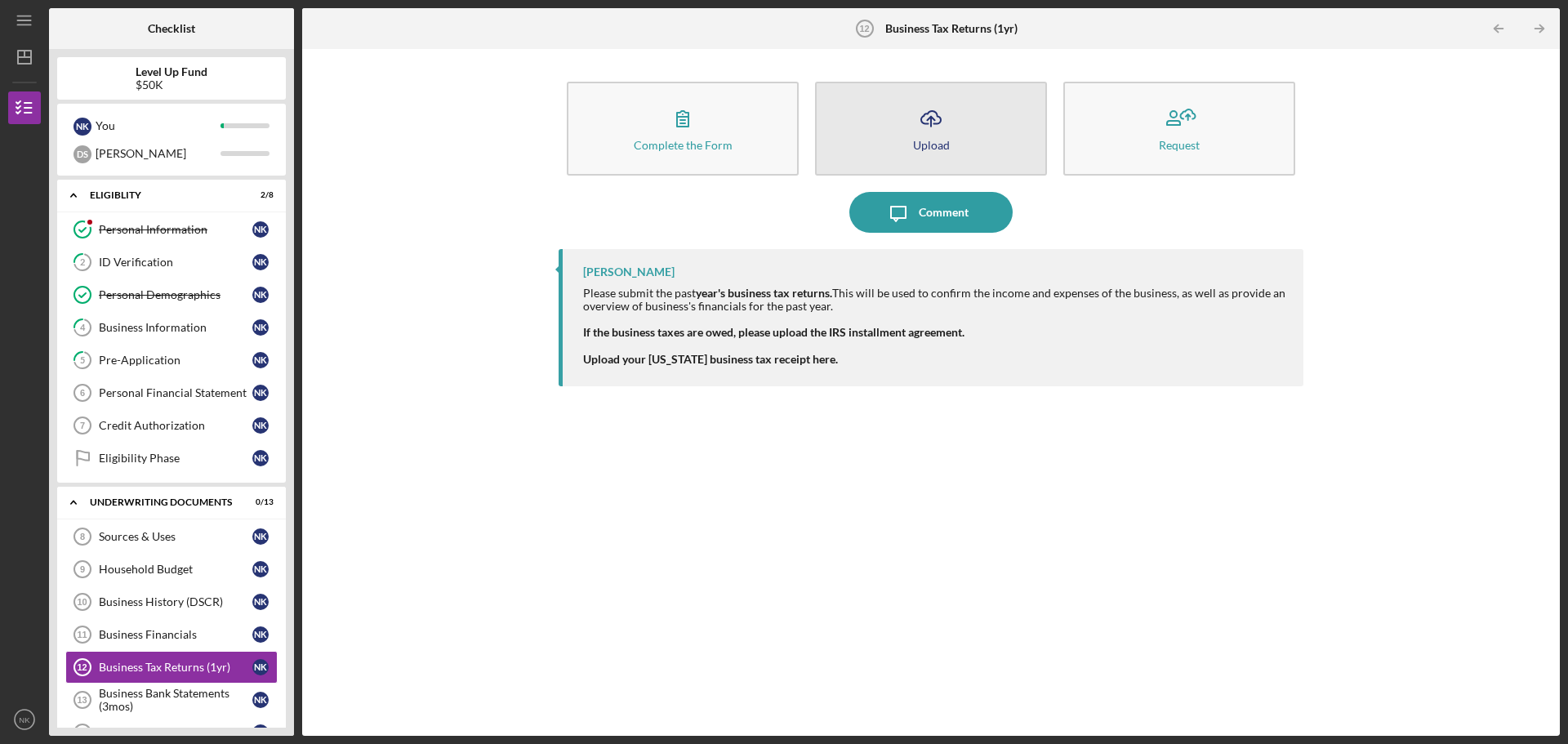
click at [879, 120] on button "Icon/Upload Upload" at bounding box center [931, 129] width 232 height 94
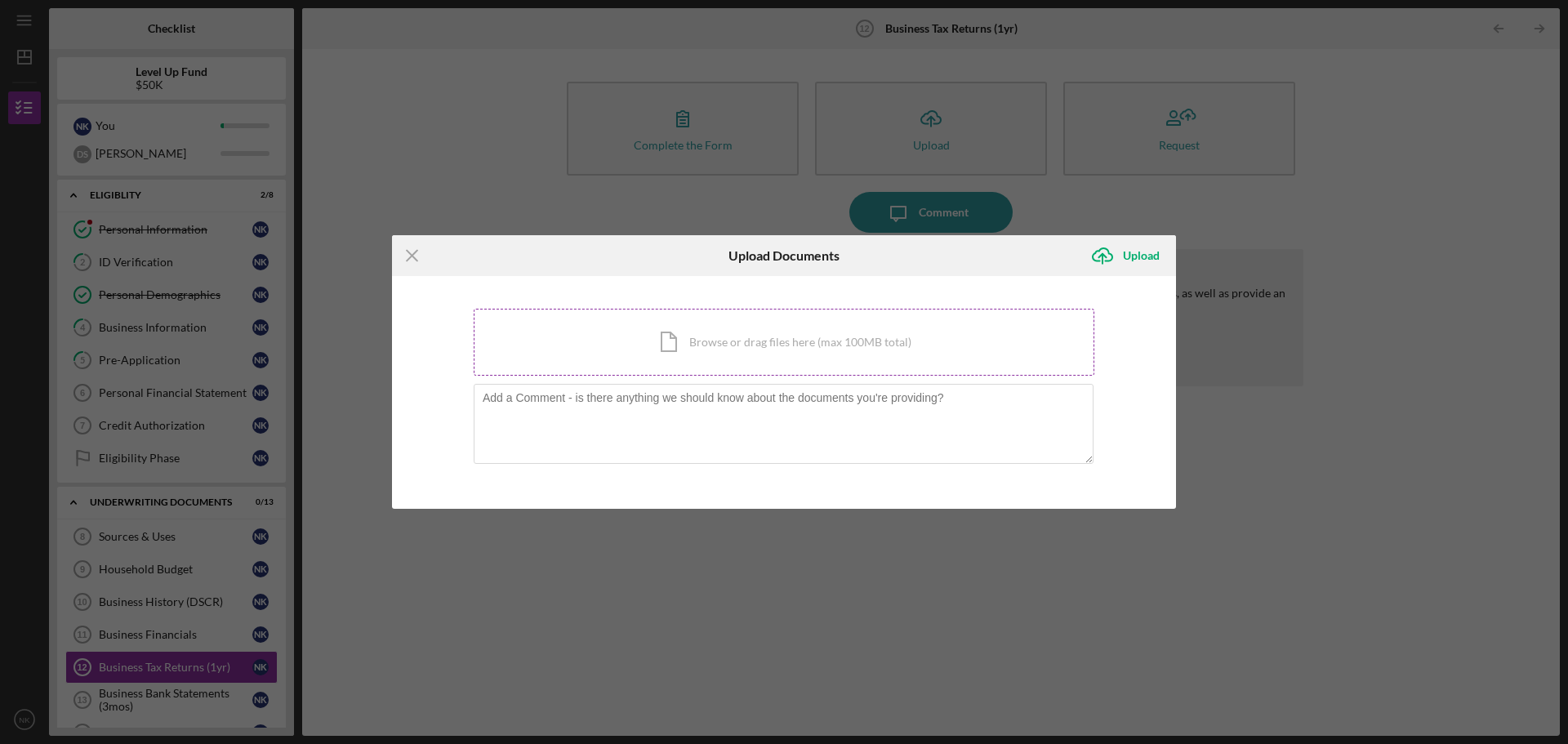
click at [747, 351] on div "Icon/Document Browse or drag files here (max 100MB total) Tap to choose files o…" at bounding box center [784, 342] width 621 height 67
click at [1363, 269] on div "Icon/Menu Close Upload Documents Icon/Upload Upload You're uploading documents …" at bounding box center [784, 372] width 1568 height 744
click at [412, 257] on icon "Icon/Menu Close" at bounding box center [412, 255] width 41 height 41
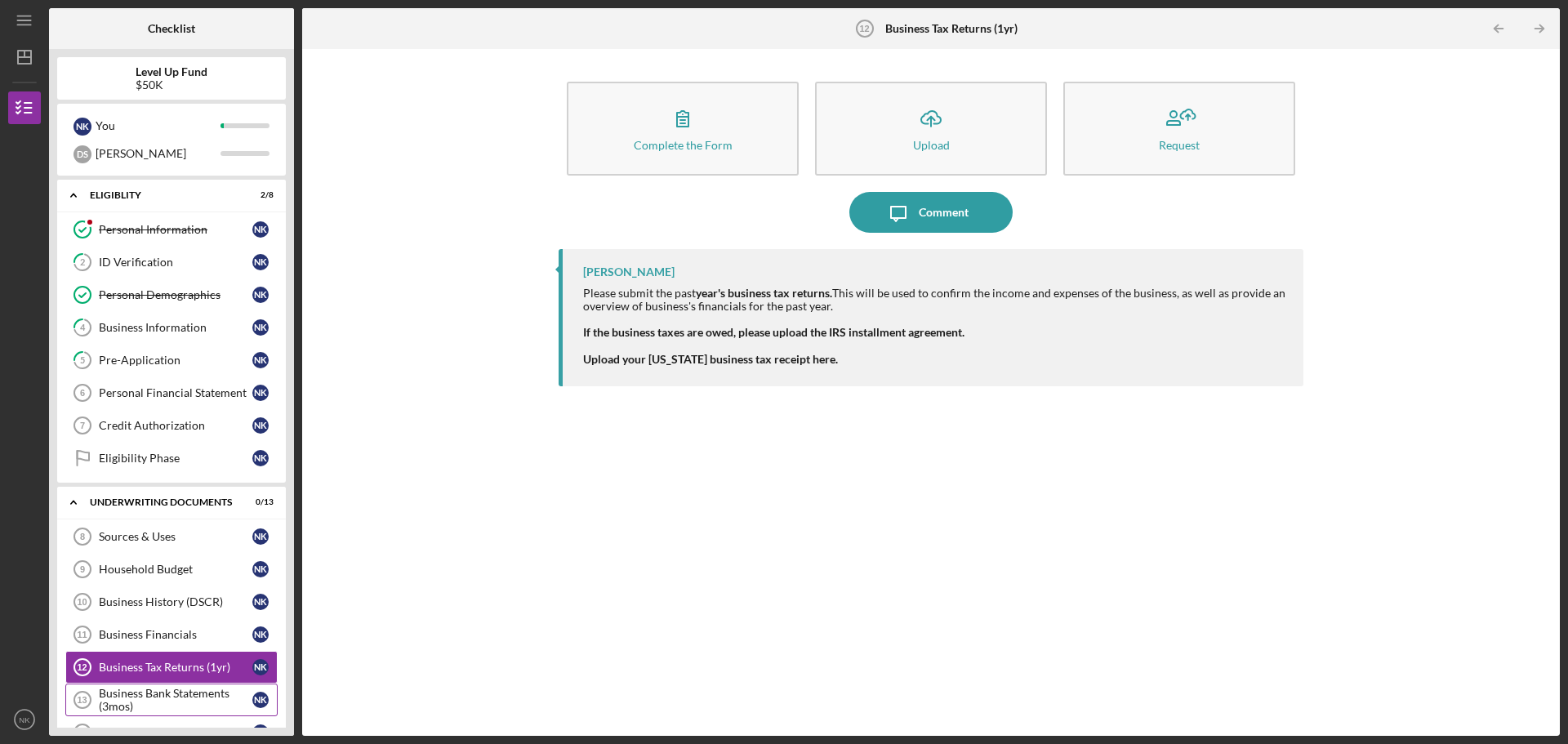
click at [194, 697] on div "Business Bank Statements (3mos)" at bounding box center [175, 700] width 154 height 26
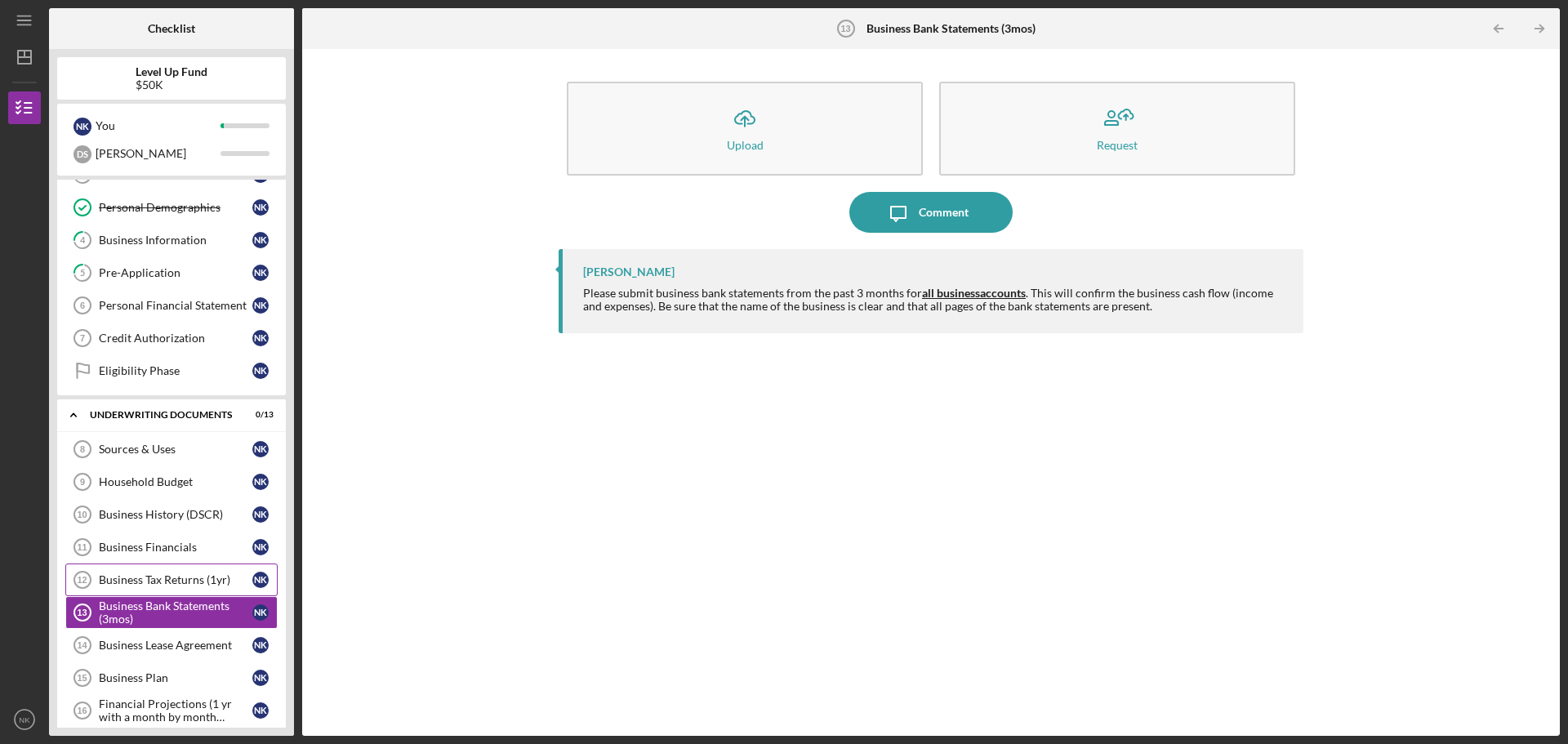
scroll to position [163, 0]
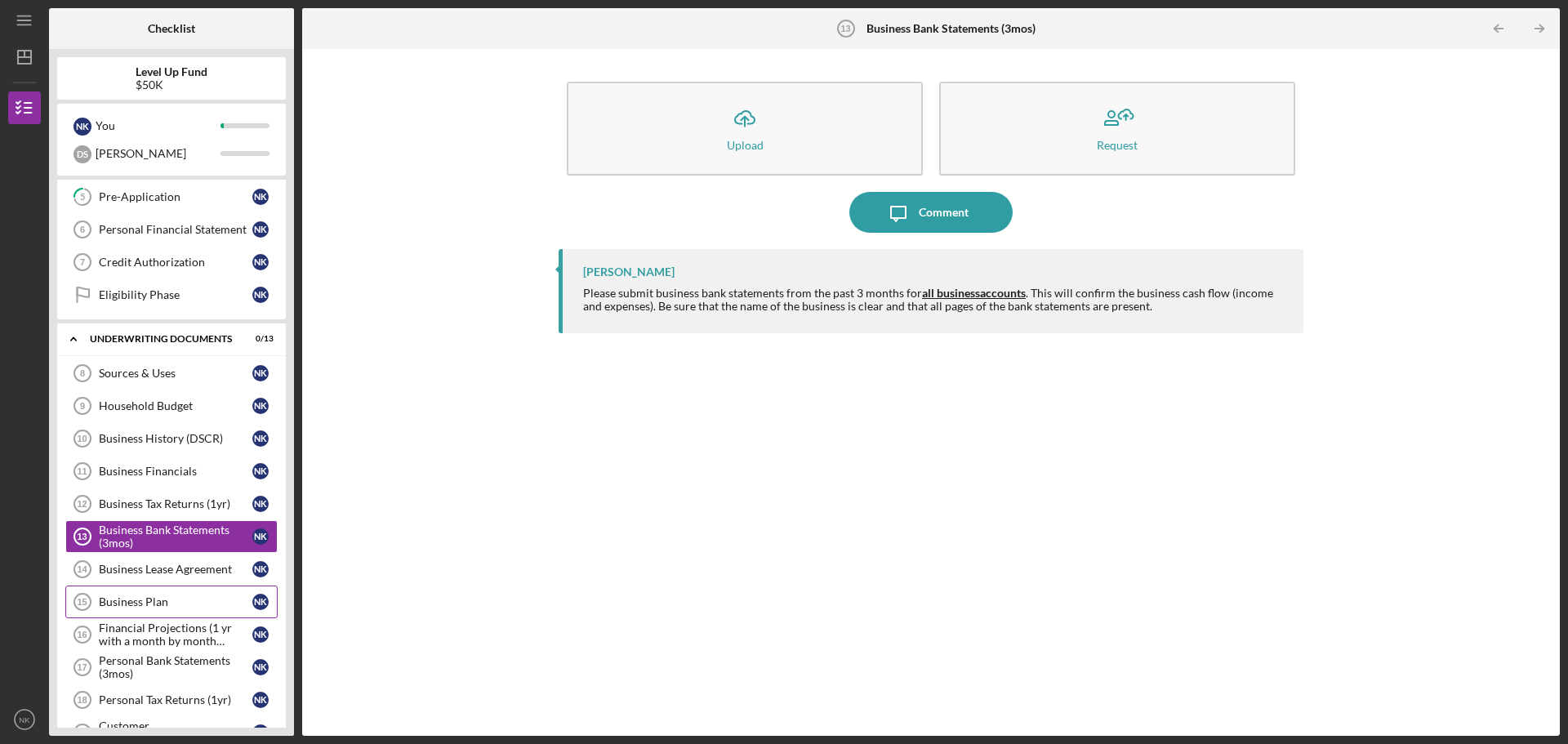
click at [199, 596] on div "Business Plan" at bounding box center [175, 602] width 154 height 13
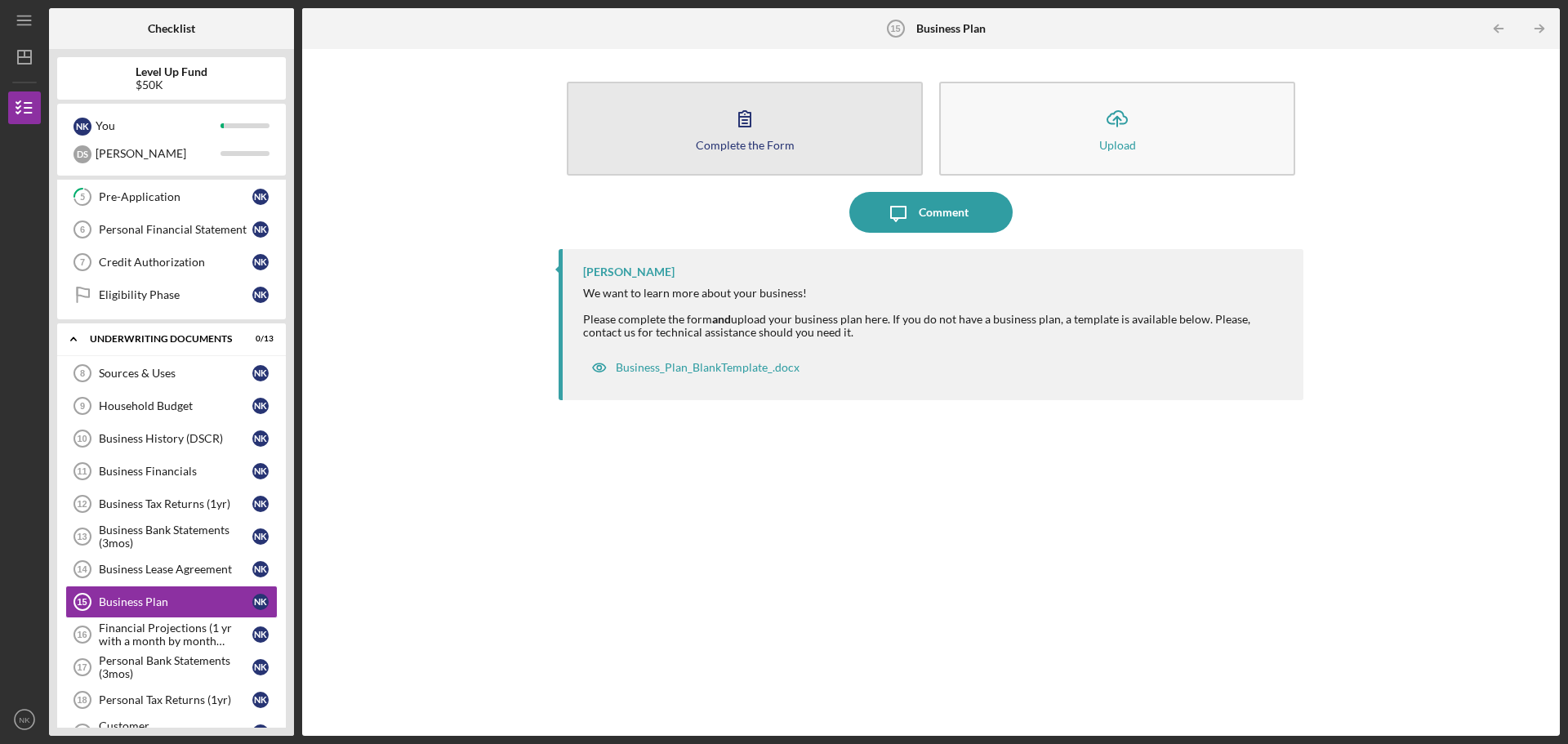
click at [733, 132] on icon "button" at bounding box center [745, 118] width 41 height 41
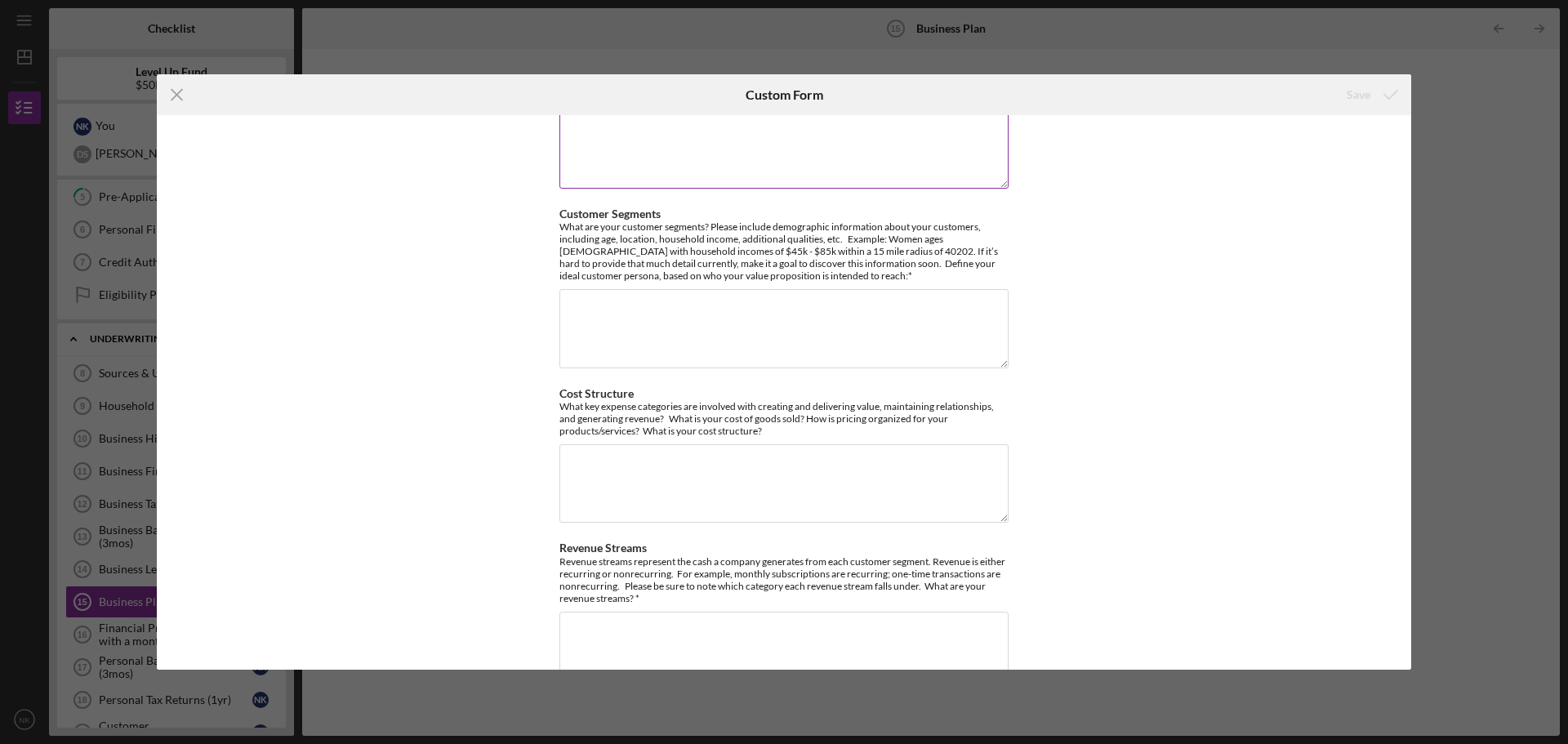
scroll to position [619, 0]
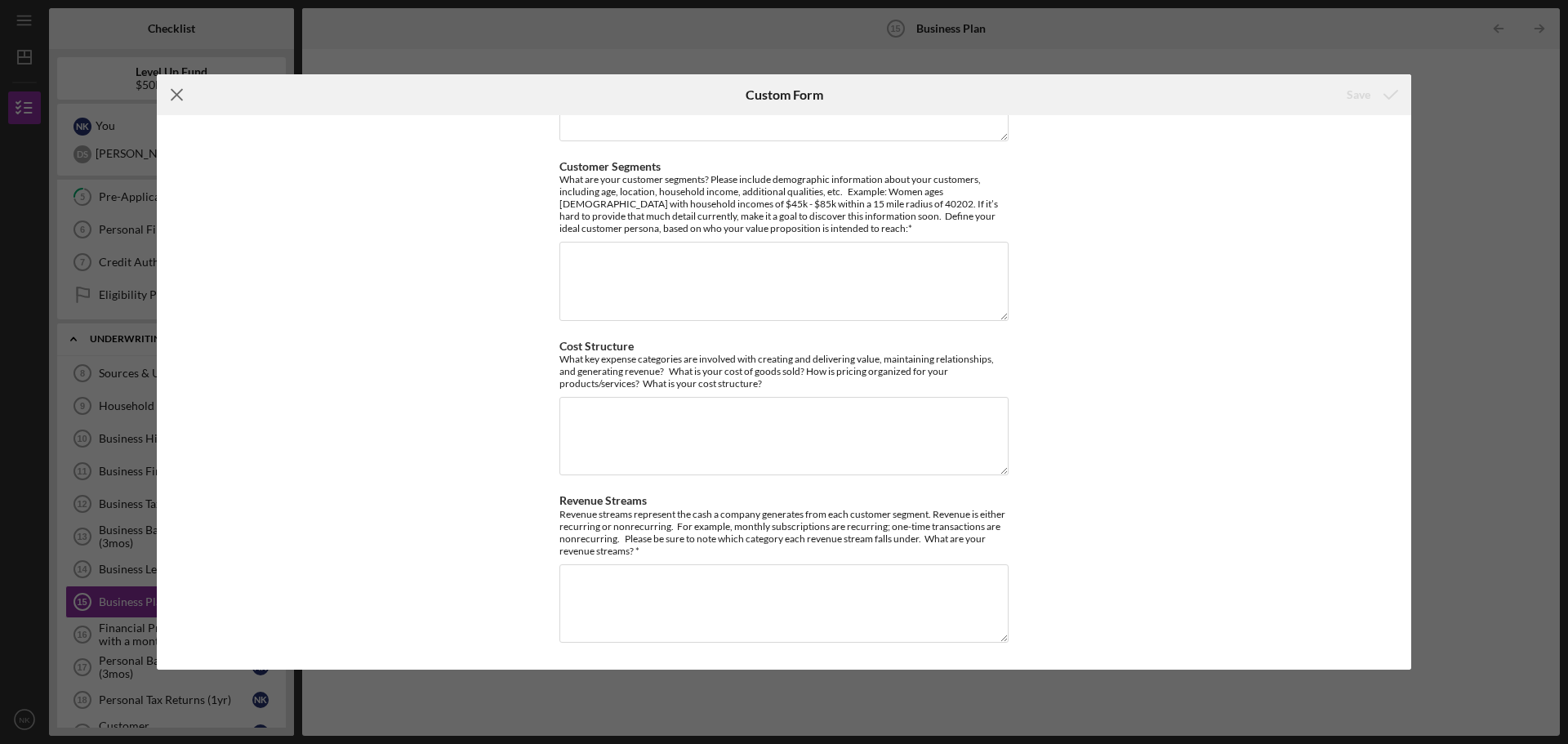
click at [178, 94] on line at bounding box center [177, 96] width 11 height 11
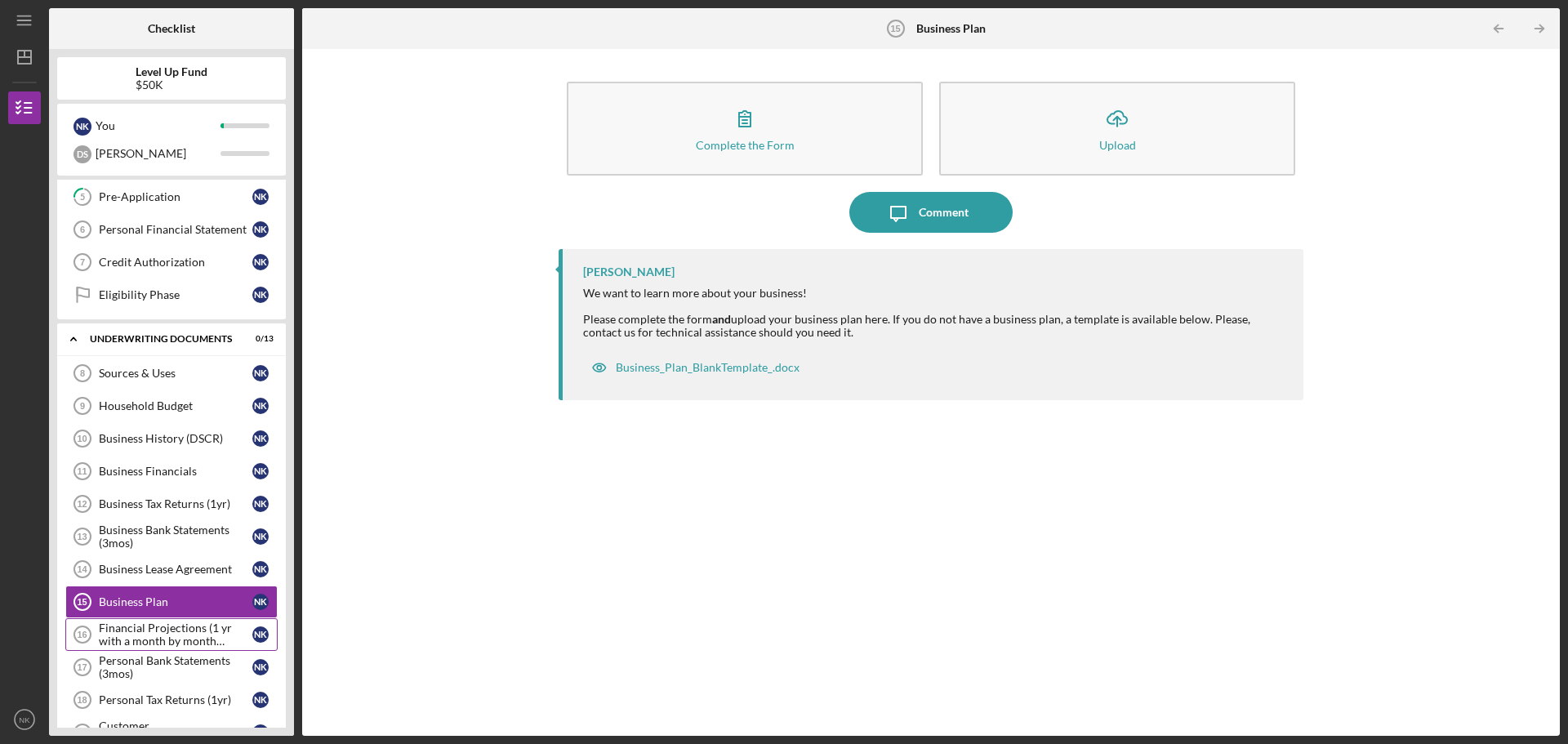
click at [175, 636] on div "Financial Projections (1 yr with a month by month breakdown)" at bounding box center [175, 634] width 154 height 26
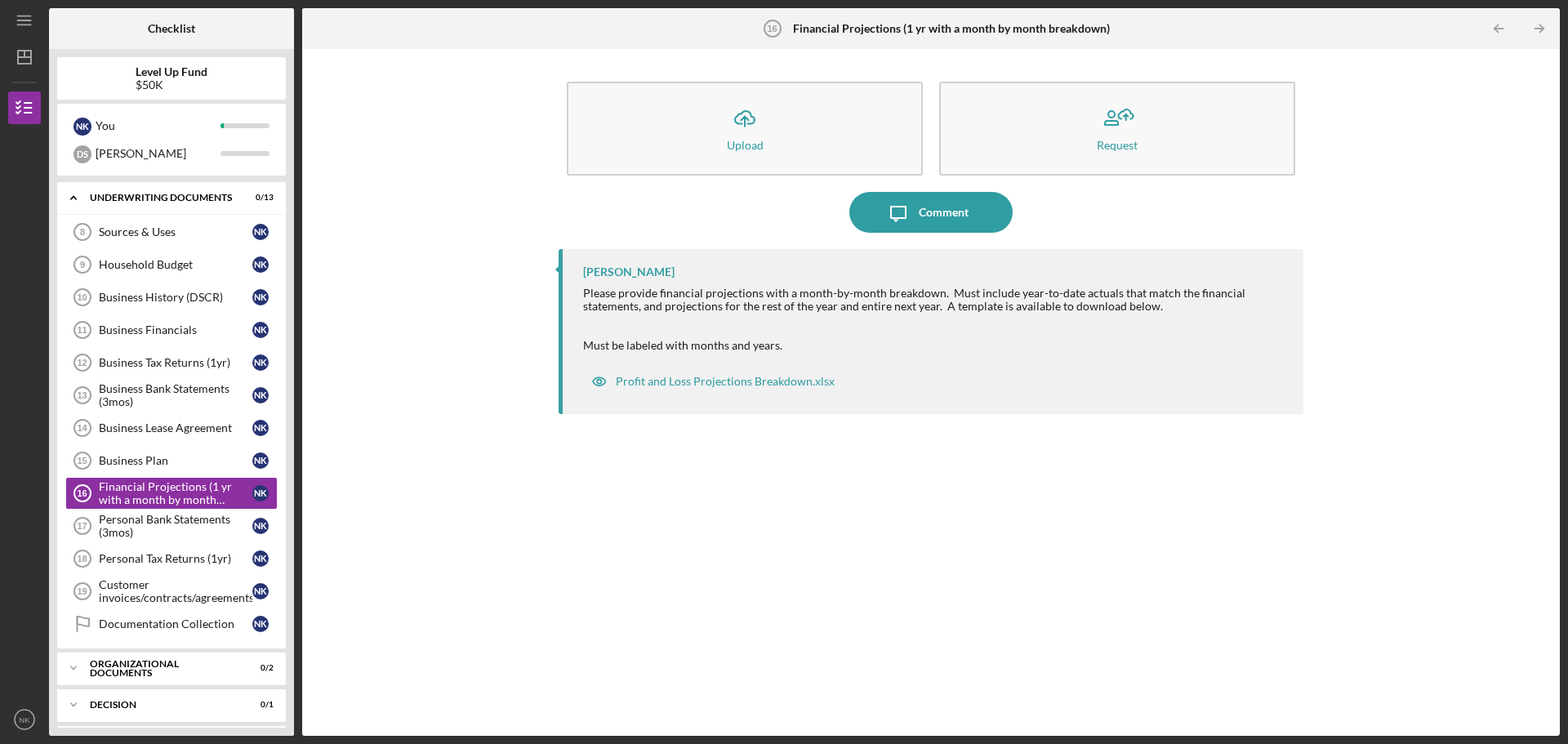
scroll to position [327, 0]
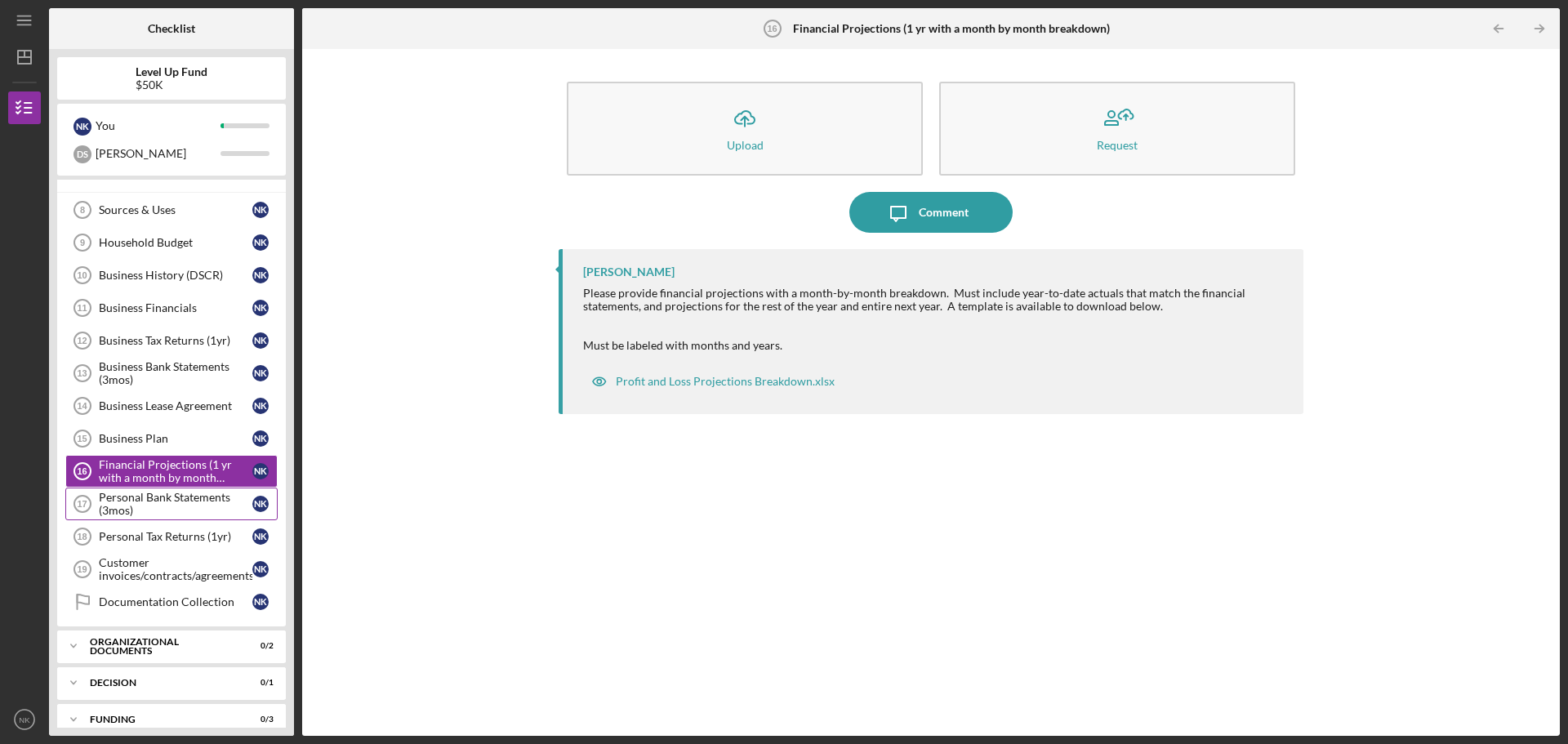
click at [184, 502] on div "Personal Bank Statements (3mos)" at bounding box center [175, 504] width 154 height 26
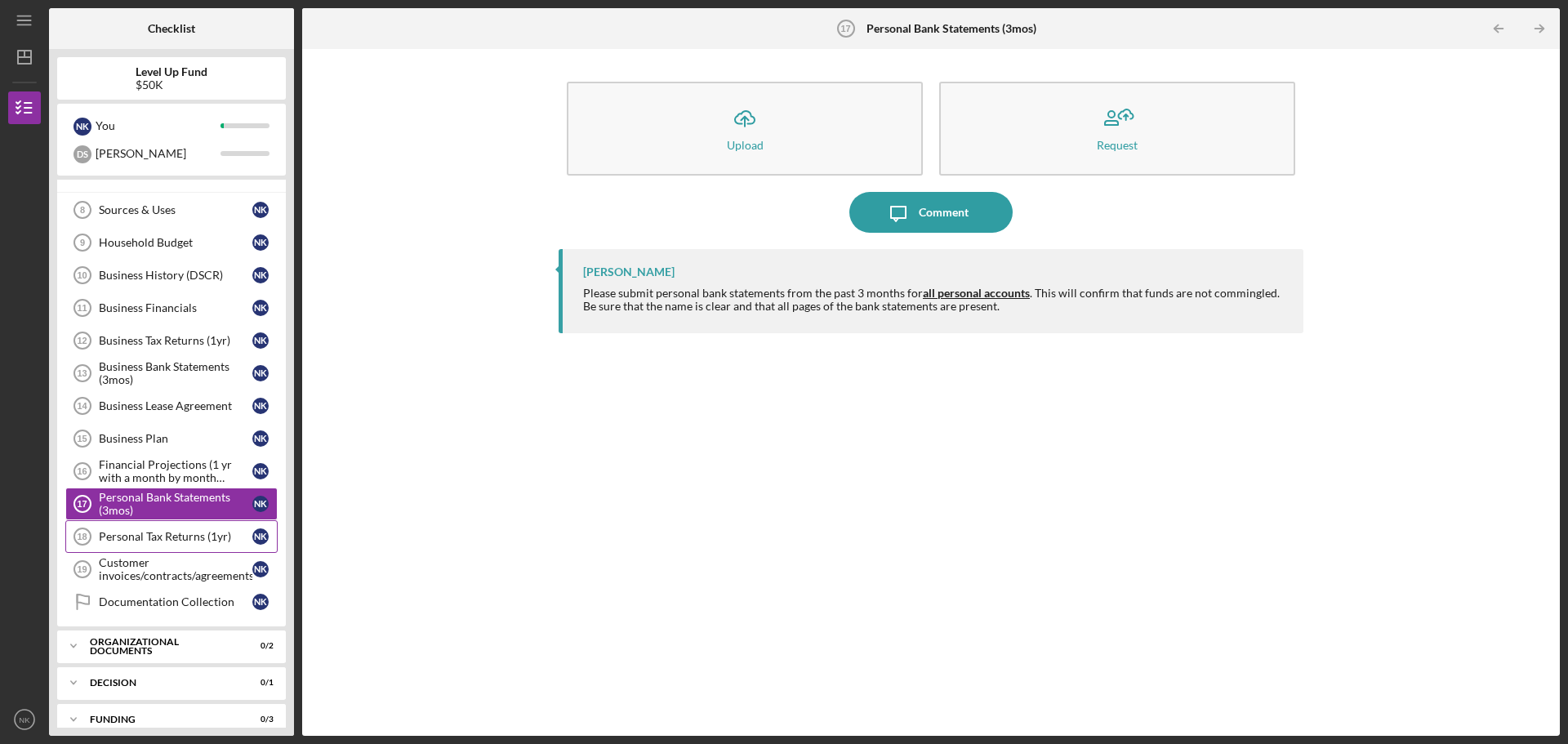
click at [184, 542] on div "Personal Tax Returns (1yr)" at bounding box center [175, 537] width 154 height 13
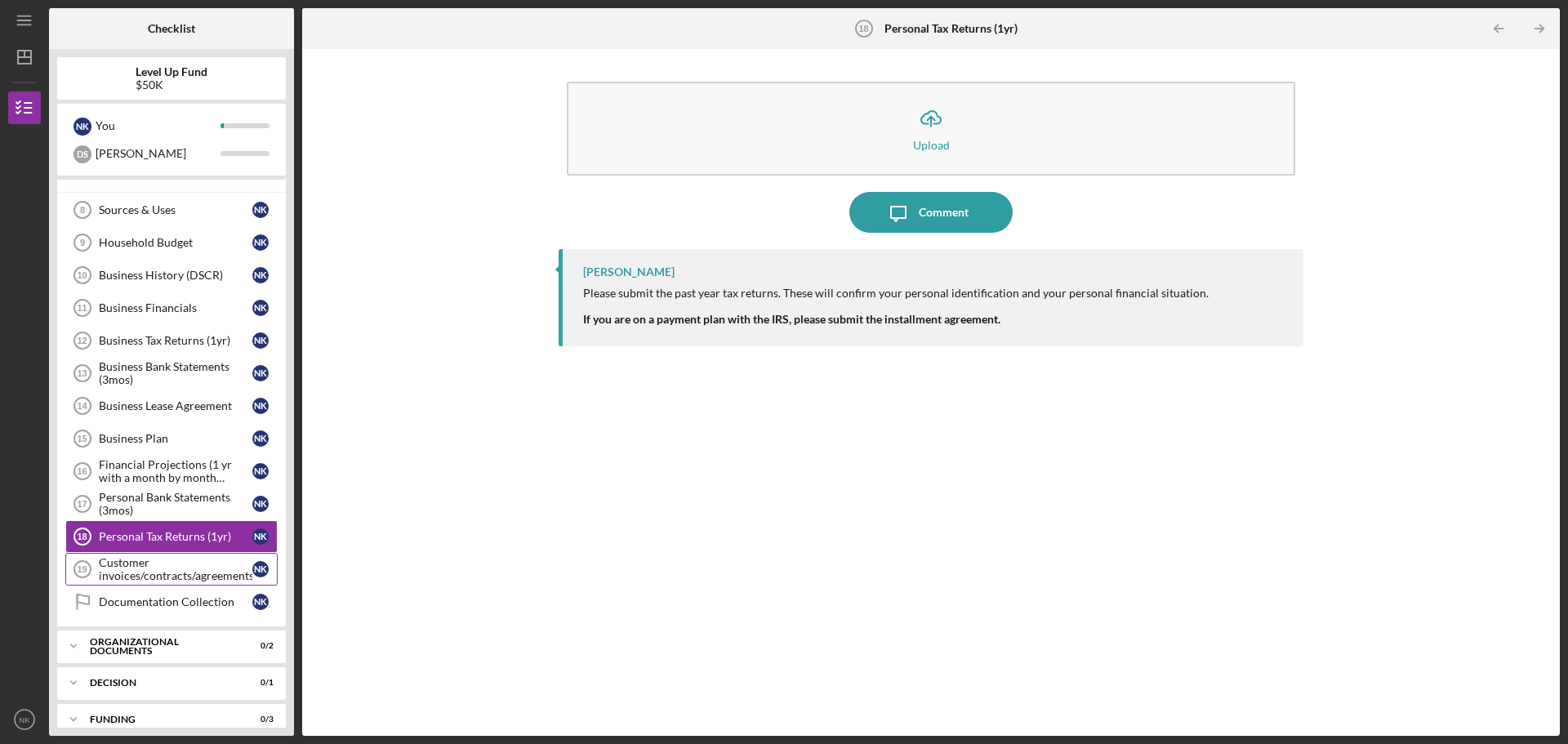
click at [182, 577] on div "Customer invoices/contracts/agreements" at bounding box center [175, 569] width 154 height 26
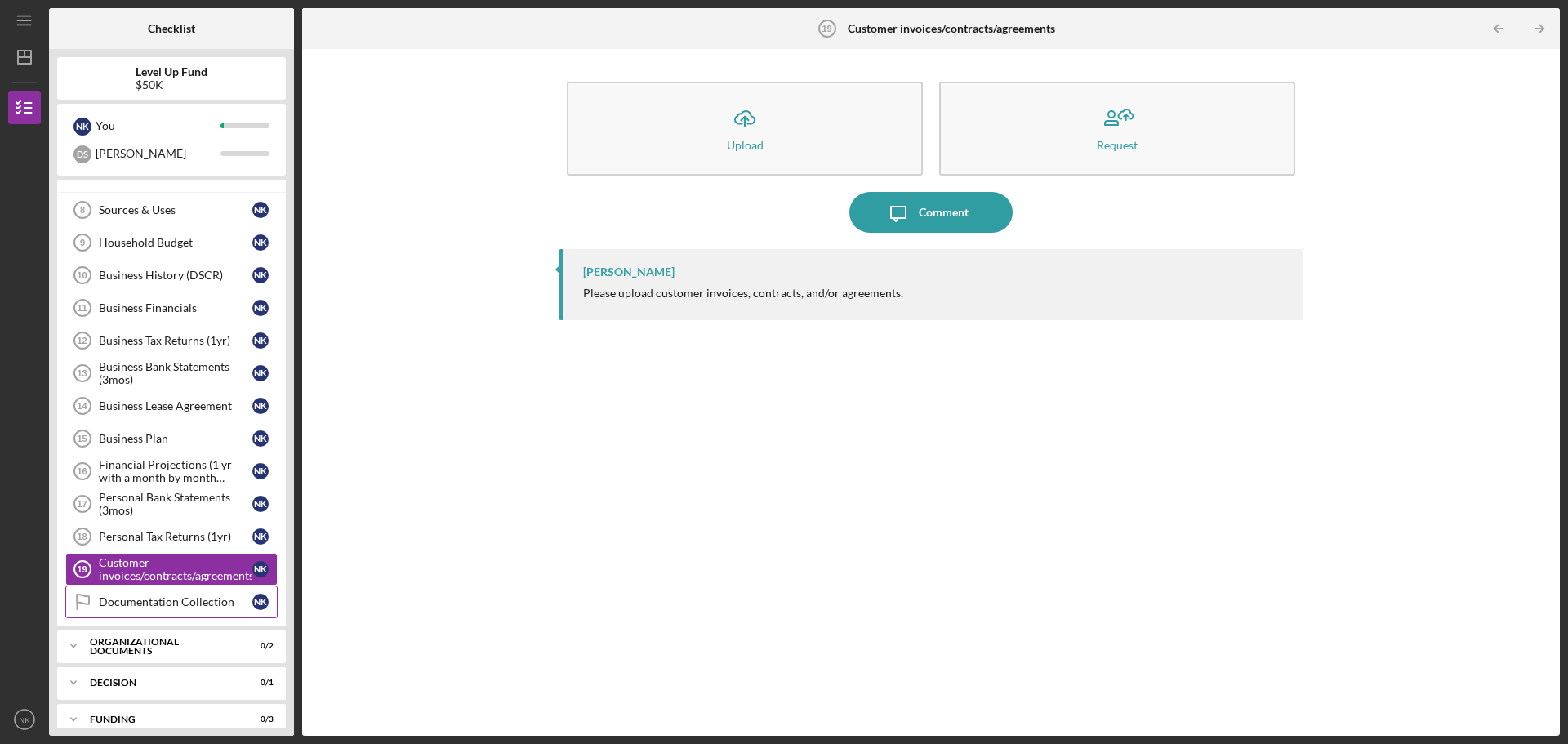
click at [214, 604] on div "Documentation Collection" at bounding box center [175, 602] width 154 height 13
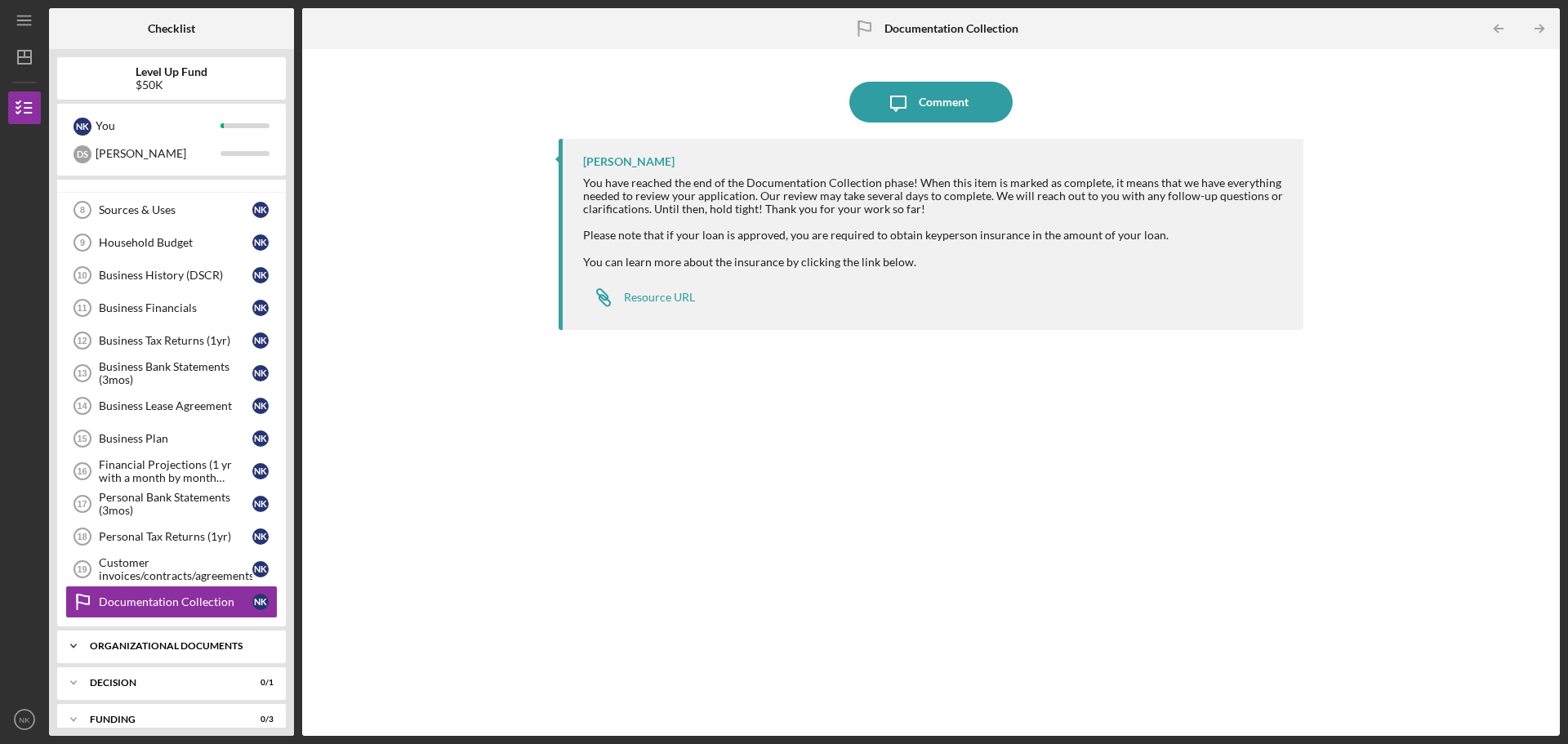
click at [145, 647] on div "Organizational Documents" at bounding box center [178, 645] width 176 height 10
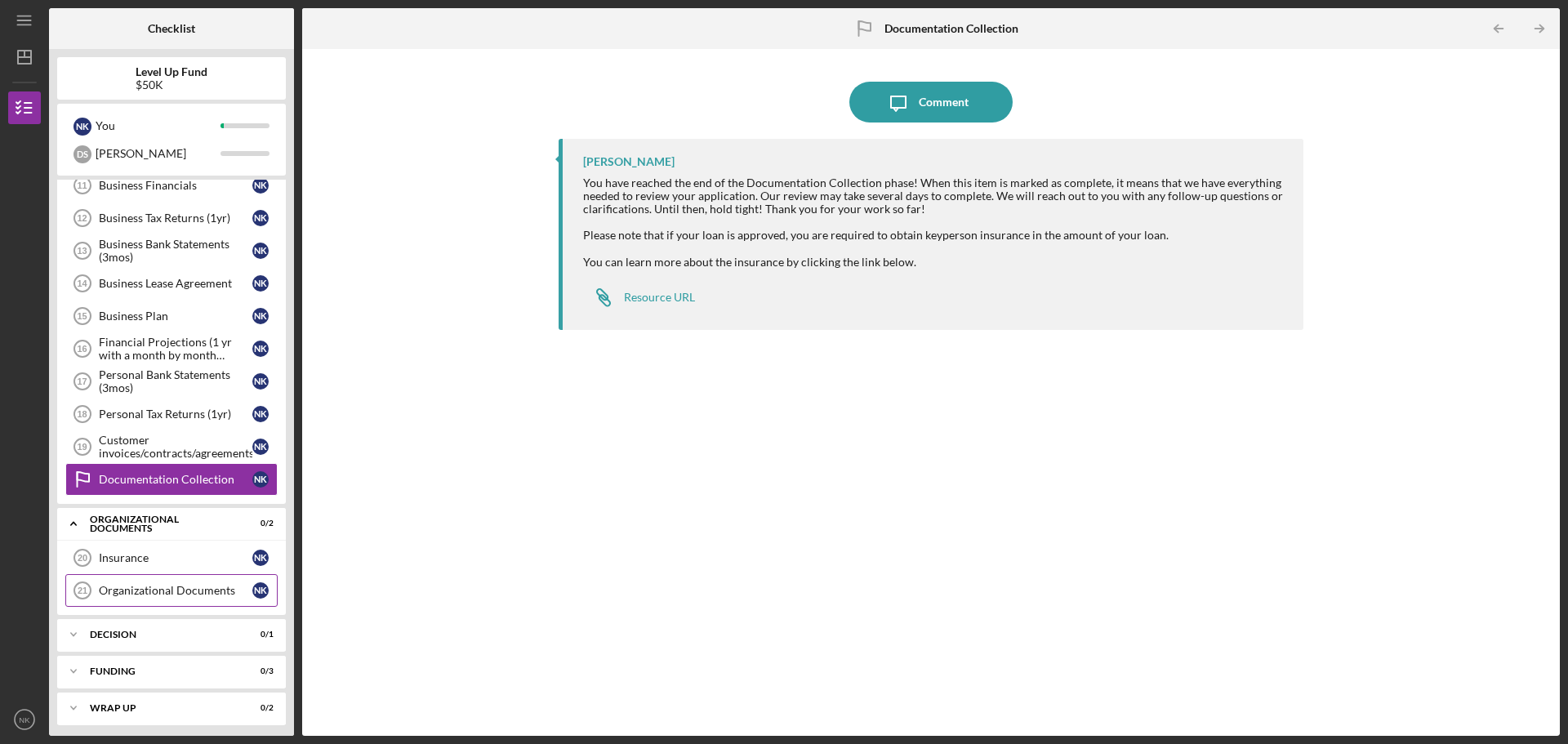
scroll to position [455, 0]
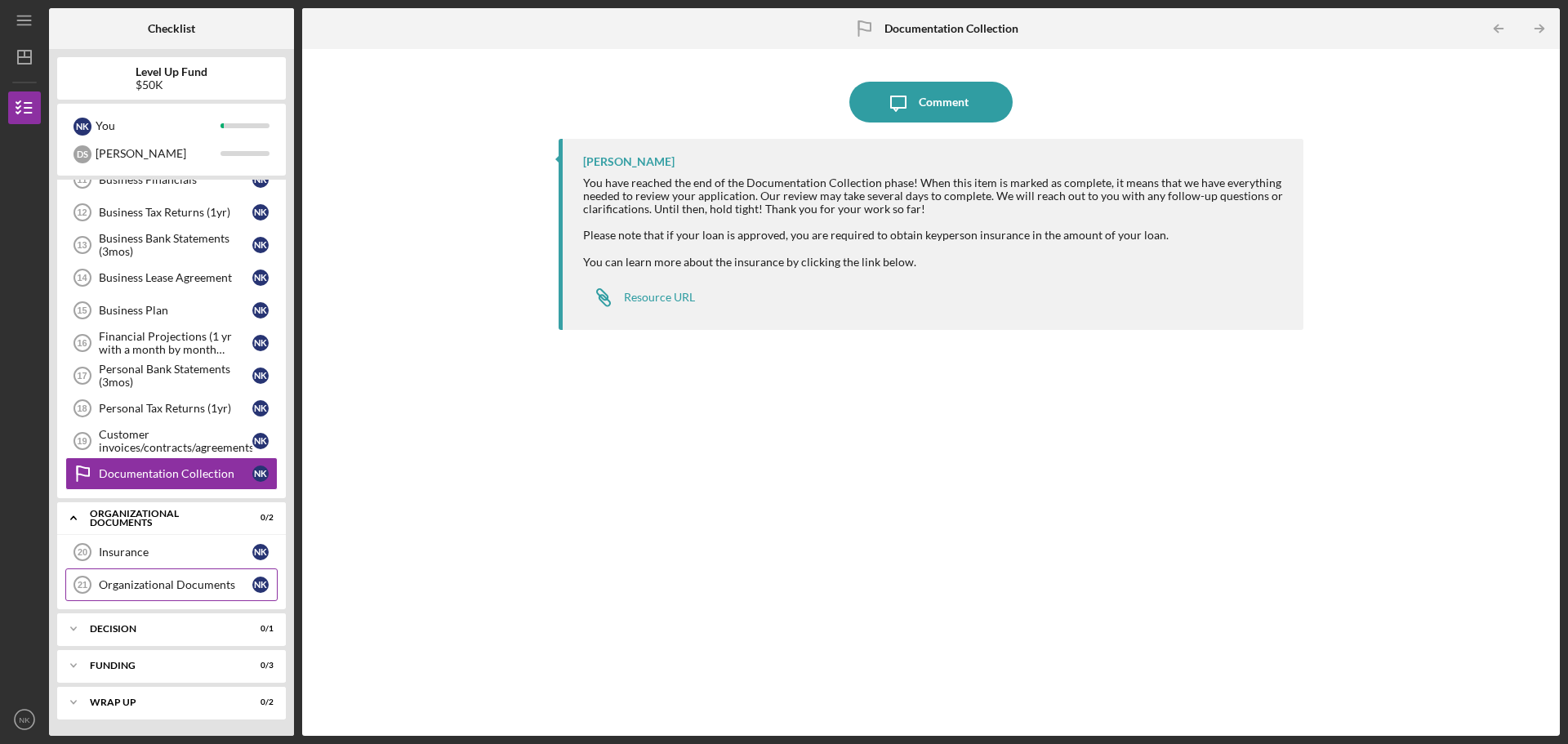
click at [181, 583] on div "Organizational Documents" at bounding box center [175, 585] width 154 height 13
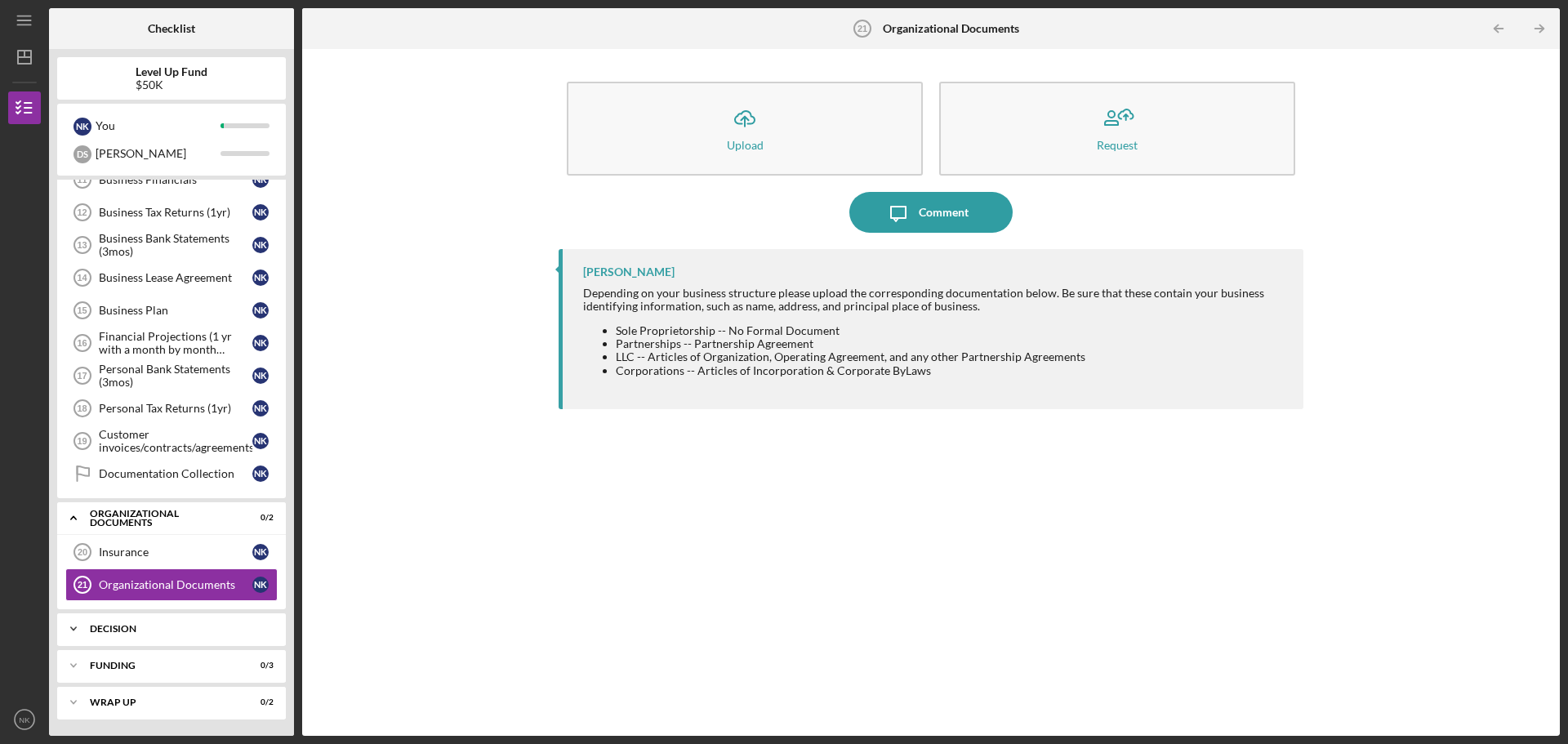
click at [156, 626] on div "Decision" at bounding box center [178, 629] width 176 height 10
click at [164, 575] on link "Organizational Documents 21 Organizational Documents N K" at bounding box center [171, 584] width 213 height 32
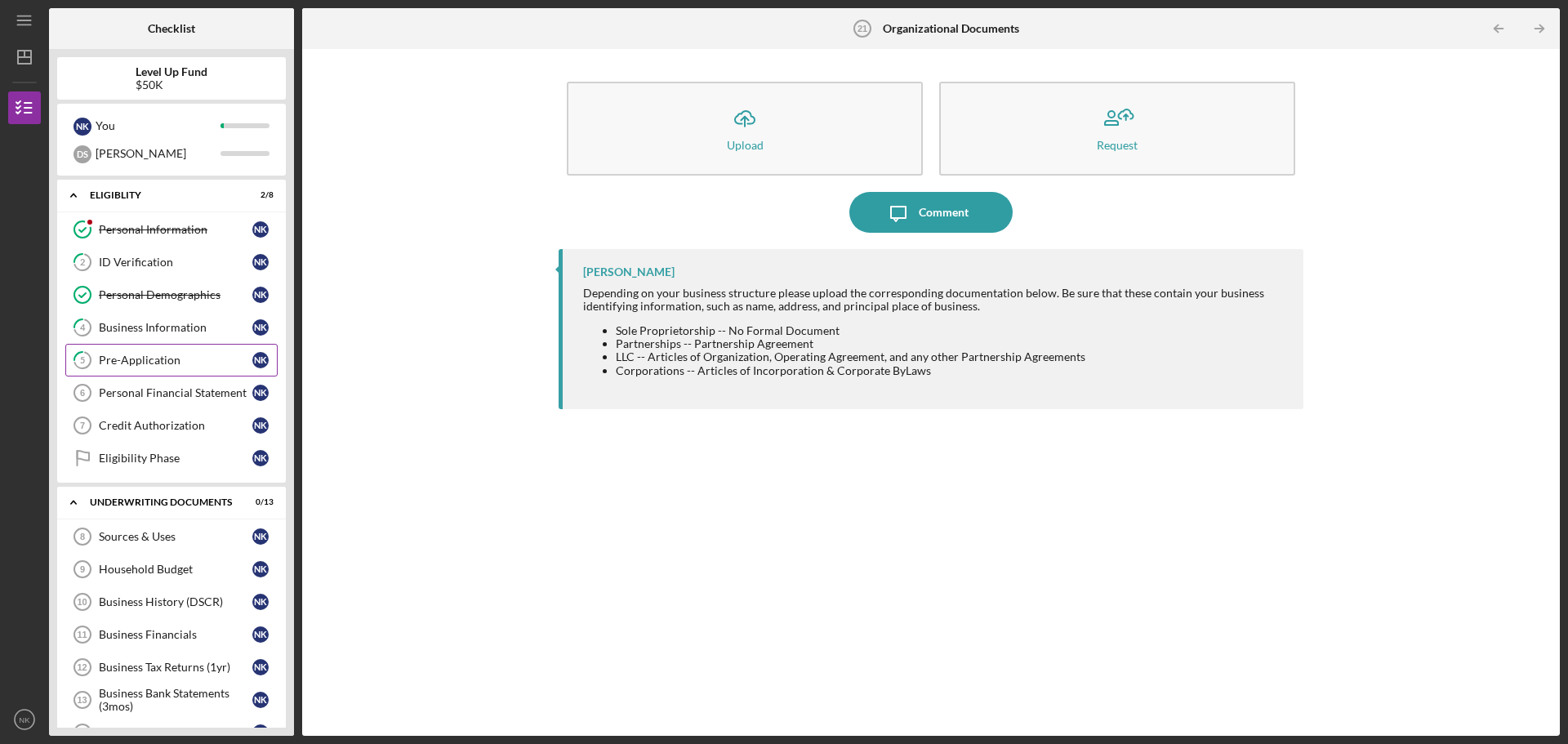
click at [142, 358] on div "Pre-Application" at bounding box center [175, 360] width 154 height 13
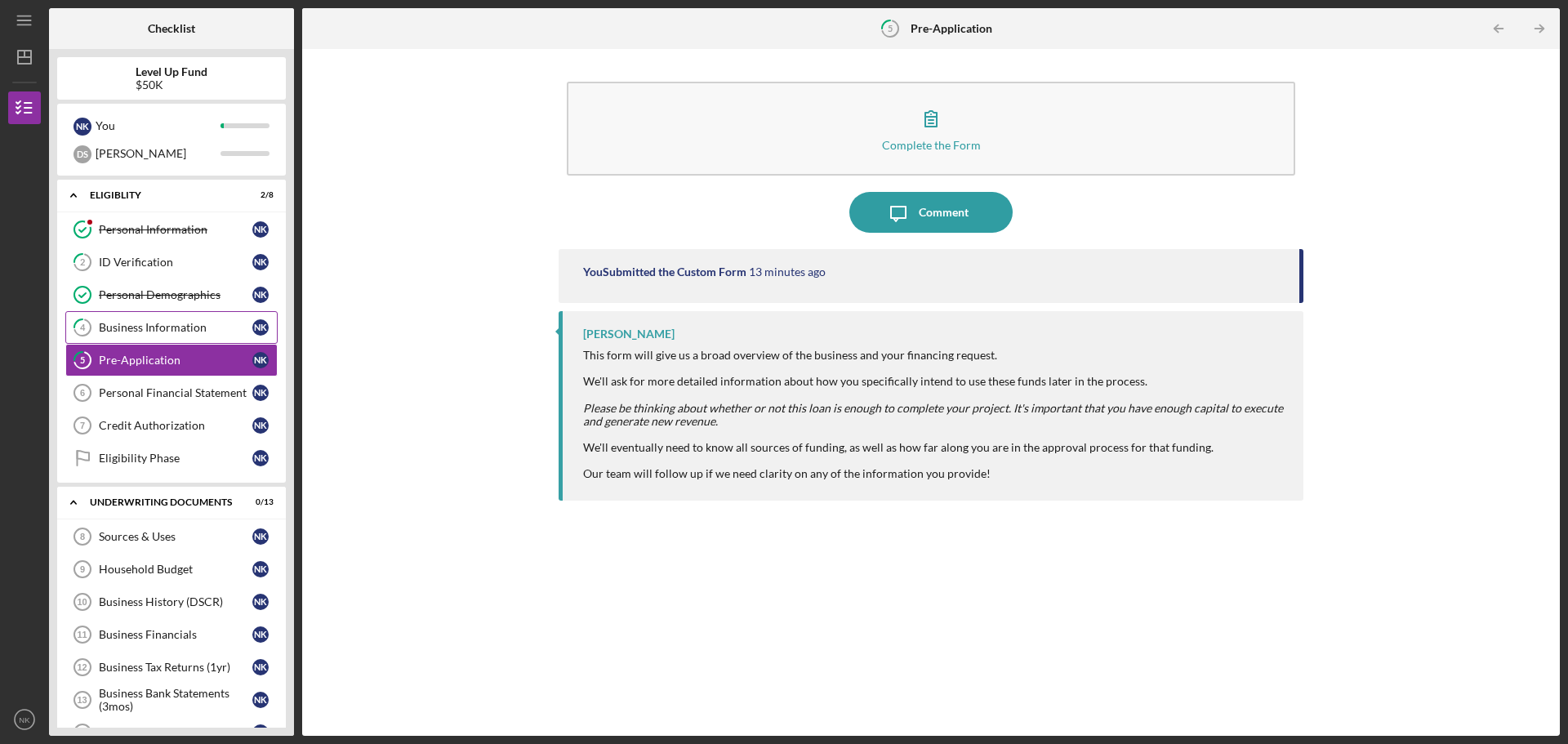
click at [157, 322] on div "Business Information" at bounding box center [175, 328] width 154 height 13
